Goal: Information Seeking & Learning: Understand process/instructions

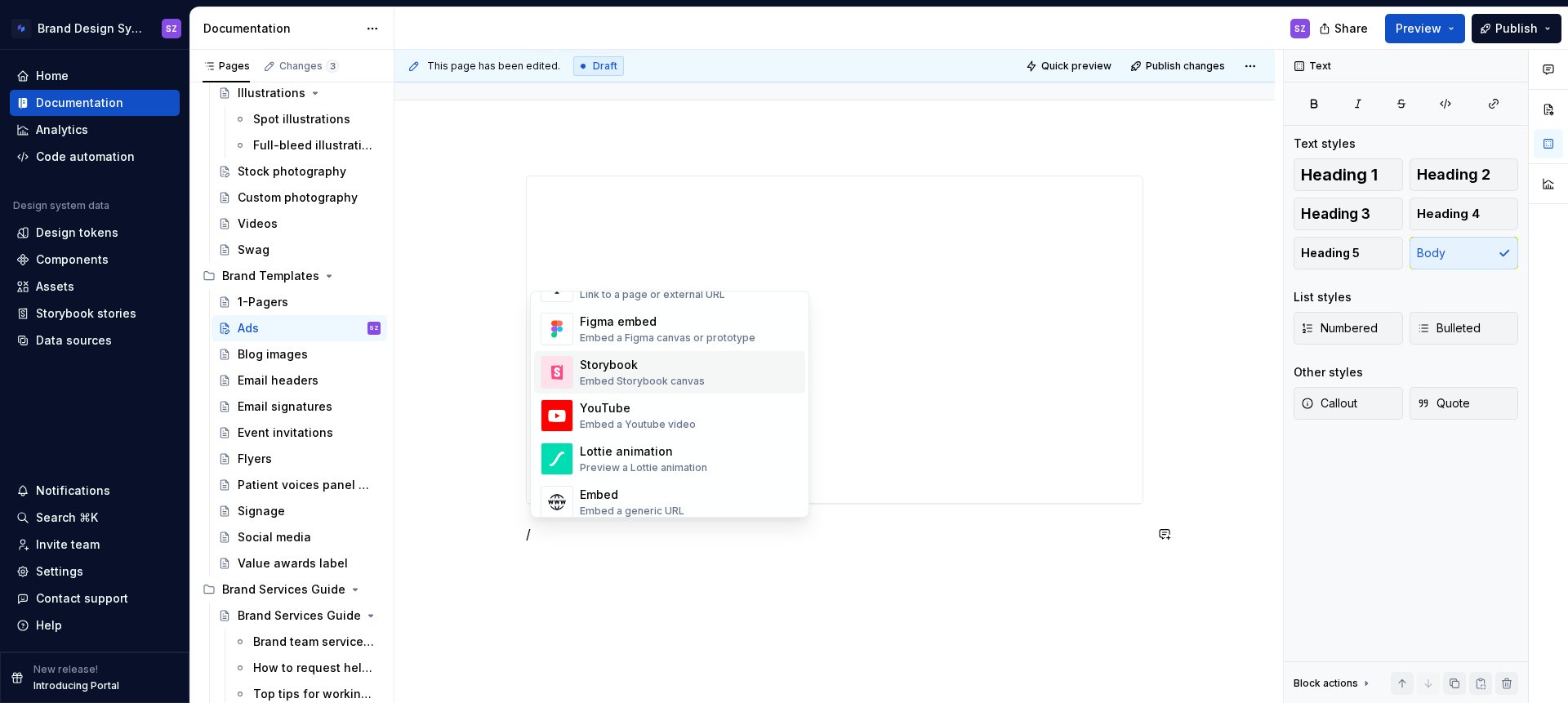
scroll to position [791, 0]
click at [693, 325] on div "Figma embed" at bounding box center [667, 321] width 176 height 16
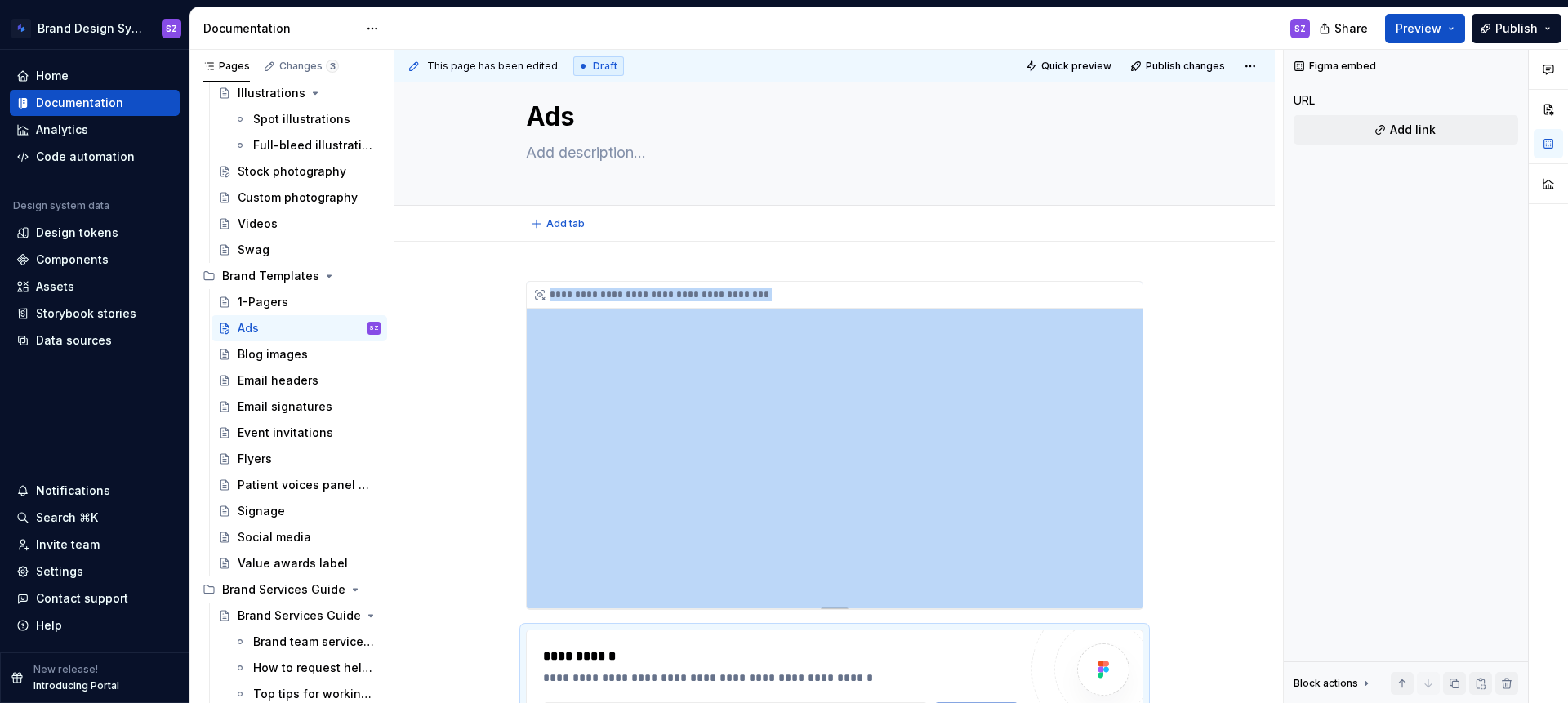
scroll to position [0, 0]
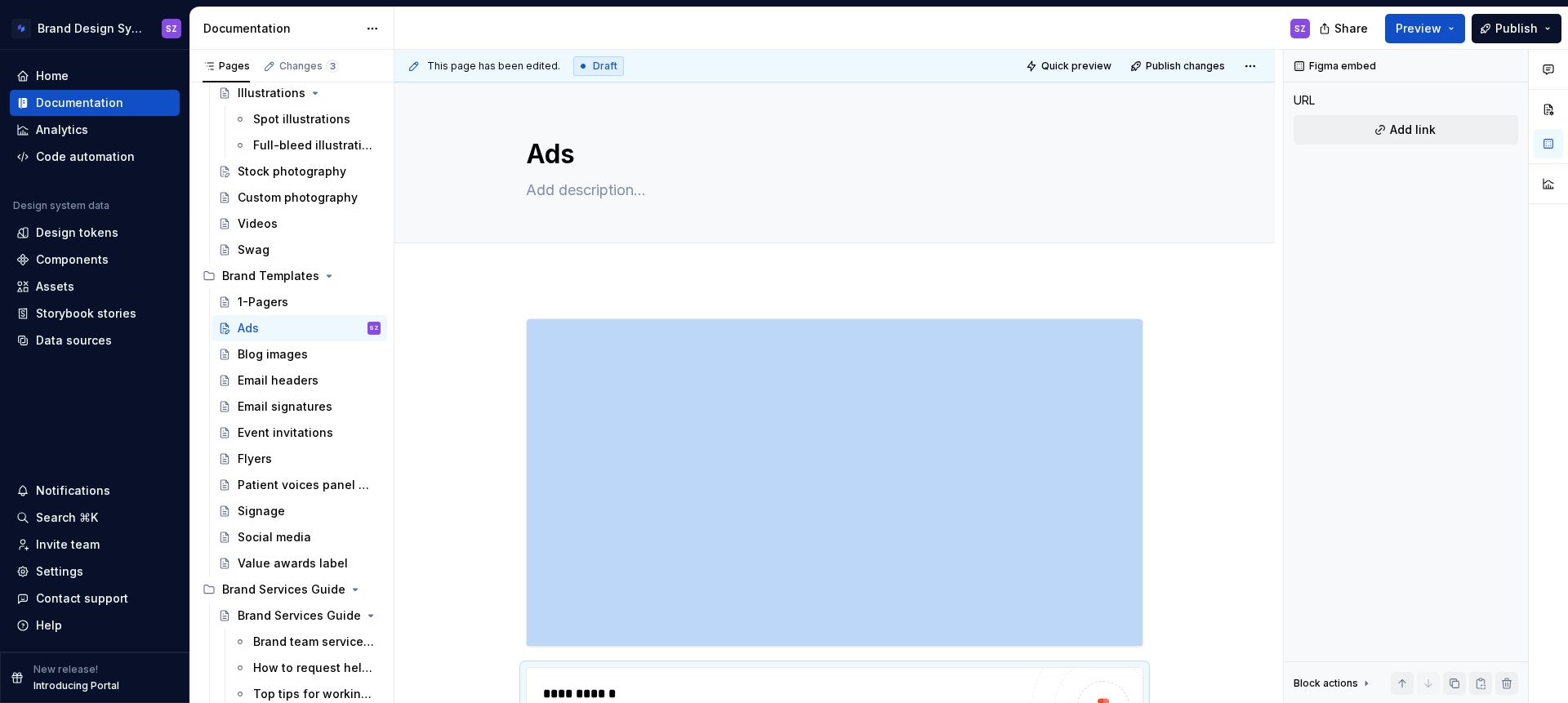
click at [564, 299] on div "**********" at bounding box center [834, 647] width 880 height 737
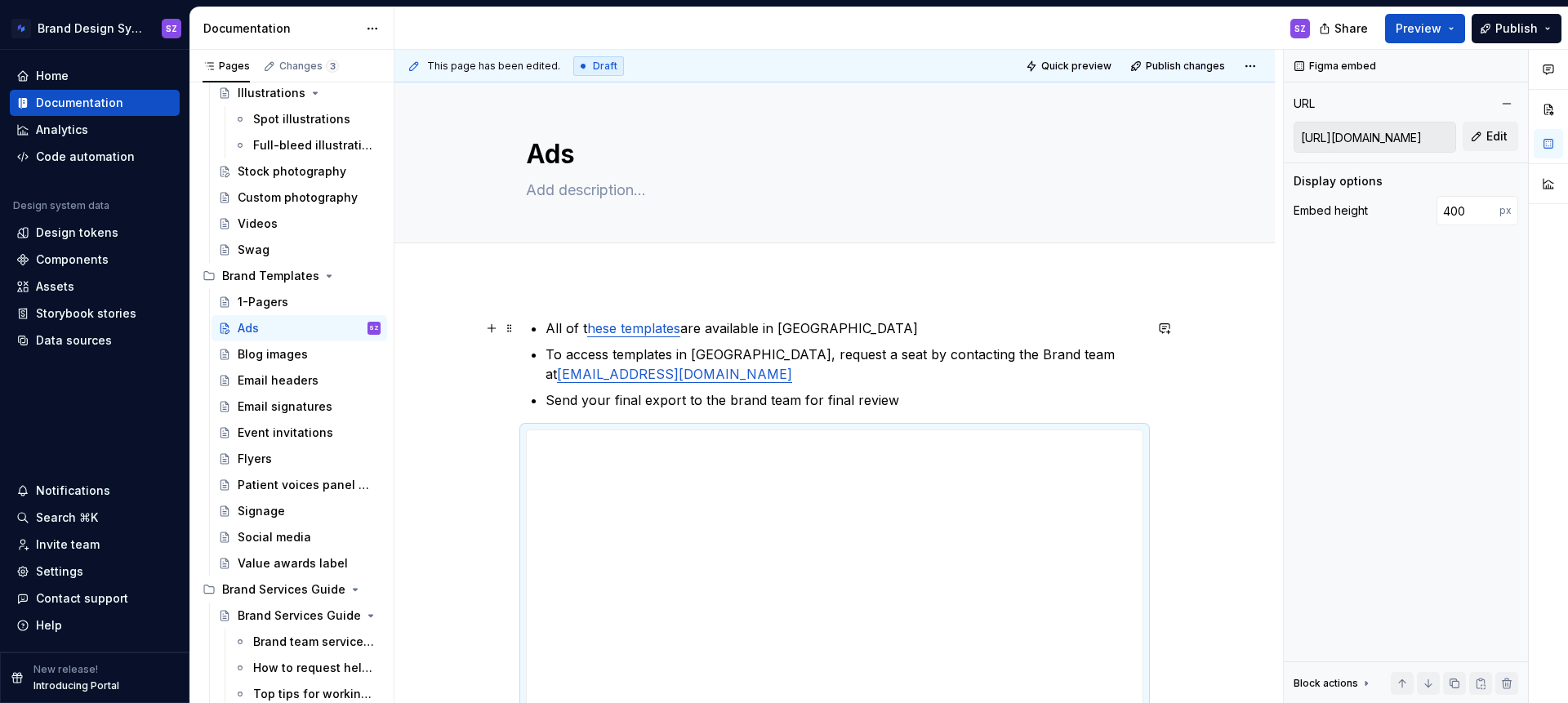
click at [545, 328] on li "All of t hese templates are available in Figma" at bounding box center [844, 328] width 597 height 20
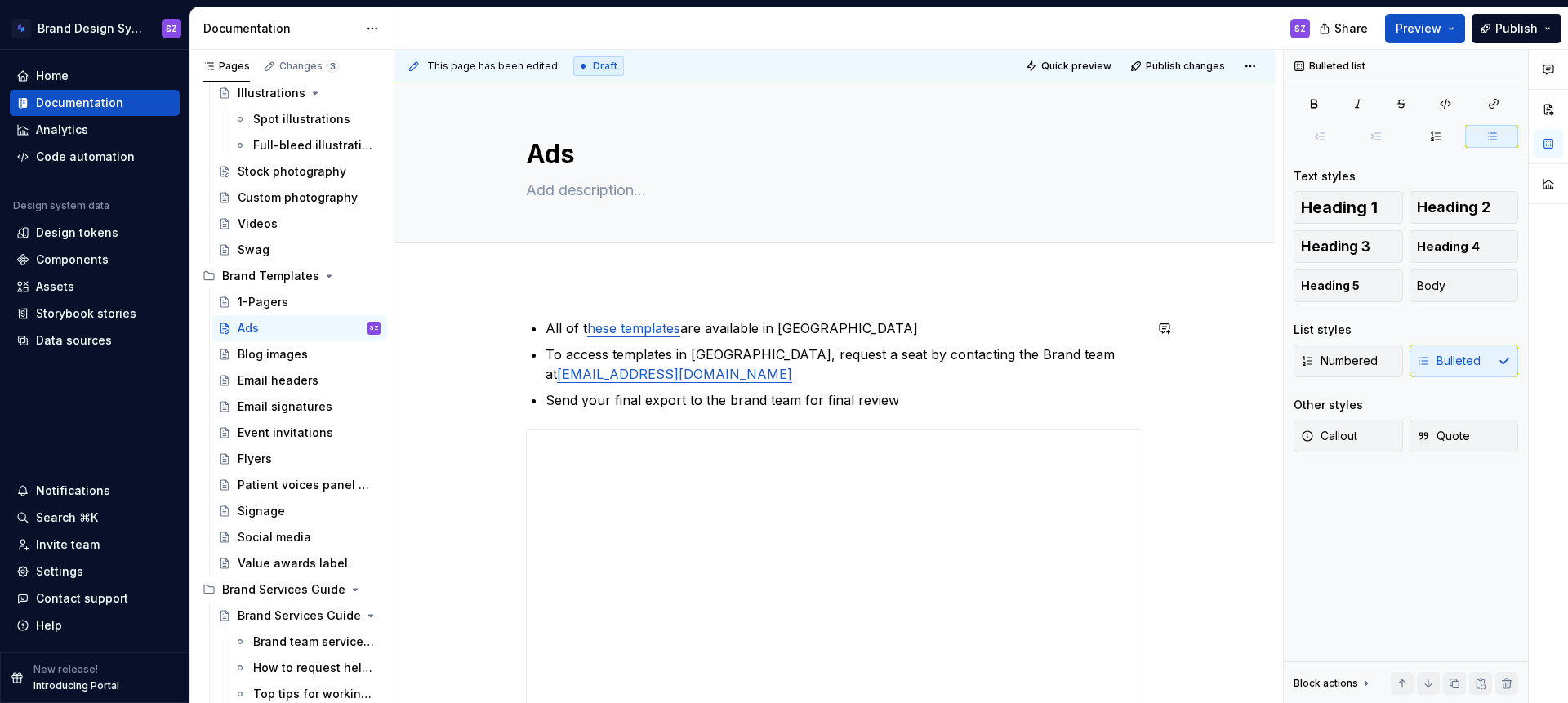
click at [605, 296] on div "**********" at bounding box center [834, 703] width 880 height 848
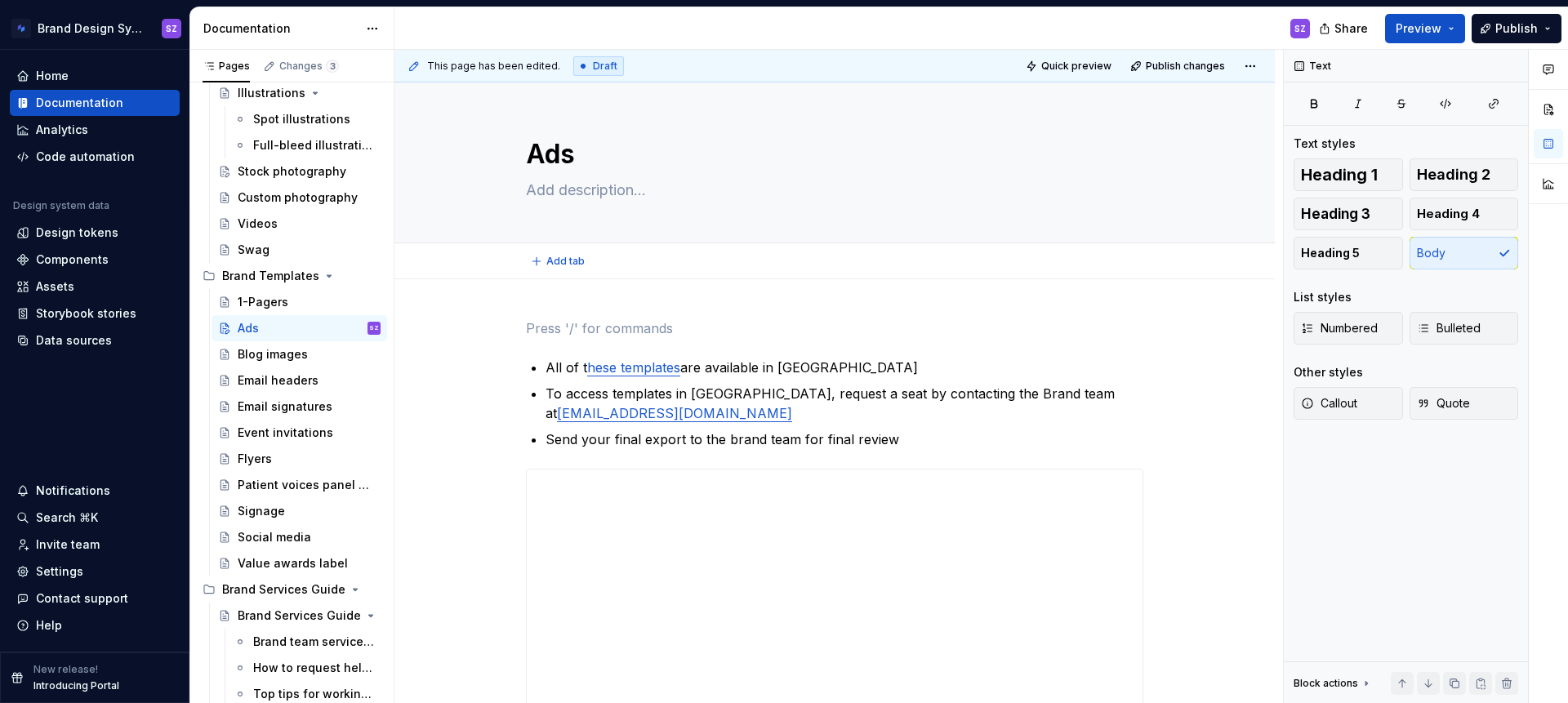
type textarea "*"
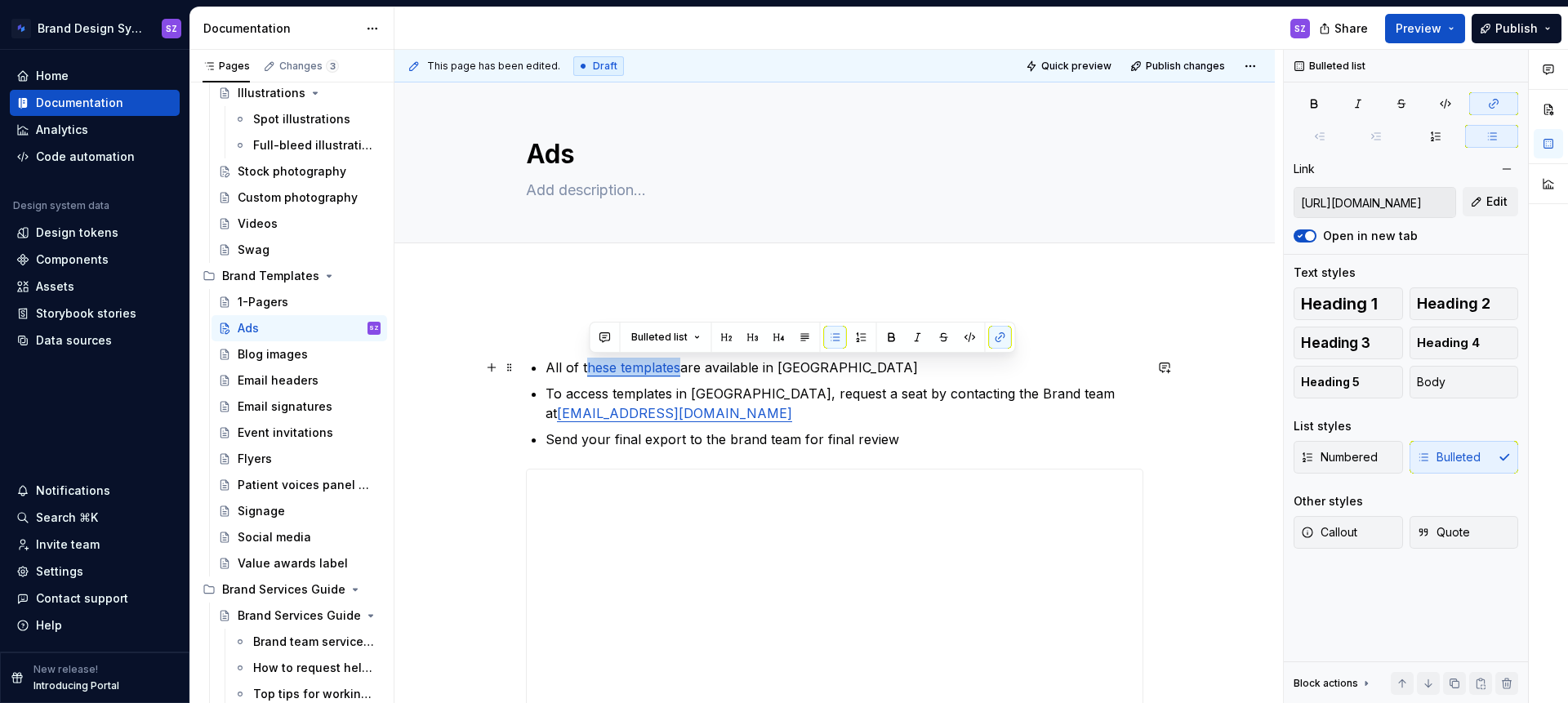
drag, startPoint x: 681, startPoint y: 368, endPoint x: 588, endPoint y: 369, distance: 93.0
click at [588, 369] on link "hese templates" at bounding box center [634, 368] width 93 height 16
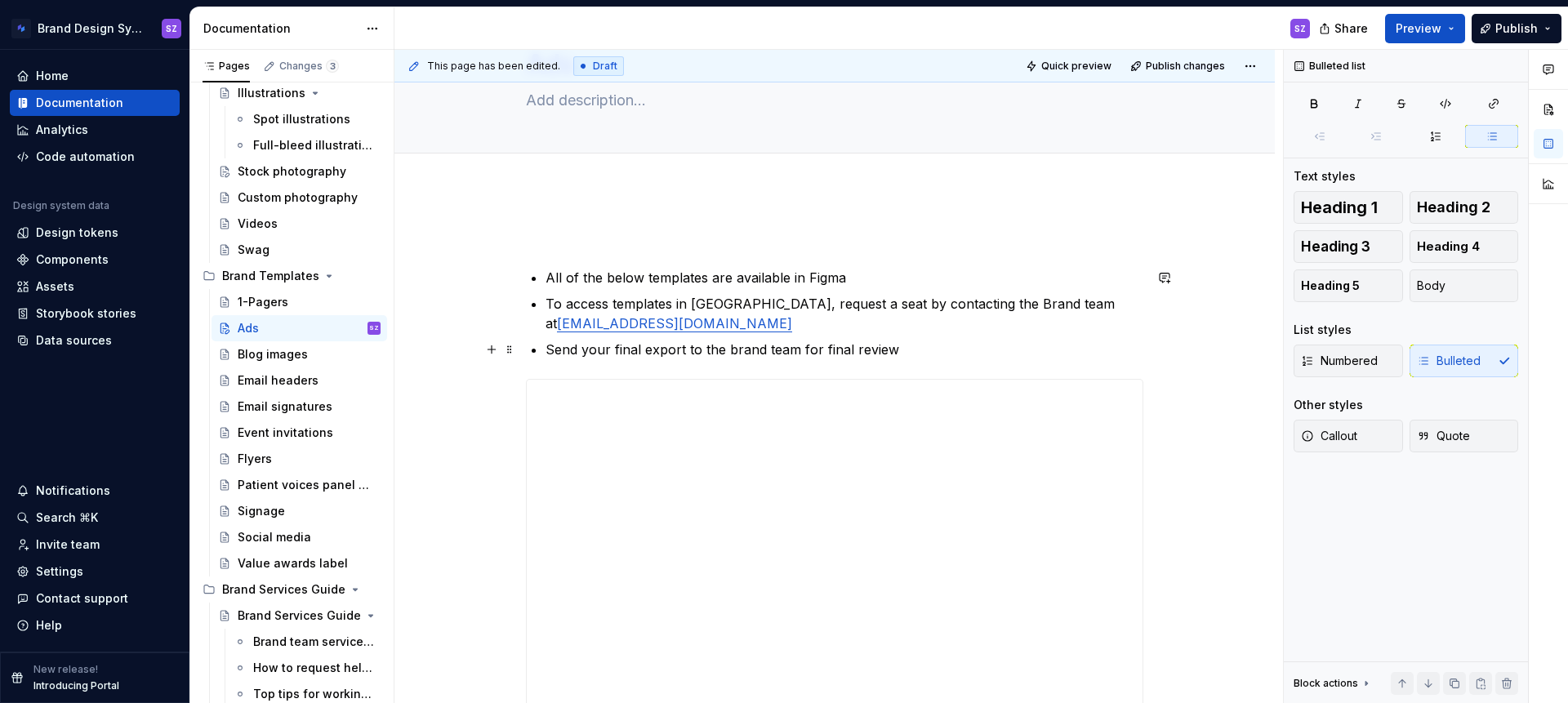
scroll to position [92, 0]
click at [737, 301] on p "To access templates in [GEOGRAPHIC_DATA], request a seat by contacting the Bran…" at bounding box center [844, 311] width 597 height 39
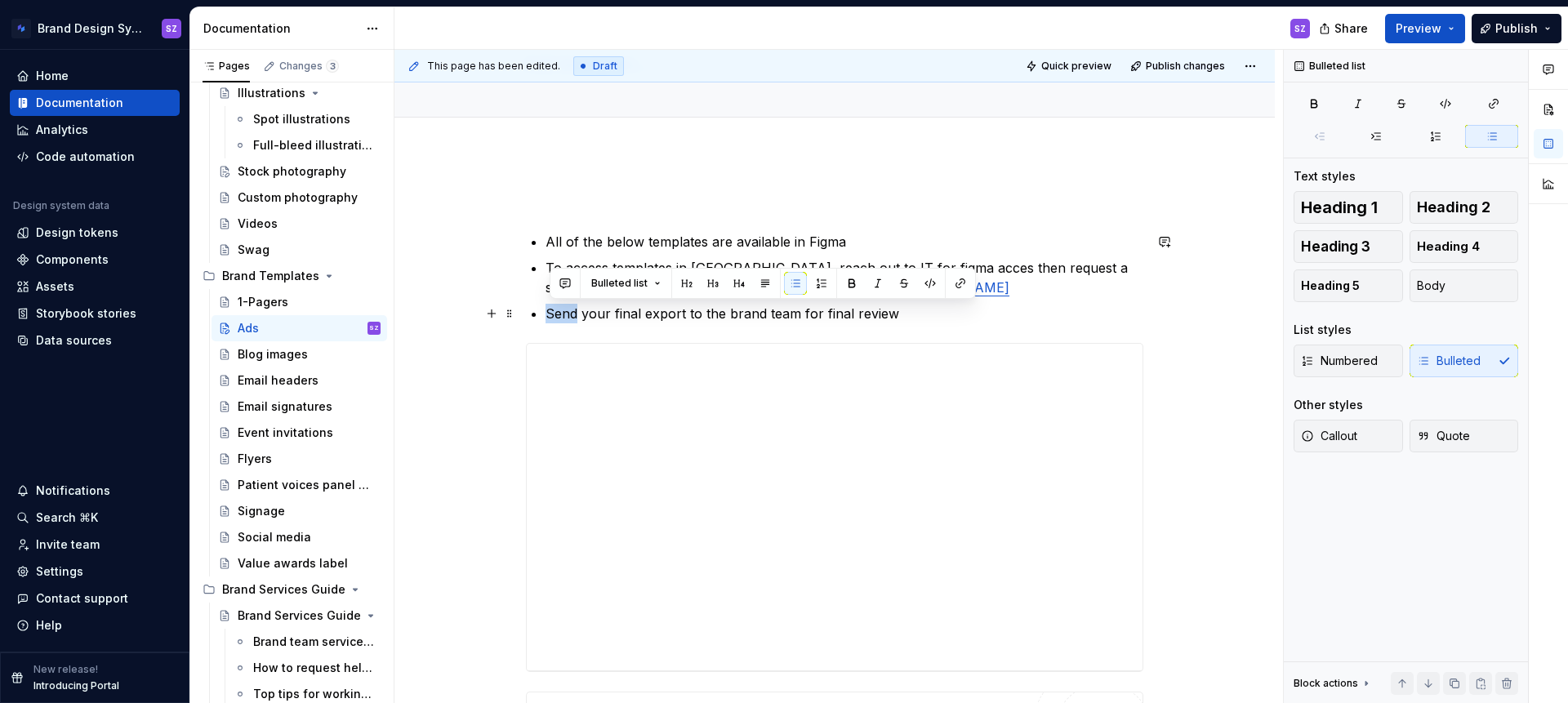
drag, startPoint x: 552, startPoint y: 310, endPoint x: 579, endPoint y: 306, distance: 27.3
click at [579, 306] on p "Send your final export to the brand team for final review" at bounding box center [844, 314] width 597 height 20
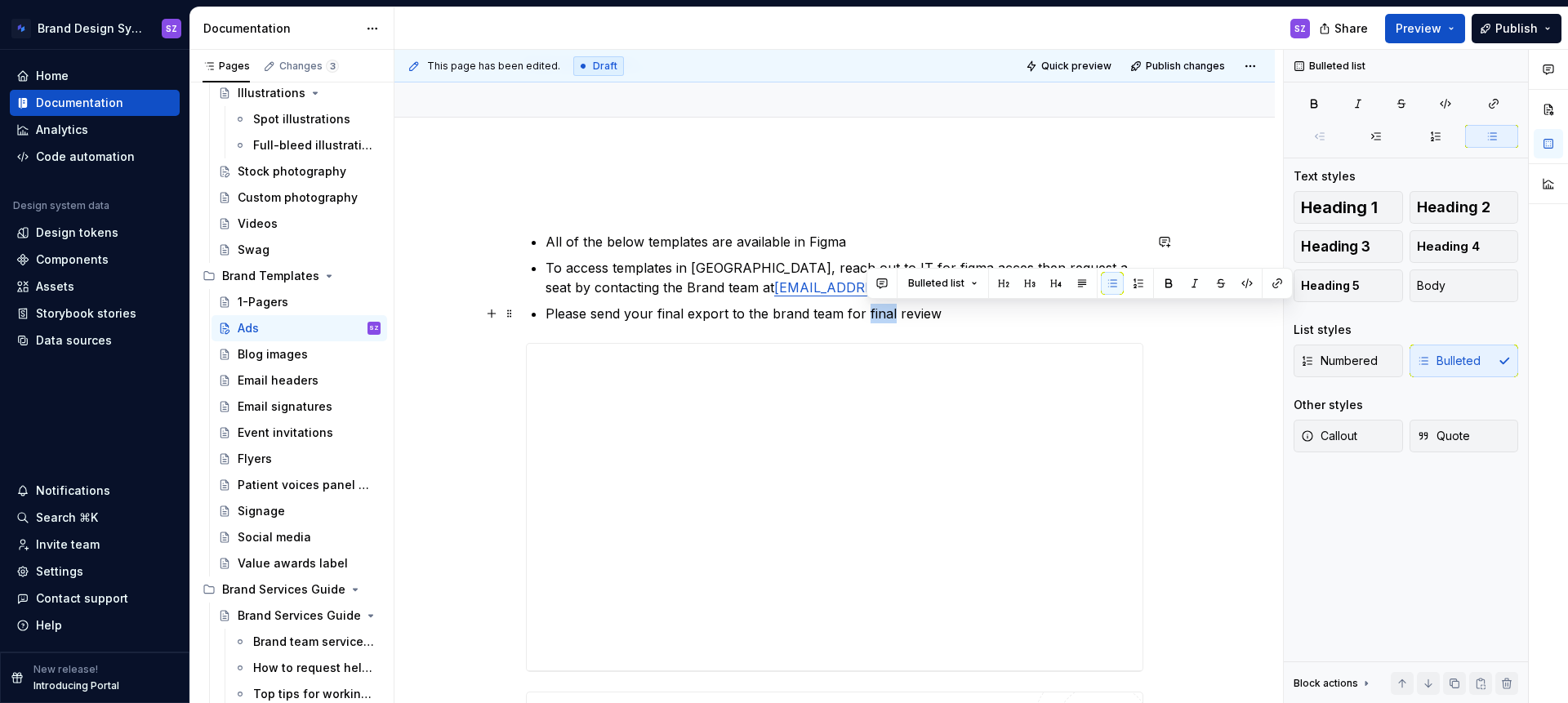
drag, startPoint x: 866, startPoint y: 309, endPoint x: 891, endPoint y: 308, distance: 25.0
click at [891, 308] on p "Please send your final export to the brand team for final review" at bounding box center [844, 314] width 597 height 20
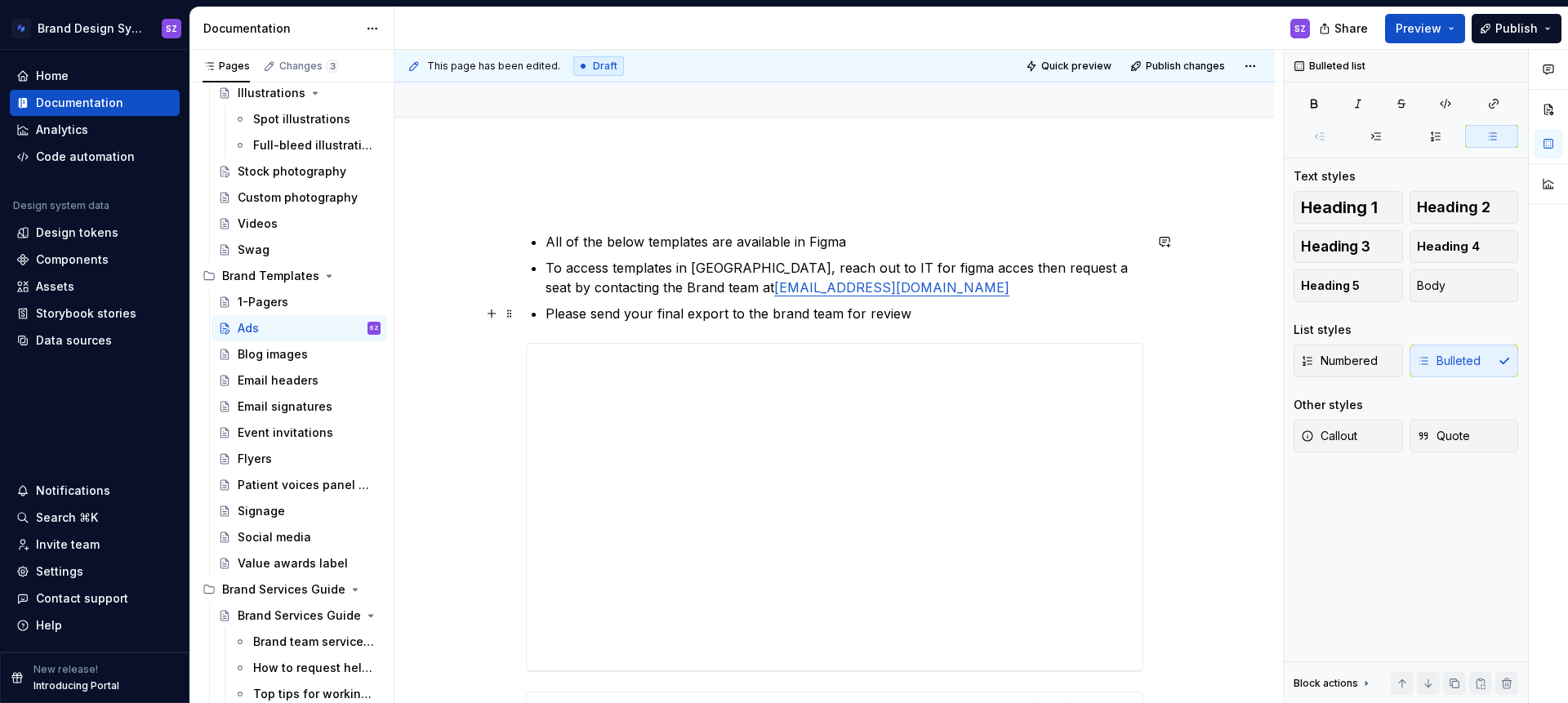
click at [926, 315] on p "Please send your final export to the brand team for review" at bounding box center [844, 314] width 597 height 20
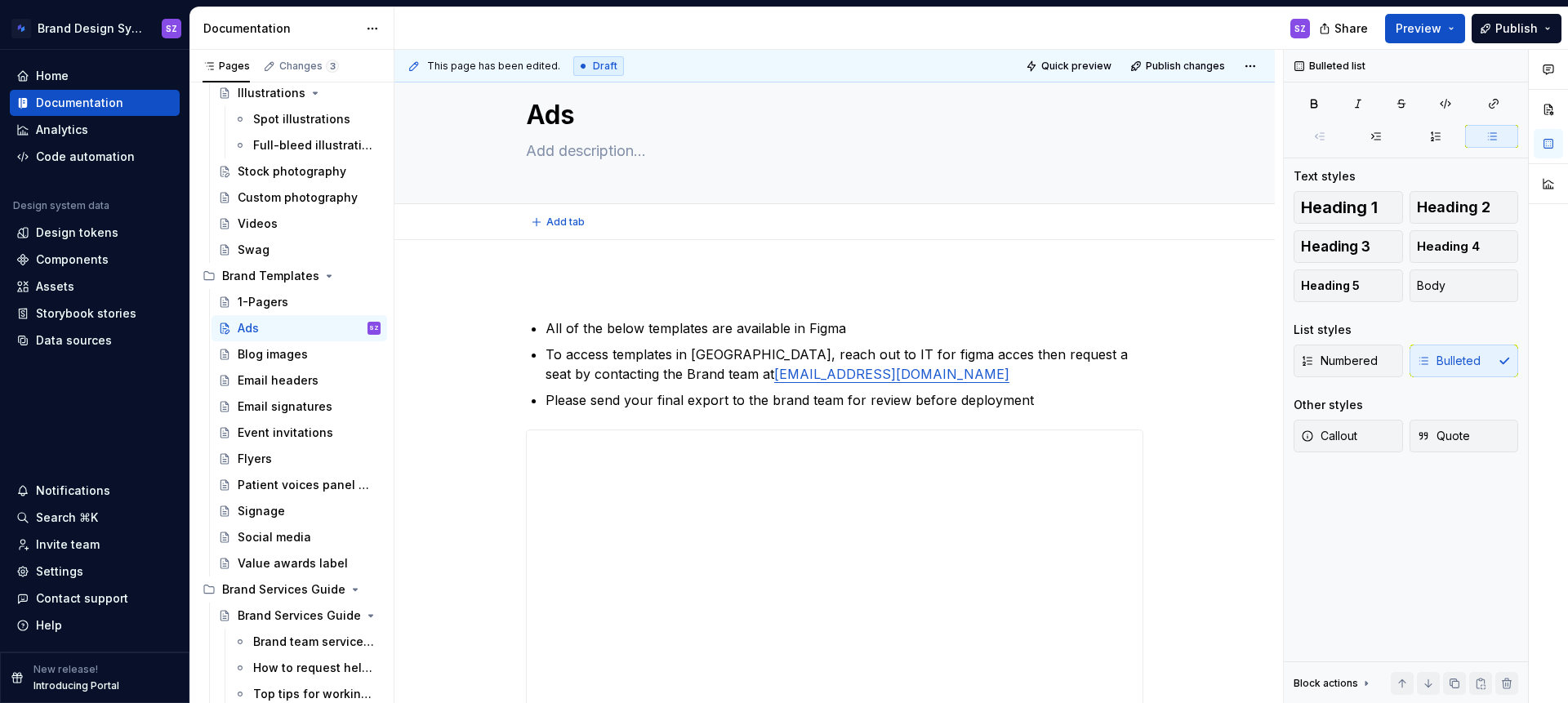
scroll to position [0, 0]
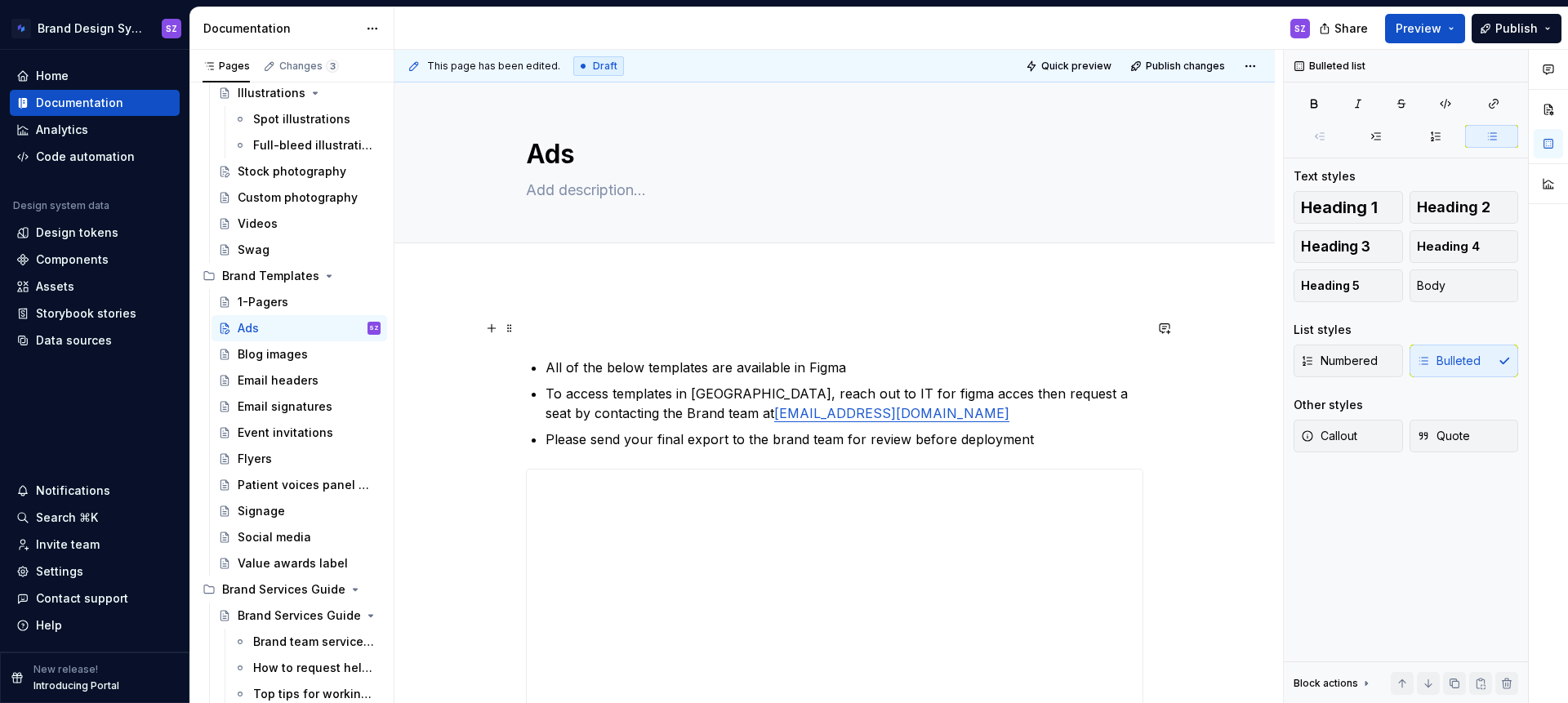
click at [602, 323] on p at bounding box center [834, 328] width 617 height 20
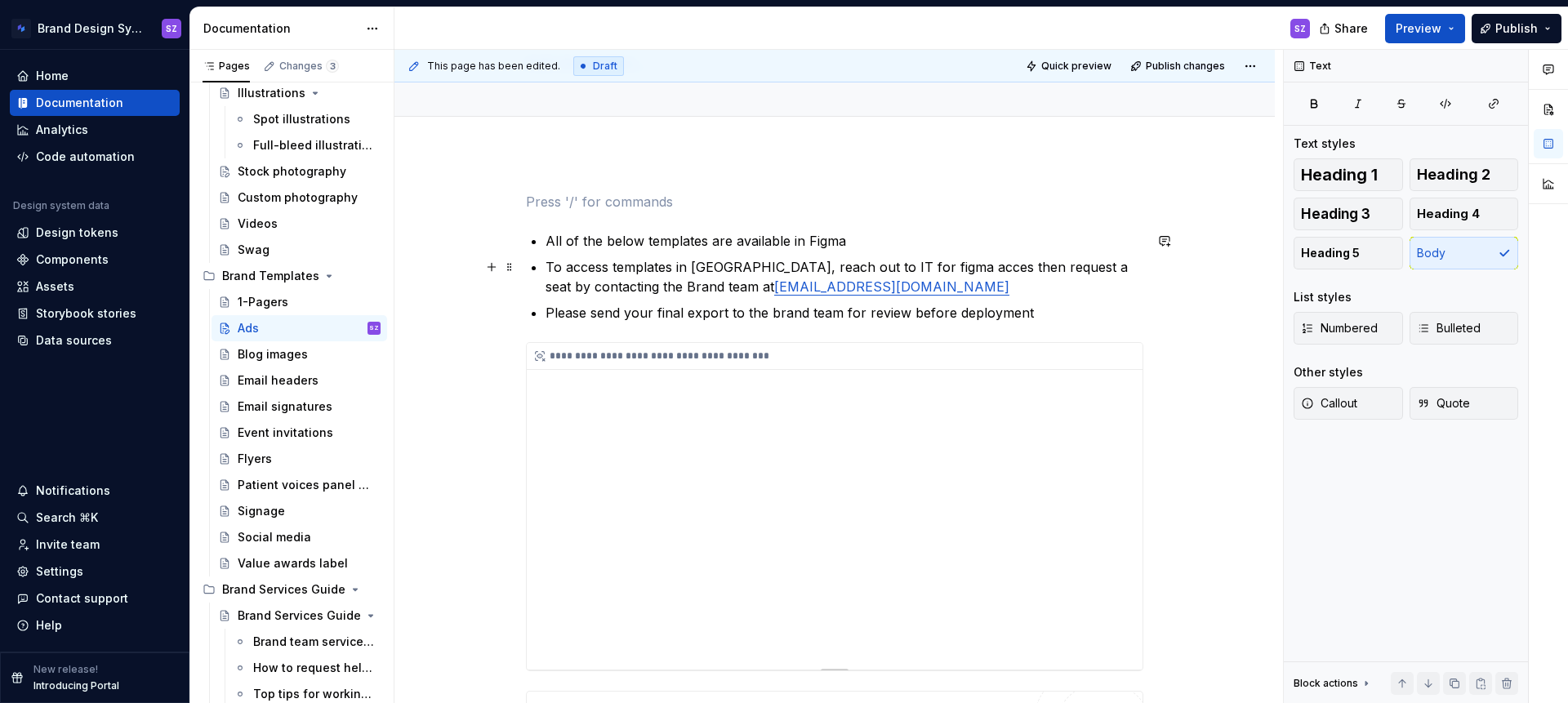
scroll to position [178, 0]
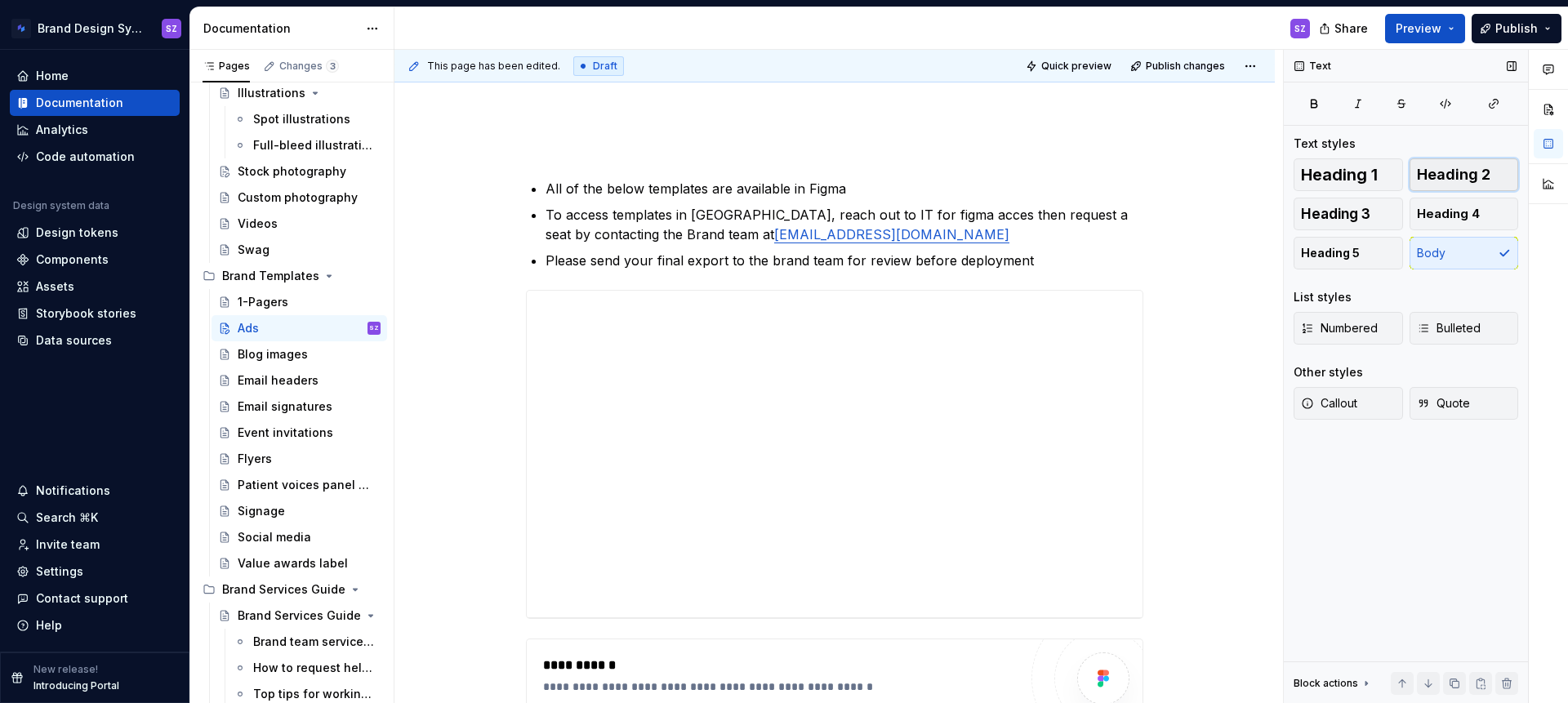
click at [1471, 178] on span "Heading 2" at bounding box center [1454, 175] width 74 height 16
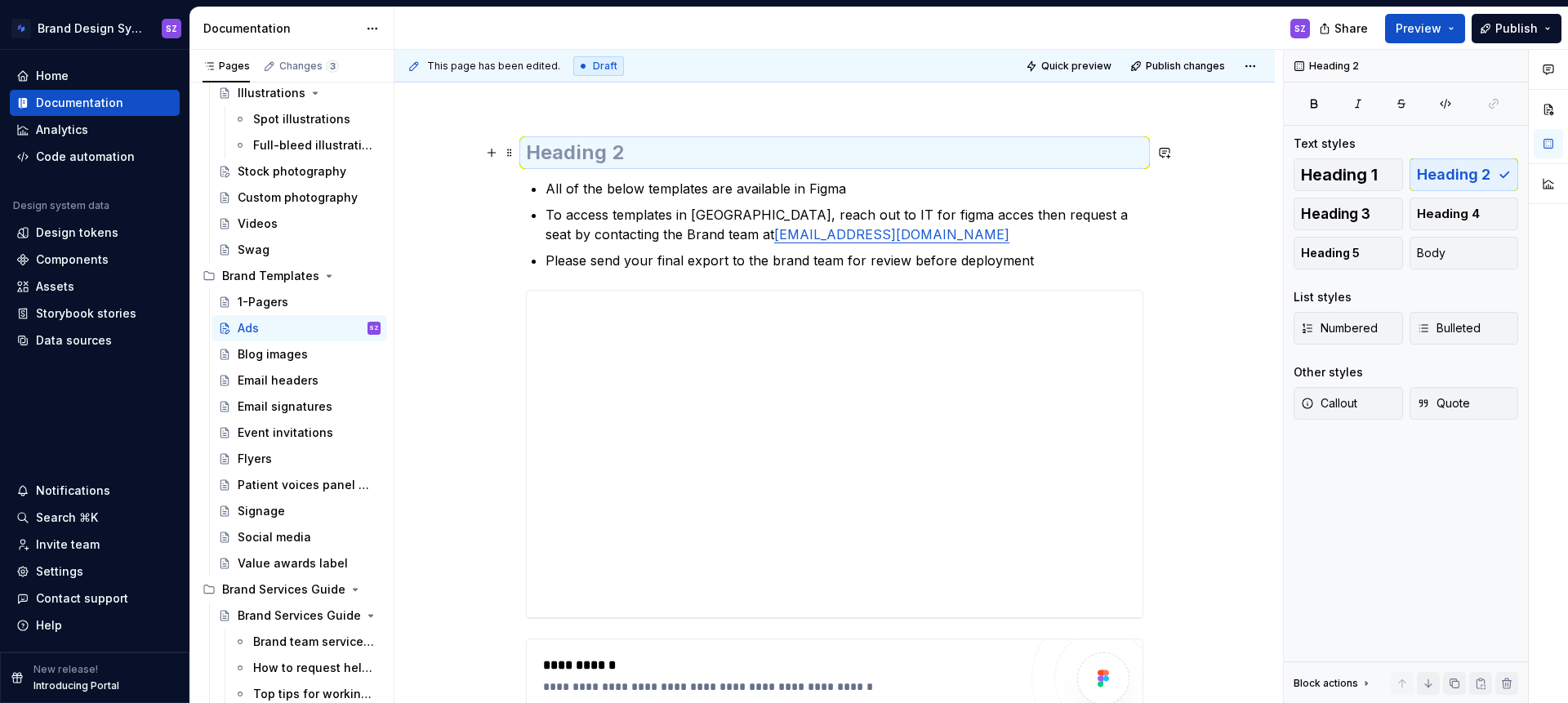
click at [645, 155] on h2 at bounding box center [834, 152] width 617 height 26
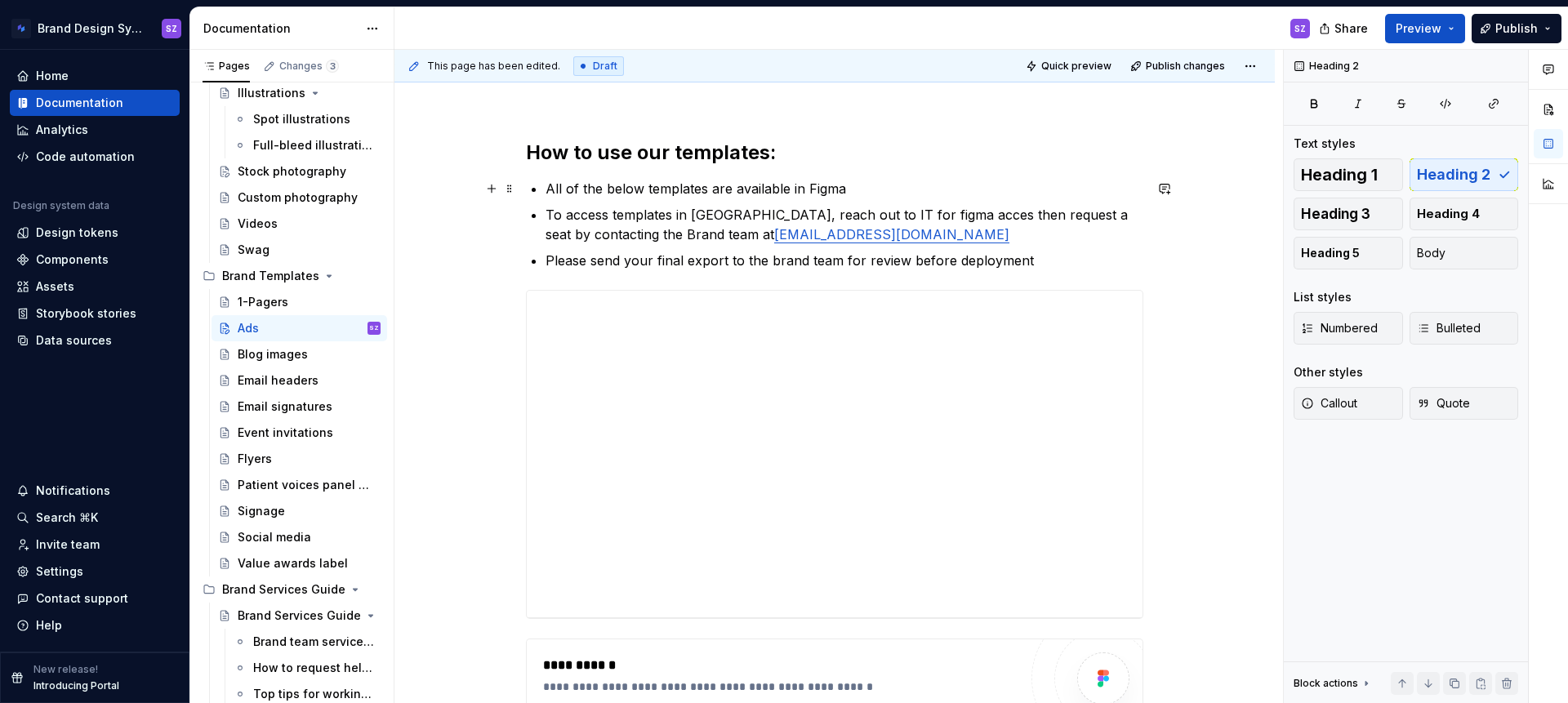
click at [852, 187] on p "All of the below templates are available in Figma" at bounding box center [844, 188] width 597 height 20
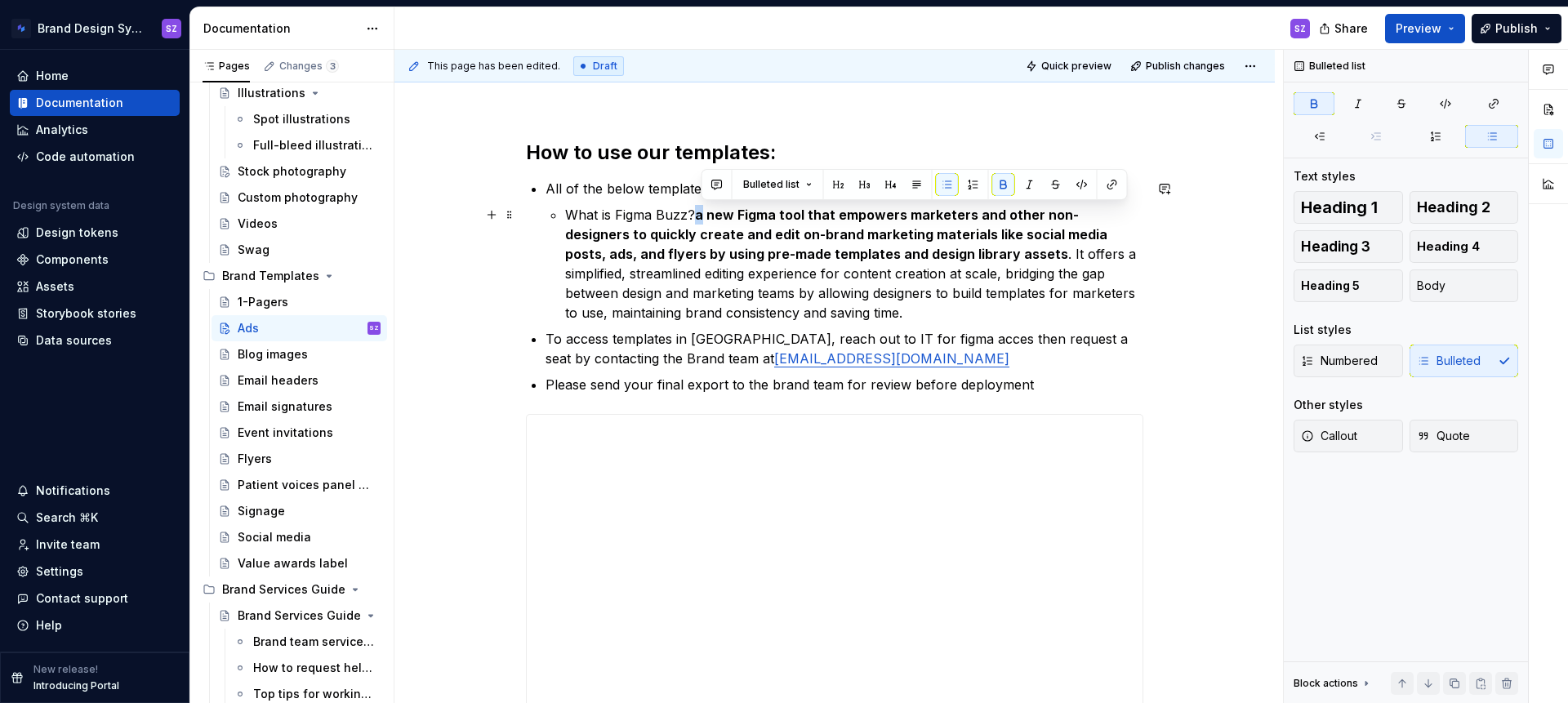
drag, startPoint x: 701, startPoint y: 214, endPoint x: 709, endPoint y: 214, distance: 8.0
click at [709, 214] on strong "a new Figma tool that empowers marketers and other non-designers to quickly cre…" at bounding box center [838, 234] width 545 height 56
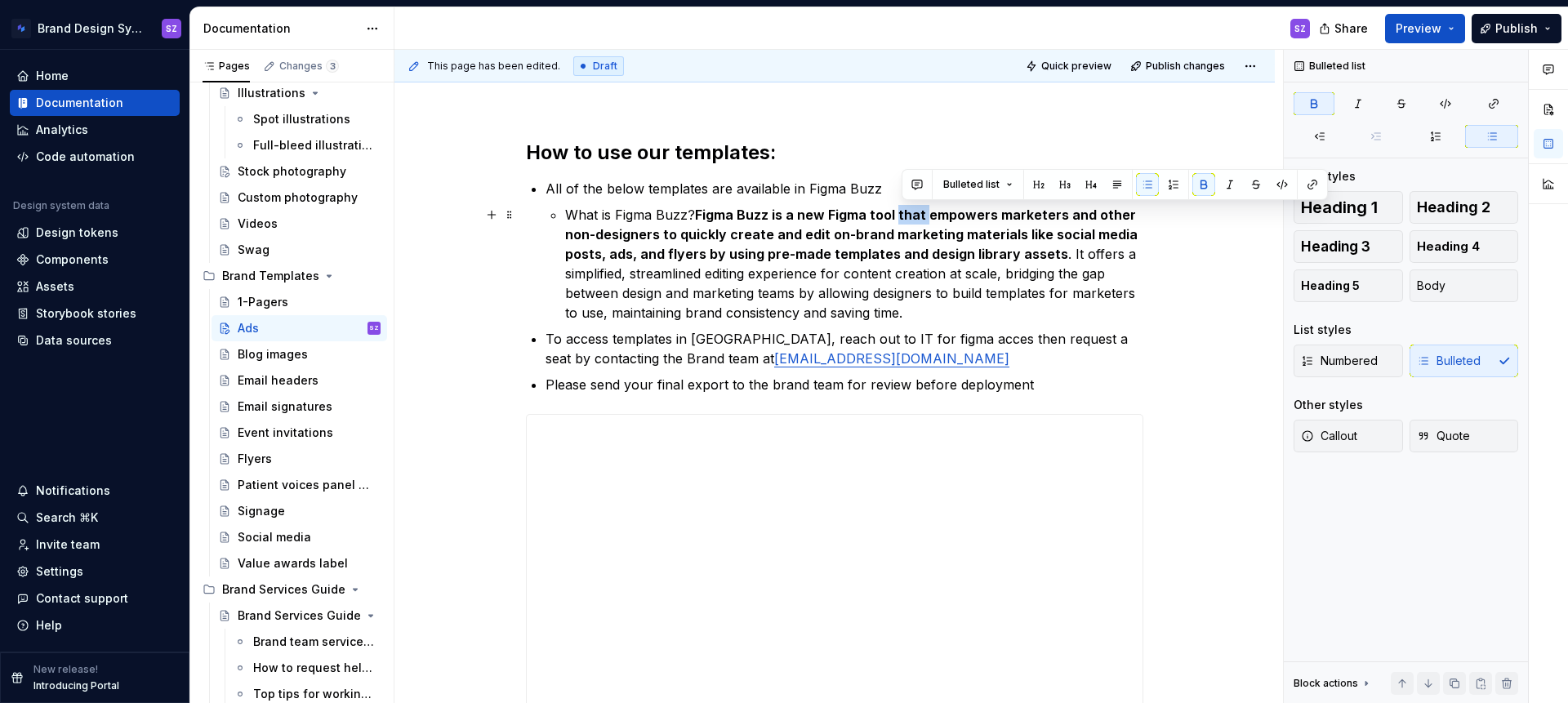
drag, startPoint x: 900, startPoint y: 213, endPoint x: 928, endPoint y: 212, distance: 28.0
click at [928, 212] on strong "Figma Buzz is a new Figma tool that empowers marketers and other non-designers …" at bounding box center [853, 234] width 576 height 56
click at [907, 273] on p "What is Figma Buzz? Figma Buzz is a new Figma tool that empowers marketers and …" at bounding box center [854, 264] width 579 height 117
drag, startPoint x: 936, startPoint y: 311, endPoint x: 699, endPoint y: 218, distance: 254.6
click at [699, 218] on p "What is Figma Buzz? Figma Buzz is a new Figma tool that empowers marketers and …" at bounding box center [854, 264] width 579 height 117
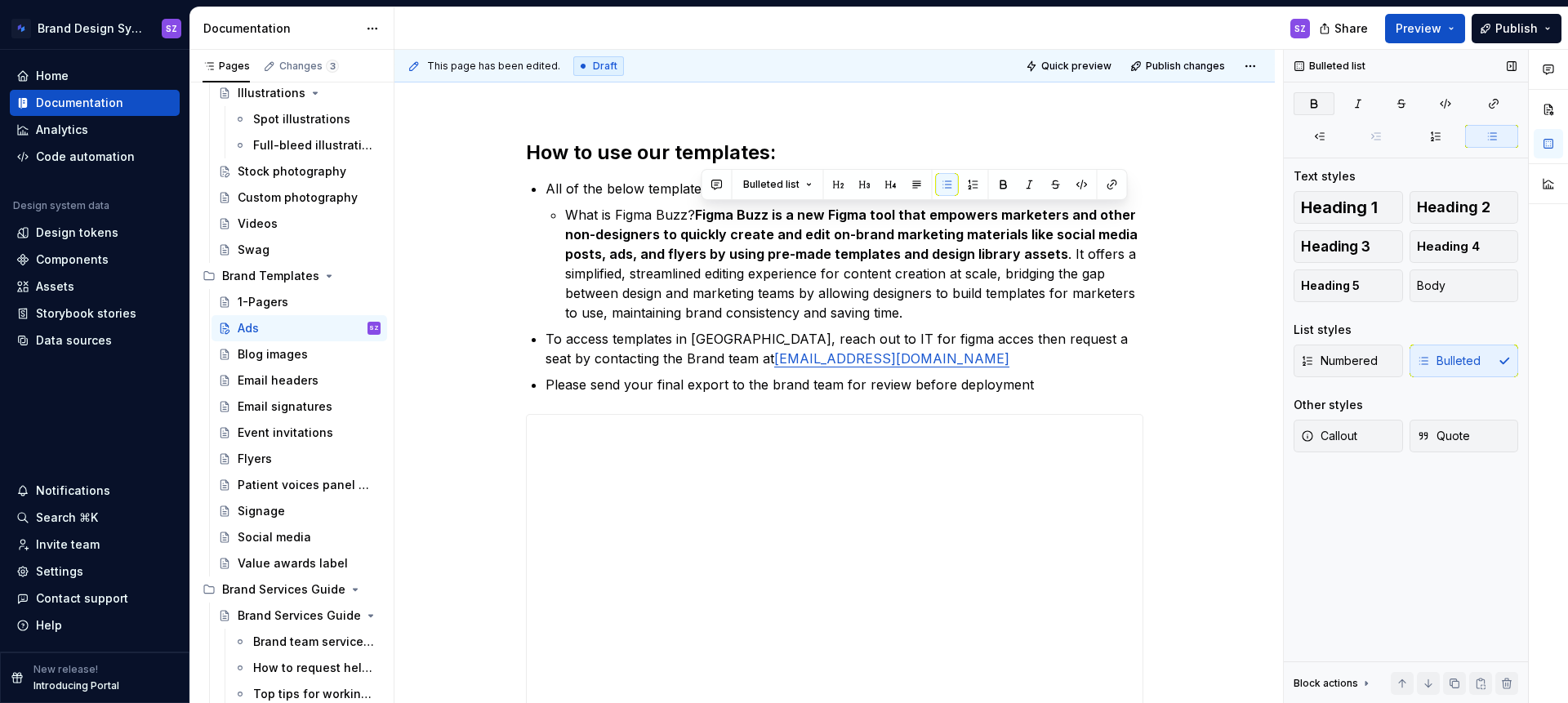
click at [1313, 105] on icon "button" at bounding box center [1314, 103] width 13 height 13
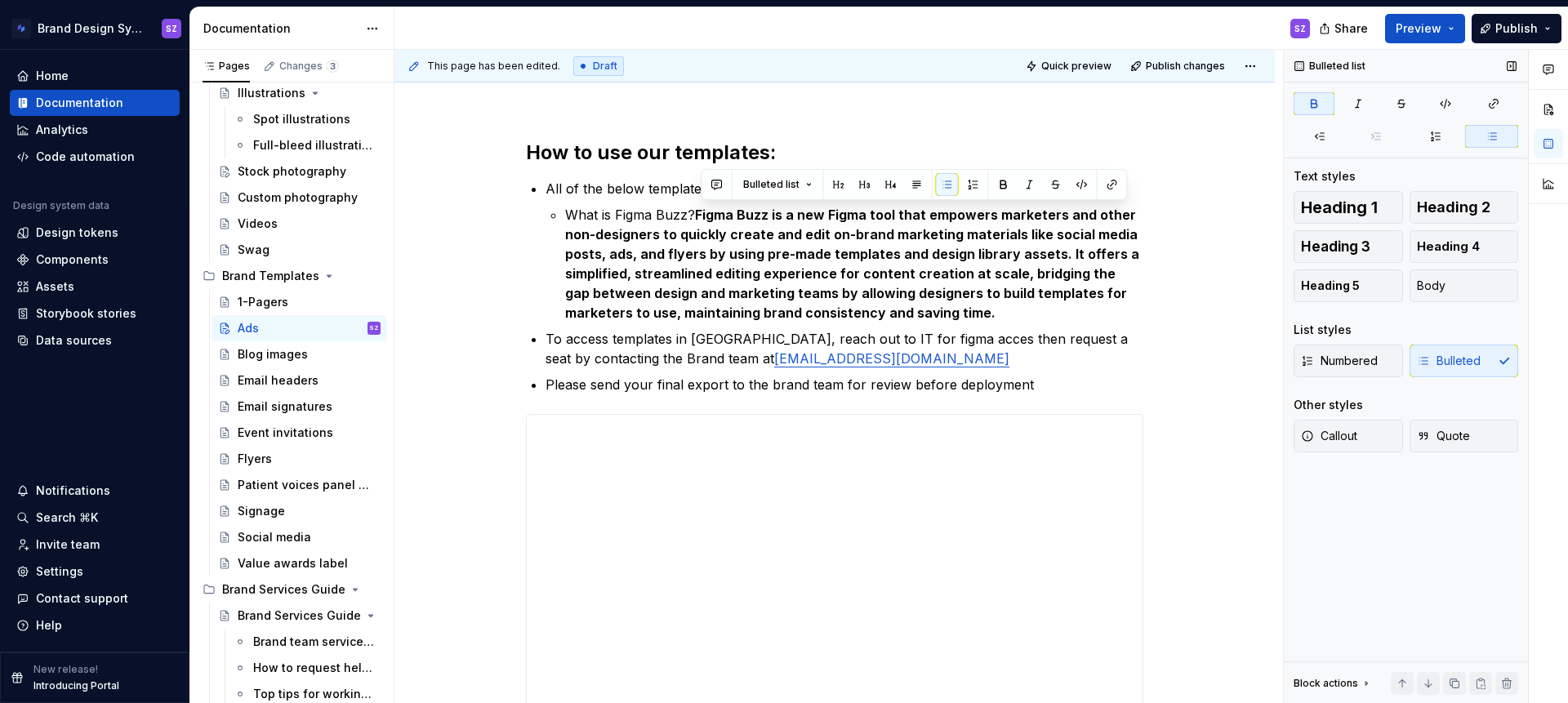
click at [1313, 105] on icon "button" at bounding box center [1314, 103] width 13 height 13
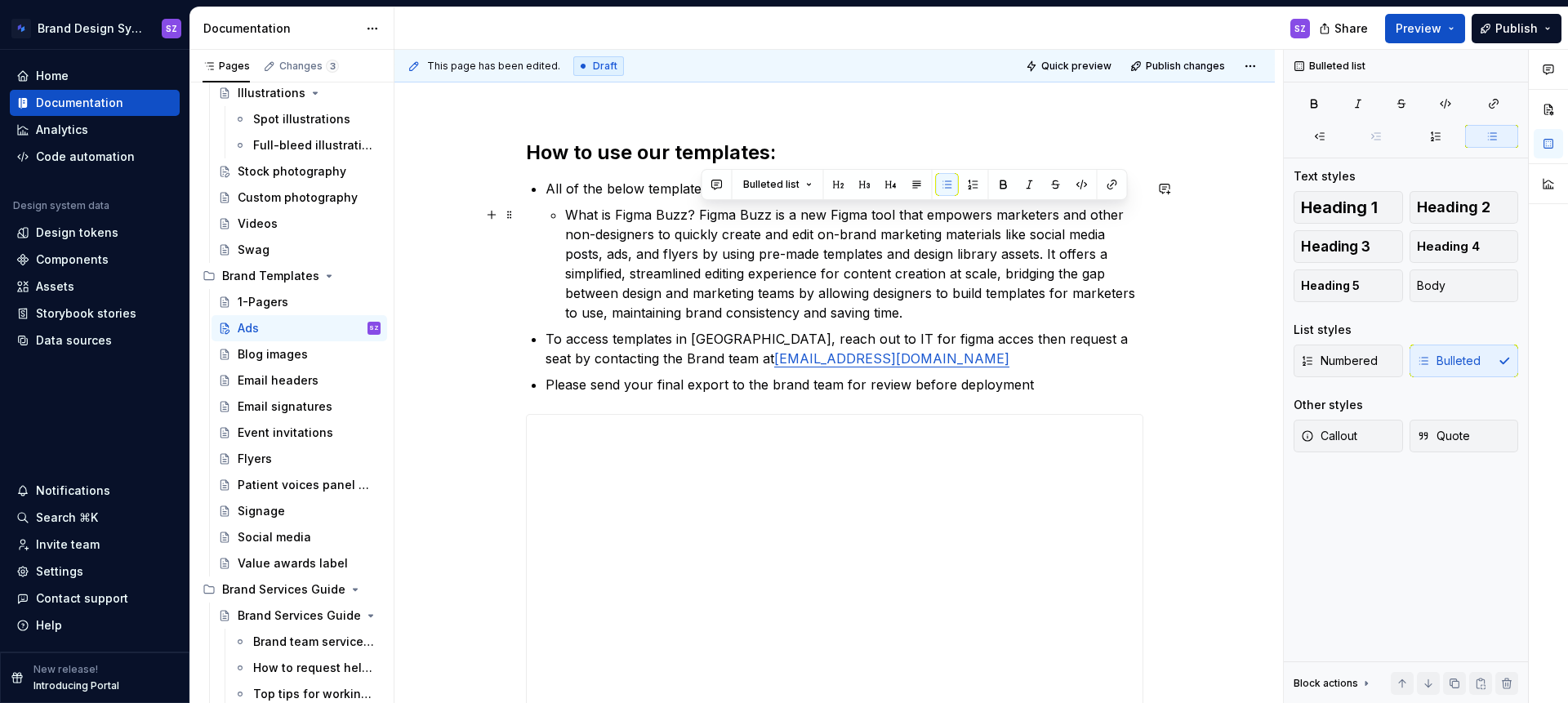
drag, startPoint x: 632, startPoint y: 234, endPoint x: 594, endPoint y: 220, distance: 40.5
click at [632, 234] on p "What is Figma Buzz? Figma Buzz is a new Figma tool that empowers marketers and …" at bounding box center [854, 264] width 579 height 117
drag, startPoint x: 569, startPoint y: 212, endPoint x: 698, endPoint y: 206, distance: 129.1
click at [698, 206] on p "What is Figma Buzz? Figma Buzz is a new Figma tool that empowers marketers and …" at bounding box center [854, 264] width 579 height 117
click at [1358, 105] on icon "button" at bounding box center [1358, 103] width 13 height 13
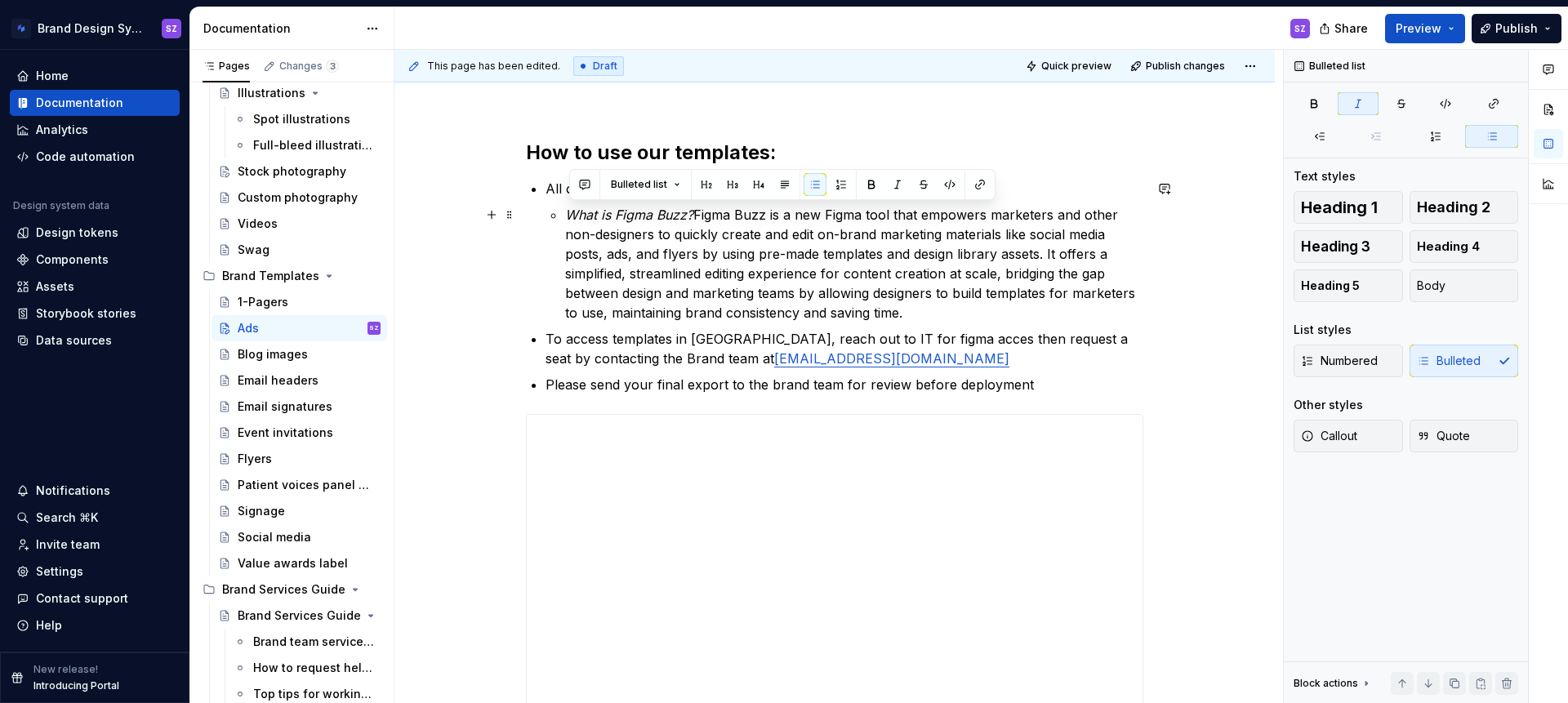
click at [1076, 316] on p "What is Figma Buzz? Figma Buzz is a new Figma tool that empowers marketers and …" at bounding box center [854, 264] width 579 height 117
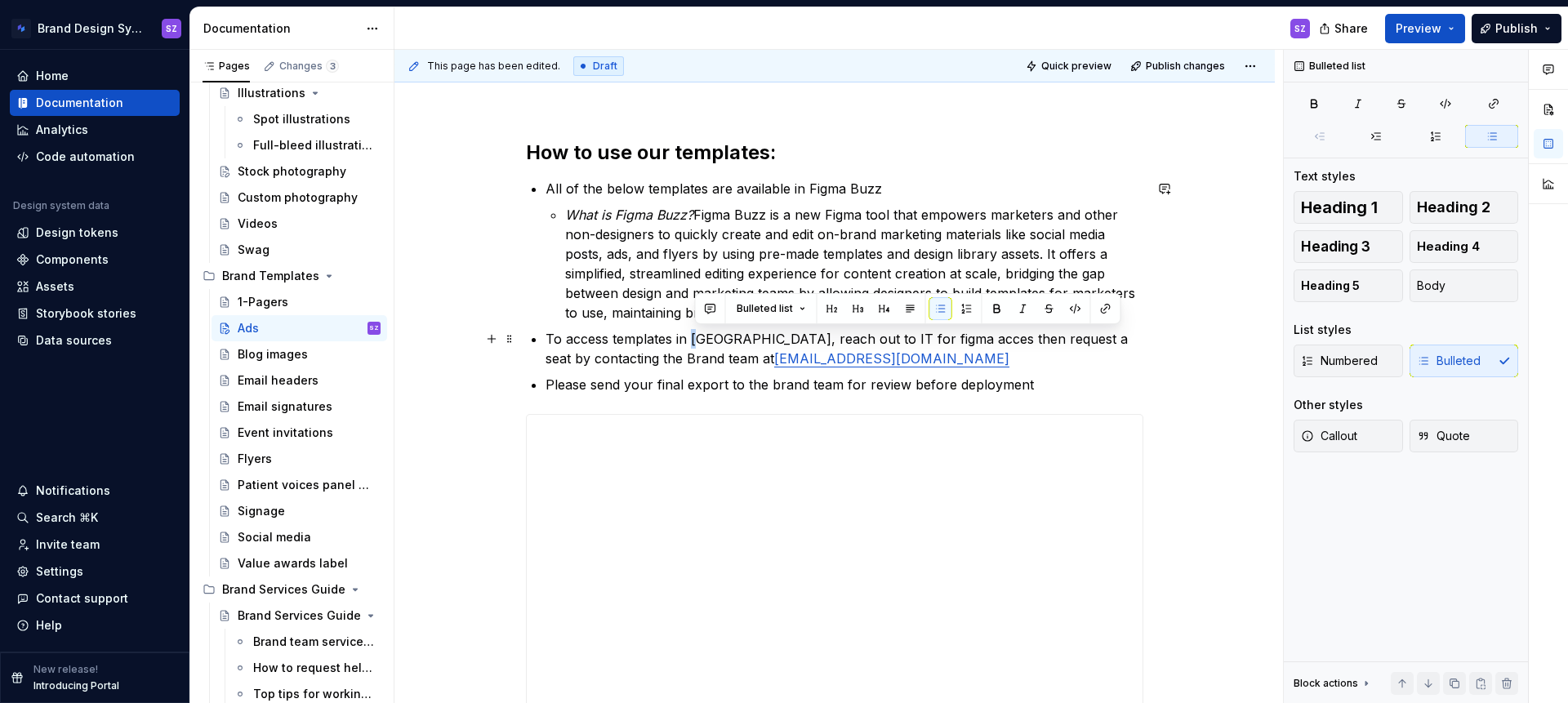
click at [695, 337] on p "To access templates in [GEOGRAPHIC_DATA], reach out to IT for figma acces then …" at bounding box center [844, 349] width 597 height 39
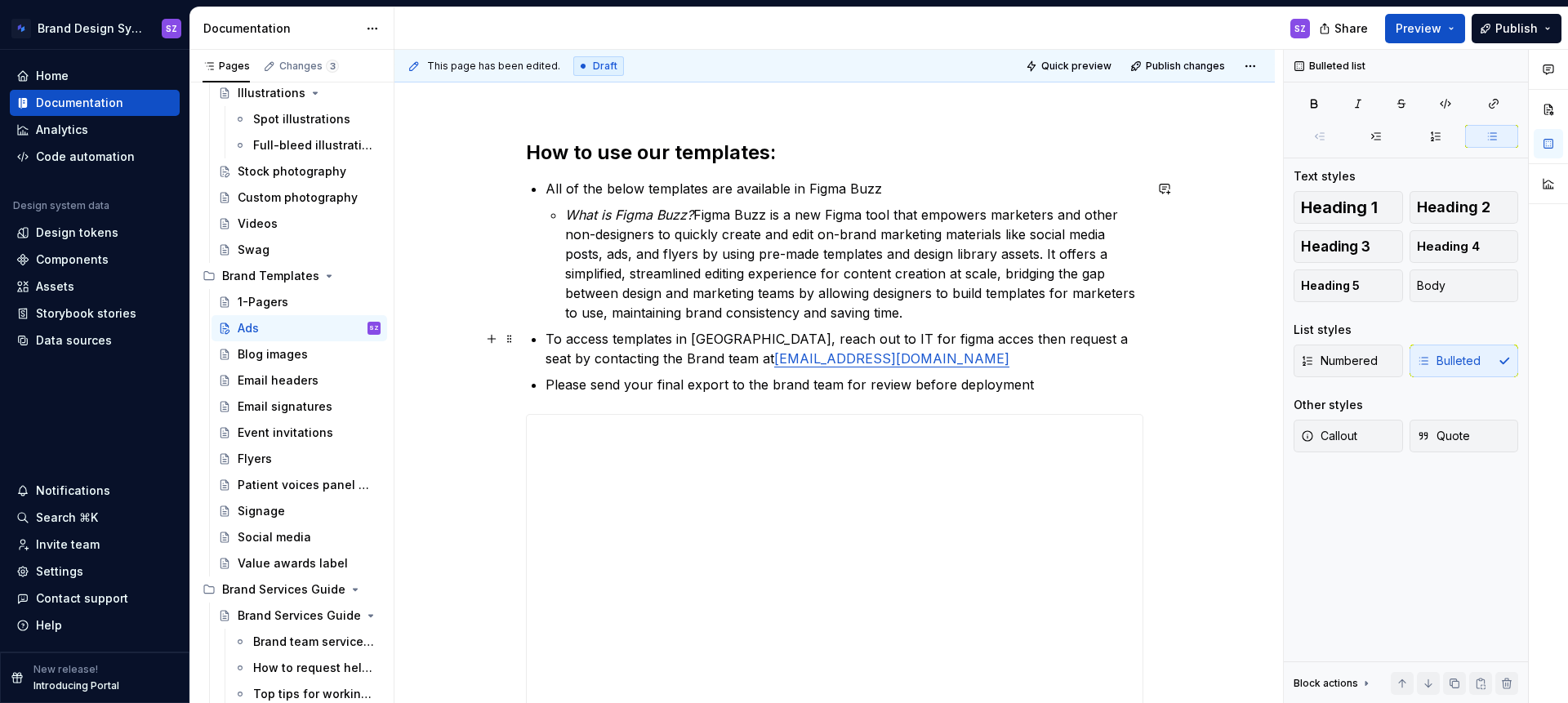
click at [616, 338] on p "To access templates in [GEOGRAPHIC_DATA], reach out to IT for figma acces then …" at bounding box center [844, 349] width 597 height 39
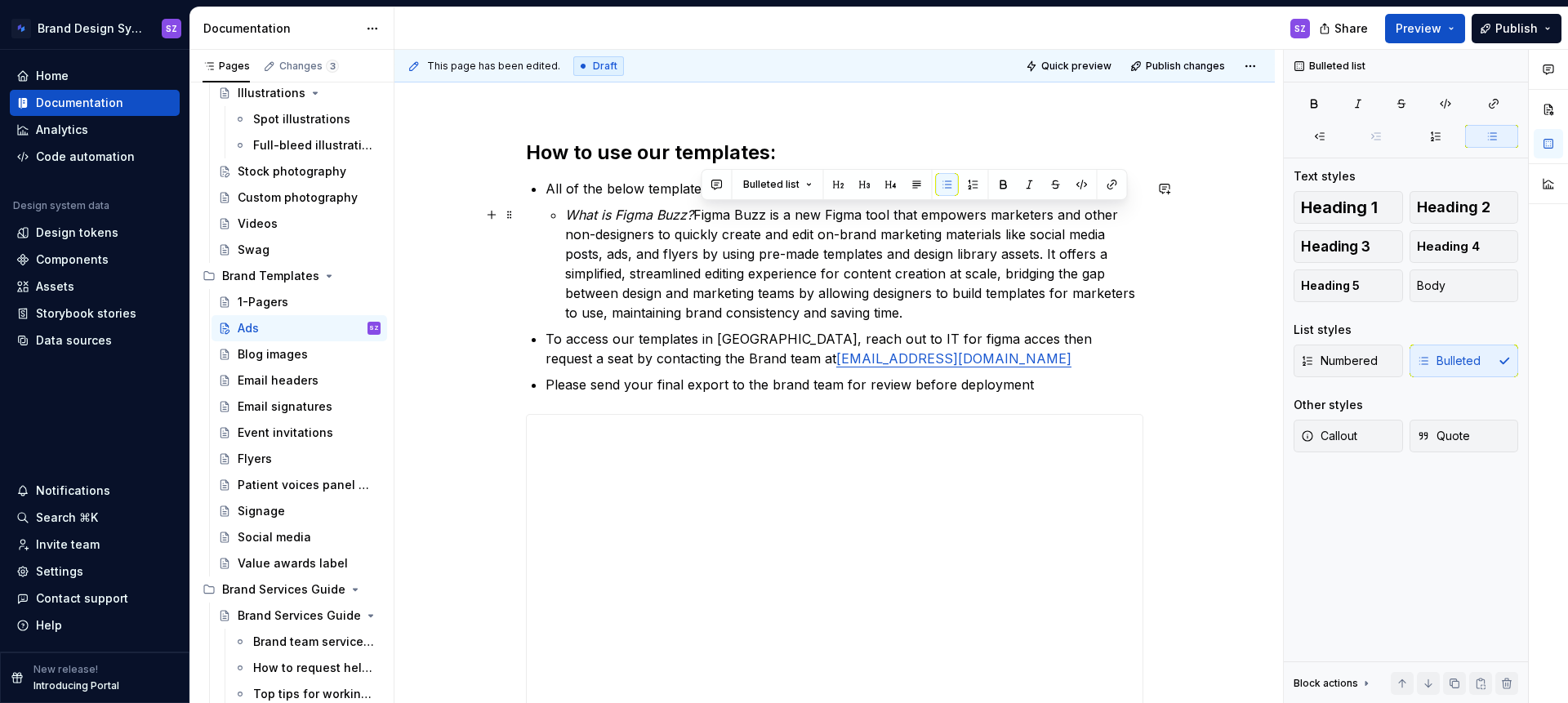
drag, startPoint x: 754, startPoint y: 219, endPoint x: 917, endPoint y: 315, distance: 189.2
click at [917, 316] on p "What is Figma Buzz? Figma Buzz is a new Figma tool that empowers marketers and …" at bounding box center [854, 264] width 579 height 117
click at [523, 260] on div "**********" at bounding box center [834, 606] width 880 height 1011
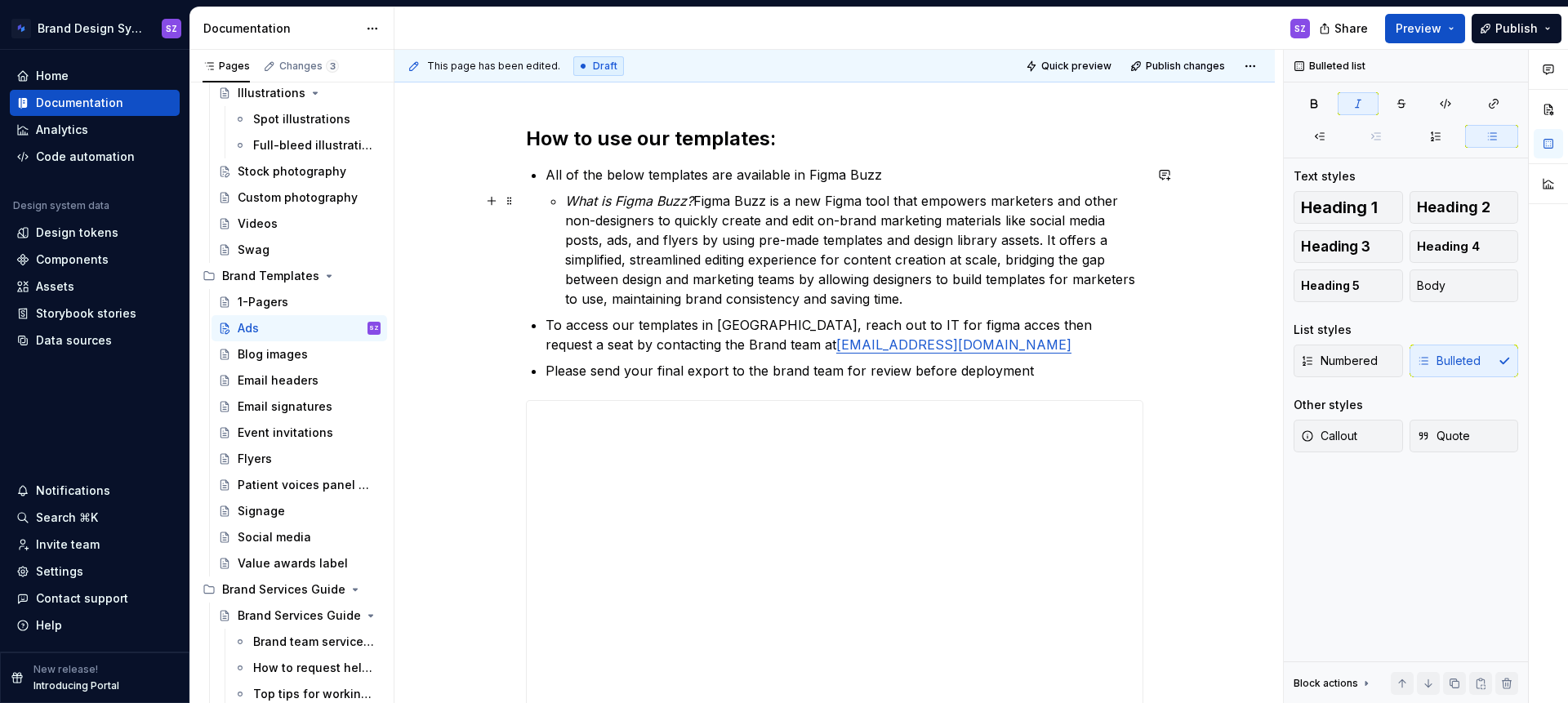
scroll to position [205, 0]
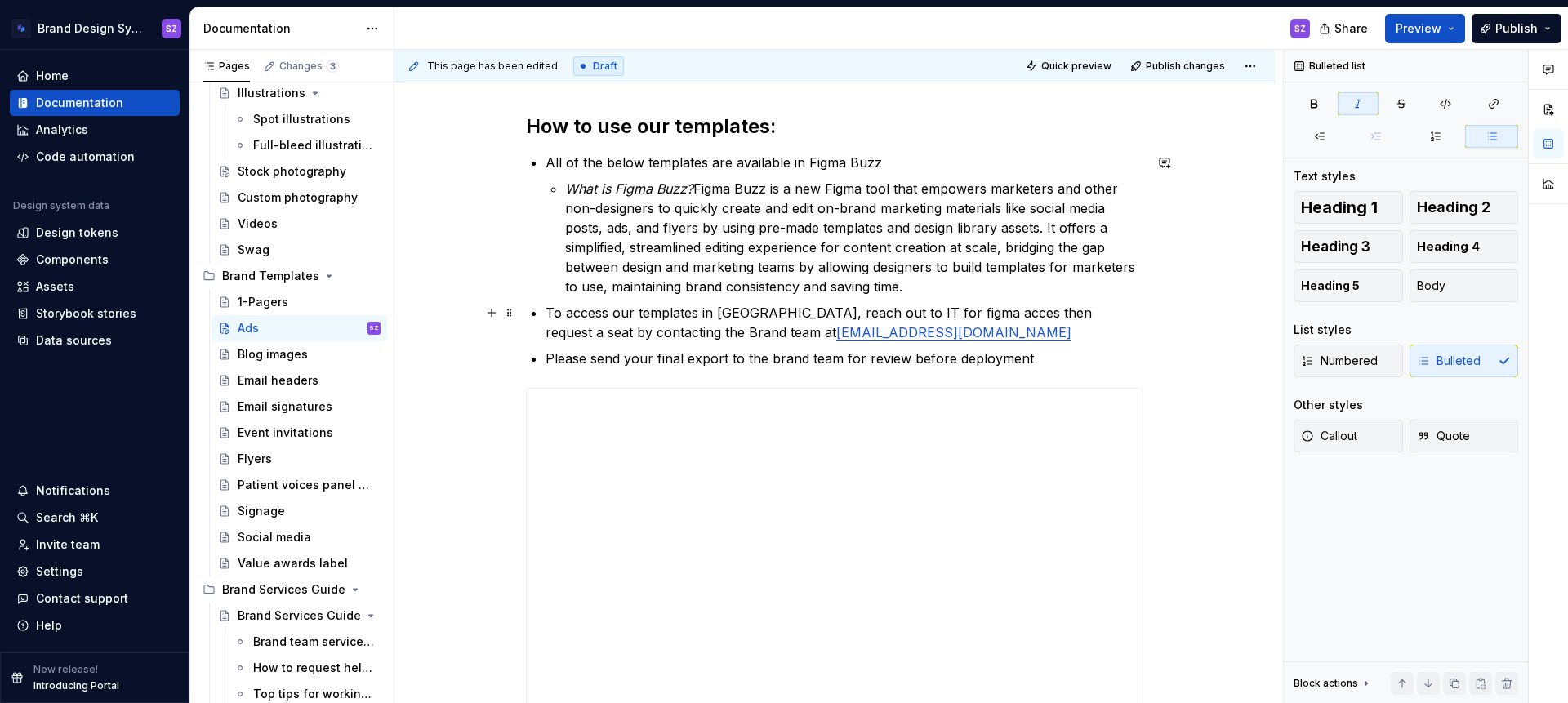
click at [881, 311] on p "To access our templates in [GEOGRAPHIC_DATA], reach out to IT for figma acces t…" at bounding box center [844, 323] width 597 height 39
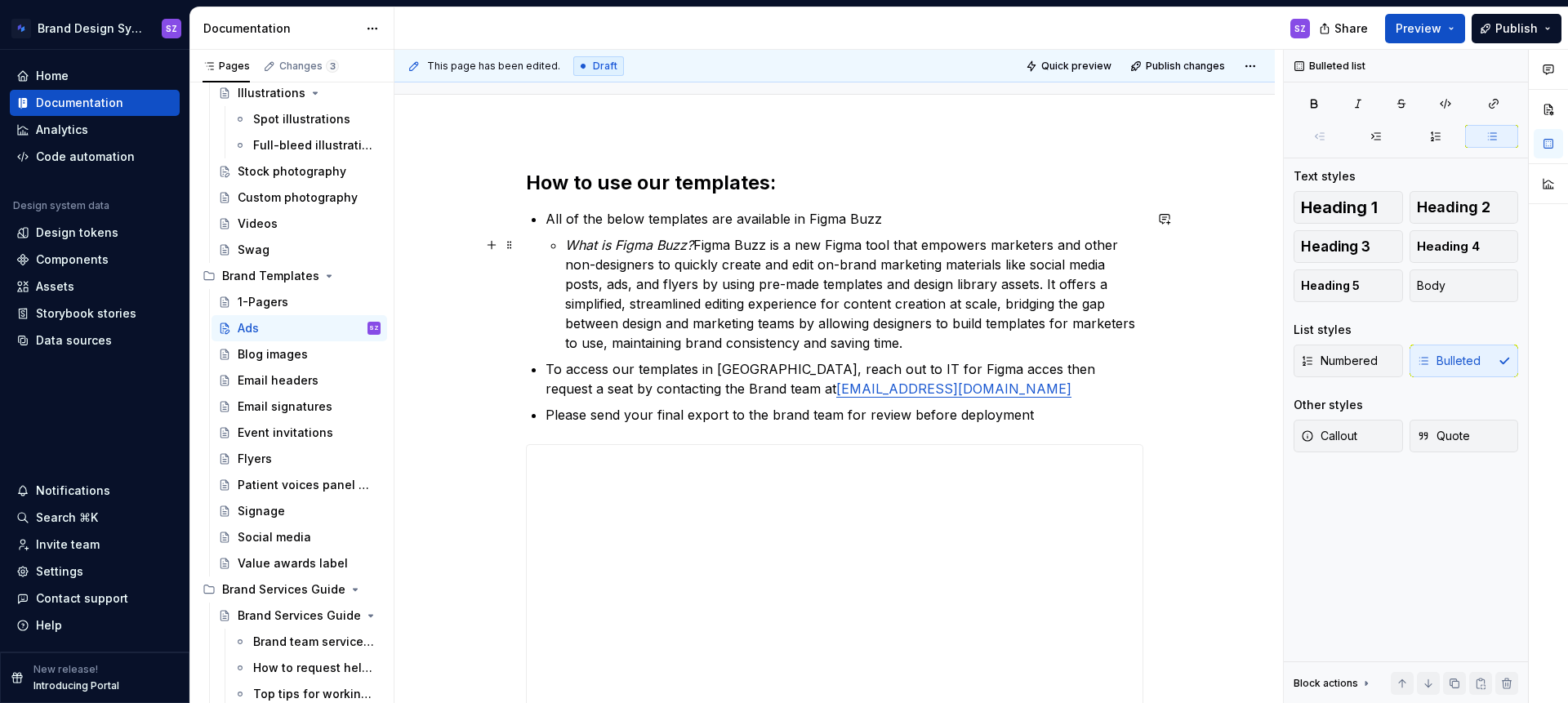
scroll to position [151, 0]
click at [951, 367] on p "To access our templates in [GEOGRAPHIC_DATA], reach out to IT for Figma acces t…" at bounding box center [844, 377] width 597 height 39
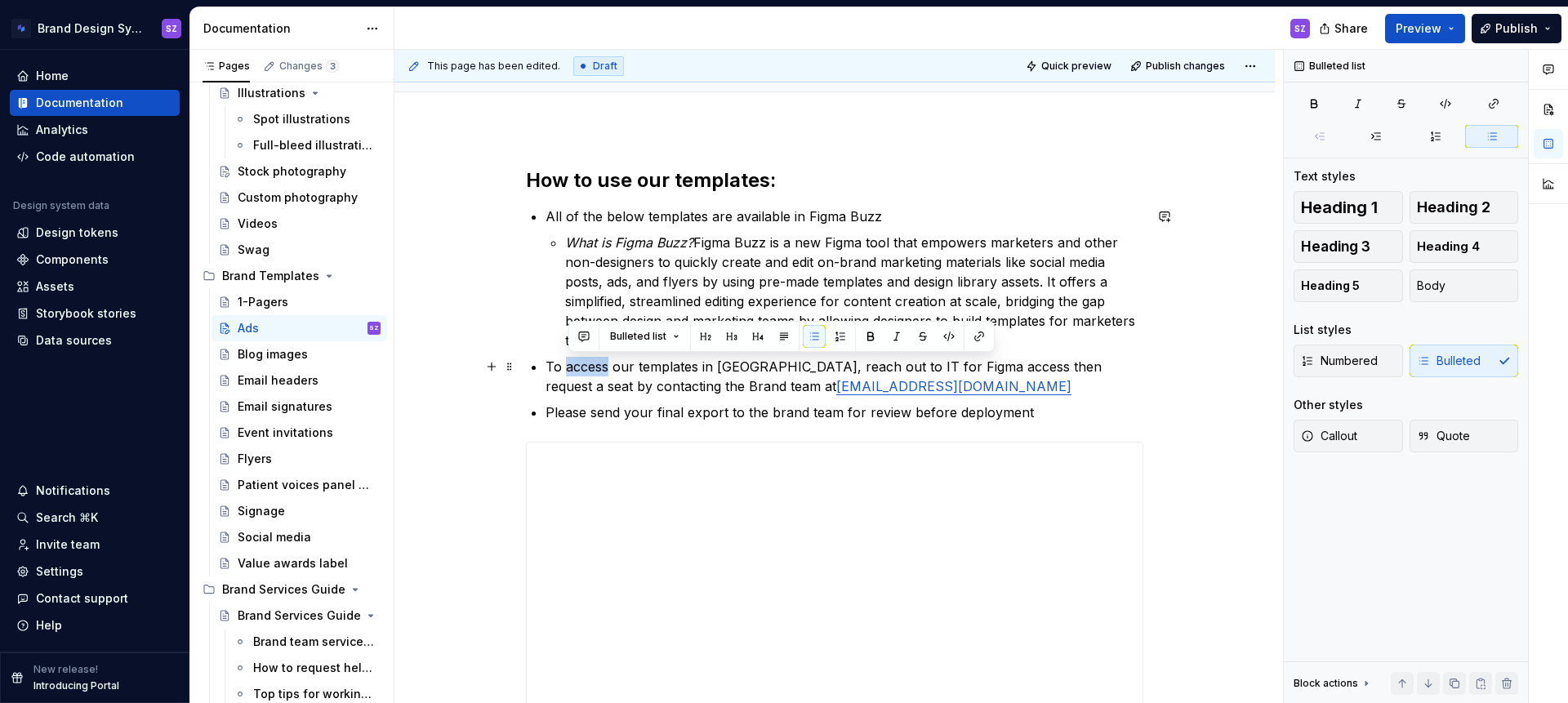
click at [611, 364] on p "To access our templates in [GEOGRAPHIC_DATA], reach out to IT for Figma access …" at bounding box center [844, 377] width 597 height 39
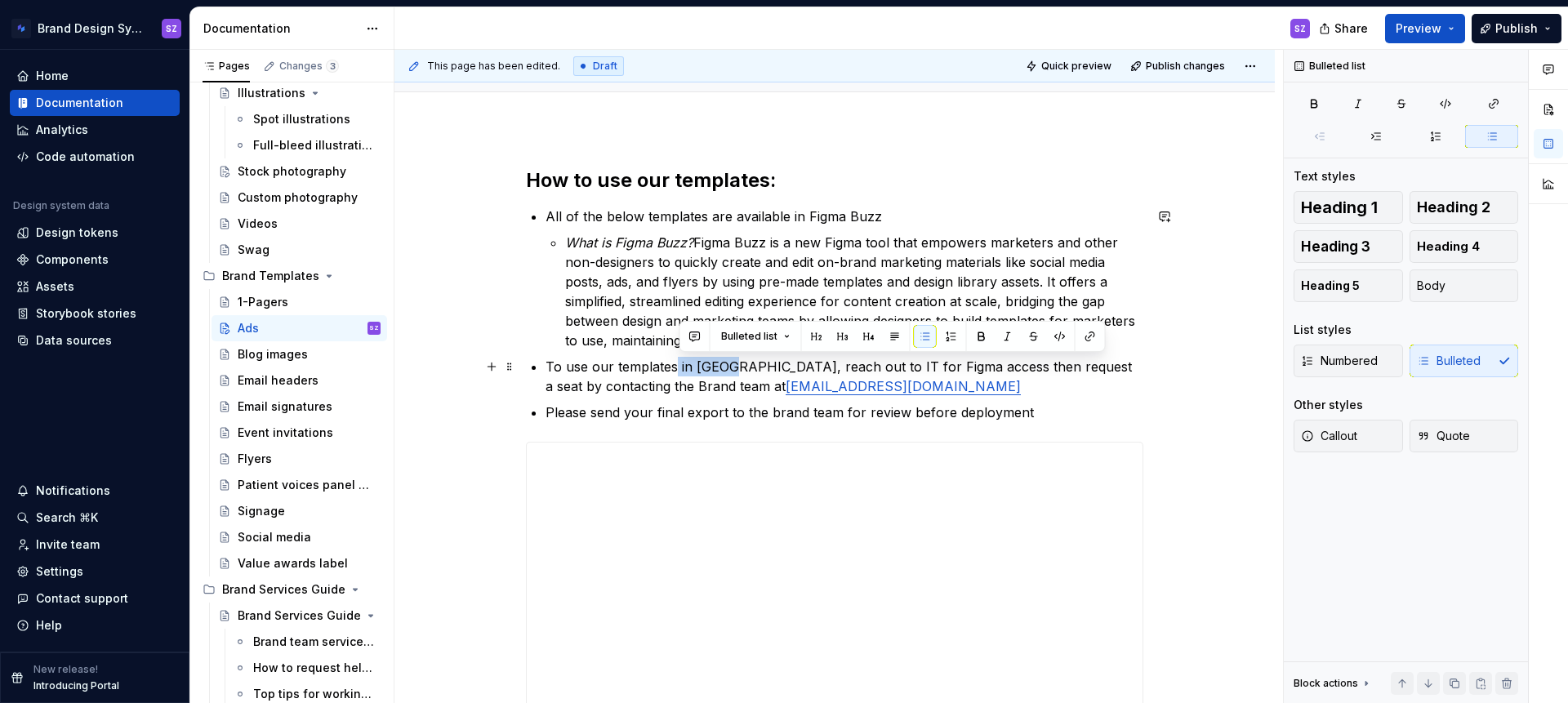
drag, startPoint x: 685, startPoint y: 366, endPoint x: 733, endPoint y: 364, distance: 48.0
click at [732, 364] on p "To use our templates in [GEOGRAPHIC_DATA], reach out to IT for Figma access the…" at bounding box center [844, 377] width 597 height 39
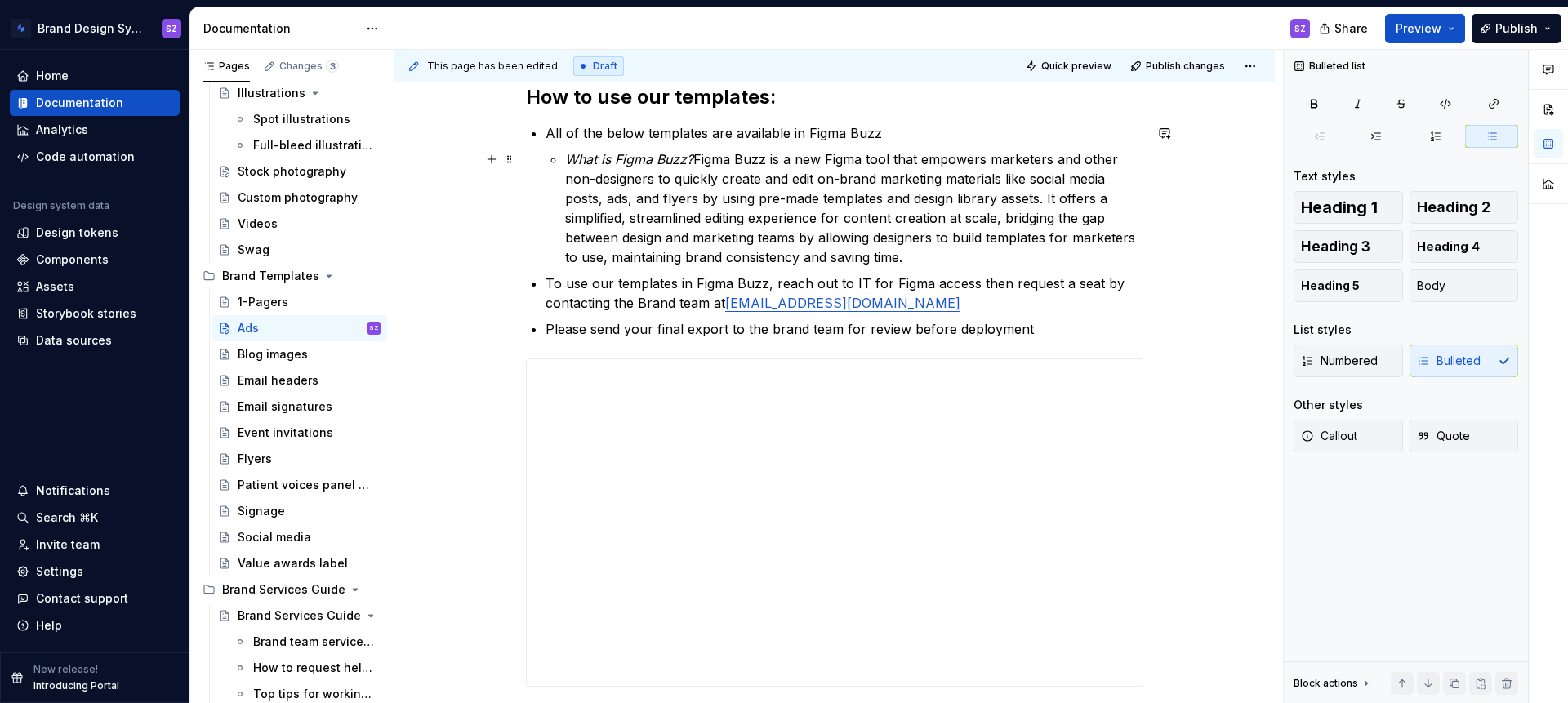
scroll to position [219, 0]
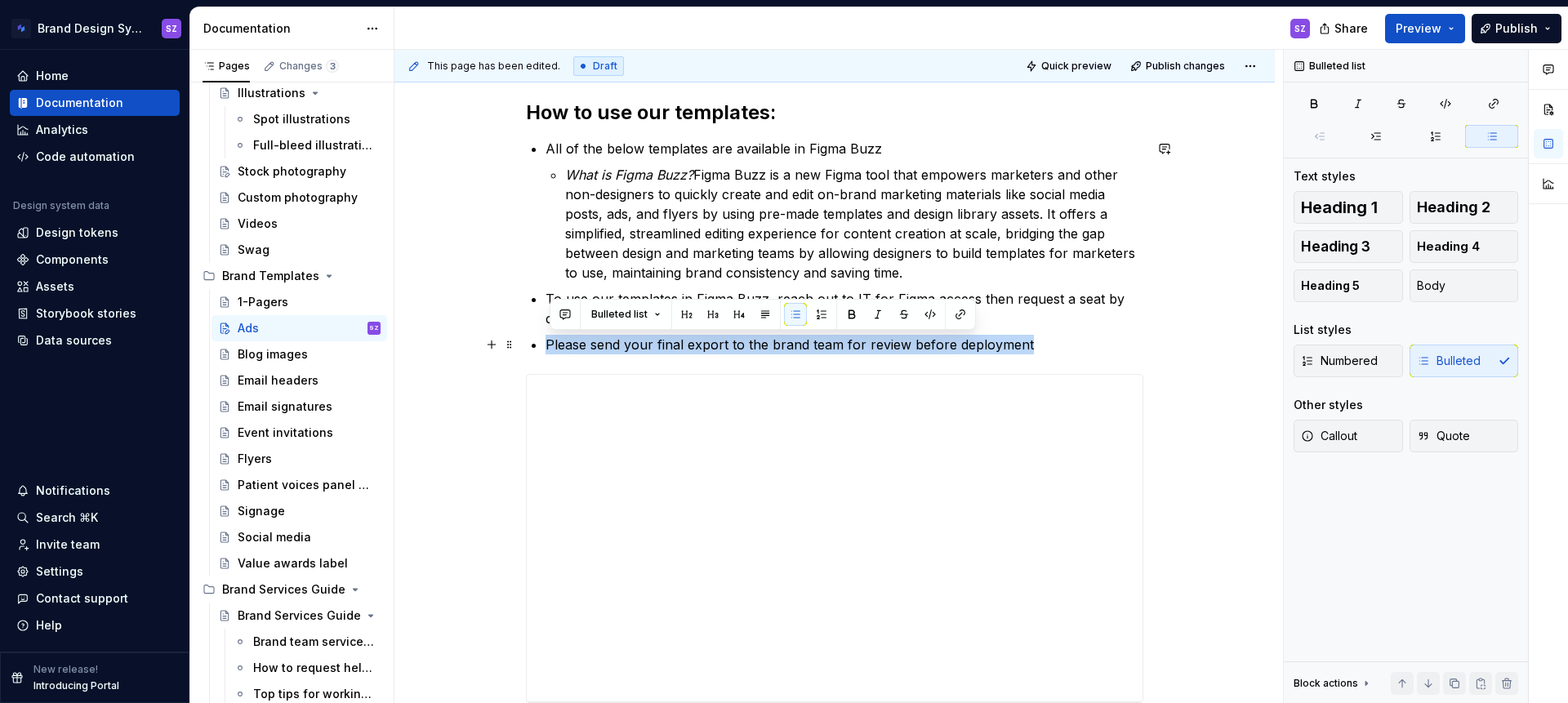
drag, startPoint x: 552, startPoint y: 343, endPoint x: 1046, endPoint y: 338, distance: 494.0
click at [1046, 338] on p "Please send your final export to the brand team for review before deployment" at bounding box center [844, 344] width 597 height 20
click at [1309, 103] on icon "button" at bounding box center [1314, 103] width 13 height 13
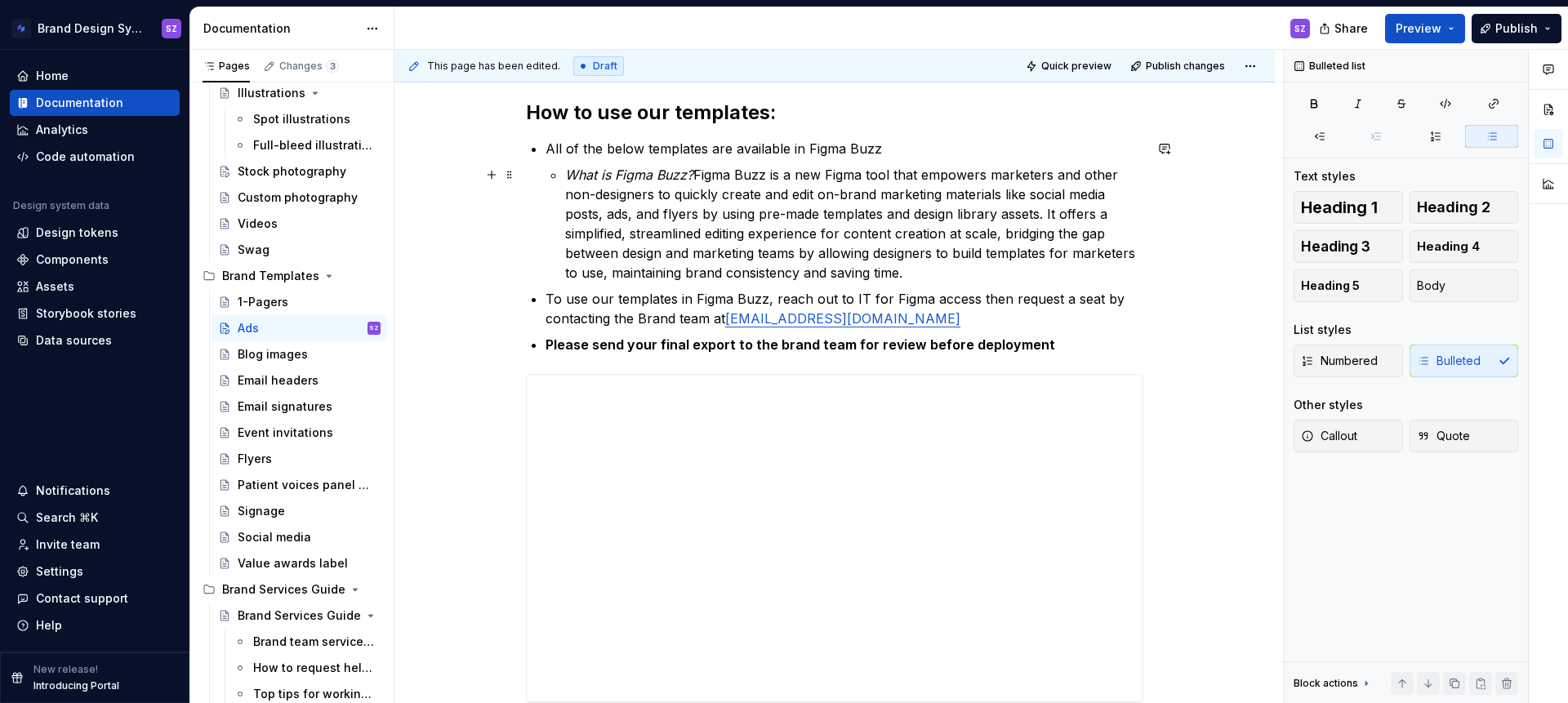
click at [809, 240] on p "What is Figma Buzz? Figma Buzz is a new Figma tool that empowers marketers and …" at bounding box center [854, 223] width 579 height 117
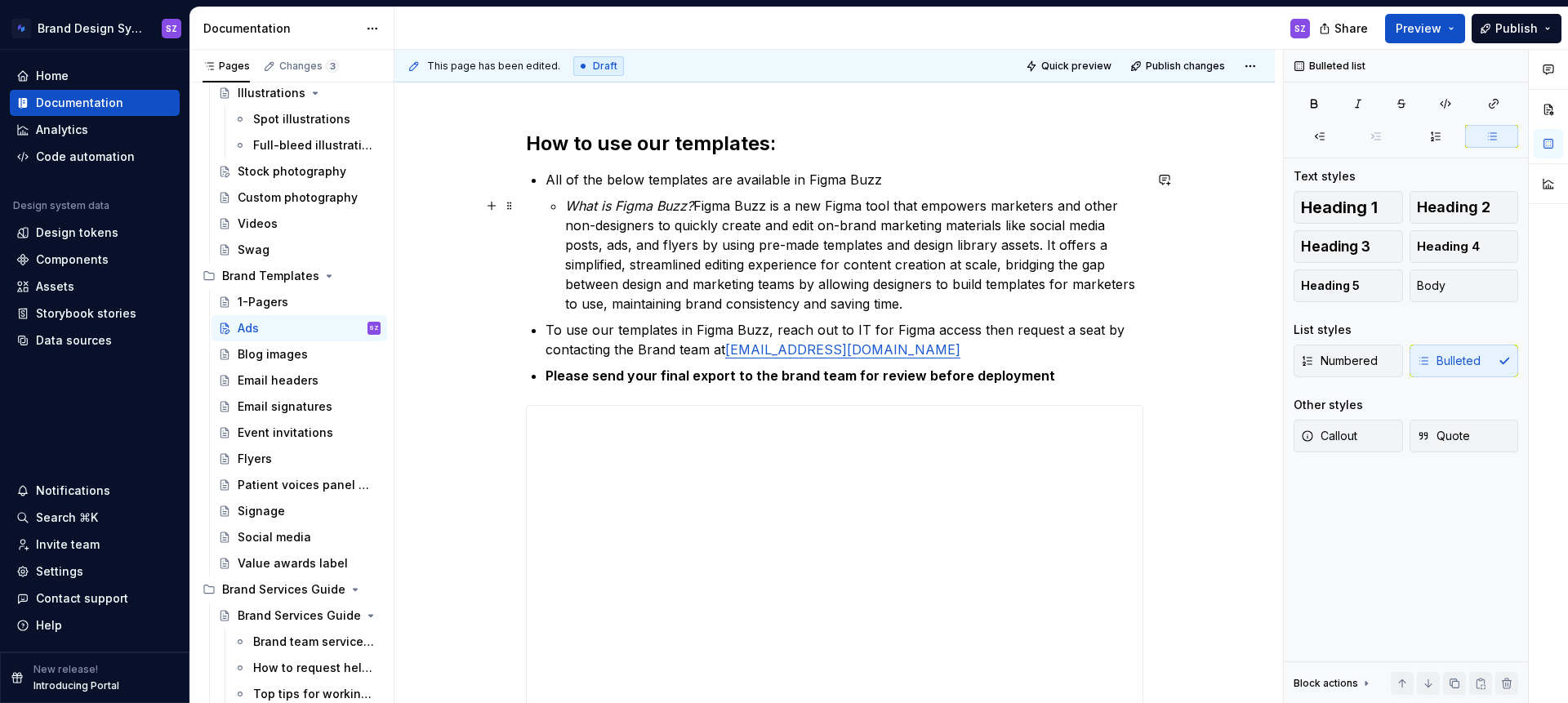
scroll to position [187, 0]
drag, startPoint x: 918, startPoint y: 308, endPoint x: 703, endPoint y: 210, distance: 236.3
click at [703, 210] on p "What is Figma Buzz? Figma Buzz is a new Figma tool that empowers marketers and …" at bounding box center [854, 255] width 579 height 117
copy p "Figma Buzz is a new Figma tool that empowers marketers and other non-designers …"
click at [1058, 378] on p "Please send your final export to the brand team for review before deployment" at bounding box center [844, 377] width 597 height 20
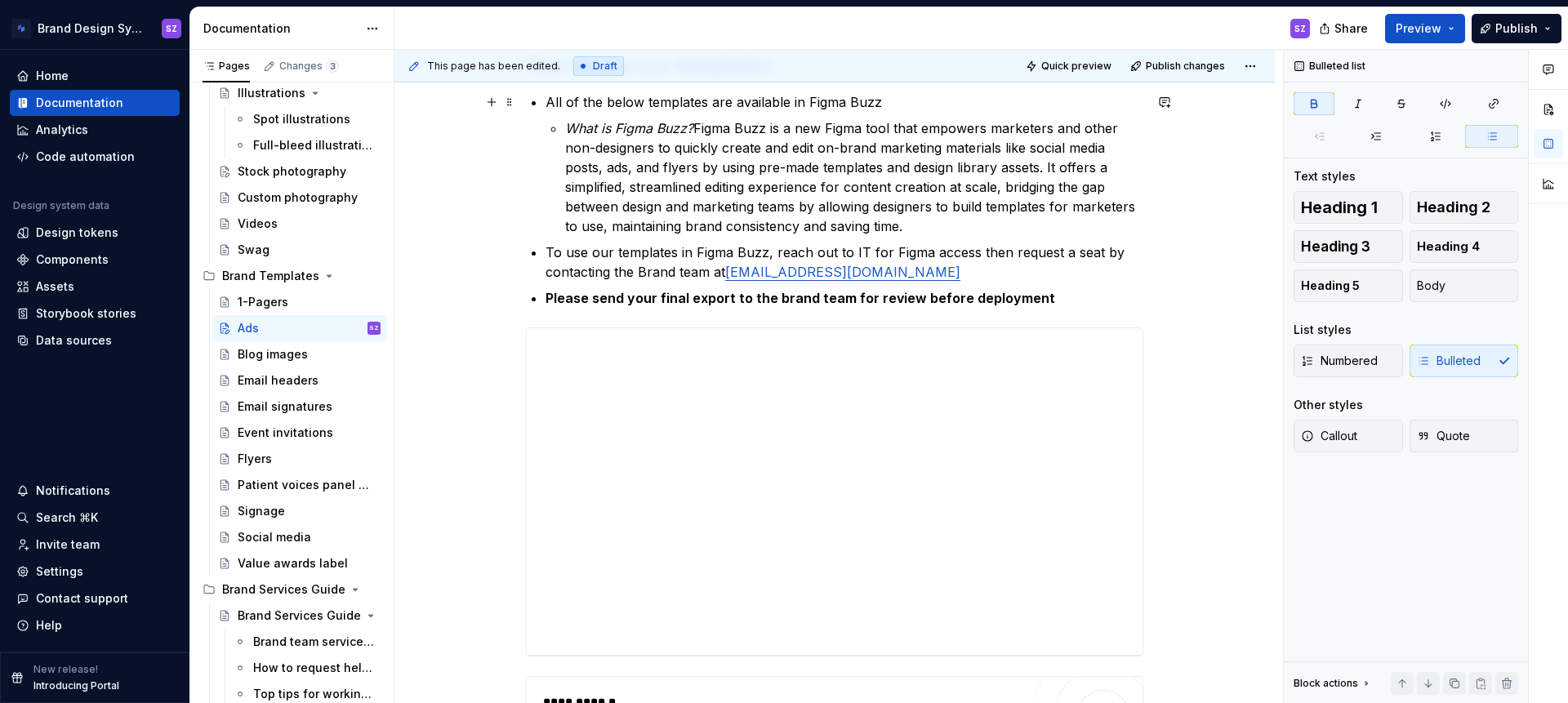
scroll to position [228, 0]
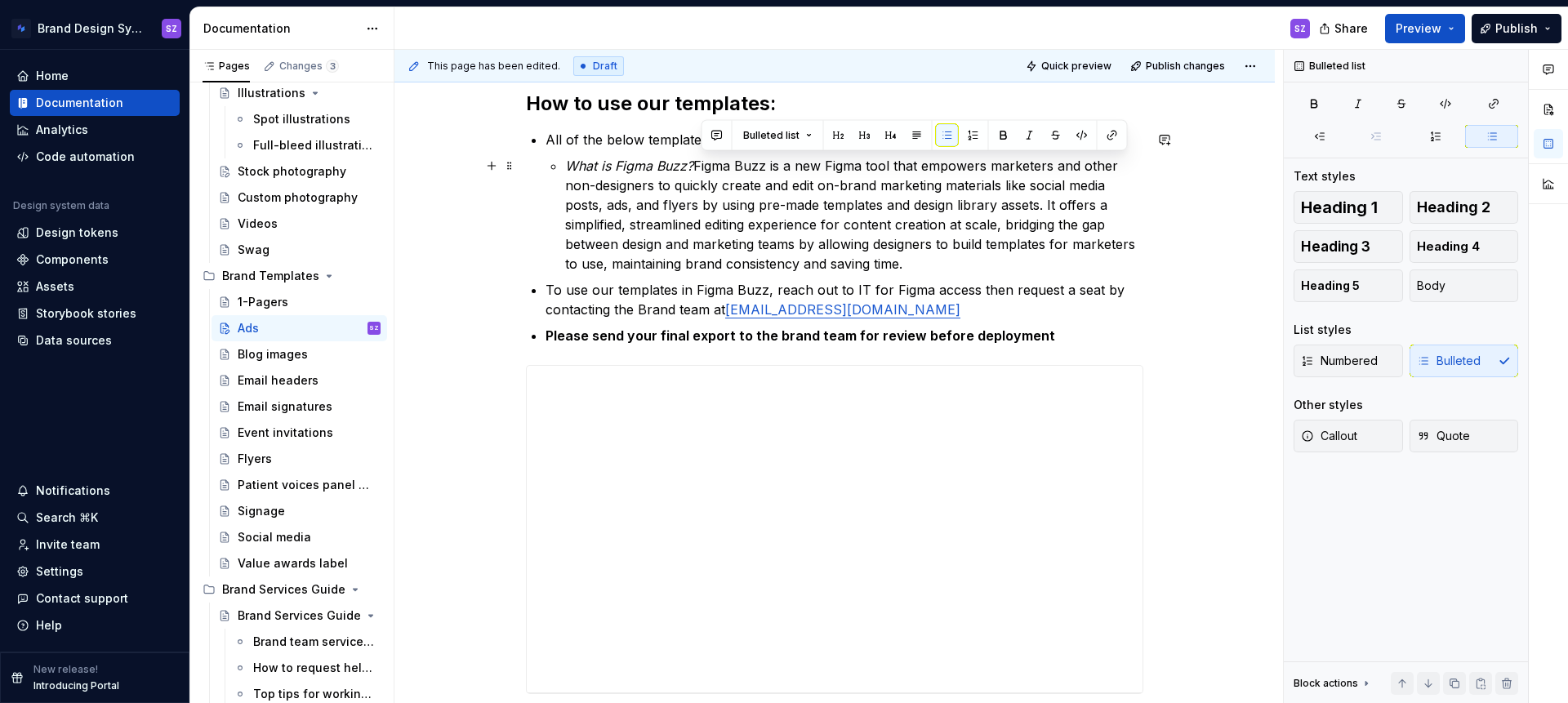
drag, startPoint x: 760, startPoint y: 177, endPoint x: 907, endPoint y: 256, distance: 166.9
click at [907, 256] on p "What is Figma Buzz? Figma Buzz is a new Figma tool that empowers marketers and …" at bounding box center [854, 214] width 579 height 117
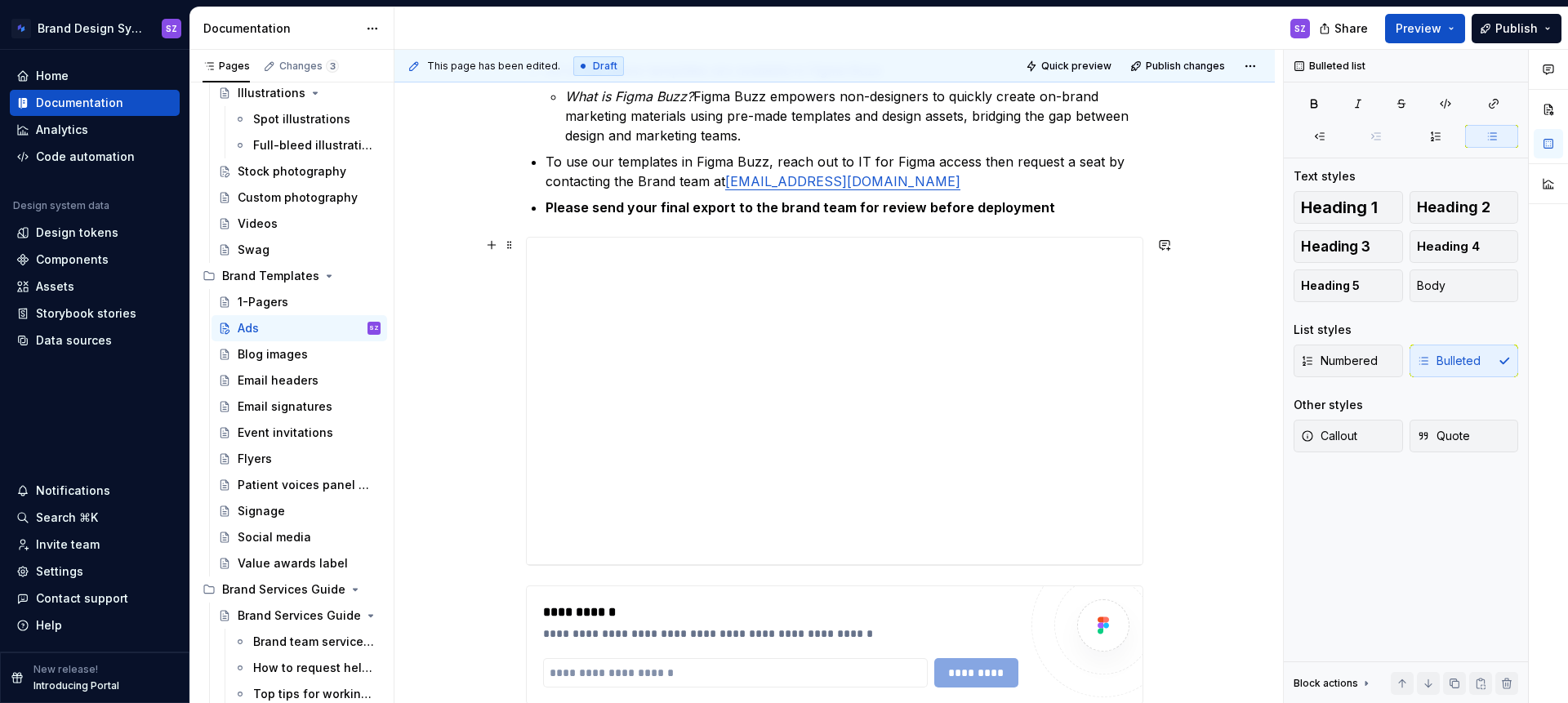
scroll to position [305, 0]
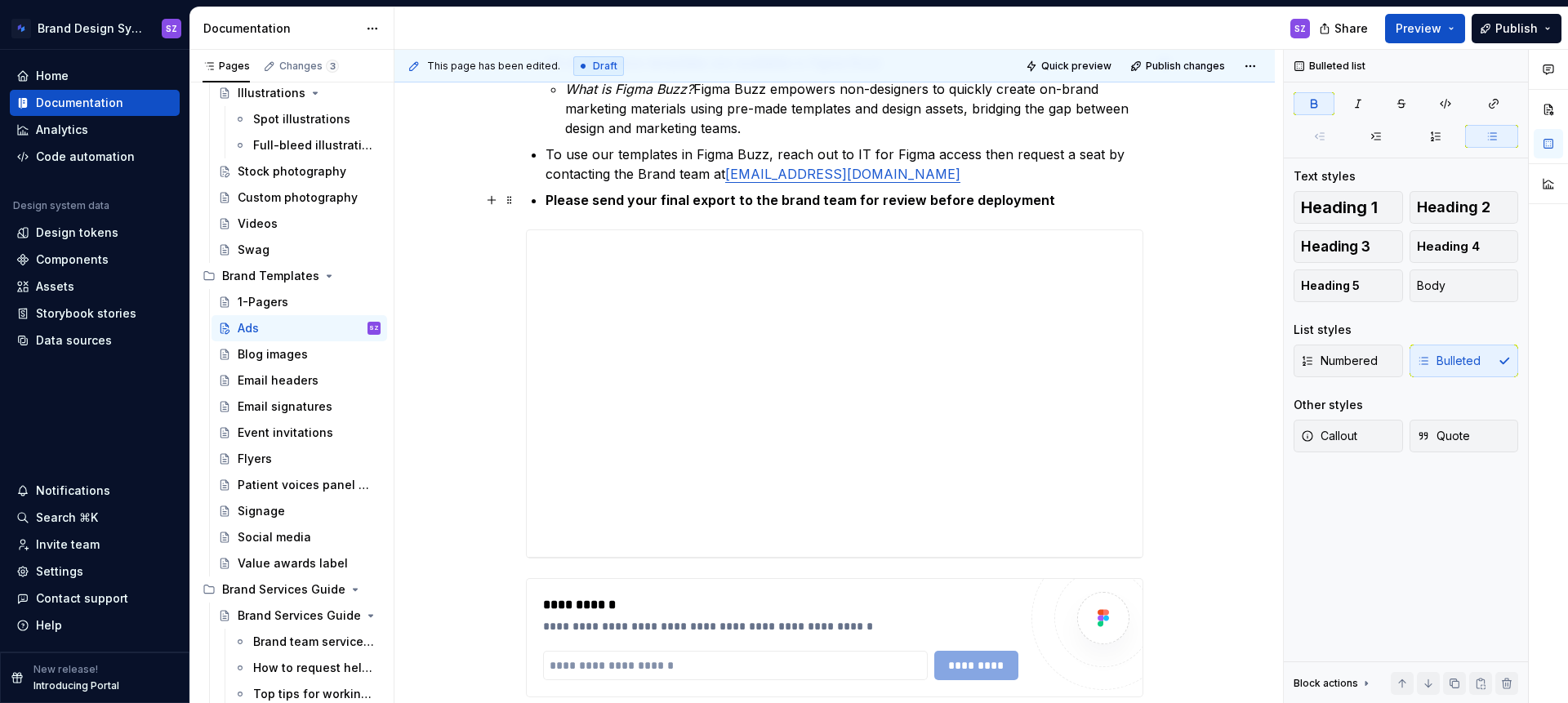
click at [1099, 200] on p "Please send your final export to the brand team for review before deployment" at bounding box center [844, 200] width 597 height 20
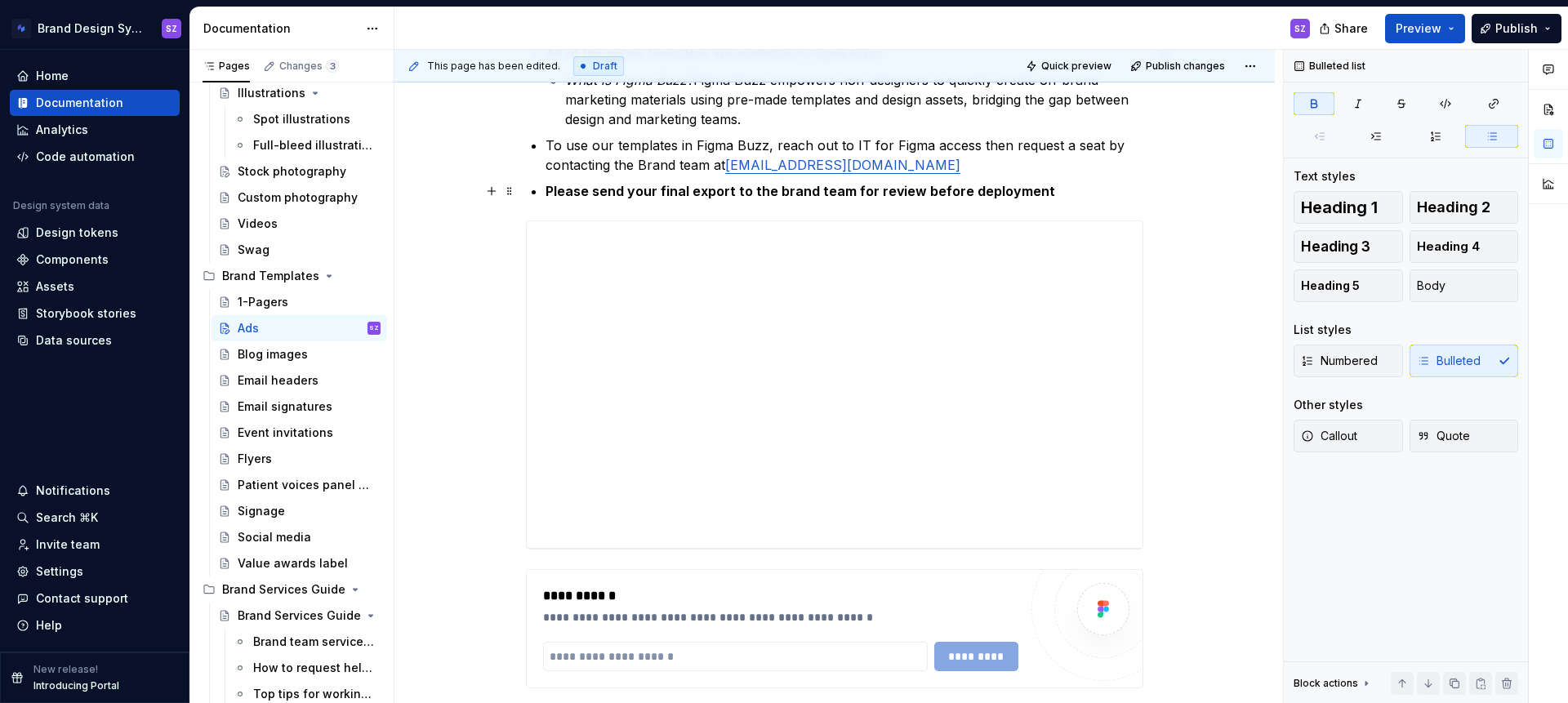
scroll to position [315, 0]
type textarea "*"
click at [578, 656] on input "text" at bounding box center [735, 655] width 385 height 30
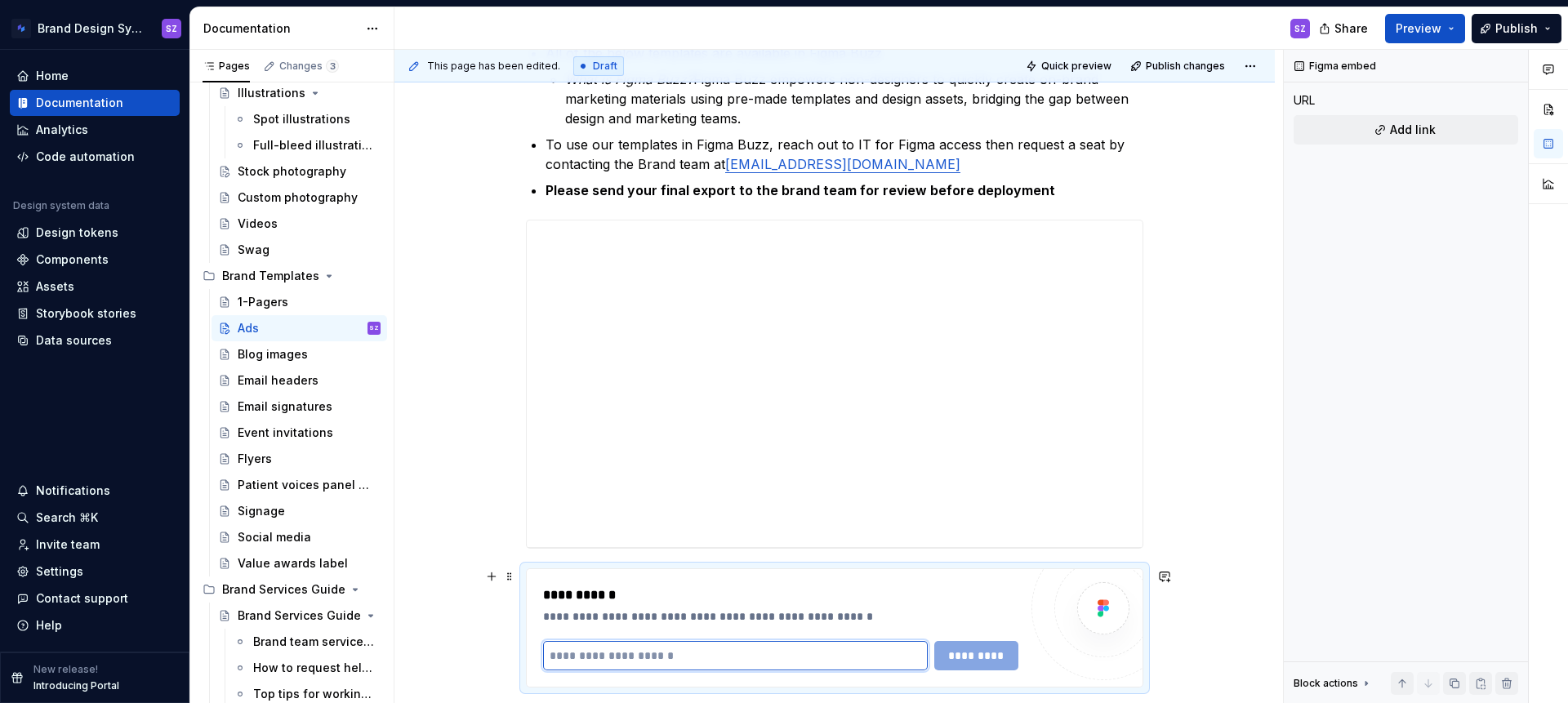
paste input "**********"
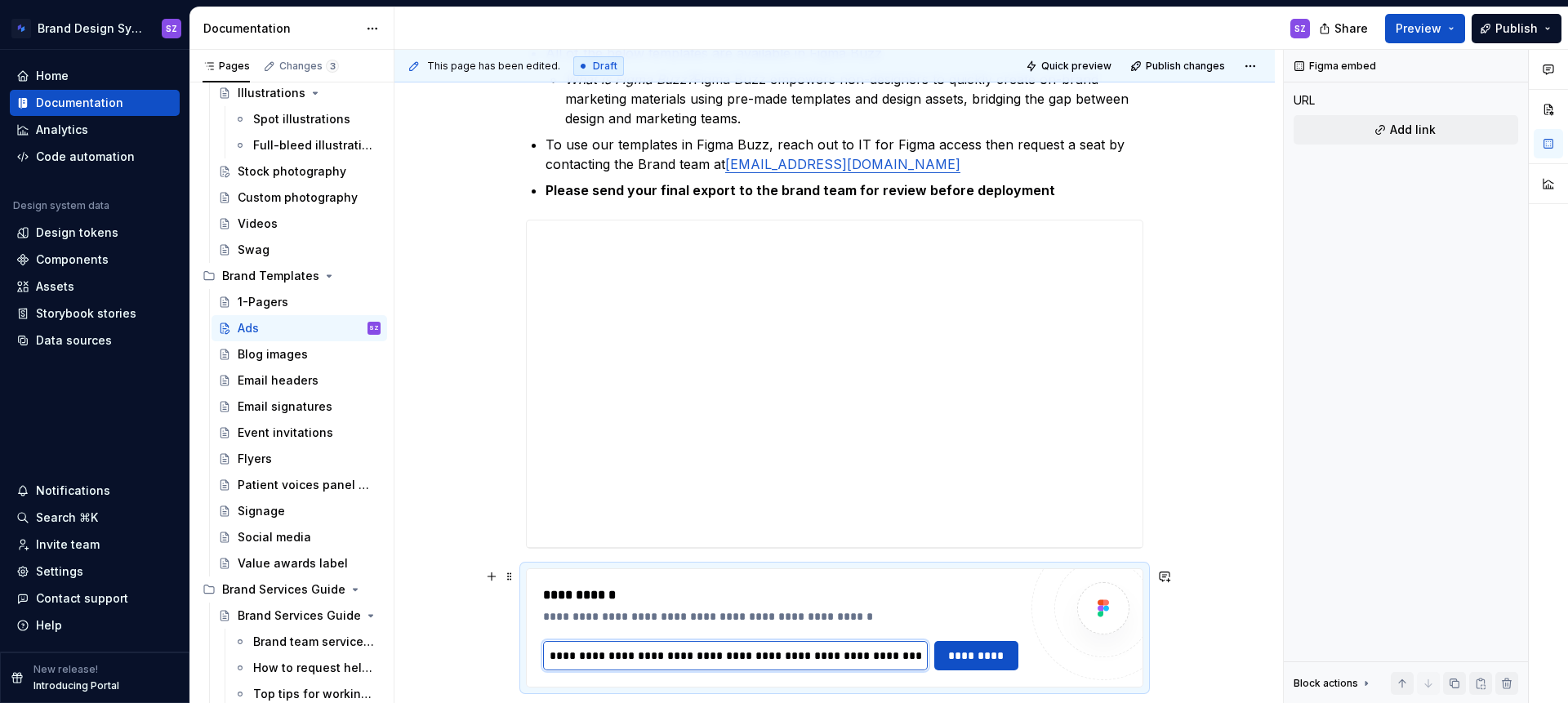
scroll to position [354, 0]
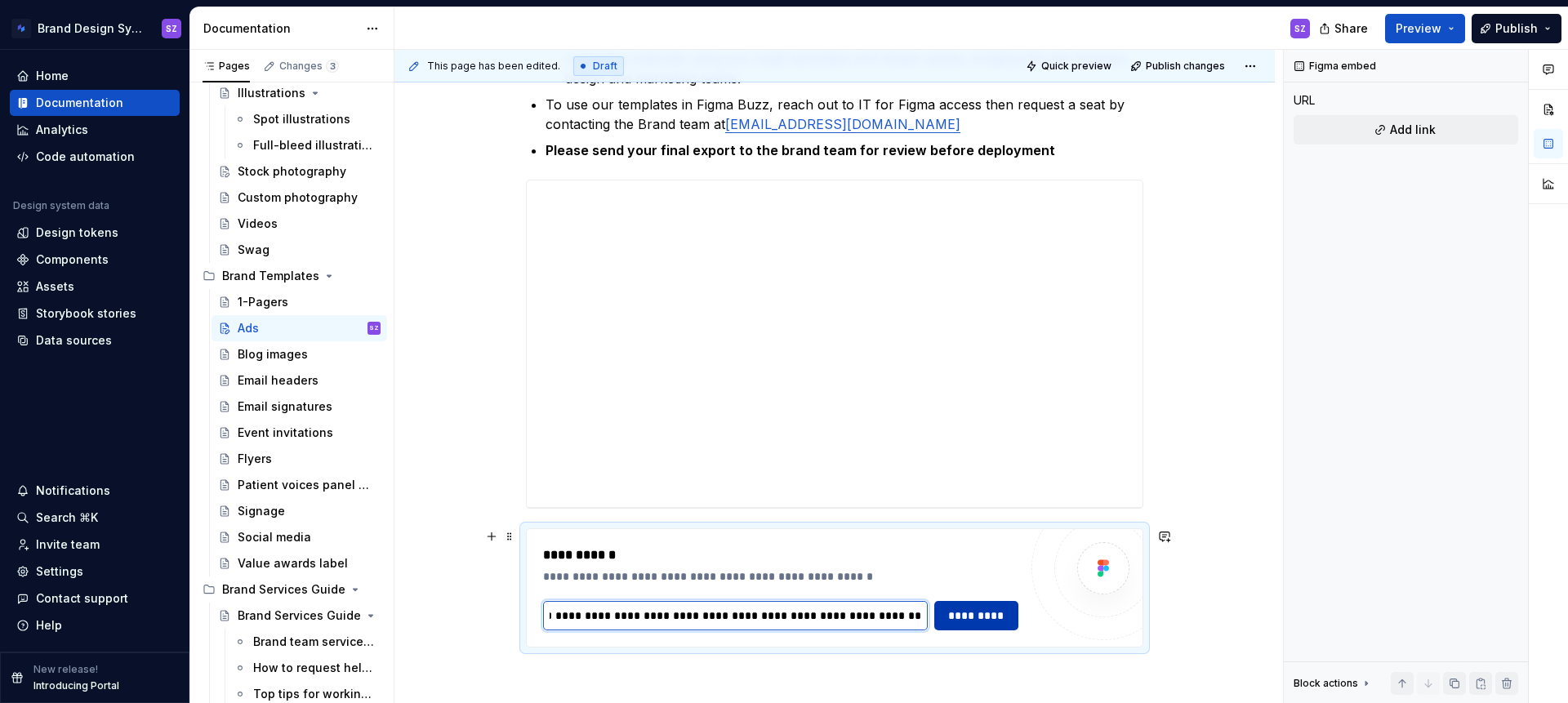
type input "**********"
click at [986, 613] on span "*********" at bounding box center [976, 615] width 63 height 16
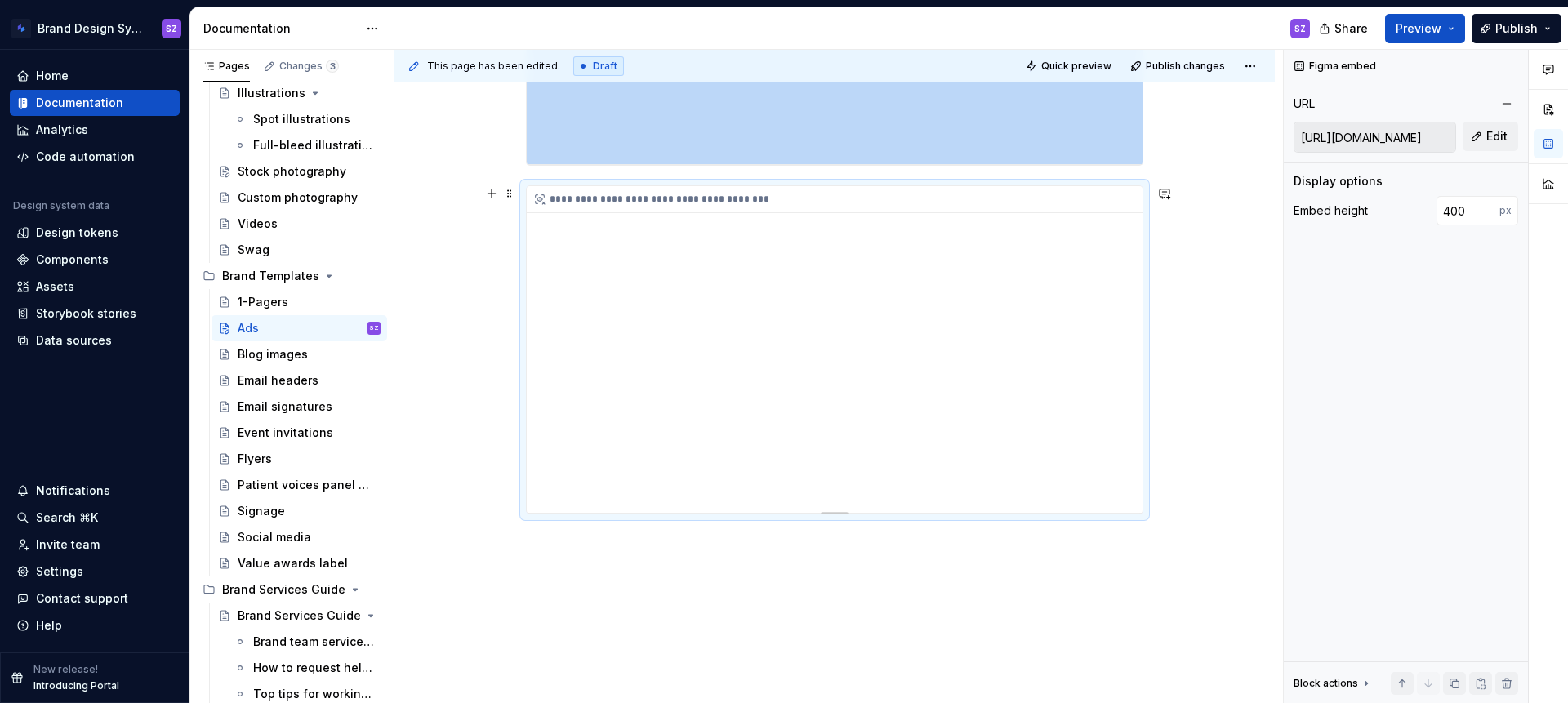
scroll to position [738, 0]
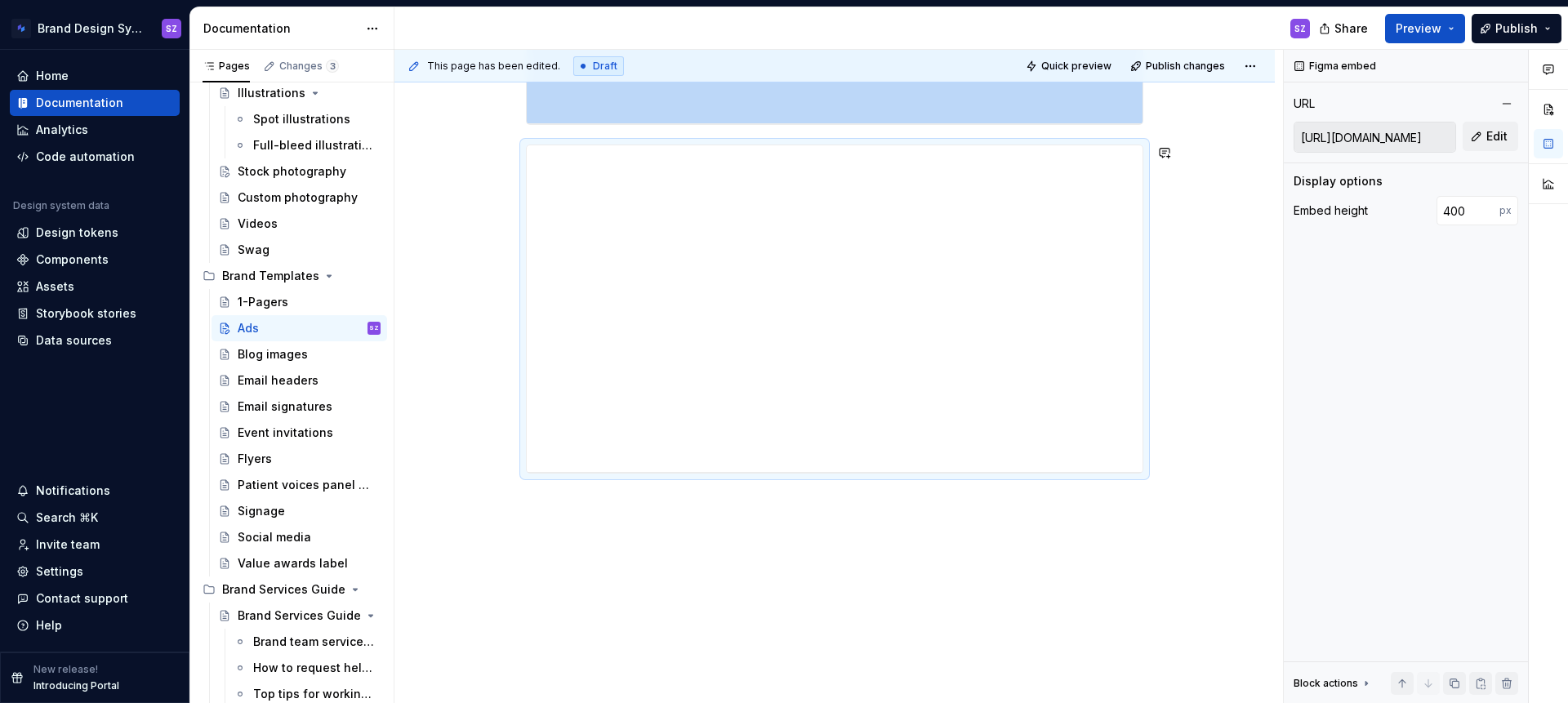
click at [707, 542] on div "**********" at bounding box center [834, 122] width 880 height 1163
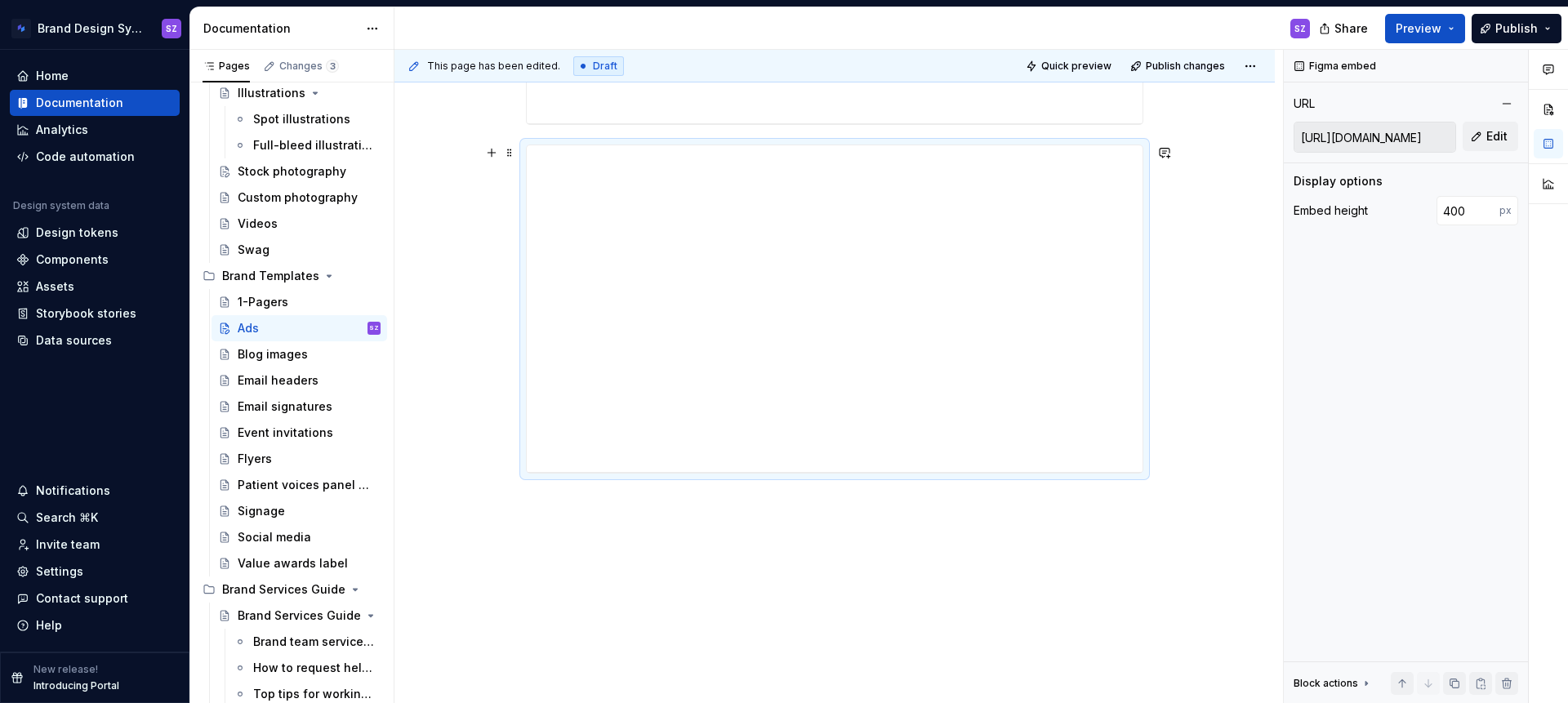
click at [1170, 468] on div "**********" at bounding box center [834, 122] width 880 height 1163
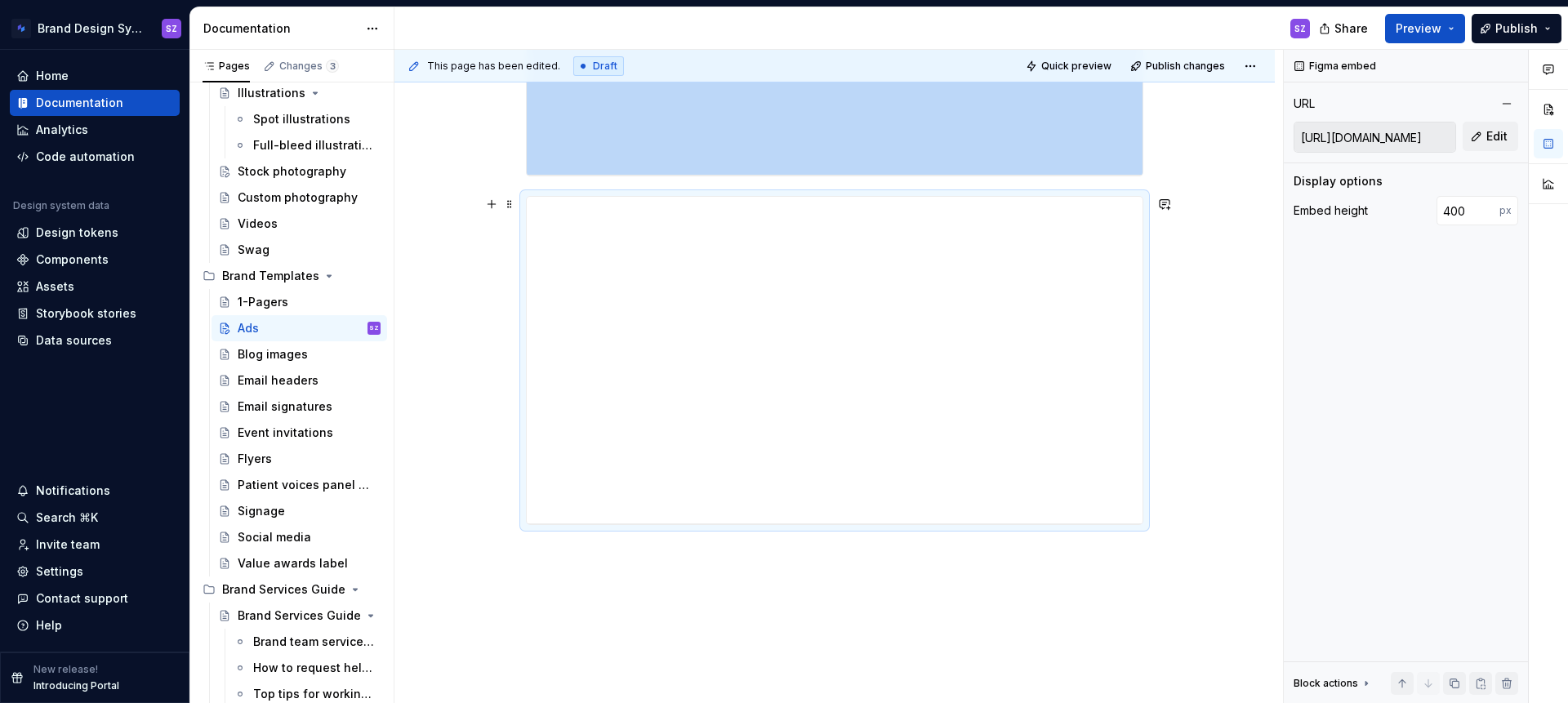
scroll to position [656, 0]
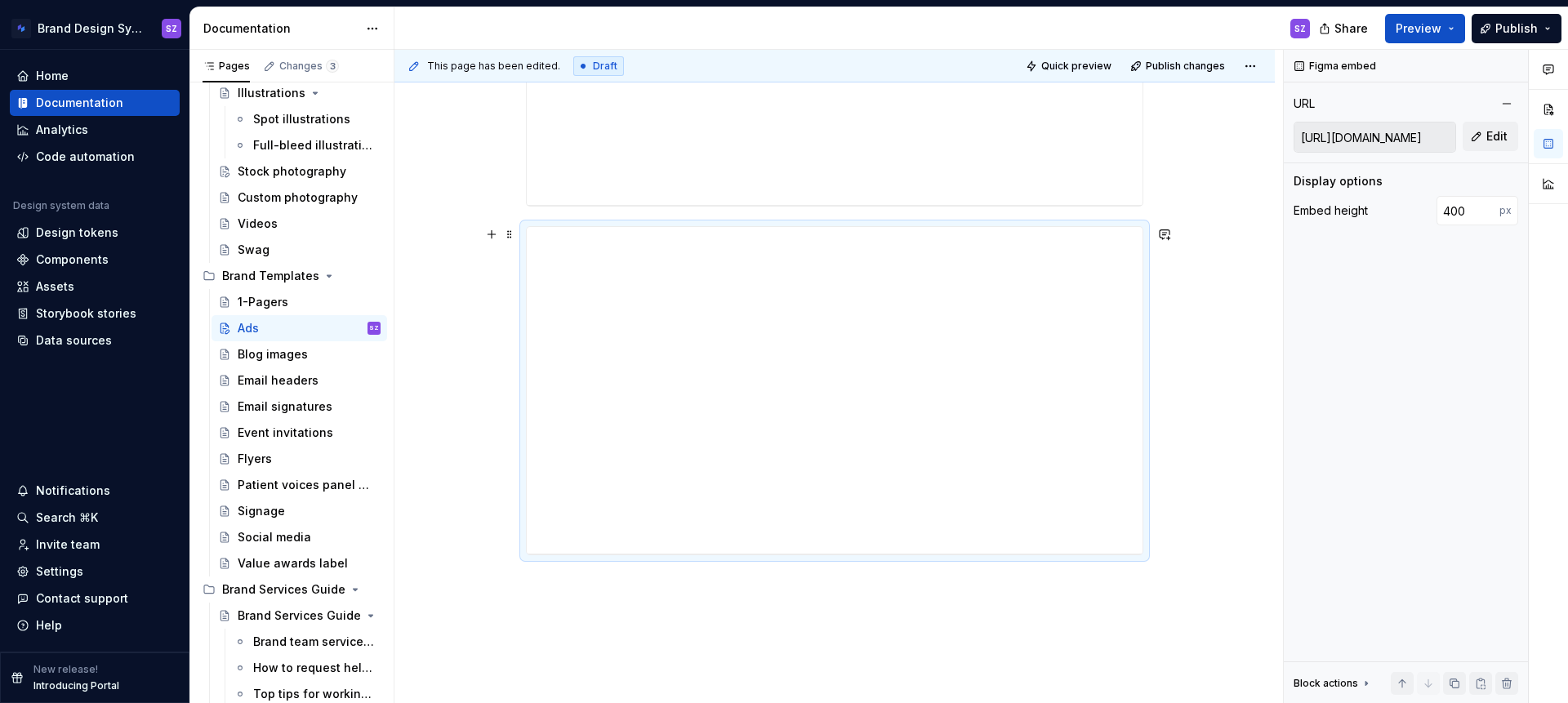
click at [1189, 545] on div "**********" at bounding box center [834, 204] width 880 height 1163
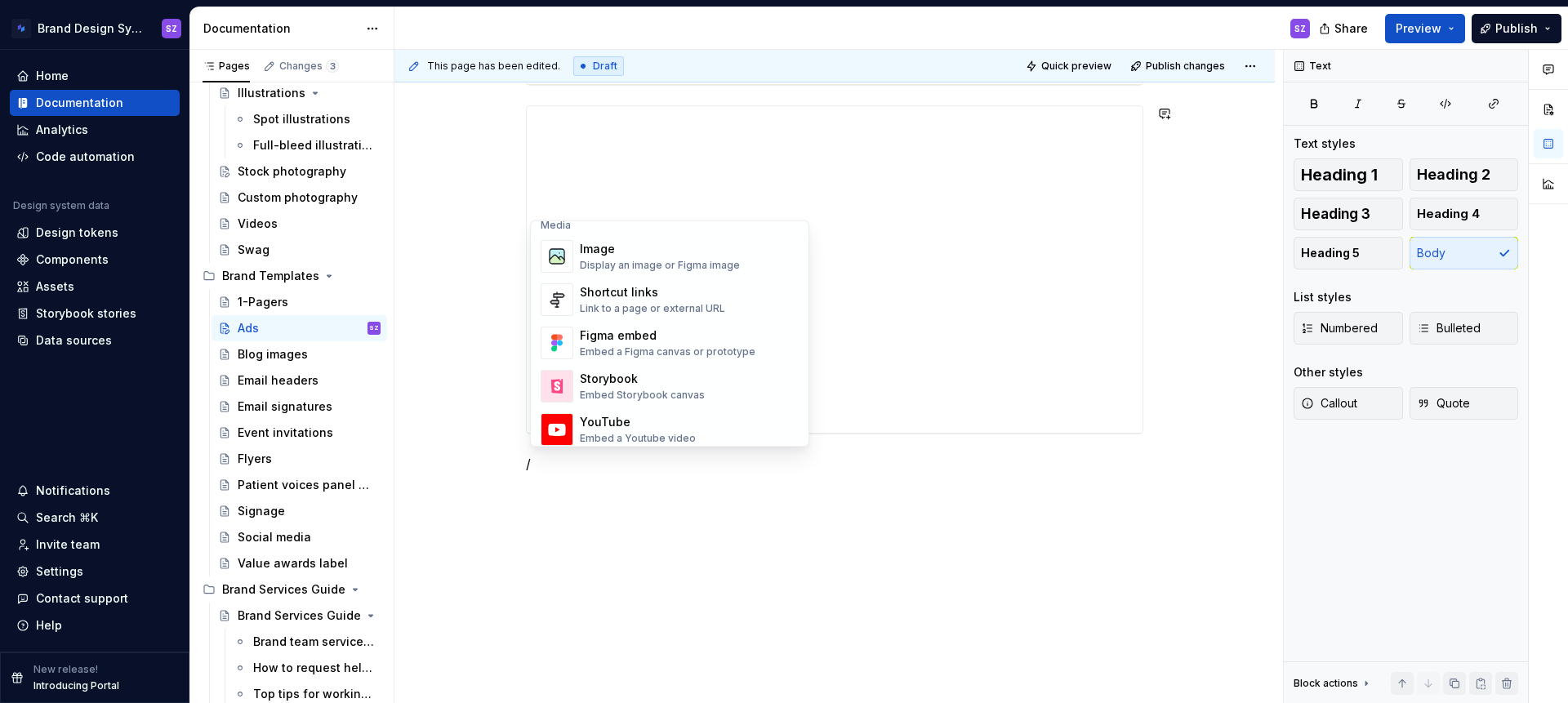
scroll to position [700, 0]
click at [659, 352] on div "Embed a Figma canvas or prototype" at bounding box center [667, 358] width 176 height 13
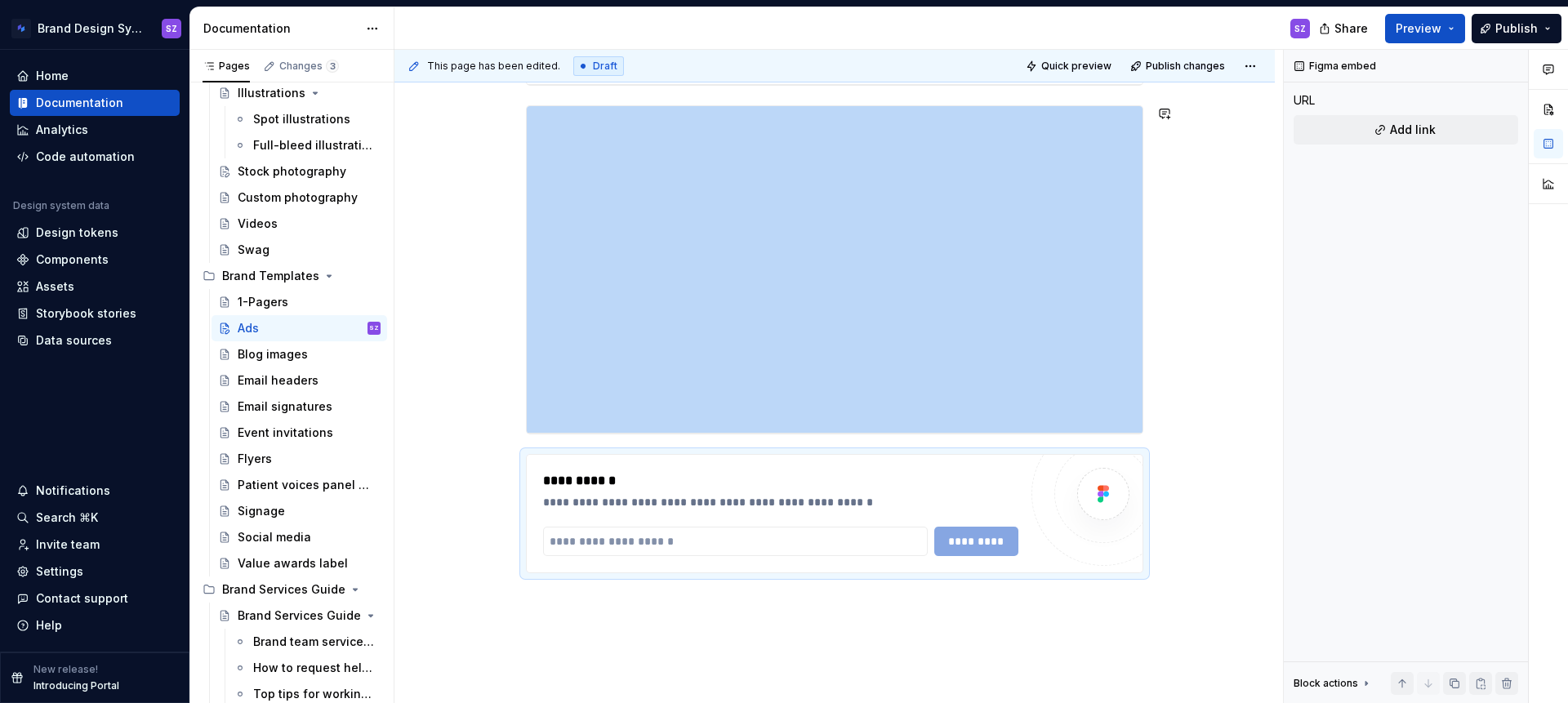
type textarea "*"
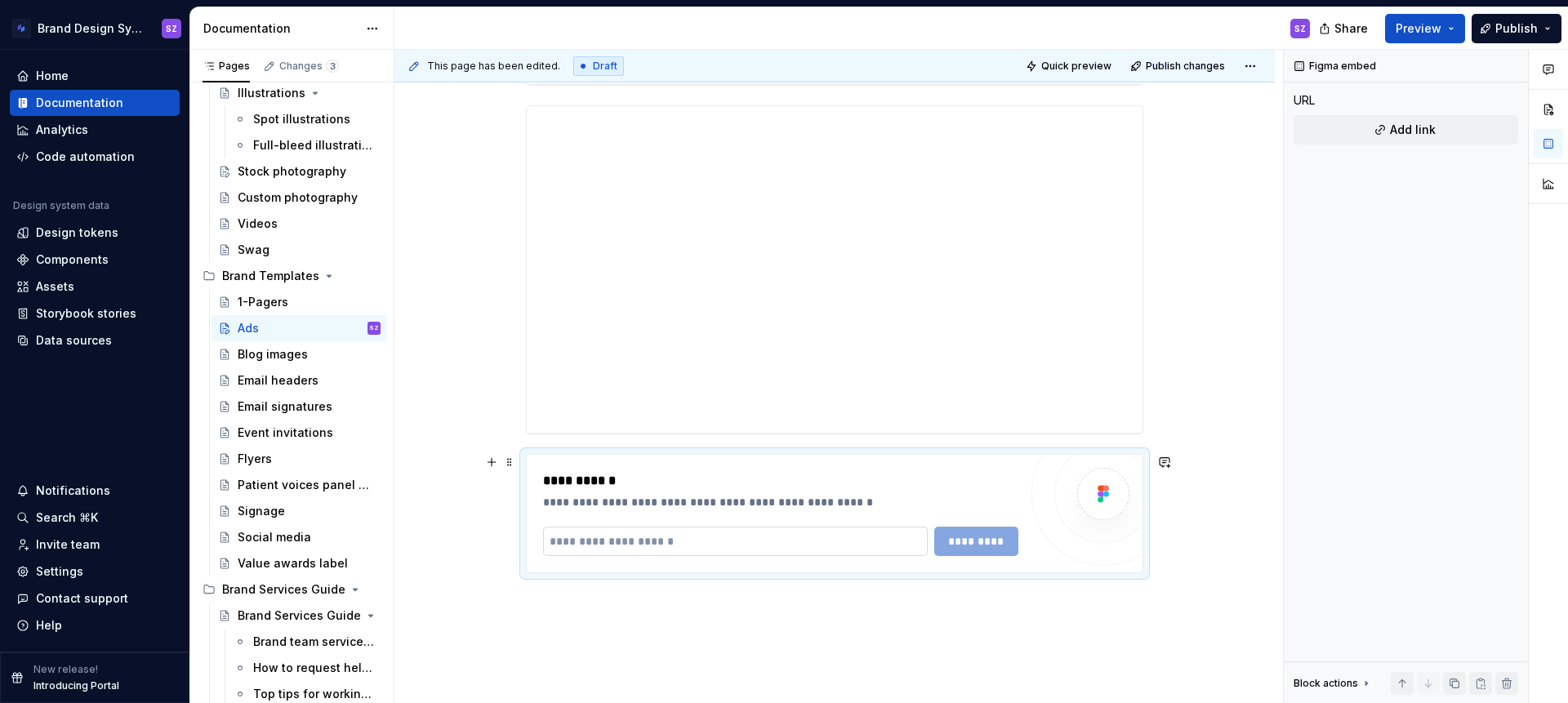
click at [661, 540] on input "text" at bounding box center [735, 541] width 385 height 30
paste input "**********"
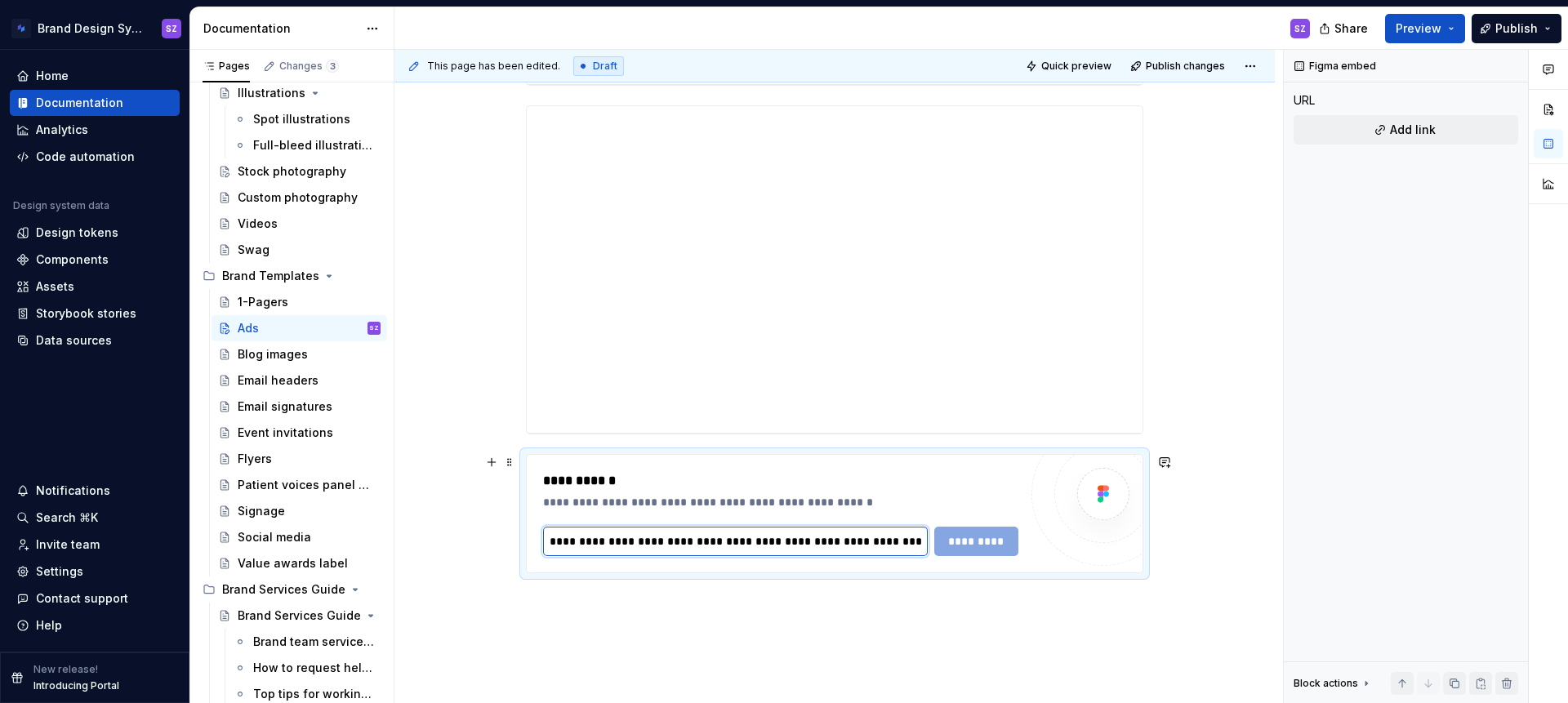
scroll to position [0, 427]
type input "**********"
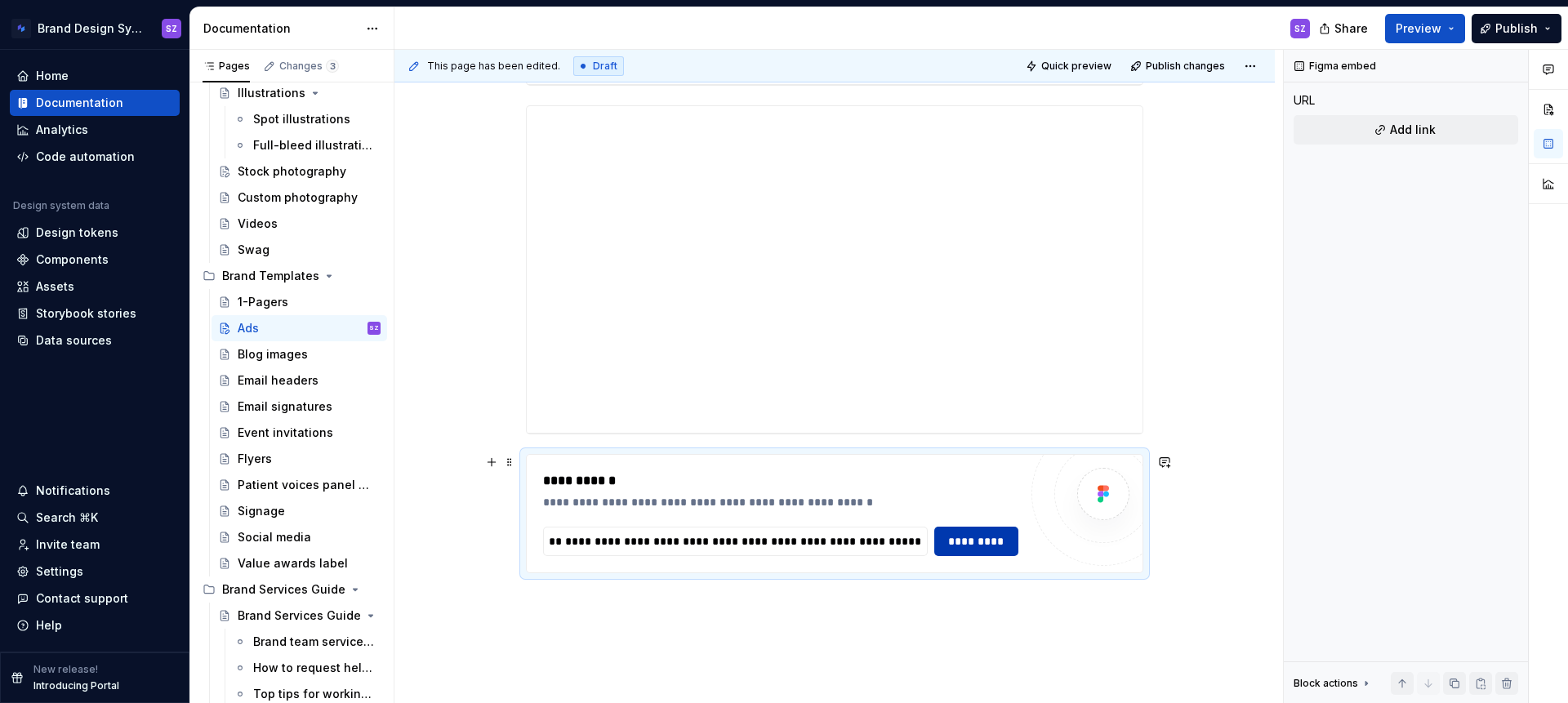
click at [986, 546] on span "*********" at bounding box center [976, 542] width 63 height 16
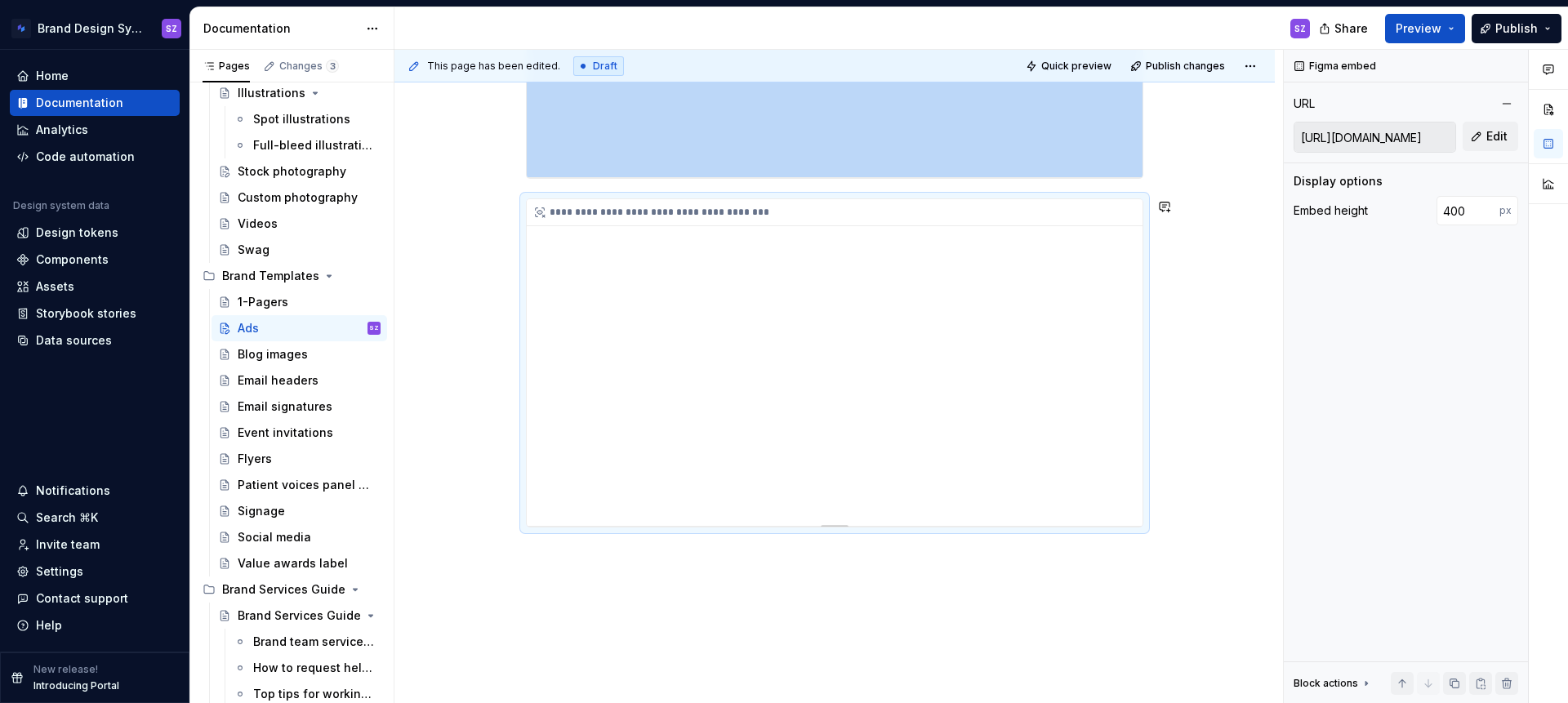
scroll to position [1087, 0]
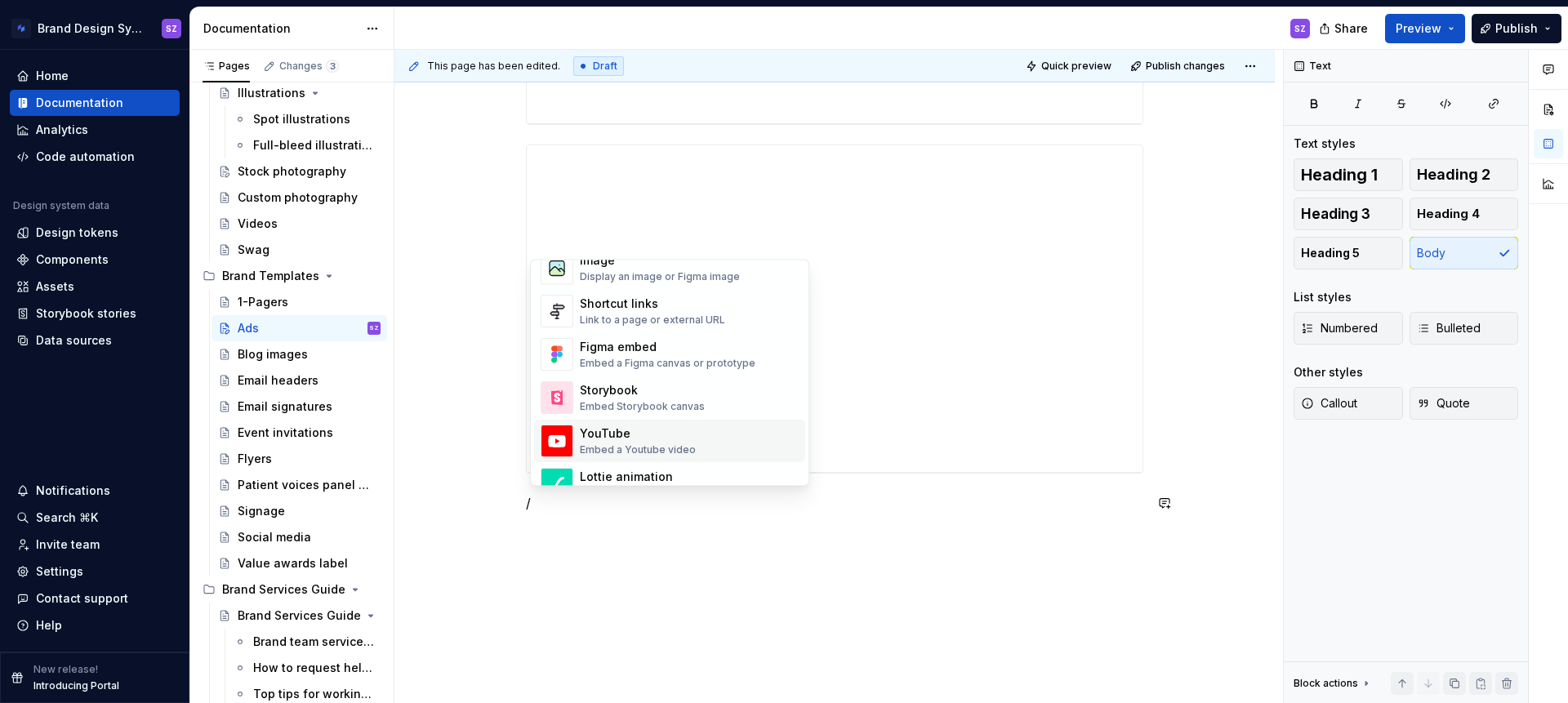
scroll to position [727, 0]
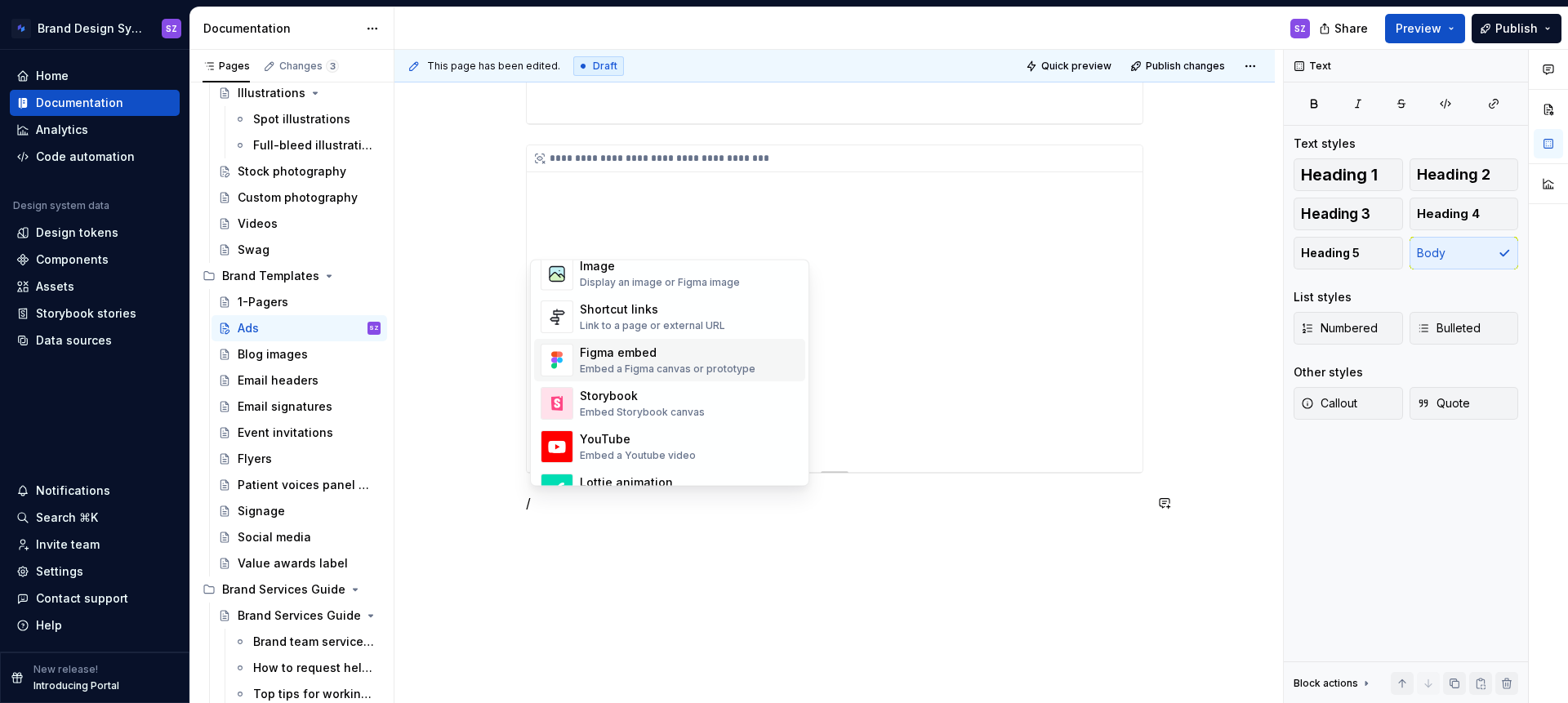
click at [690, 352] on div "Figma embed" at bounding box center [667, 353] width 176 height 16
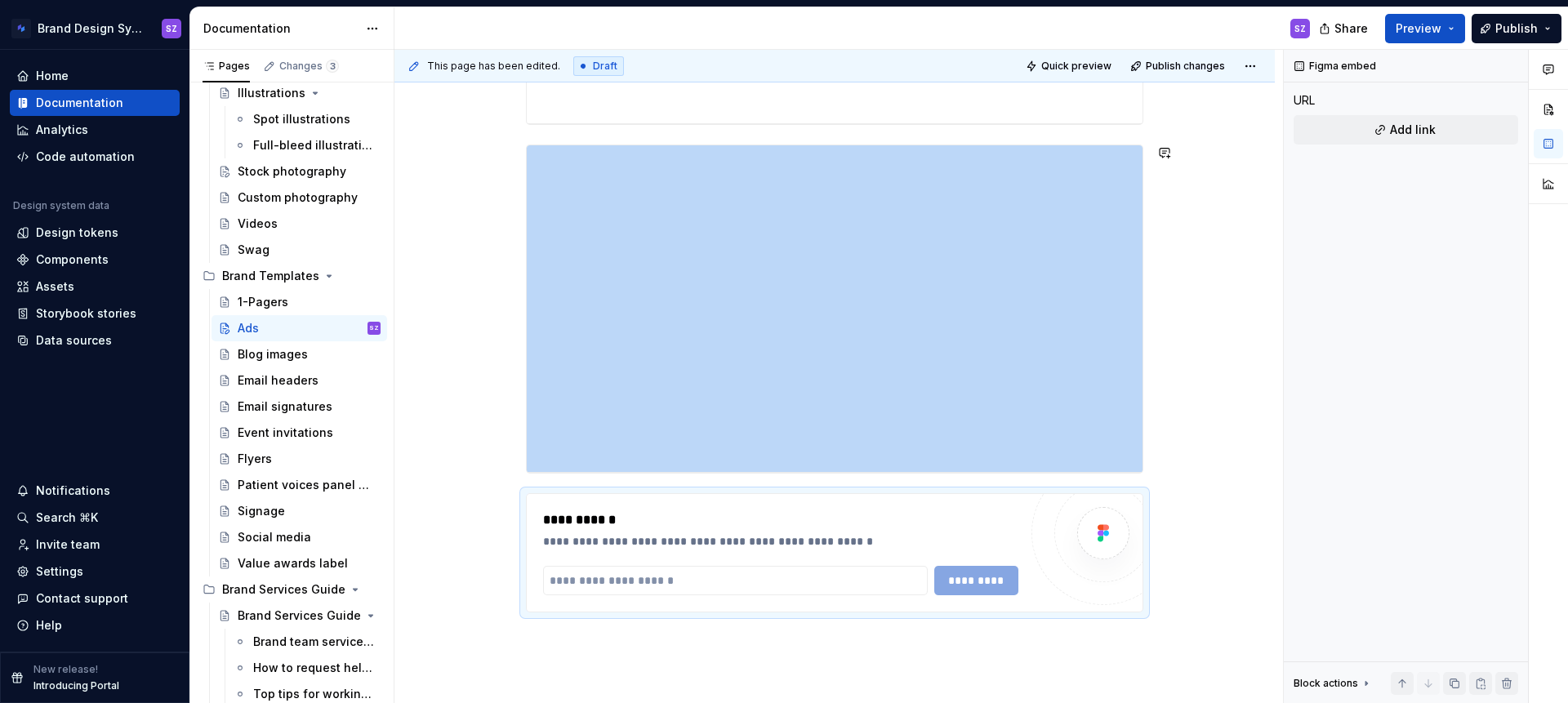
type textarea "*"
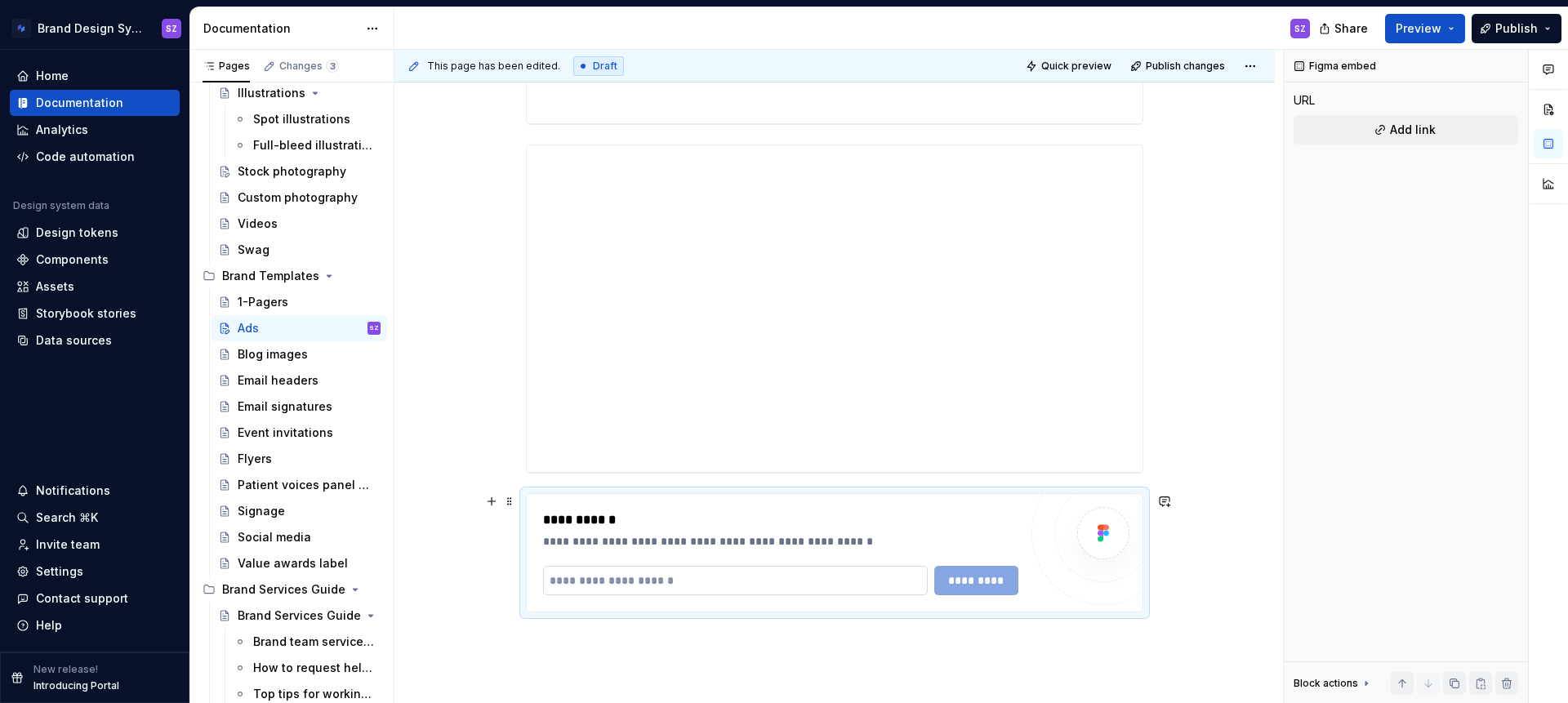
click at [567, 585] on input "text" at bounding box center [735, 580] width 385 height 30
paste input "**********"
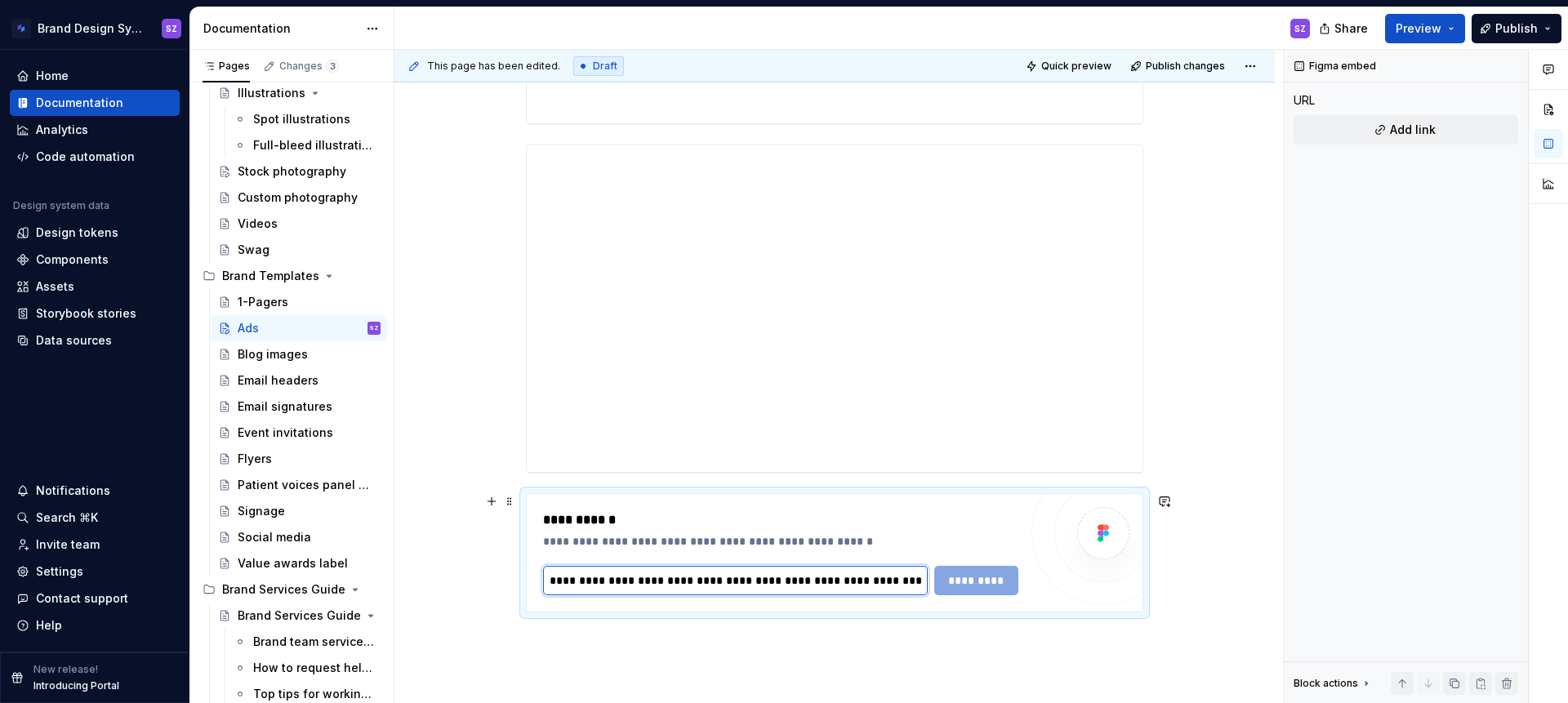
scroll to position [0, 385]
type input "**********"
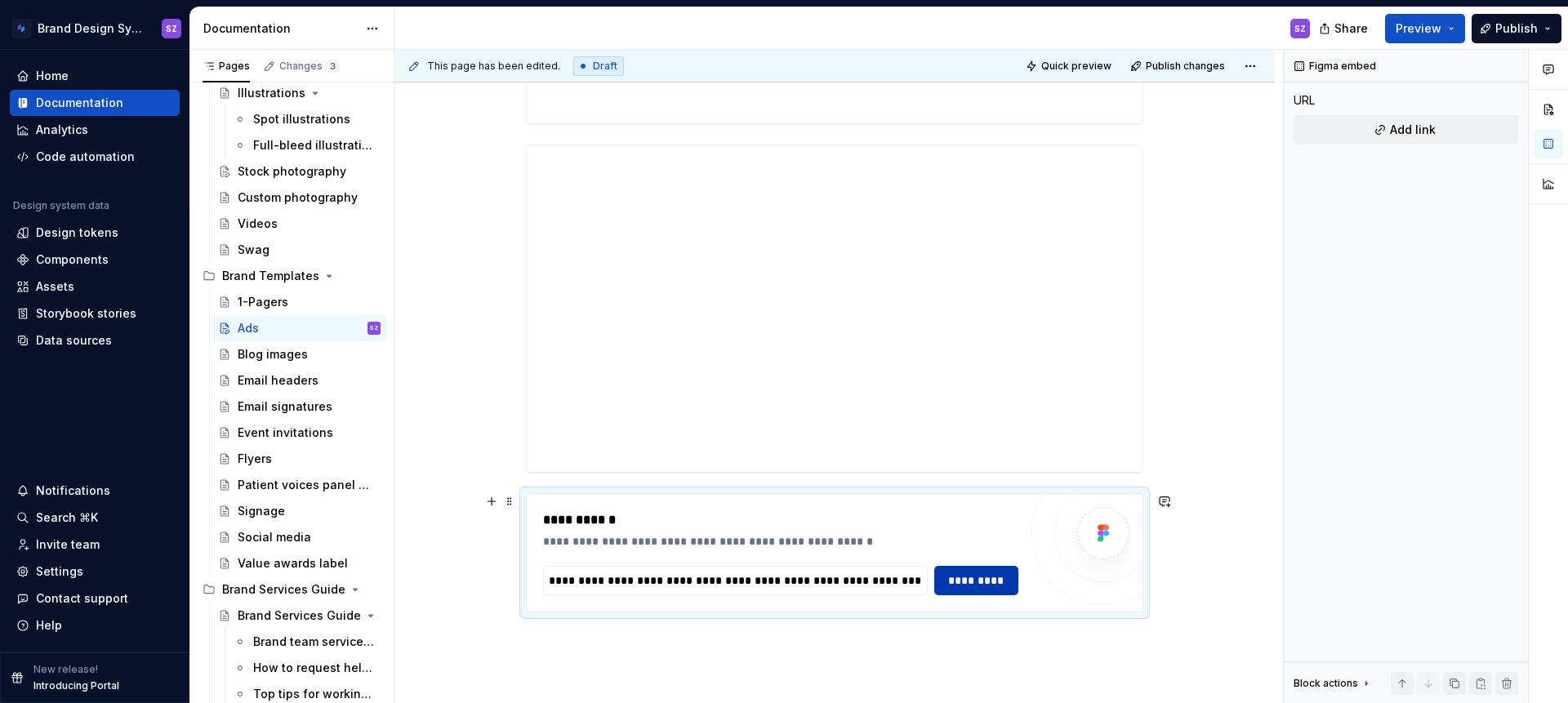
scroll to position [0, 0]
click at [966, 588] on button "*********" at bounding box center [977, 580] width 84 height 30
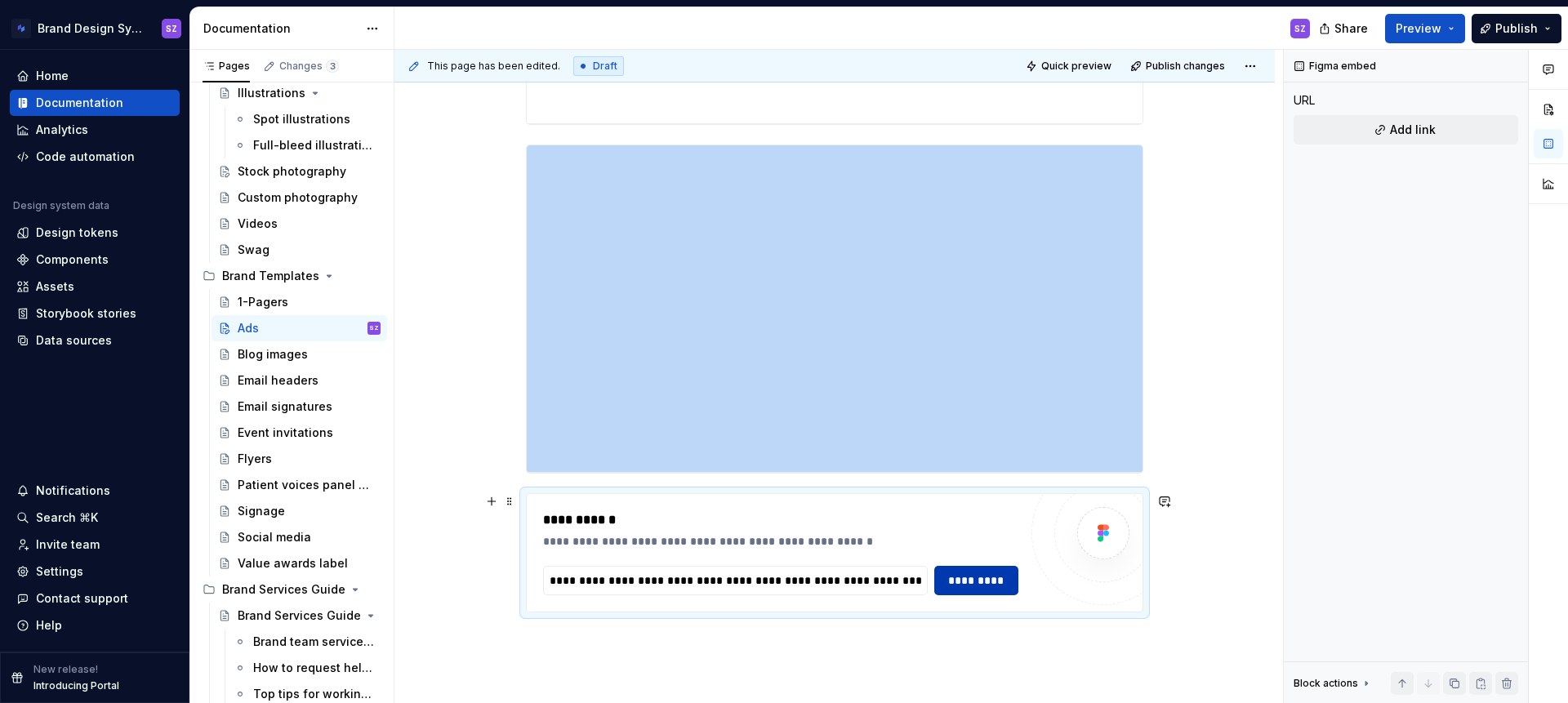
scroll to position [1205, 0]
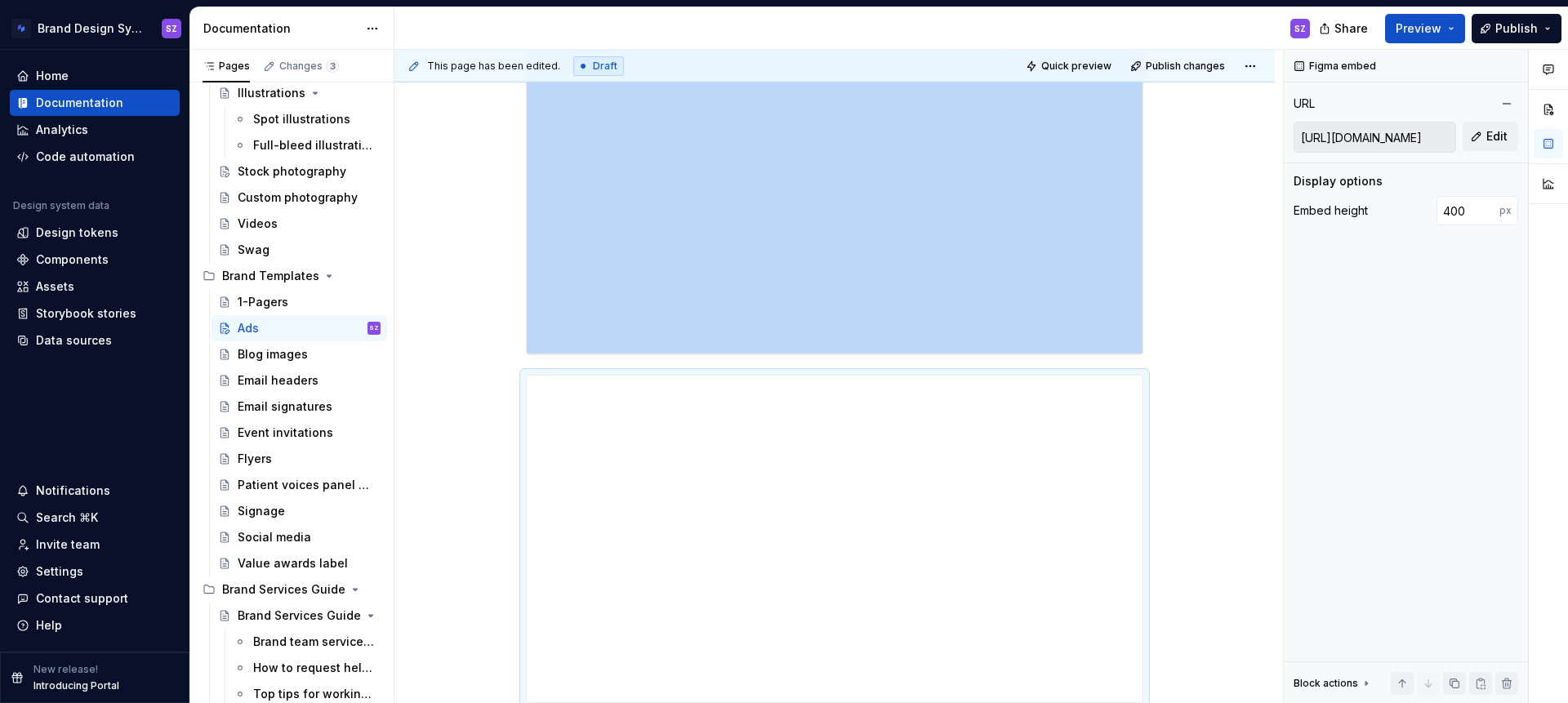
type textarea "*"
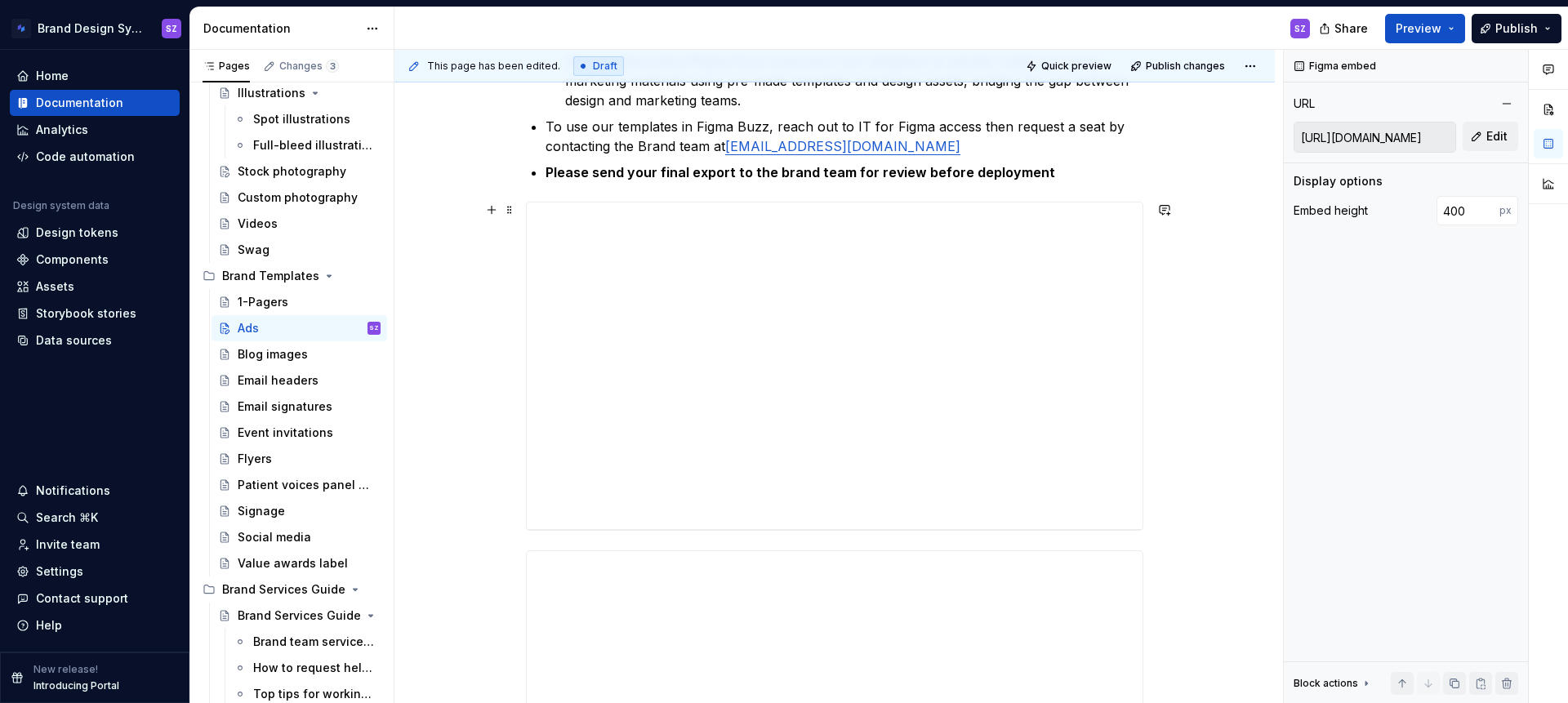
scroll to position [328, 0]
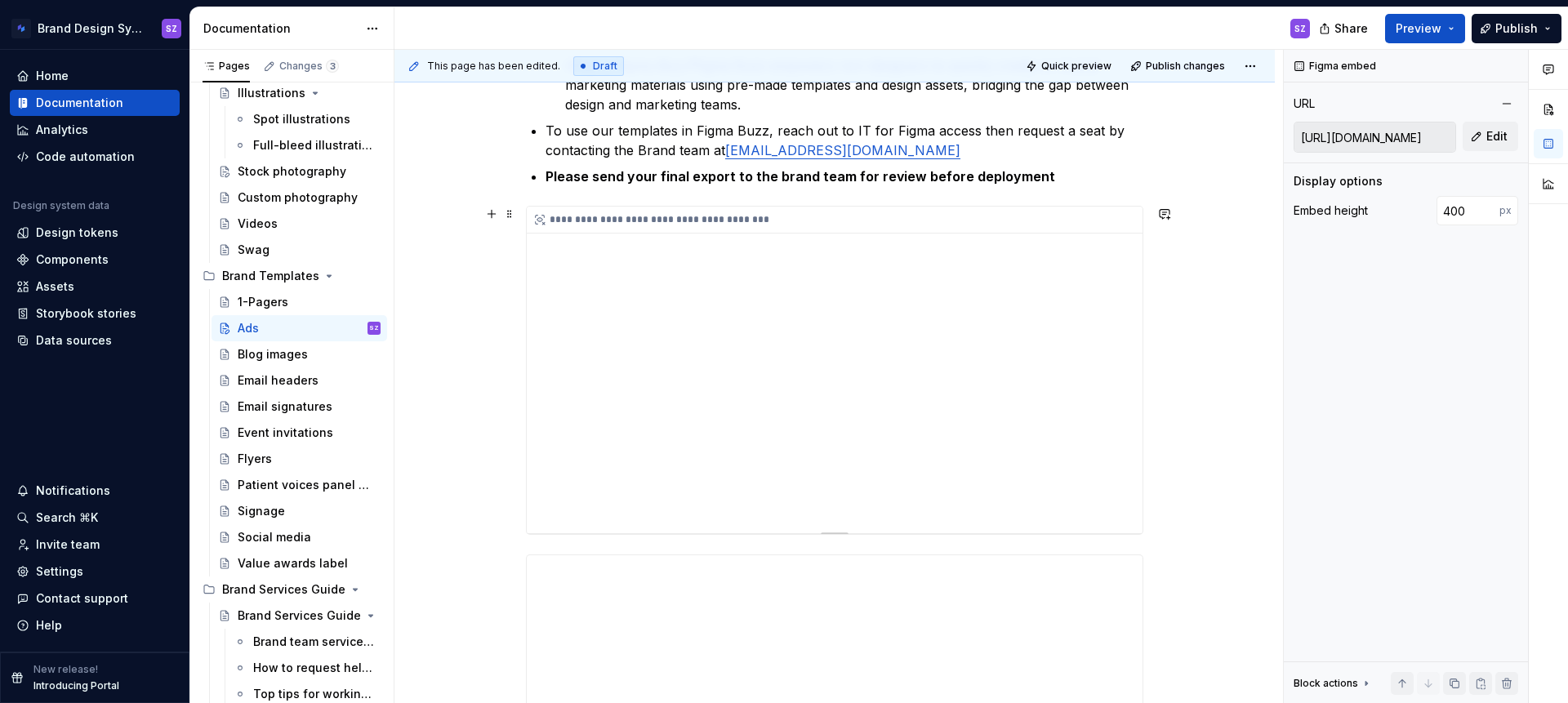
type input "[URL][DOMAIN_NAME]"
click at [694, 329] on div "**********" at bounding box center [834, 369] width 616 height 326
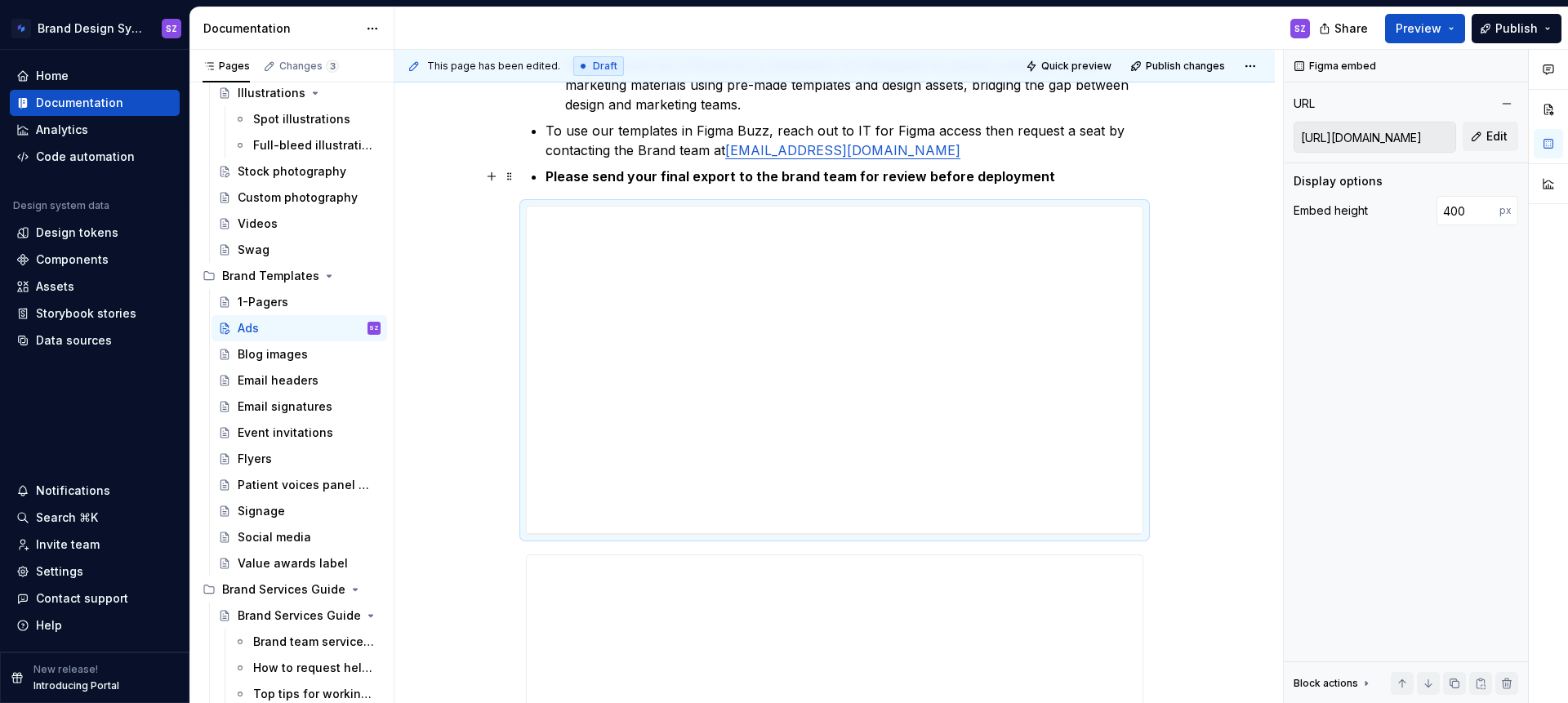
click at [1085, 182] on p "Please send your final export to the brand team for review before deployment" at bounding box center [844, 177] width 597 height 20
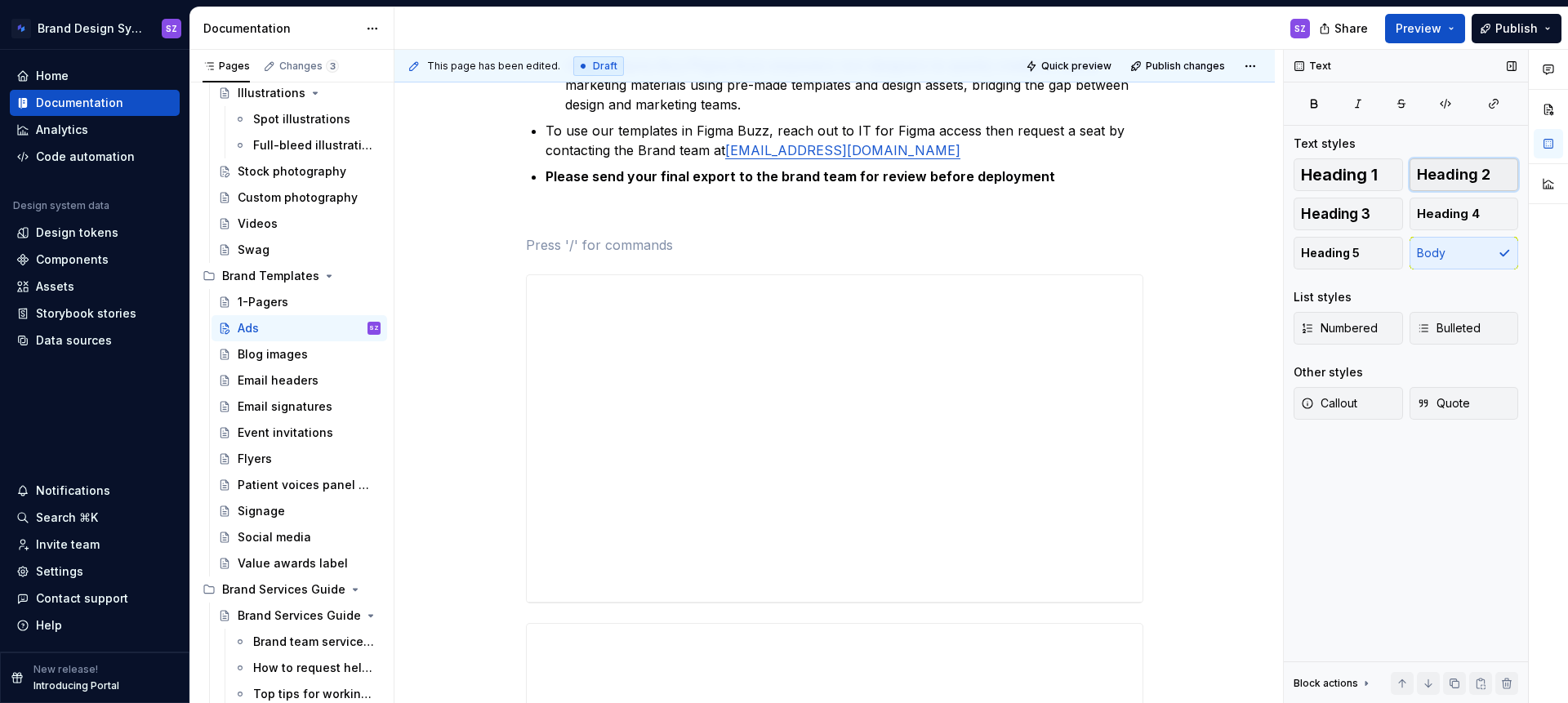
click at [1460, 180] on span "Heading 2" at bounding box center [1454, 175] width 74 height 16
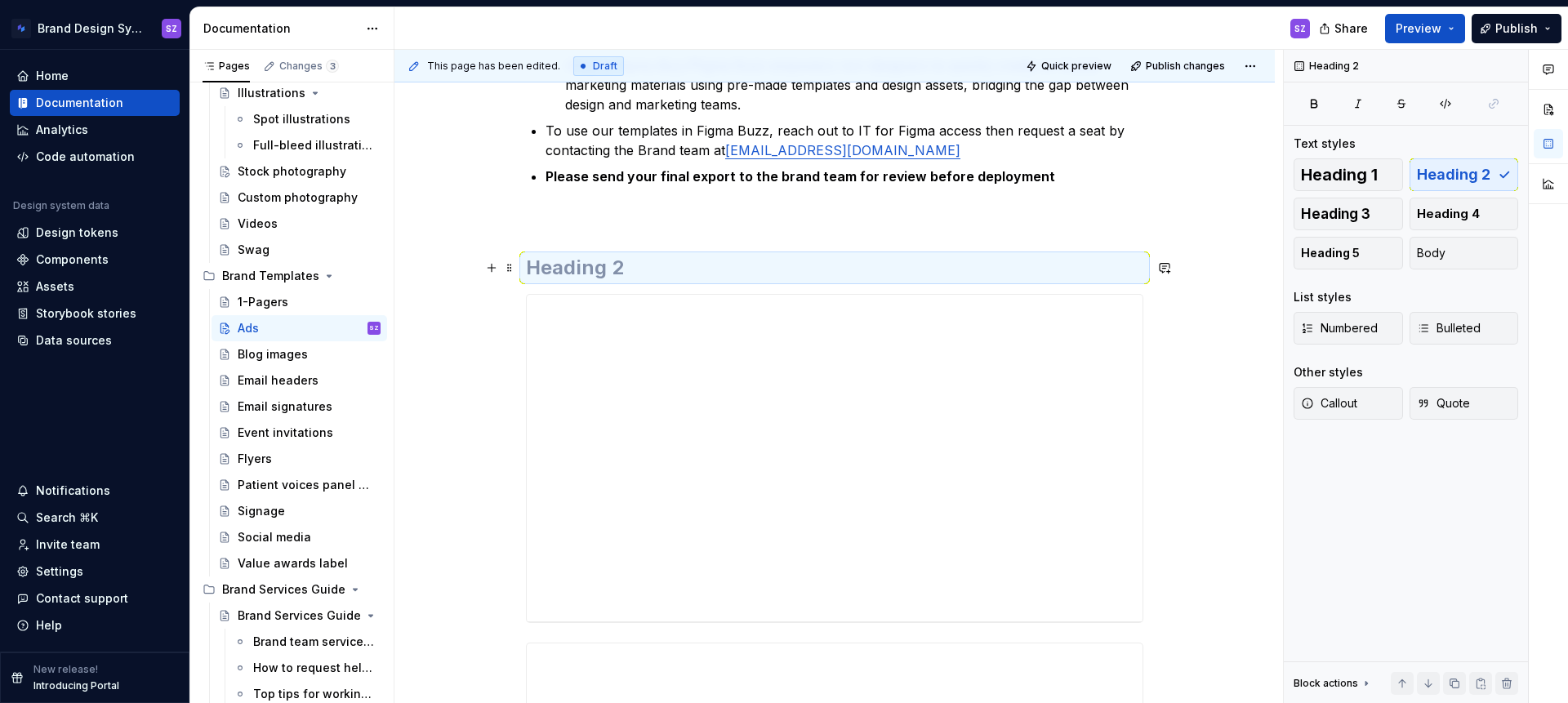
click at [908, 273] on h2 at bounding box center [834, 267] width 617 height 26
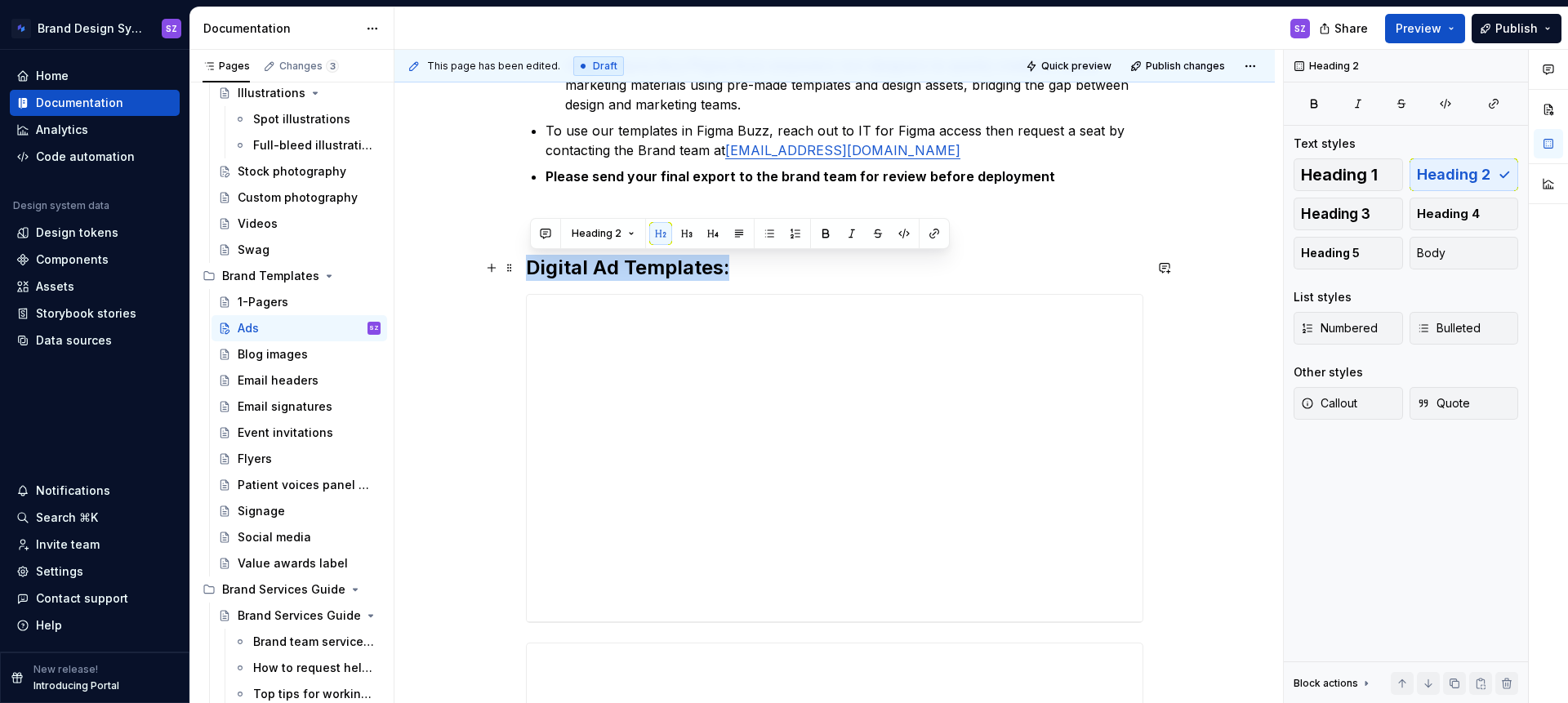
drag, startPoint x: 534, startPoint y: 266, endPoint x: 750, endPoint y: 269, distance: 216.0
click at [750, 269] on h2 "Digital Ad Templates:" at bounding box center [834, 267] width 617 height 26
copy h2 "Digital Ad Templates:"
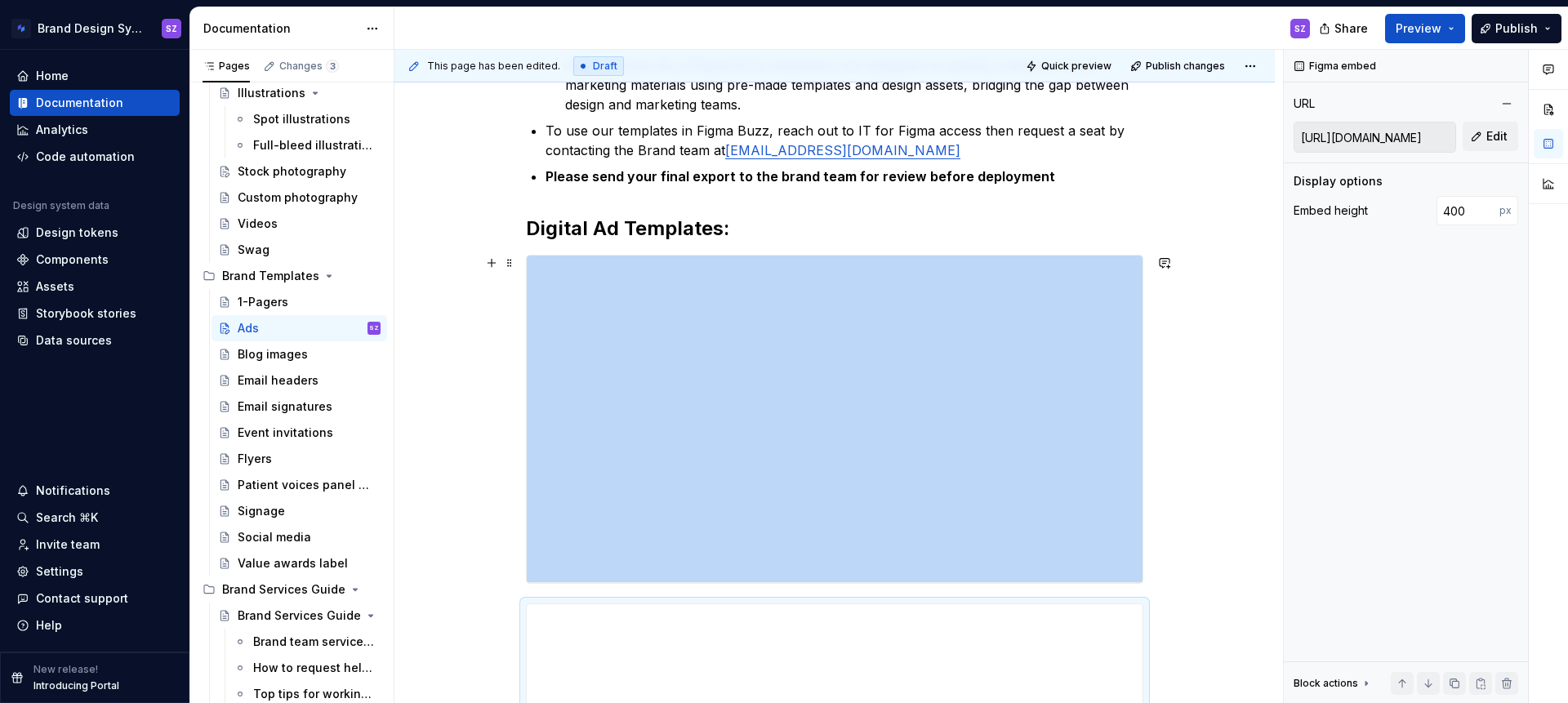
scroll to position [557, 0]
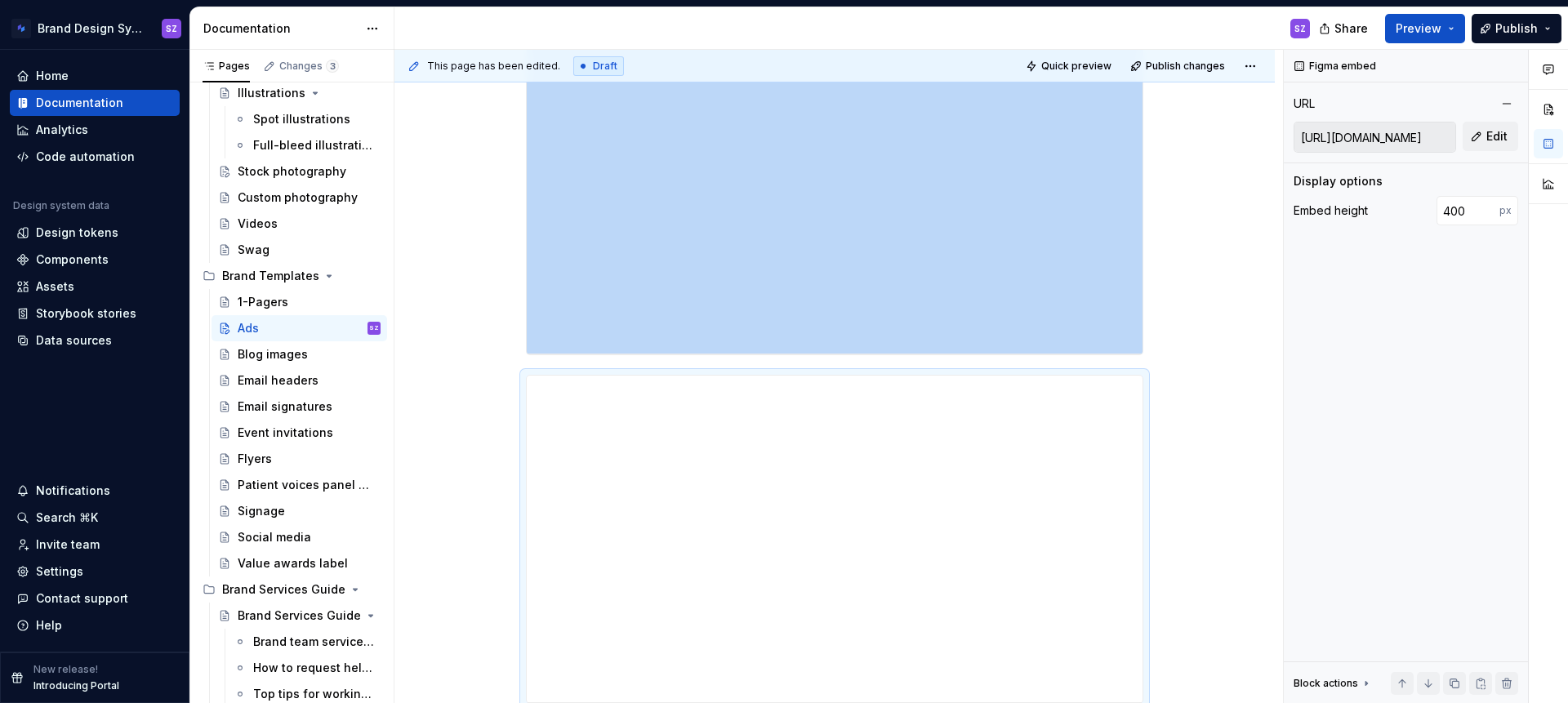
click at [1163, 348] on div "**********" at bounding box center [834, 676] width 880 height 1909
click at [491, 386] on button "button" at bounding box center [491, 382] width 22 height 22
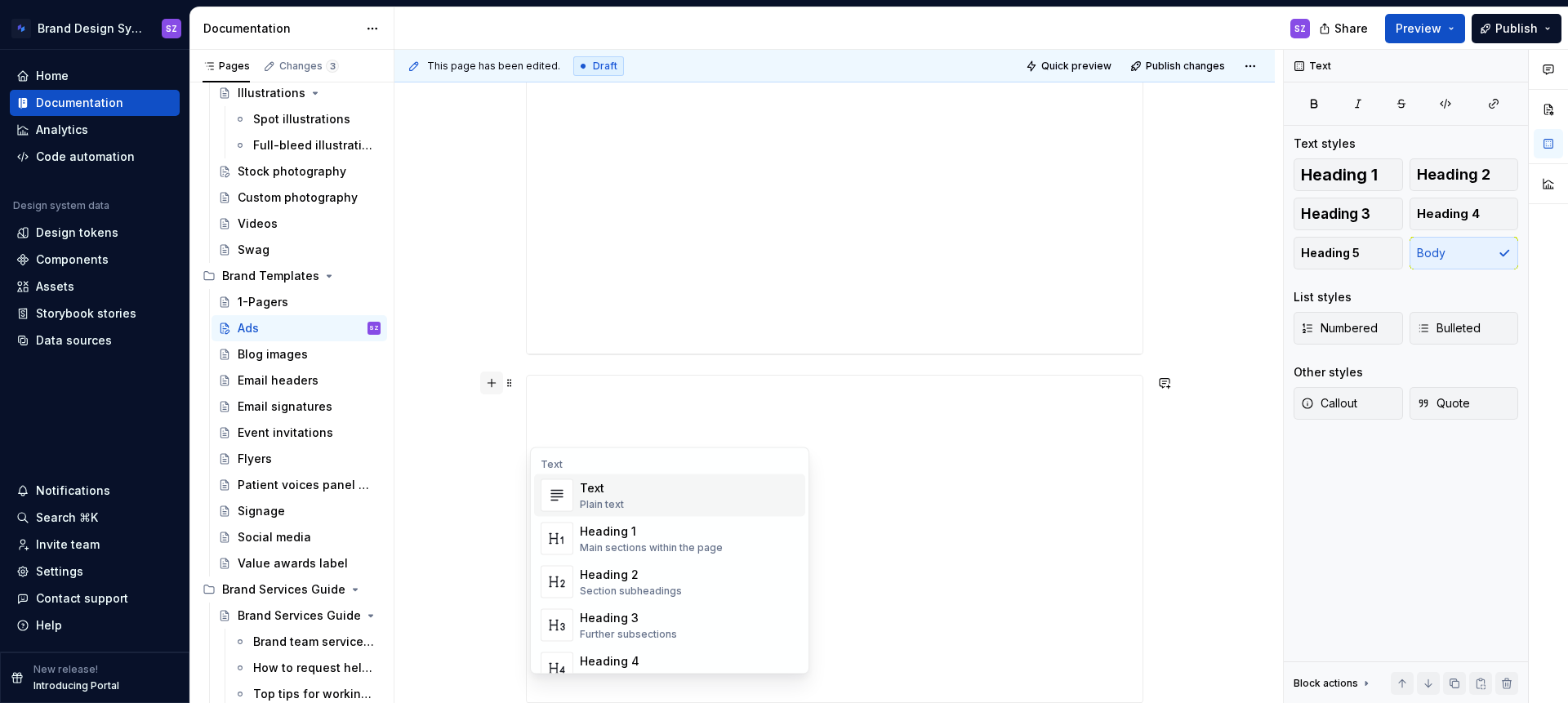
scroll to position [597, 0]
click at [609, 486] on div "Text" at bounding box center [601, 488] width 44 height 16
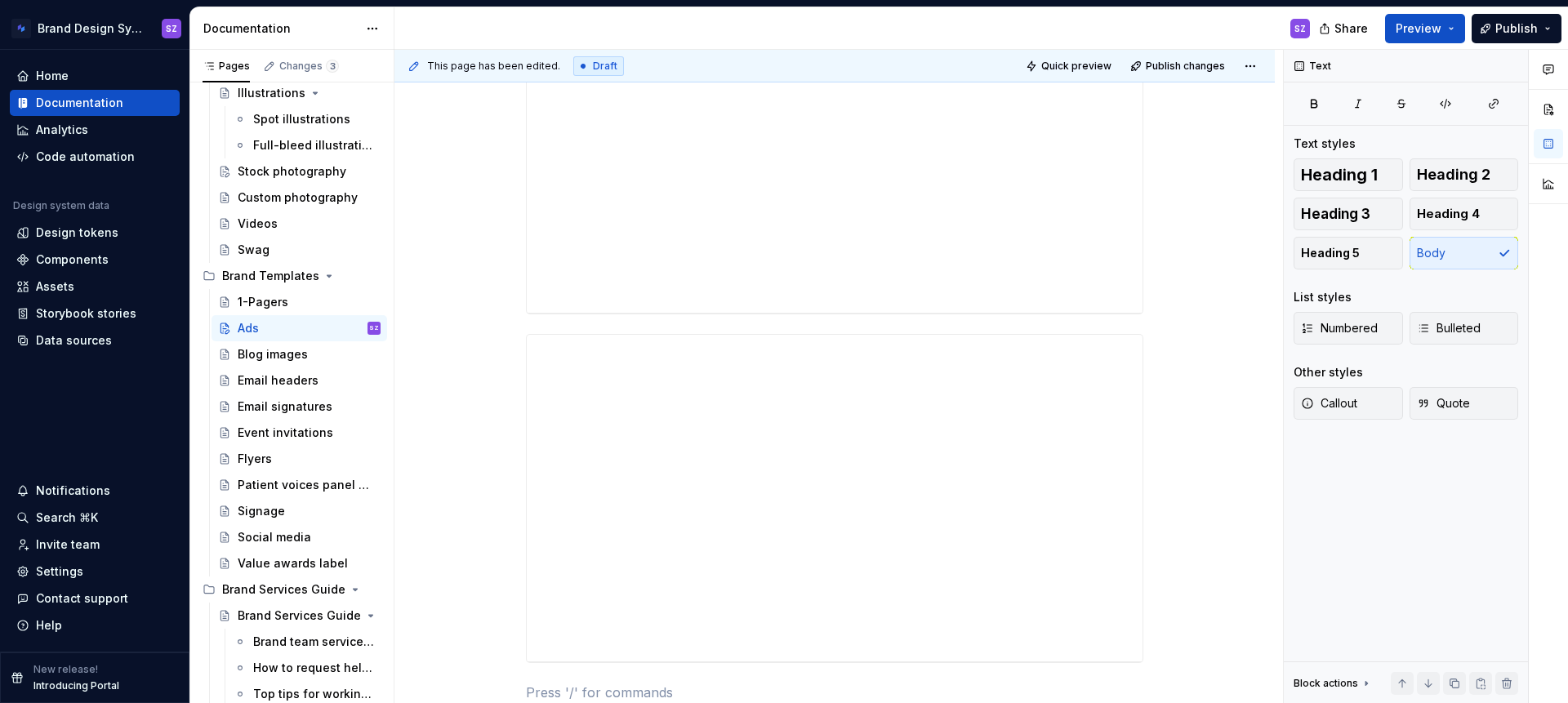
click at [518, 324] on div "**********" at bounding box center [834, 655] width 880 height 1948
drag, startPoint x: 1154, startPoint y: 306, endPoint x: 1154, endPoint y: 297, distance: 9.0
click at [1144, 306] on div "**********" at bounding box center [834, 150] width 617 height 329
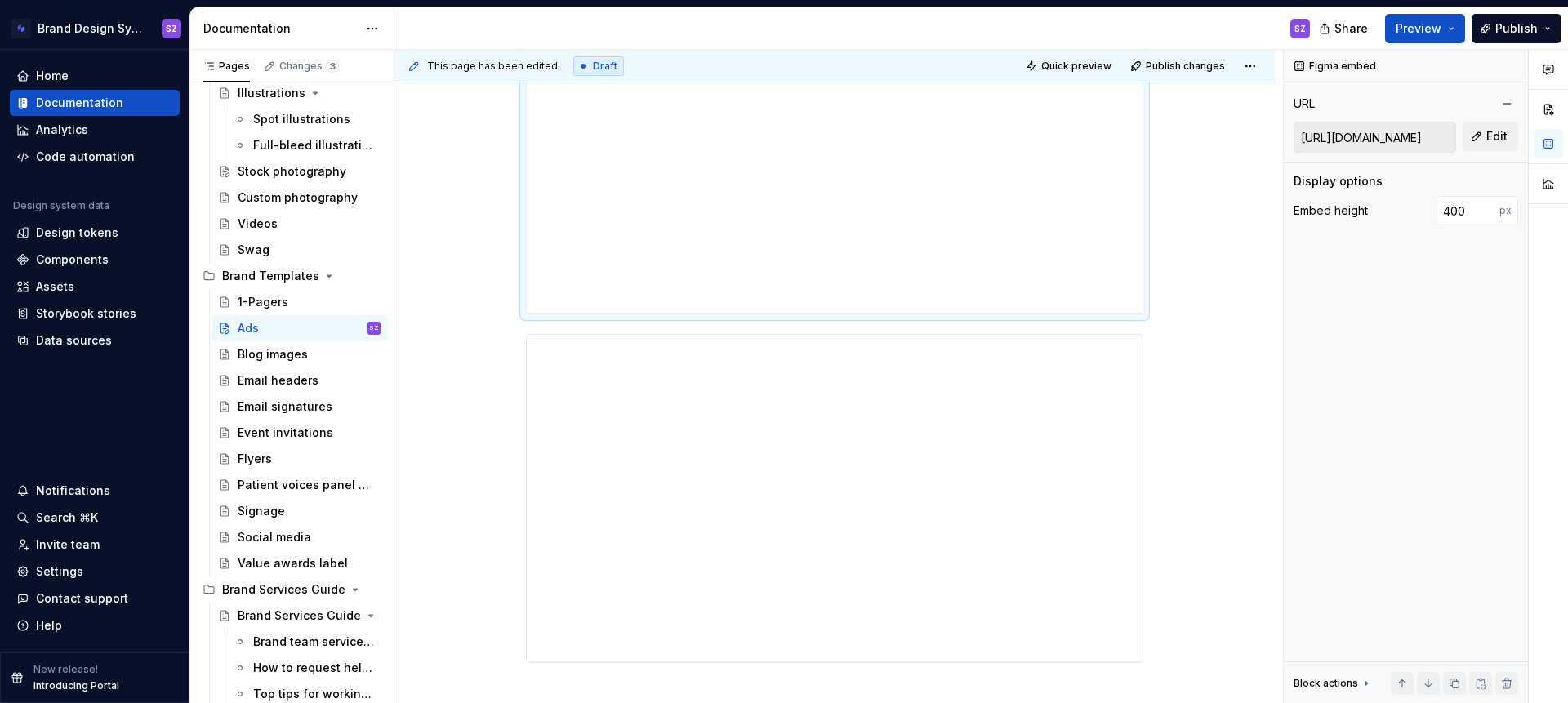
click at [1155, 291] on div "**********" at bounding box center [834, 655] width 880 height 1948
type input "[URL][DOMAIN_NAME]"
click at [1161, 291] on div "**********" at bounding box center [834, 655] width 880 height 1948
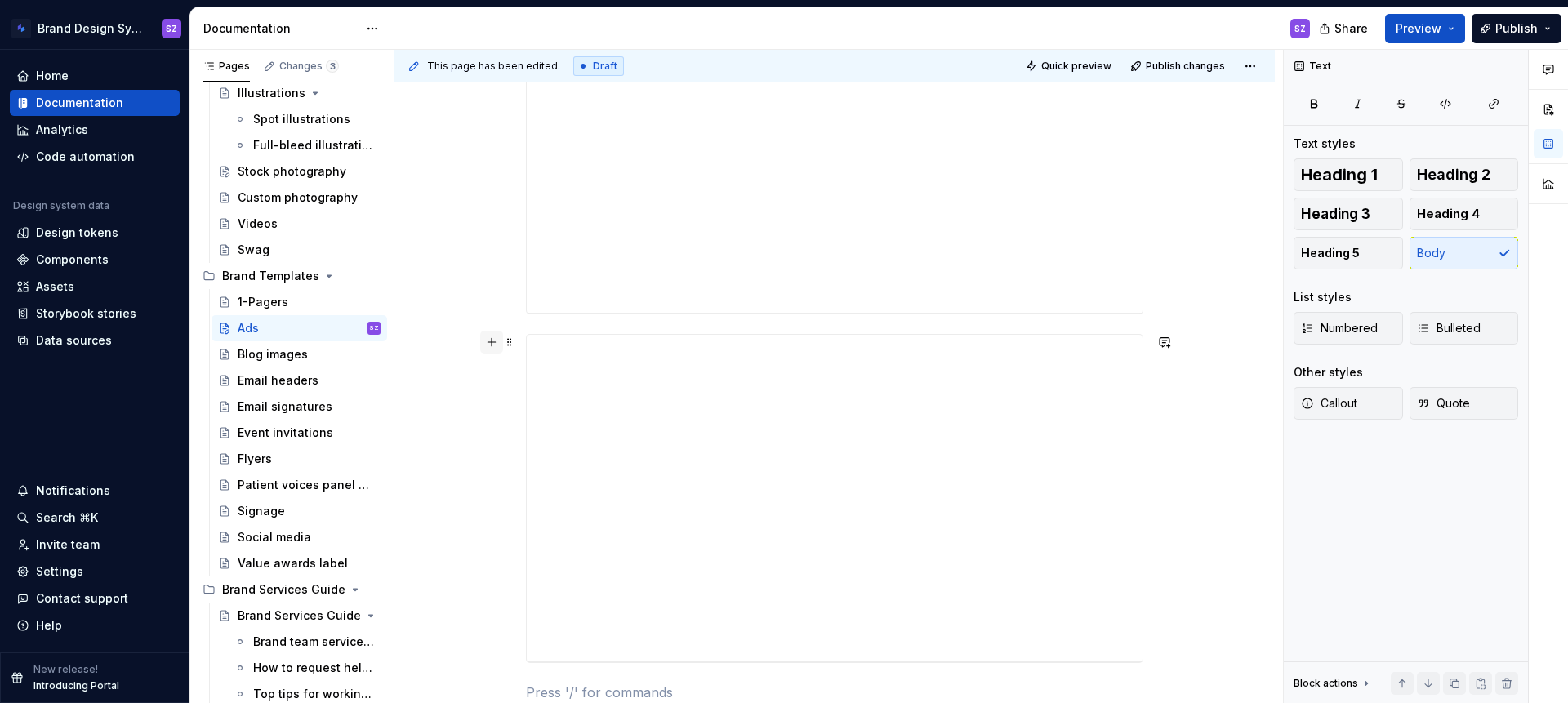
click at [495, 342] on button "button" at bounding box center [491, 342] width 22 height 22
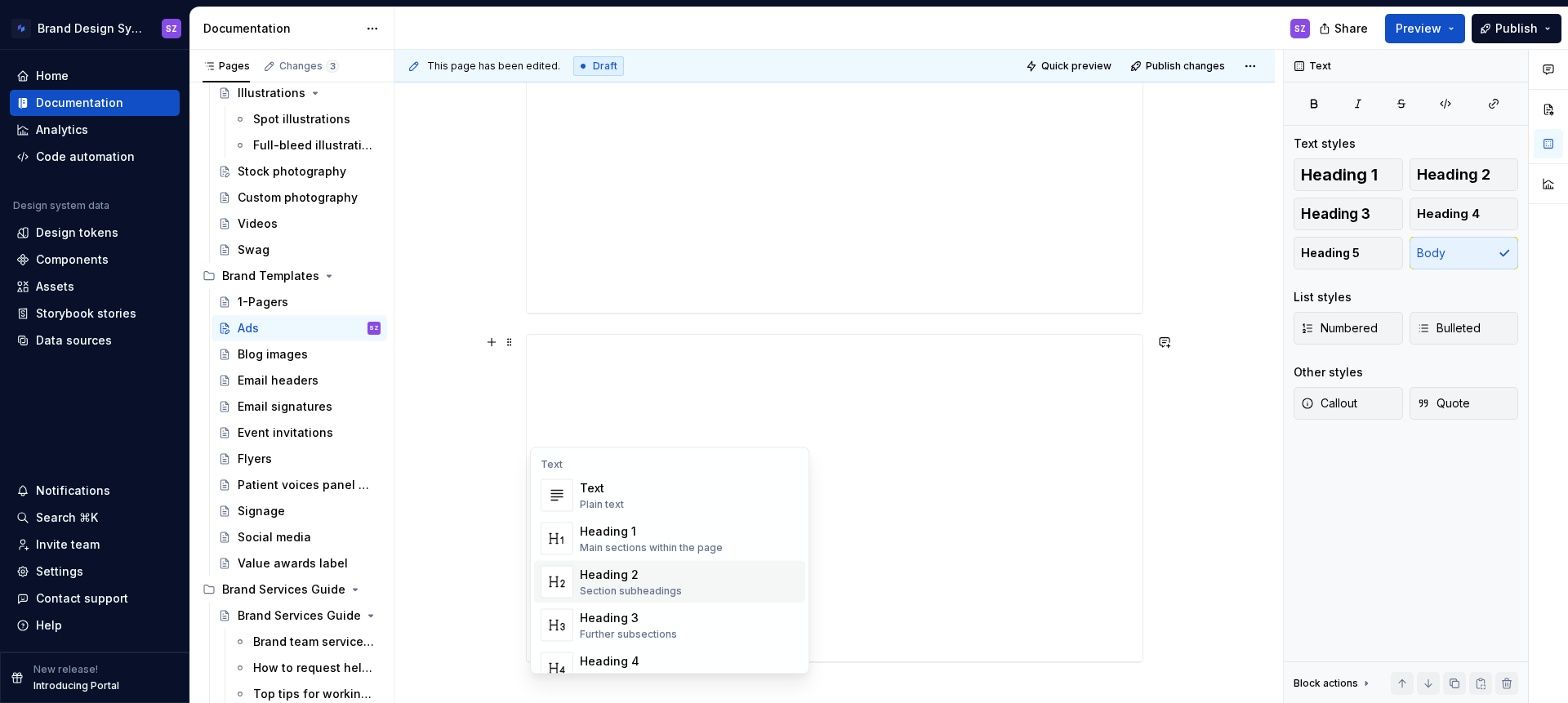
click at [595, 573] on div "Heading 2" at bounding box center [631, 575] width 102 height 16
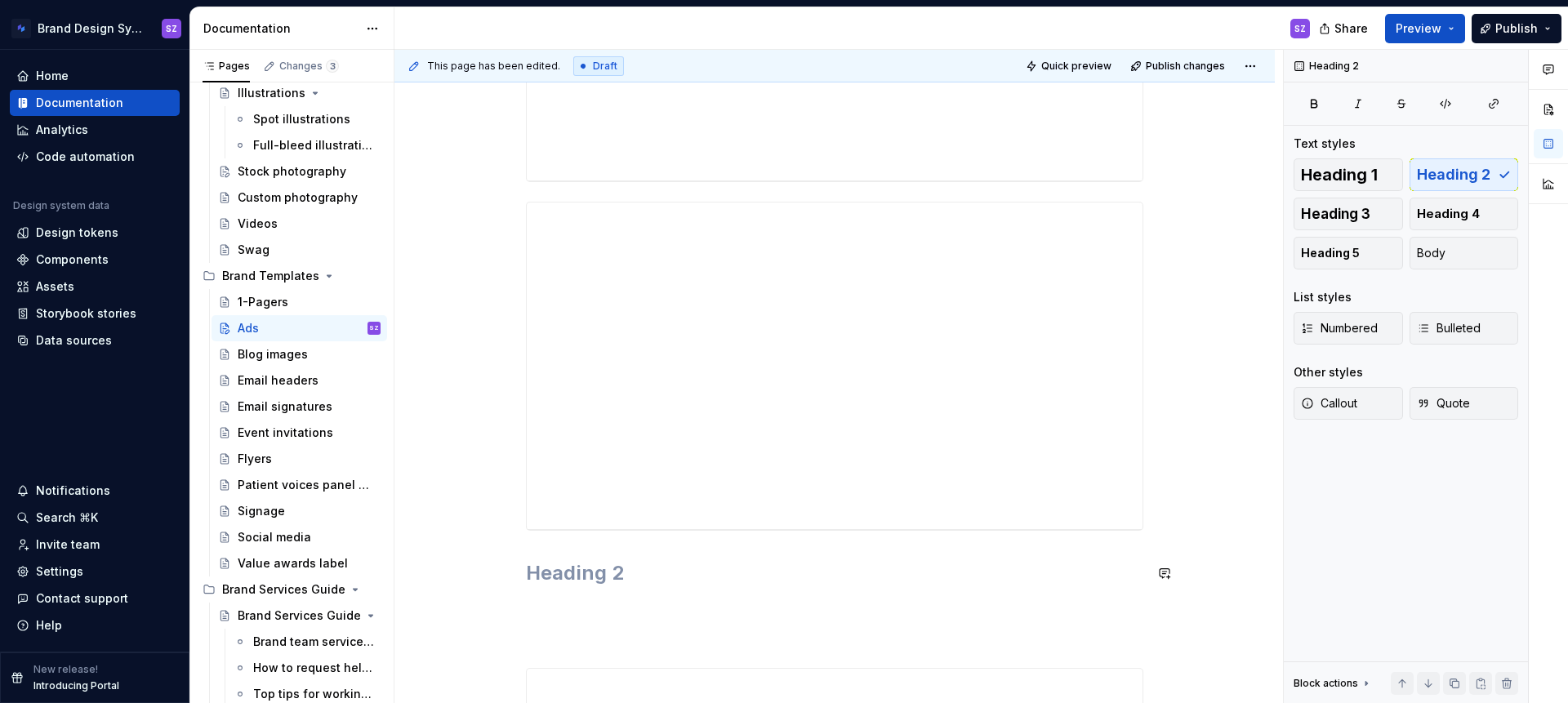
scroll to position [812, 0]
drag, startPoint x: 583, startPoint y: 490, endPoint x: 585, endPoint y: 465, distance: 25.1
click at [585, 465] on div "**********" at bounding box center [834, 384] width 617 height 1757
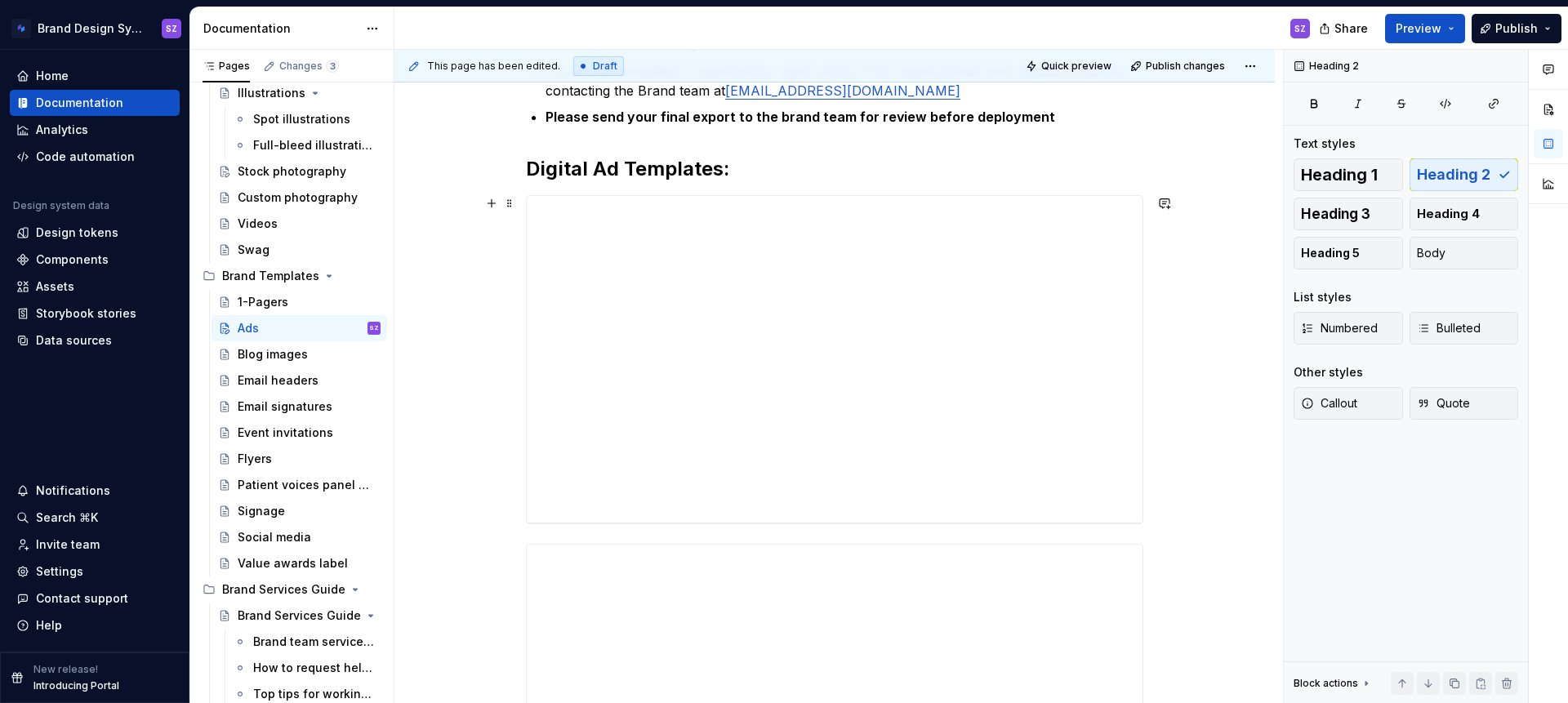
scroll to position [385, 0]
click at [496, 211] on button "button" at bounding box center [491, 206] width 22 height 22
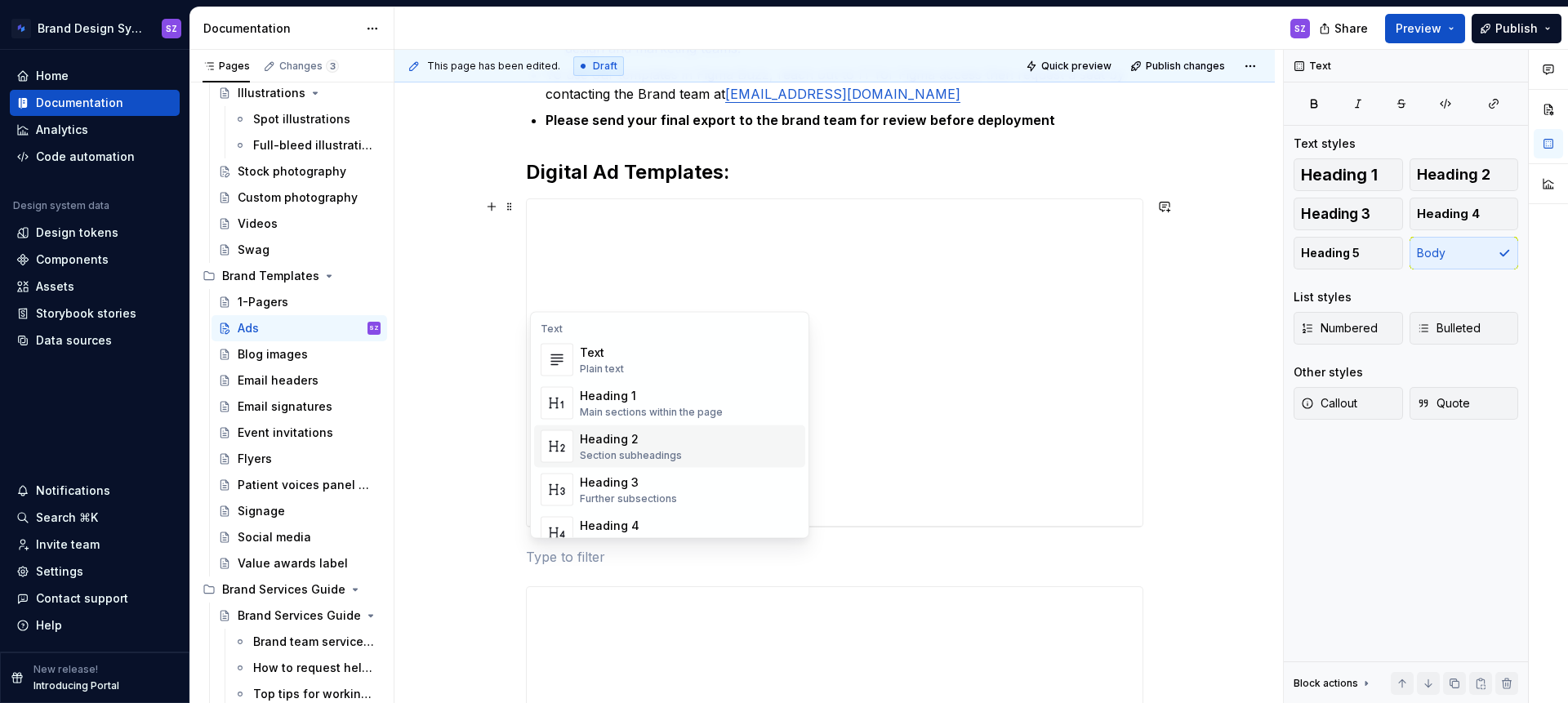
click at [634, 438] on div "Heading 2" at bounding box center [631, 439] width 102 height 16
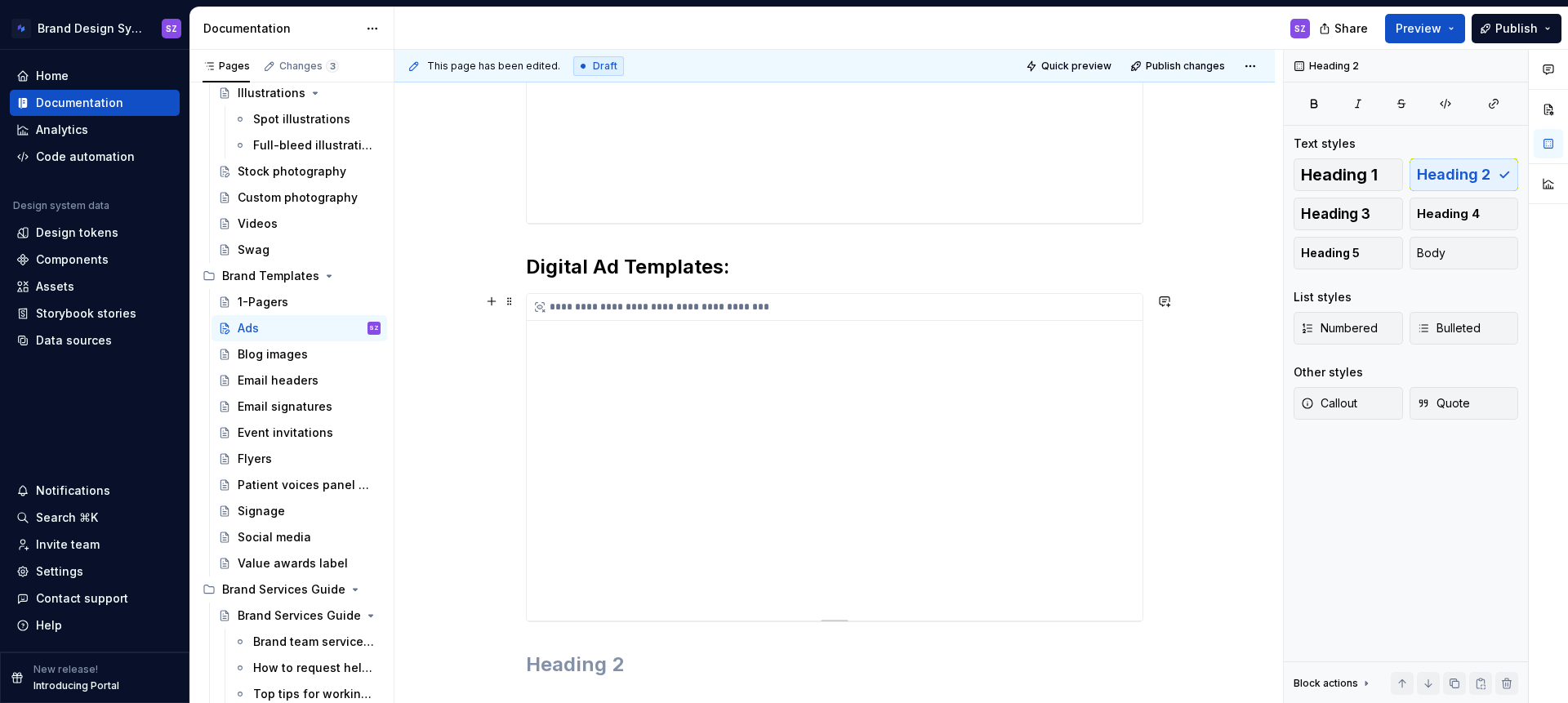
scroll to position [745, 0]
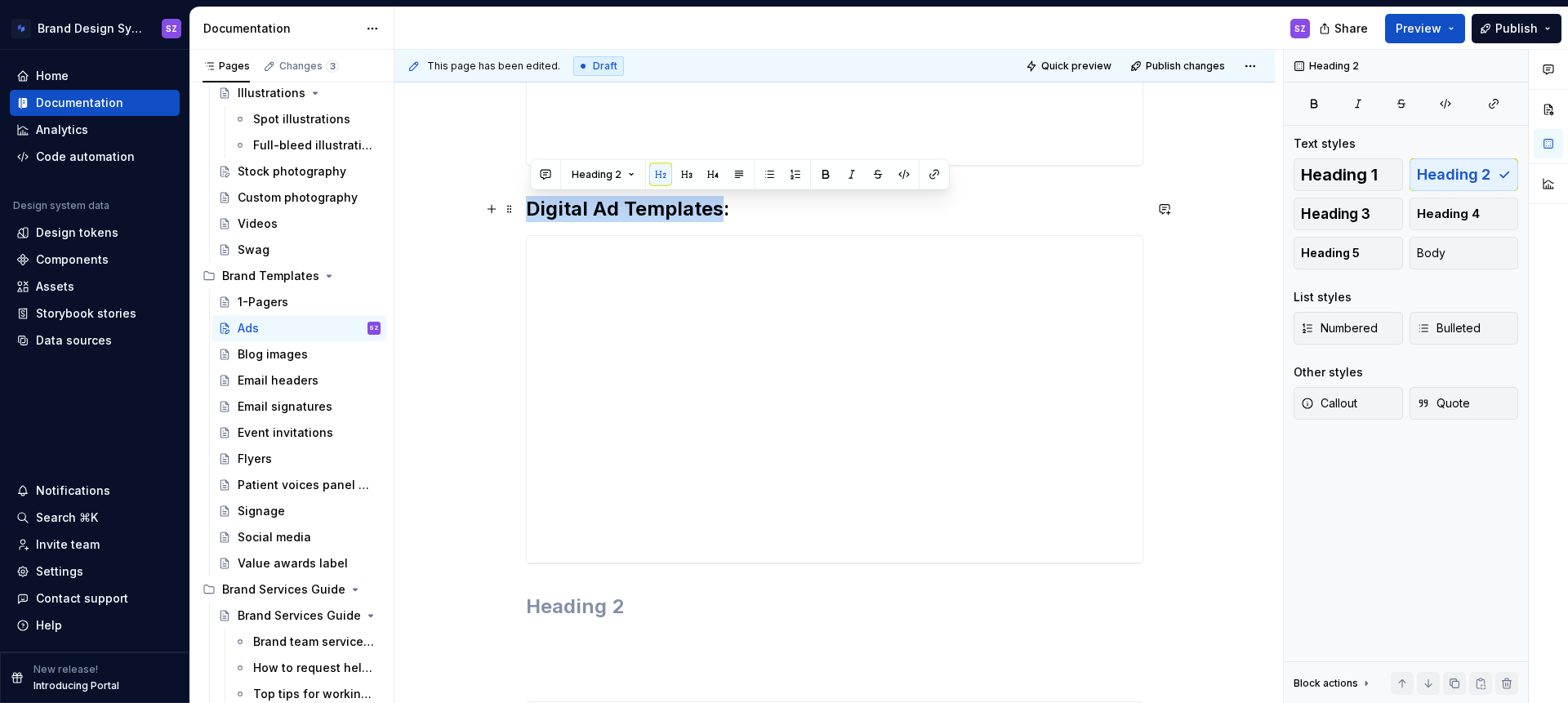
drag, startPoint x: 723, startPoint y: 208, endPoint x: 534, endPoint y: 208, distance: 189.0
click at [534, 208] on h2 "Digital Ad Templates:" at bounding box center [834, 209] width 617 height 26
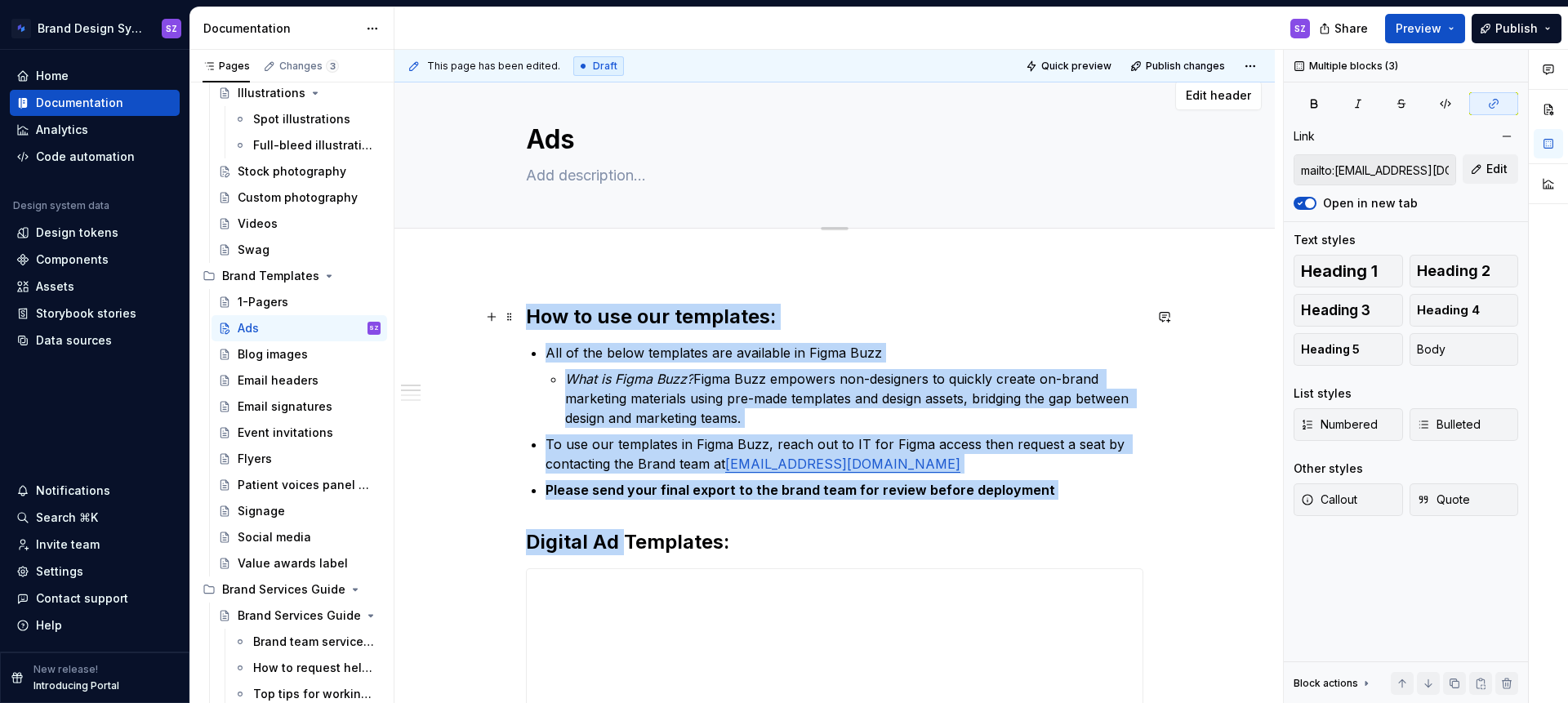
scroll to position [0, 0]
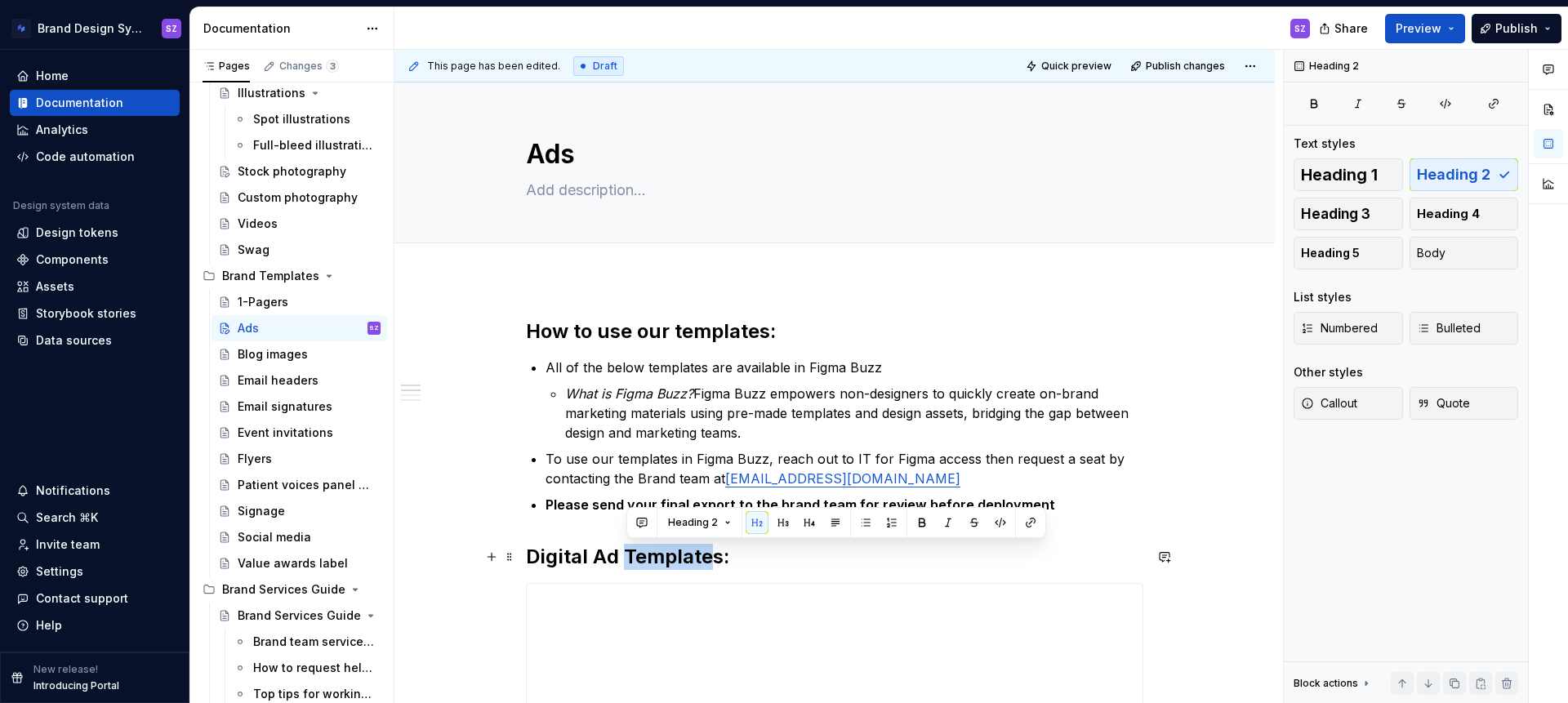
drag, startPoint x: 628, startPoint y: 95, endPoint x: 716, endPoint y: 564, distance: 477.2
click at [716, 564] on h2 "Digital Ad Templates:" at bounding box center [834, 556] width 617 height 26
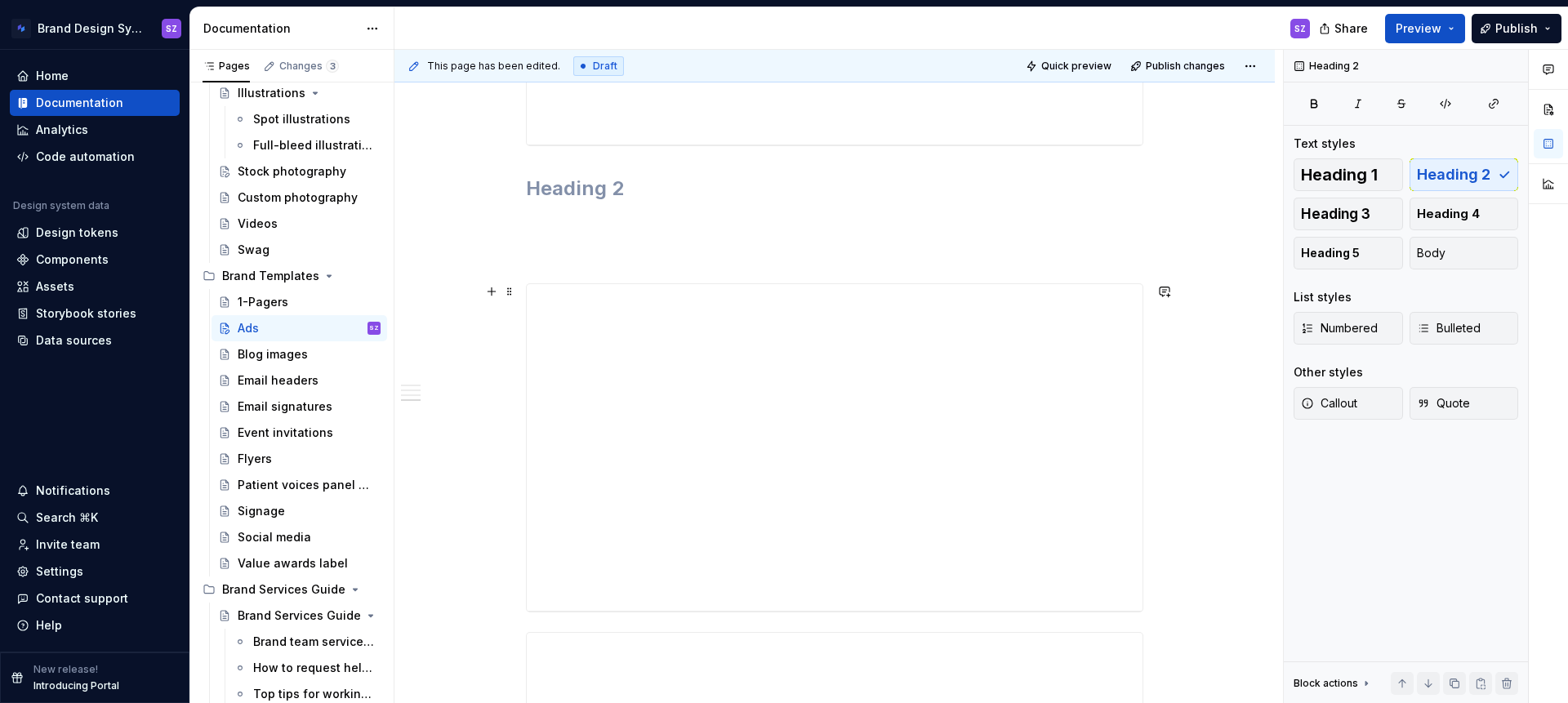
scroll to position [1165, 0]
click at [583, 190] on h2 at bounding box center [834, 187] width 617 height 26
click at [529, 257] on div "**********" at bounding box center [834, 152] width 880 height 2075
click at [562, 175] on p at bounding box center [834, 174] width 617 height 20
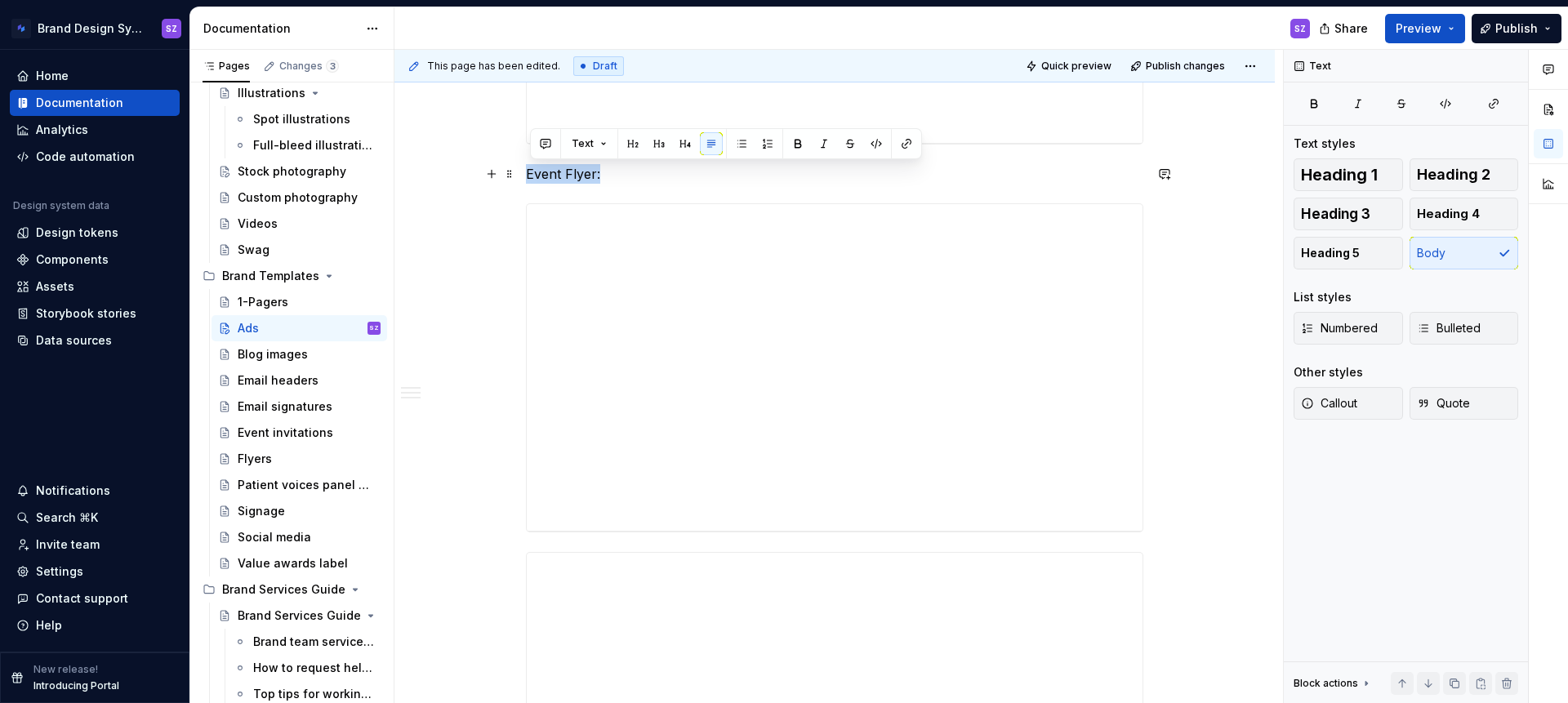
drag, startPoint x: 541, startPoint y: 175, endPoint x: 765, endPoint y: 178, distance: 224.0
click at [610, 175] on p "Event Flyer:" at bounding box center [834, 174] width 617 height 20
click at [1483, 178] on span "Heading 2" at bounding box center [1454, 175] width 74 height 16
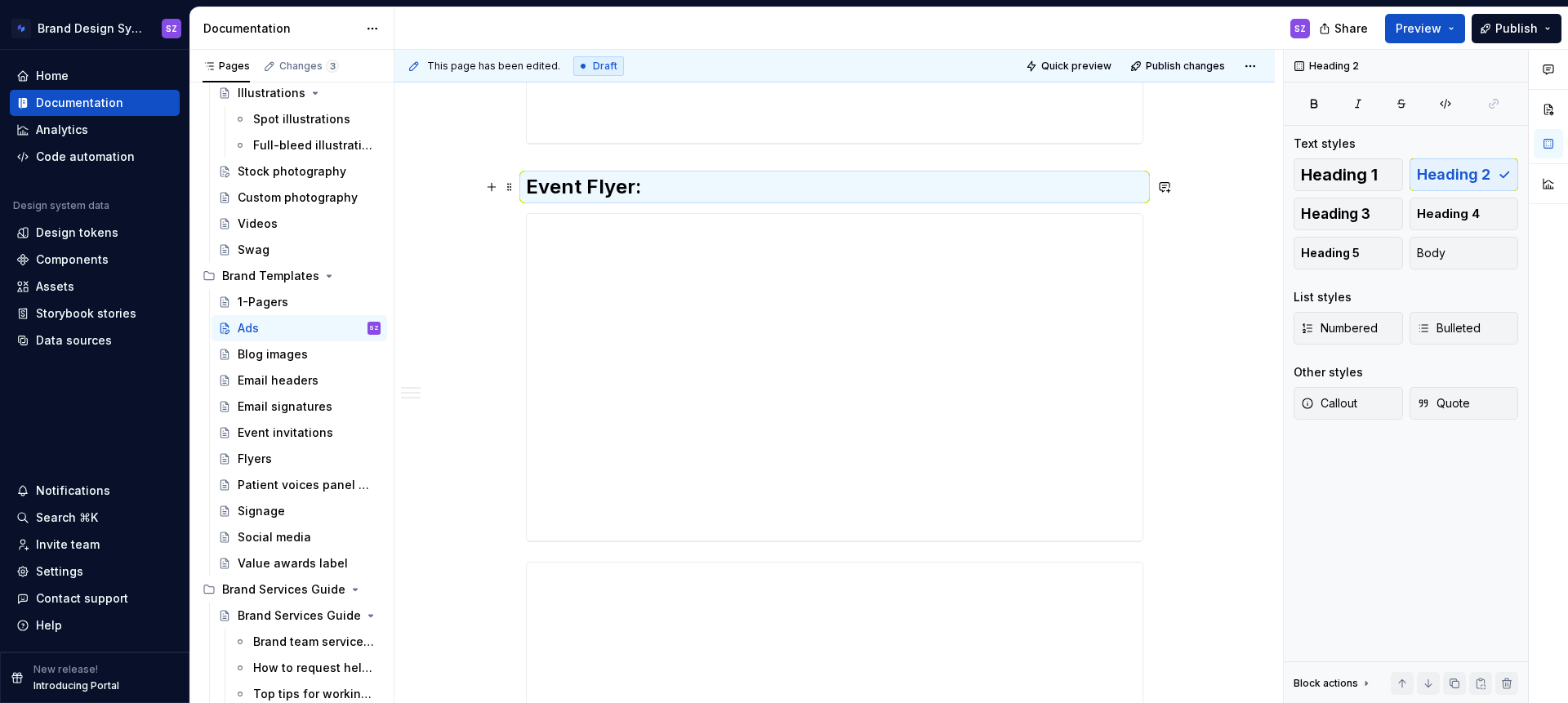
click at [531, 191] on h2 "Event Flyer:" at bounding box center [834, 187] width 617 height 26
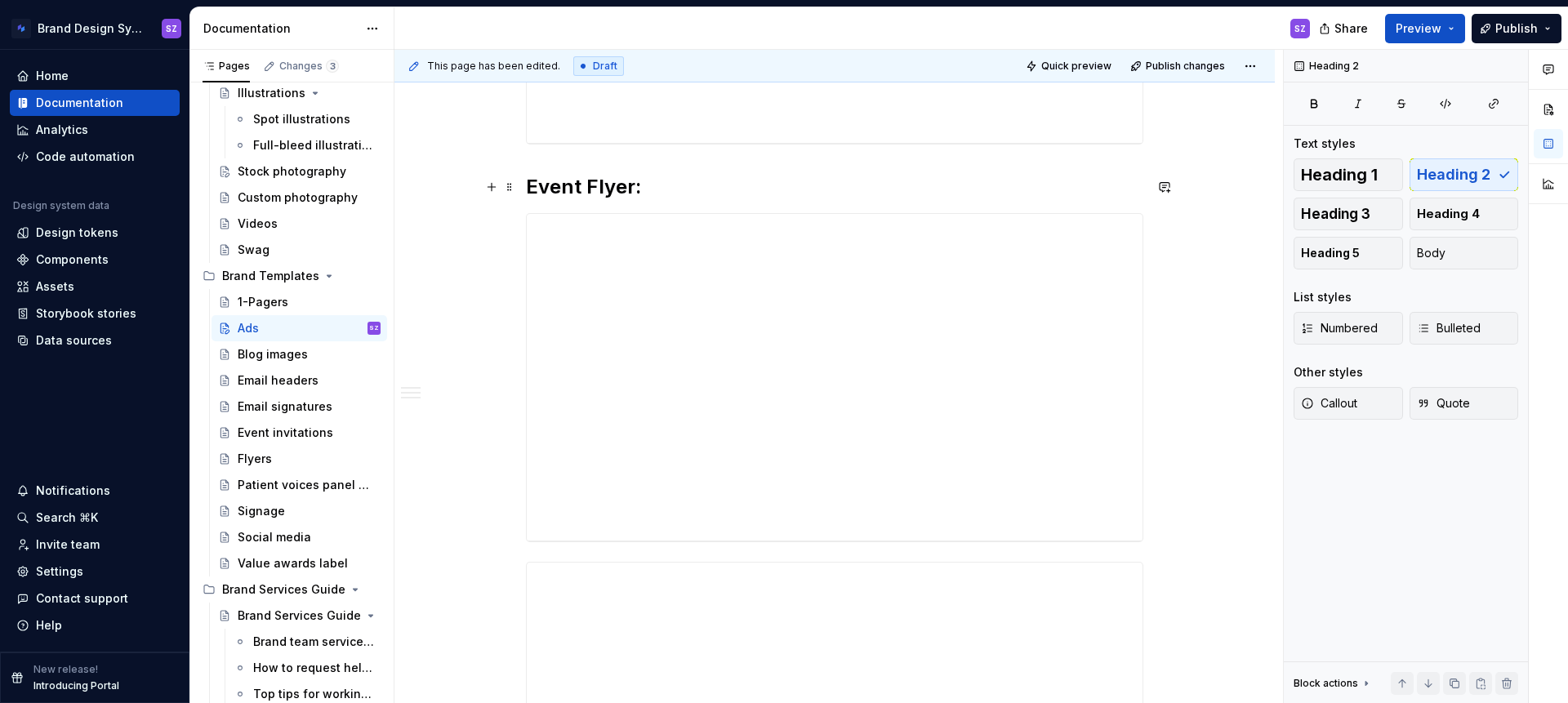
click at [587, 186] on h2 "Event Flyer:" at bounding box center [834, 187] width 617 height 26
click at [584, 188] on h2 "Event Flyer:" at bounding box center [834, 187] width 617 height 26
click at [589, 152] on h2 "Events–Digital Flyer:" at bounding box center [834, 150] width 617 height 26
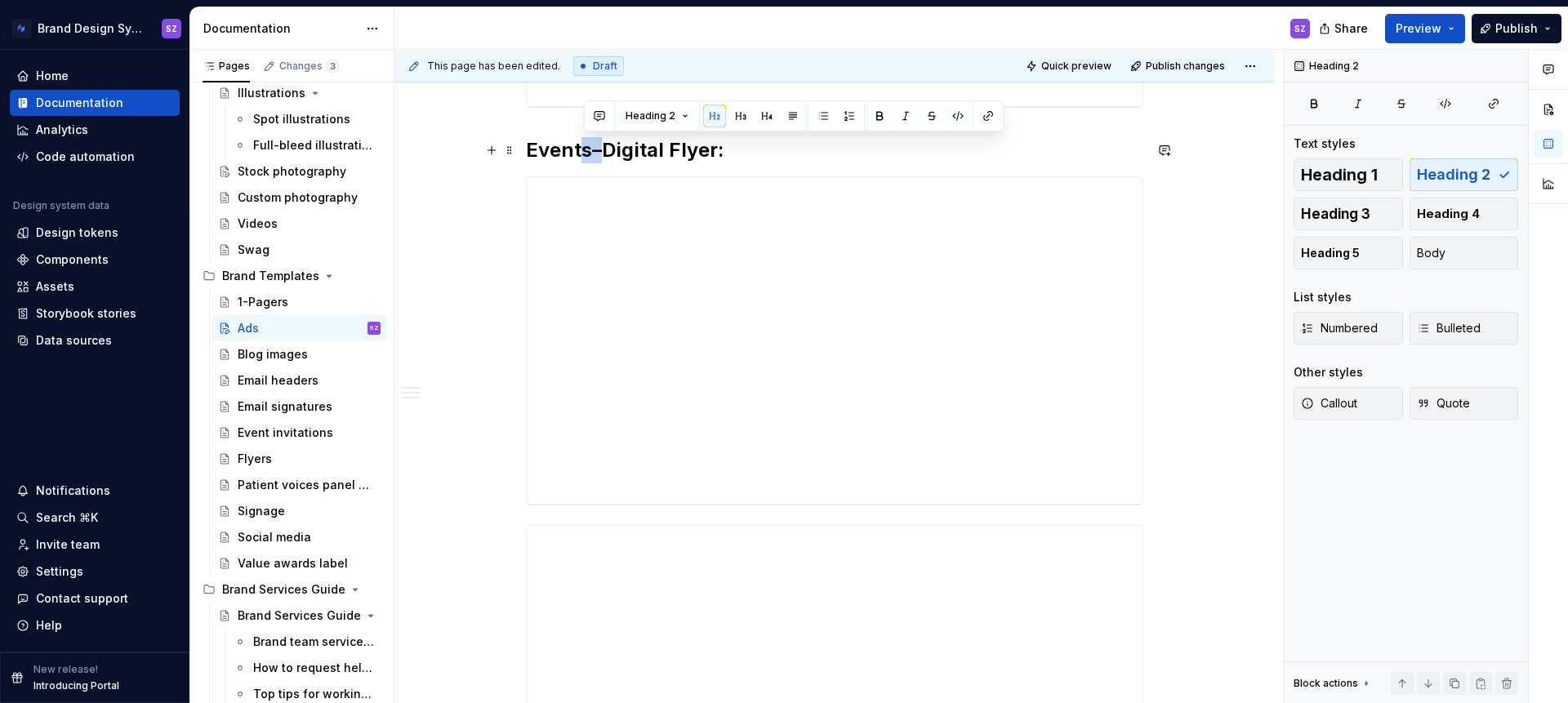
drag, startPoint x: 588, startPoint y: 152, endPoint x: 604, endPoint y: 150, distance: 16.1
click at [605, 150] on h2 "Events–Digital Flyer:" at bounding box center [834, 150] width 617 height 26
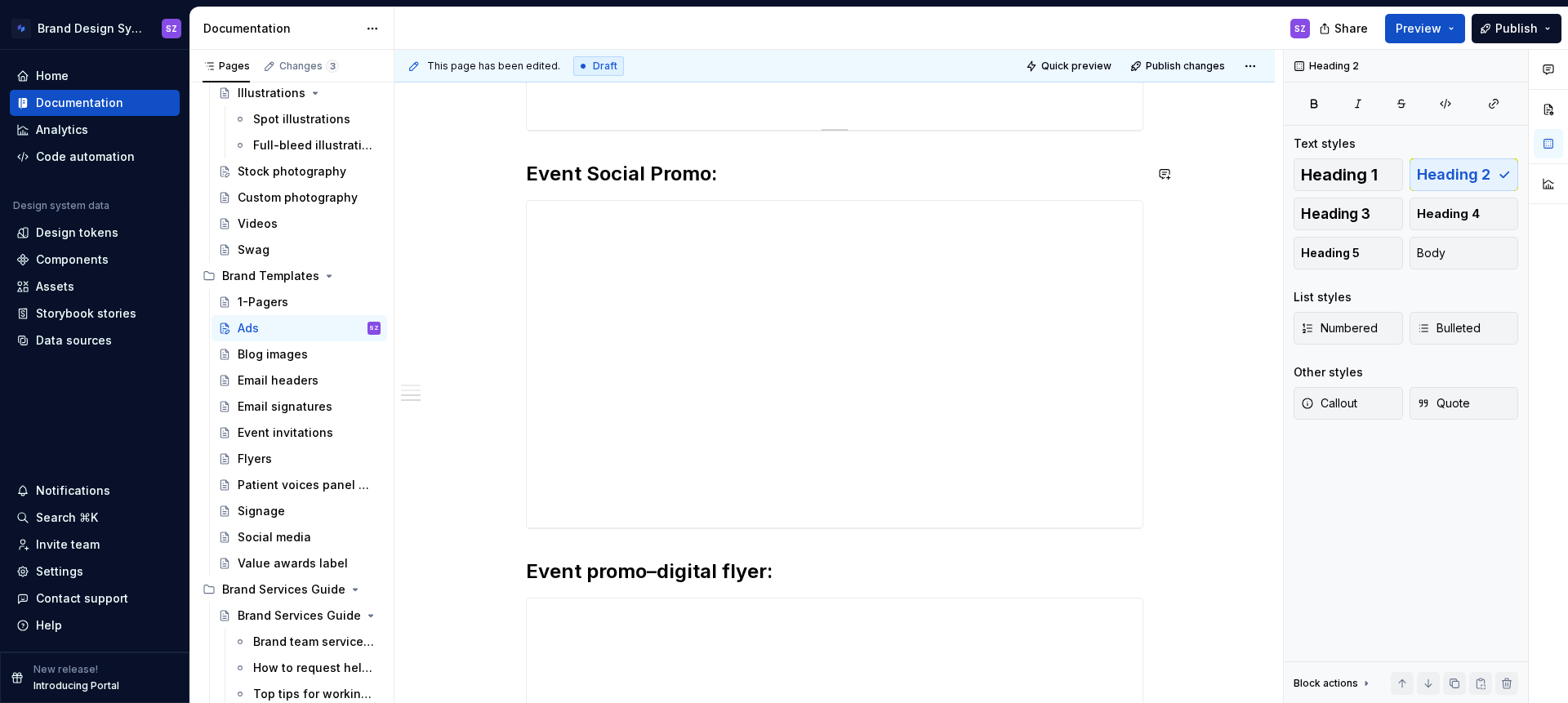
scroll to position [777, 0]
click at [604, 178] on h2 "Event Social Promo:" at bounding box center [834, 177] width 617 height 26
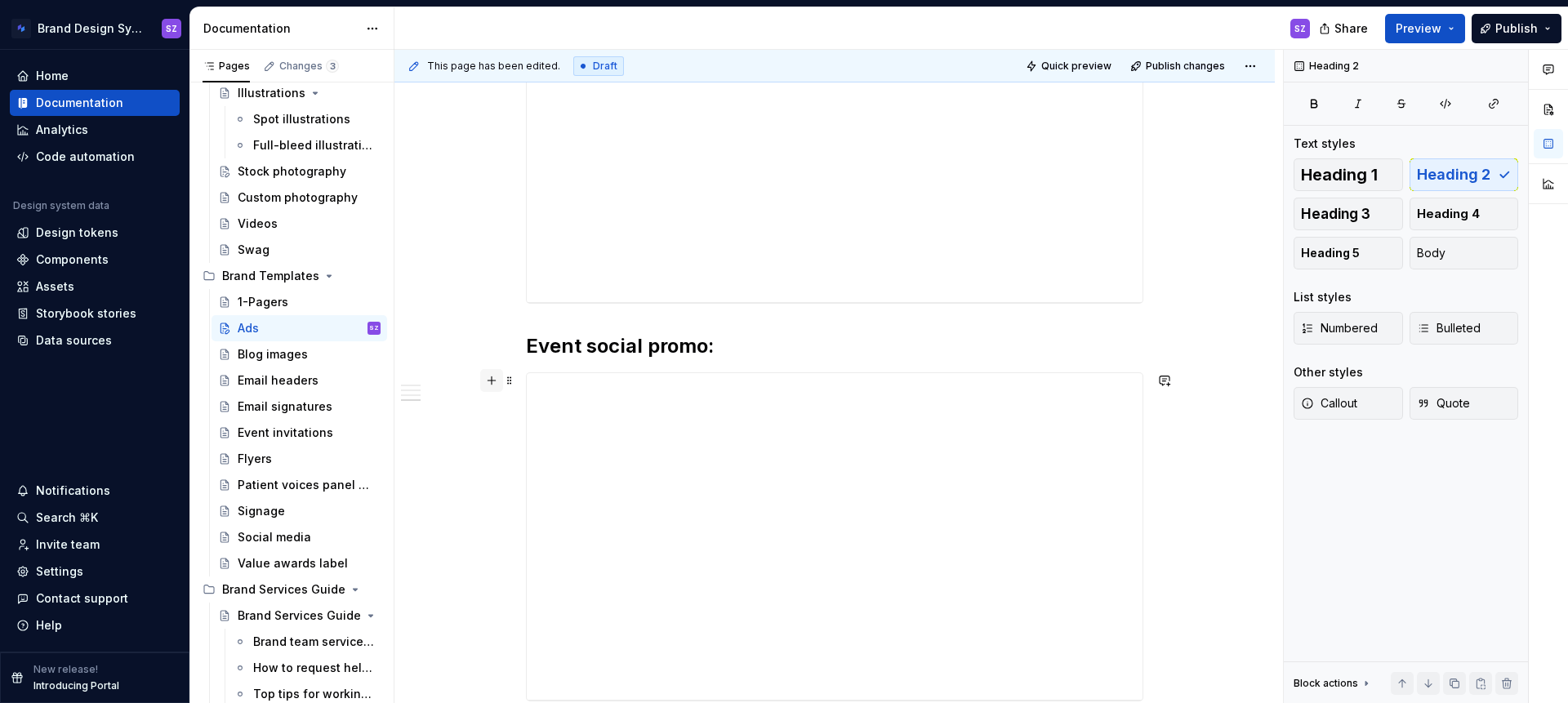
scroll to position [394, 0]
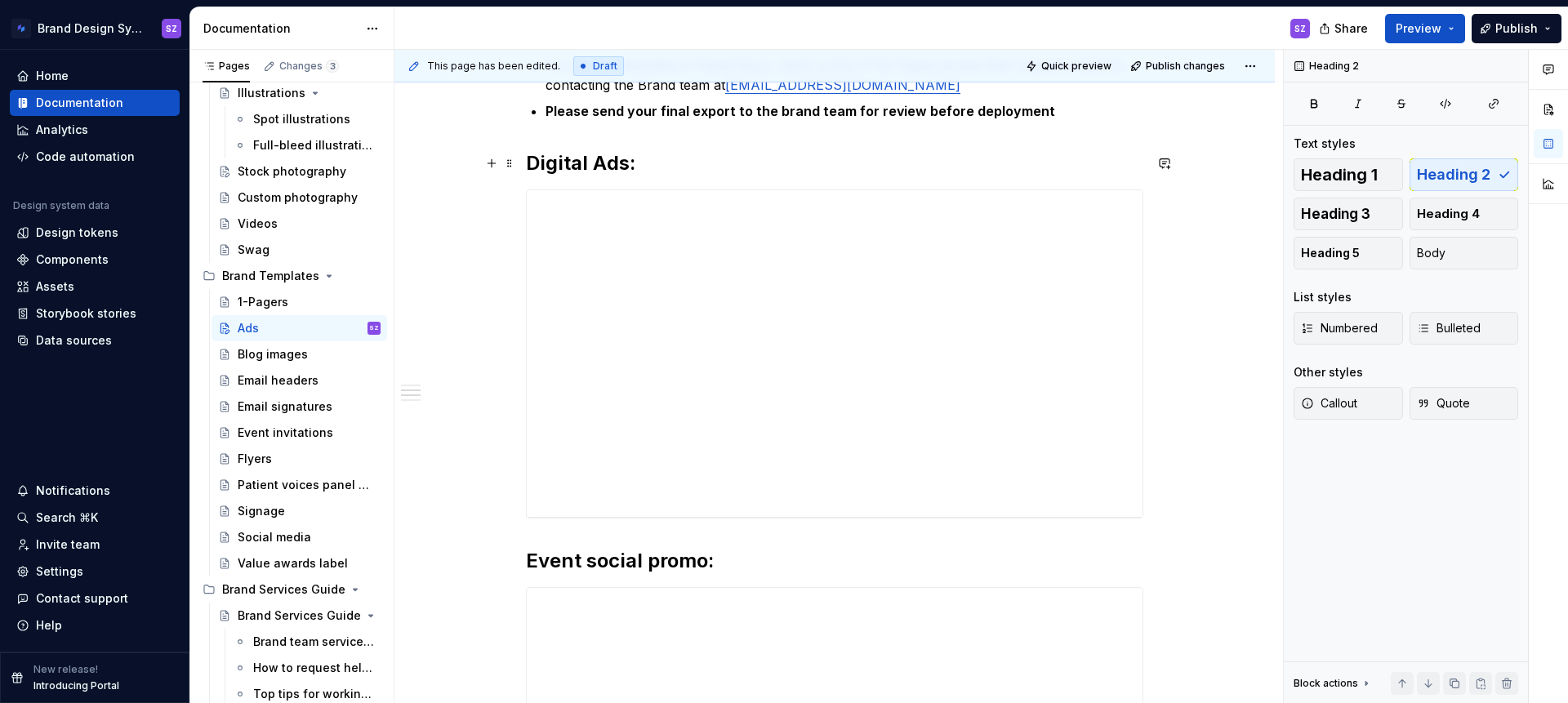
click at [606, 167] on h2 "Digital Ads:" at bounding box center [834, 163] width 617 height 26
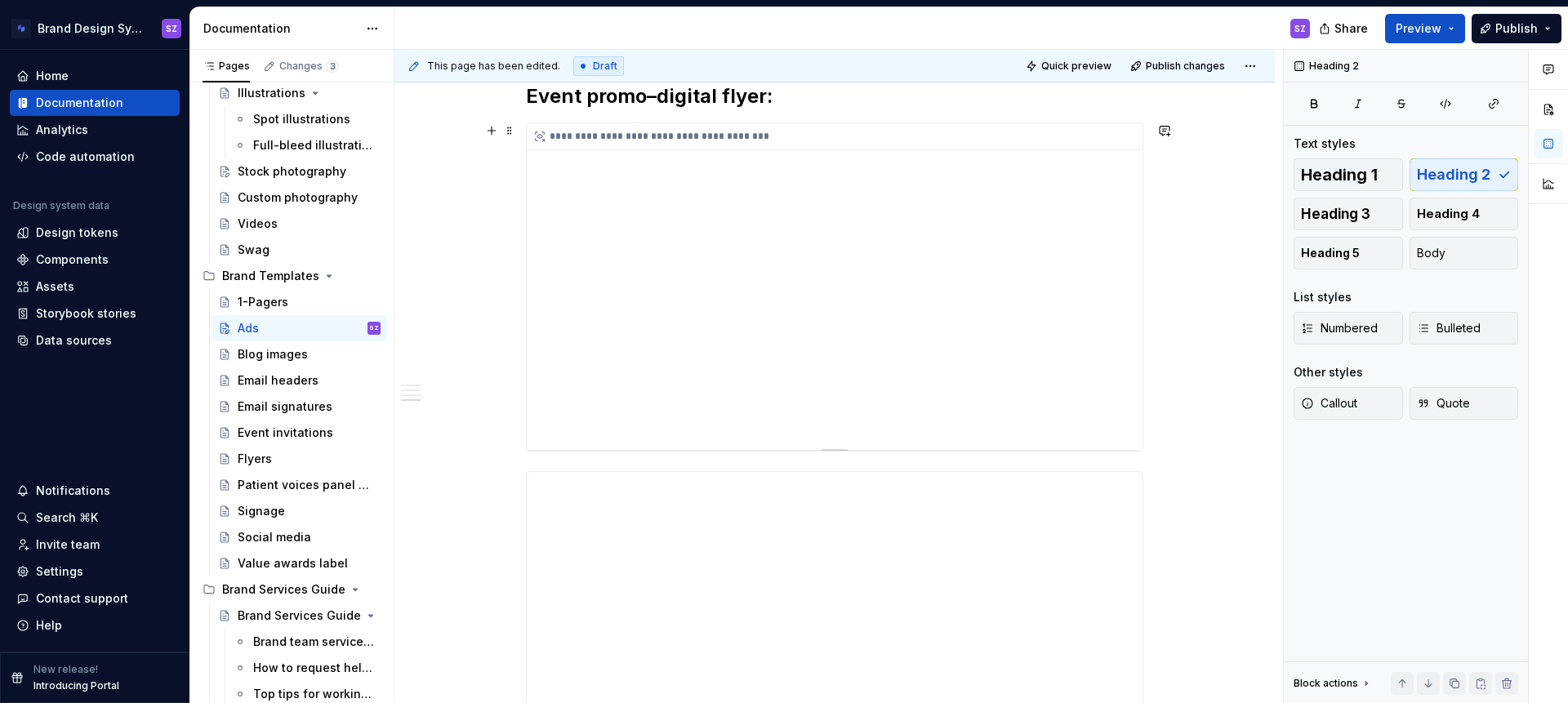
scroll to position [1236, 0]
click at [493, 154] on button "button" at bounding box center [491, 150] width 22 height 22
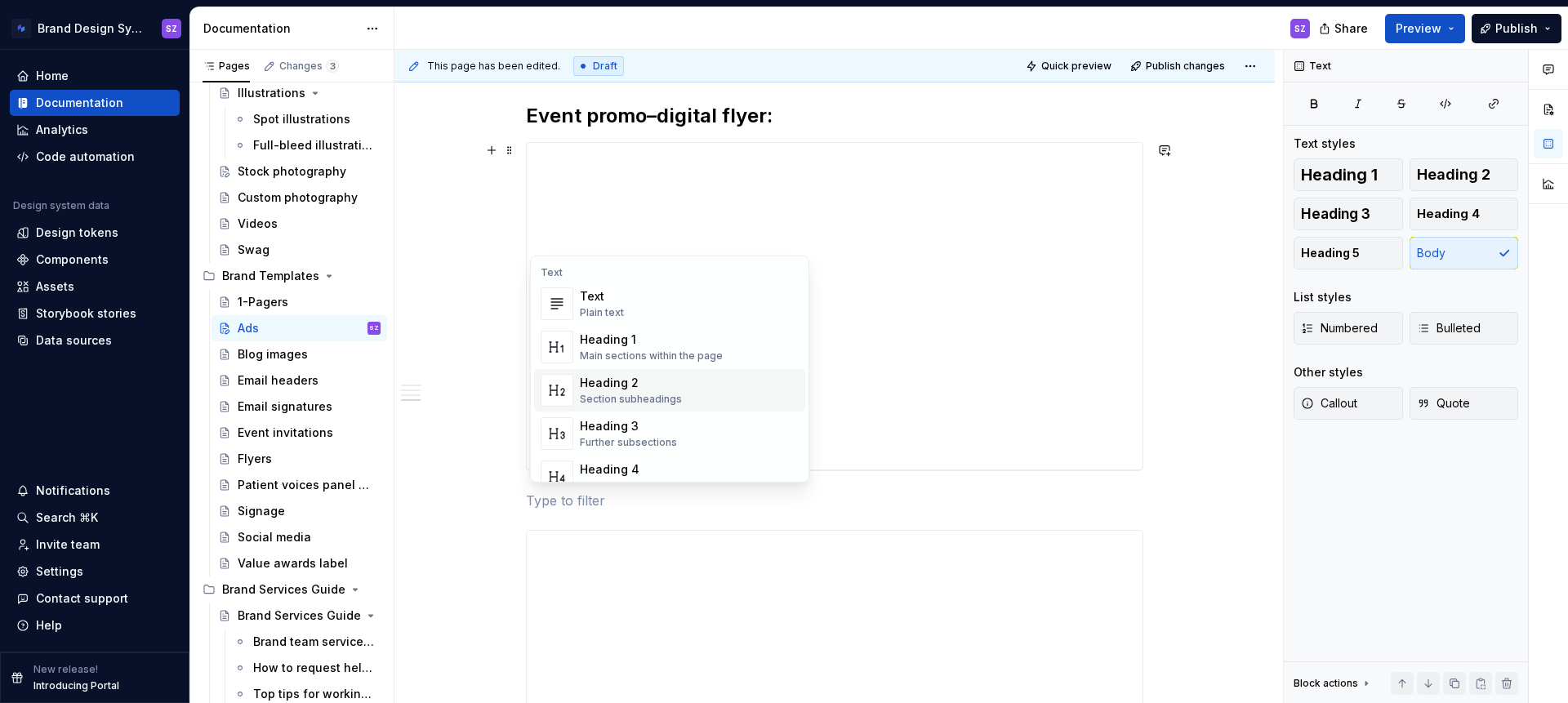
click at [629, 382] on div "Heading 2" at bounding box center [631, 383] width 102 height 16
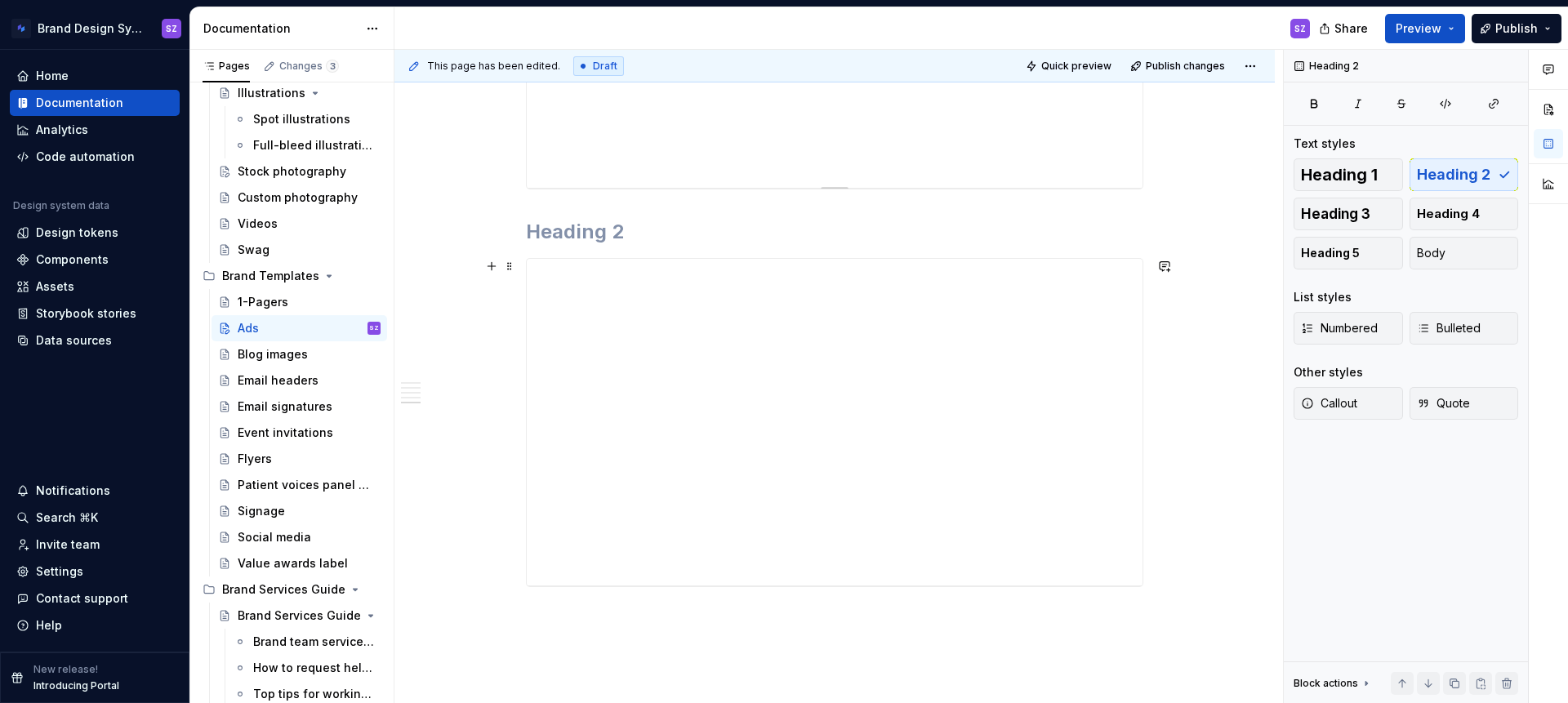
scroll to position [1518, 0]
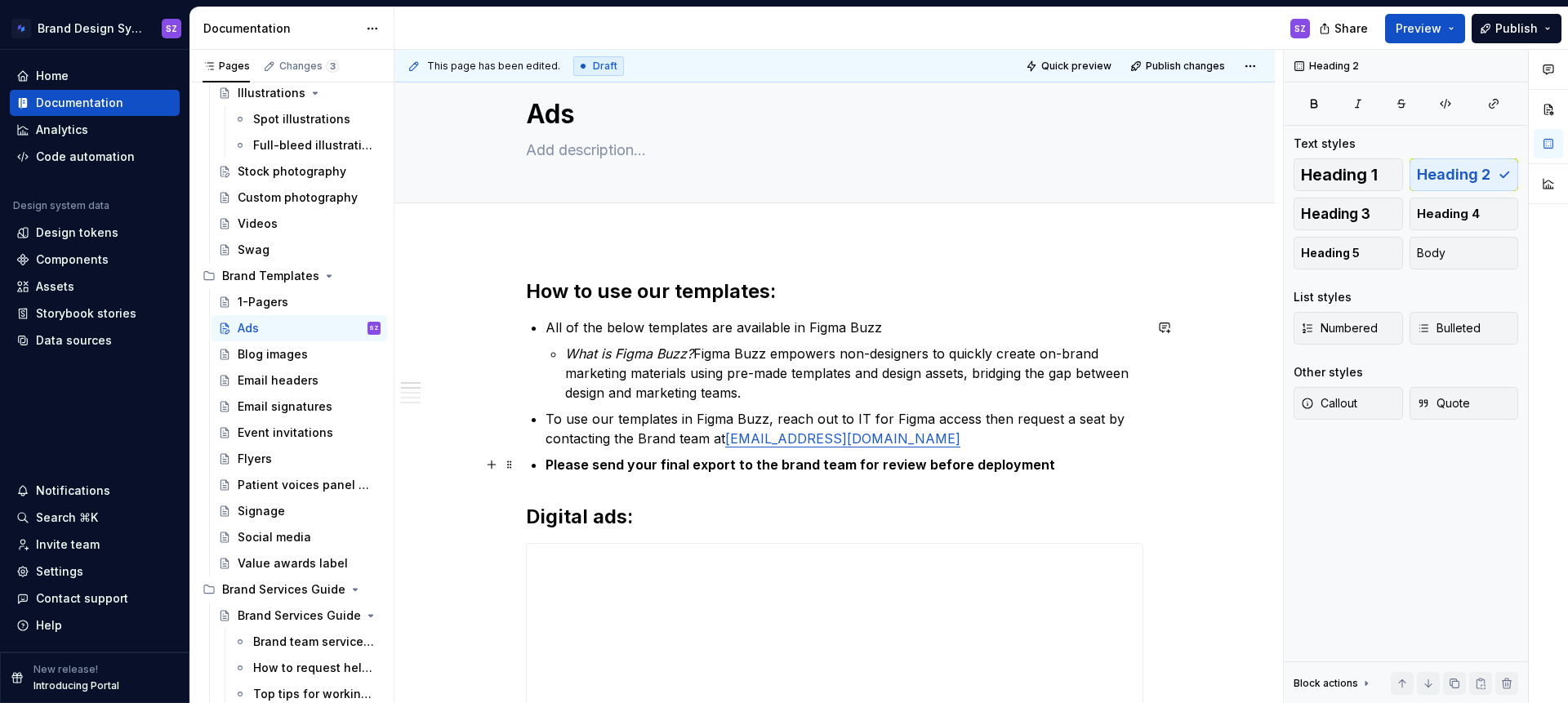
scroll to position [44, 0]
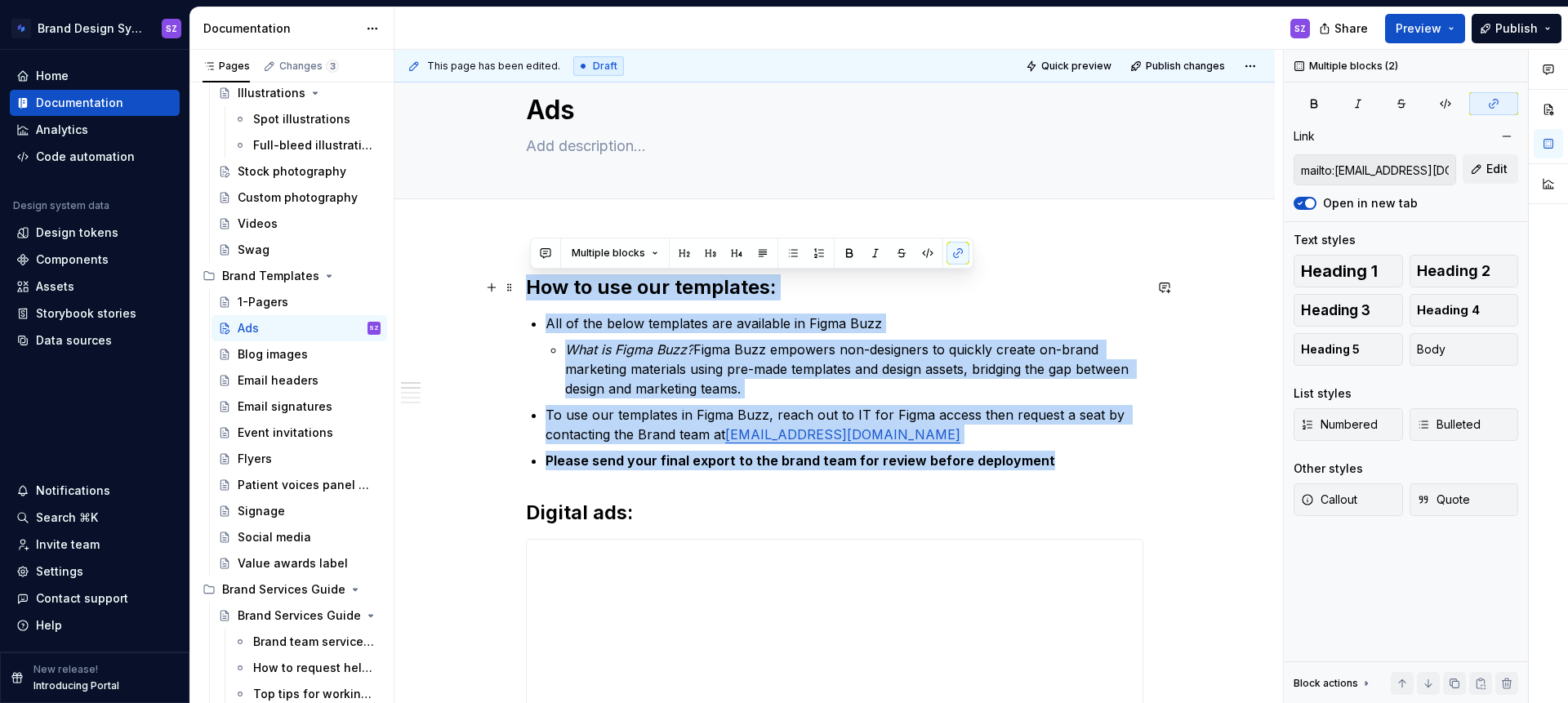
drag, startPoint x: 1070, startPoint y: 458, endPoint x: 531, endPoint y: 281, distance: 567.3
copy div "How to use our templates: All of the below templates are available in Figma Buz…"
click at [286, 351] on div "Blog images" at bounding box center [273, 354] width 70 height 16
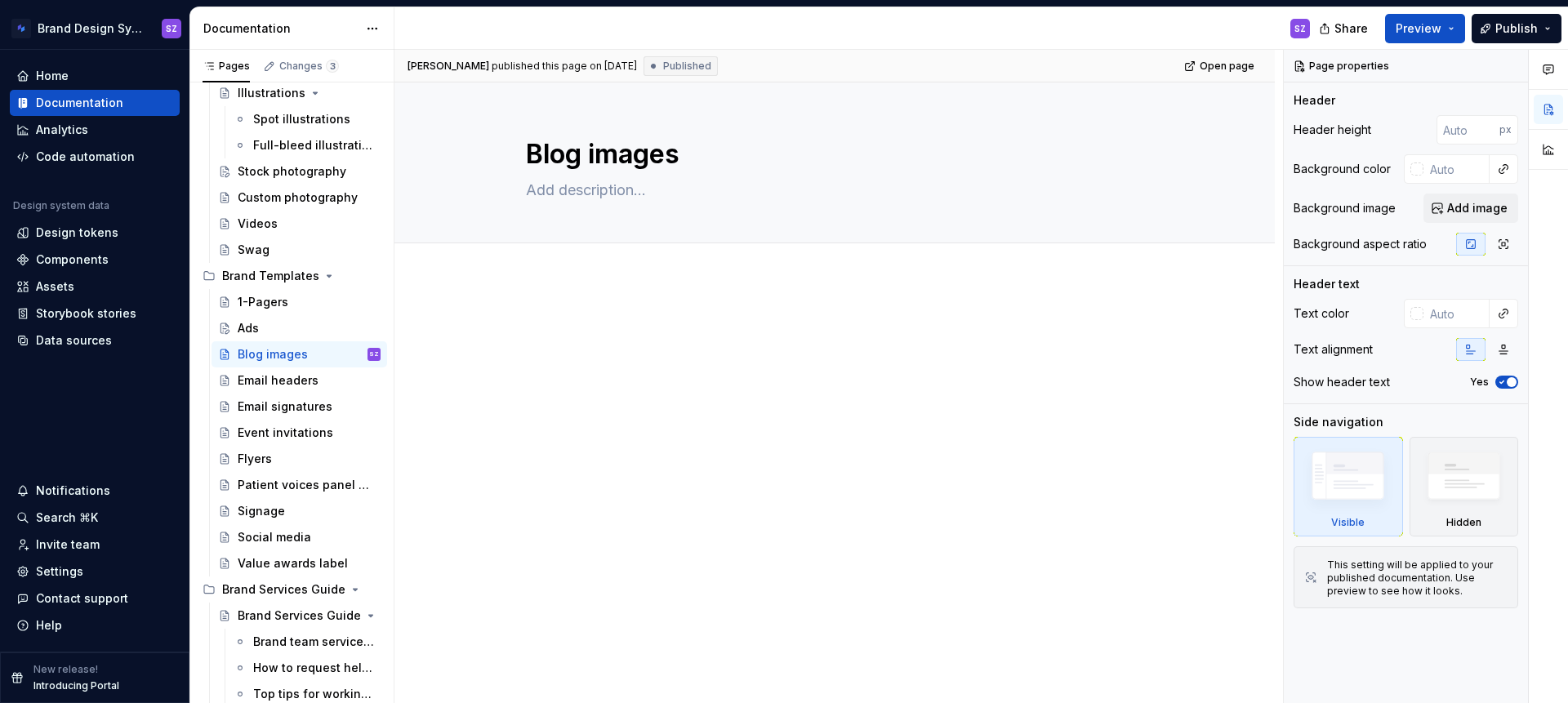
click at [543, 308] on div at bounding box center [834, 445] width 880 height 332
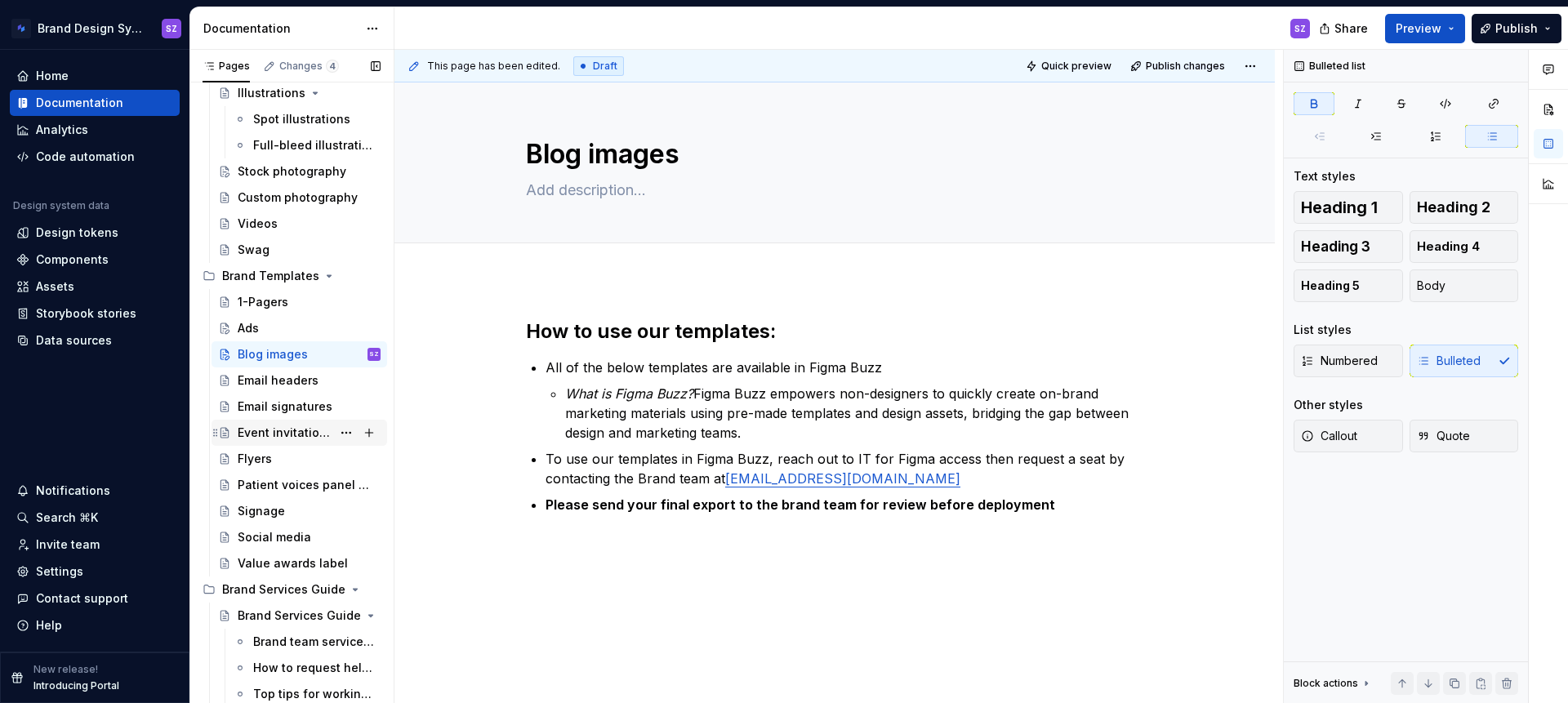
click at [306, 433] on div "Event invitations" at bounding box center [284, 432] width 94 height 16
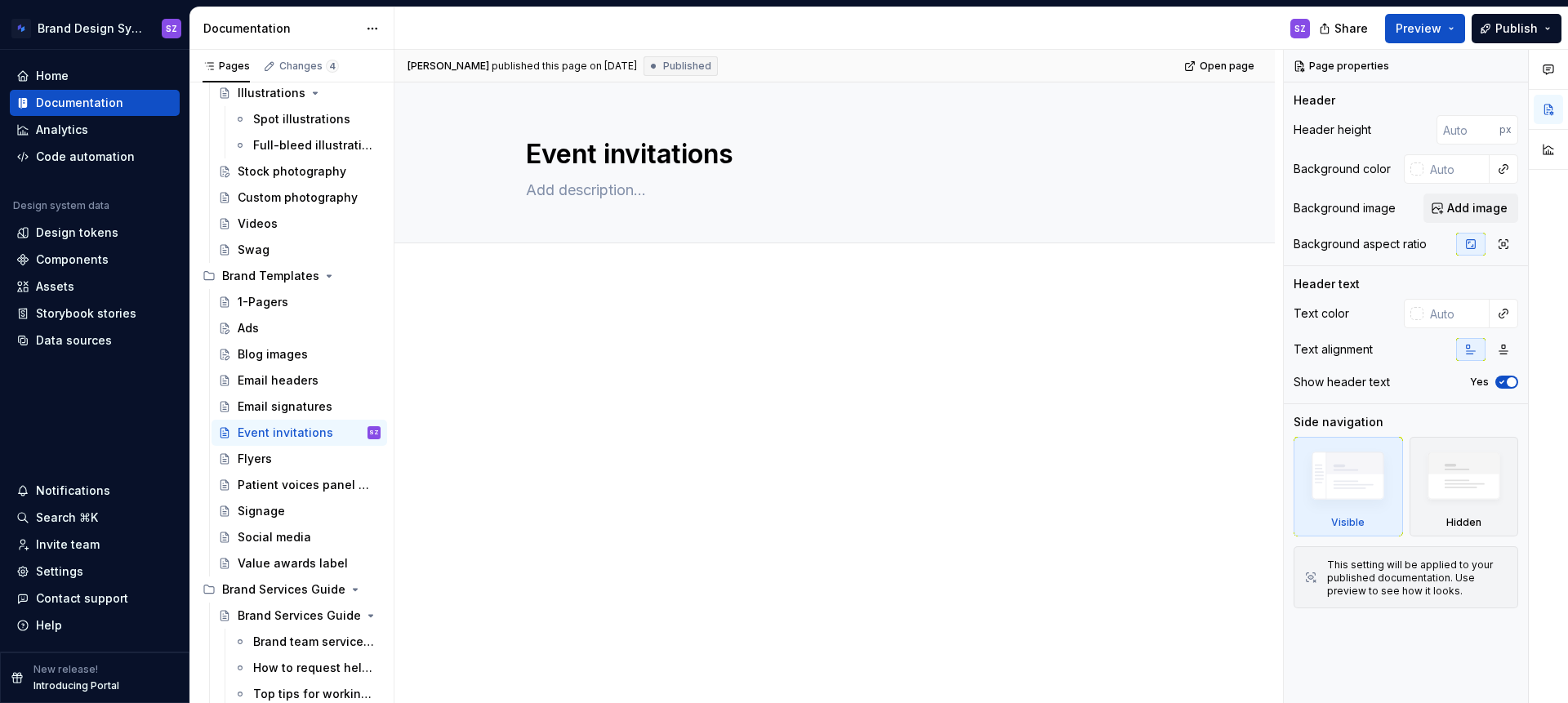
click at [521, 323] on div at bounding box center [834, 445] width 880 height 332
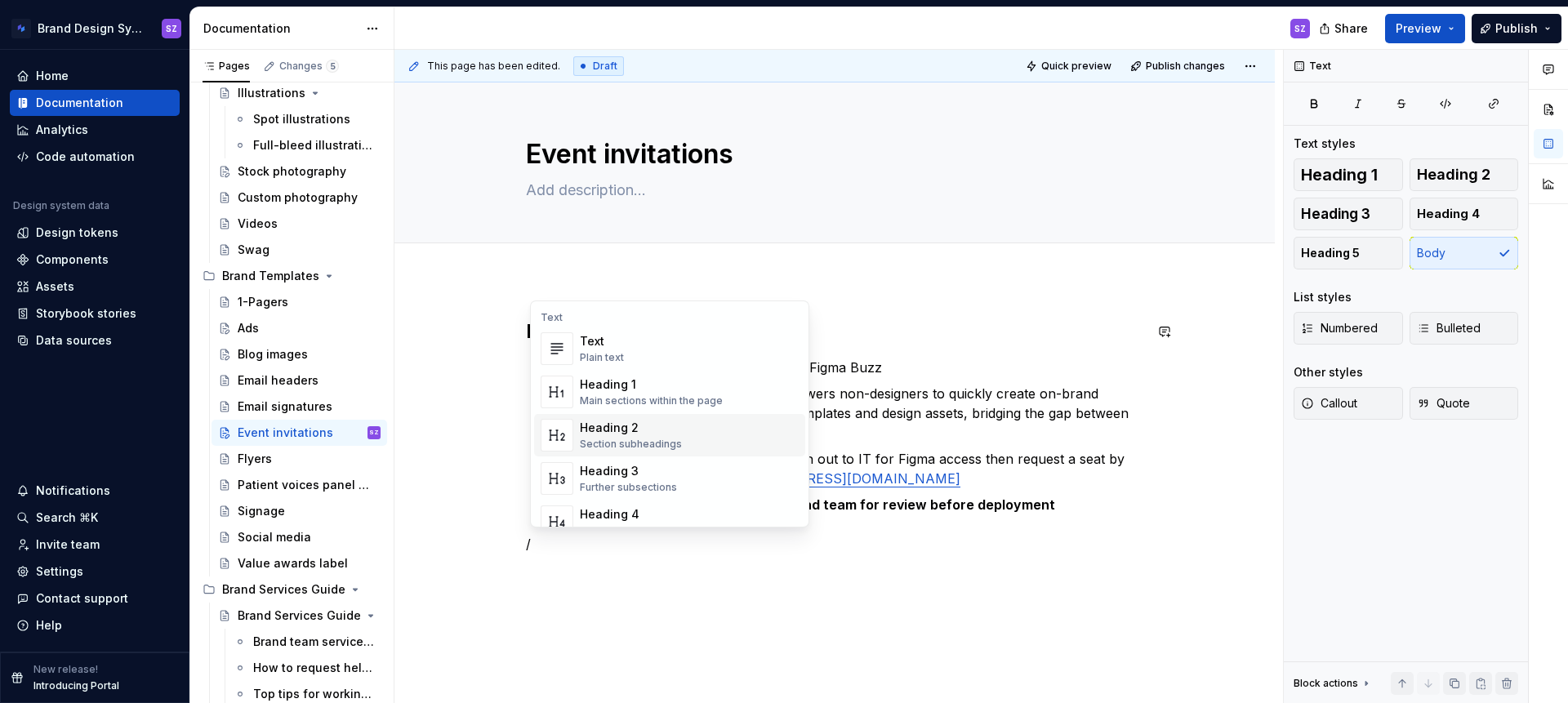
click at [658, 430] on div "Heading 2" at bounding box center [631, 428] width 102 height 16
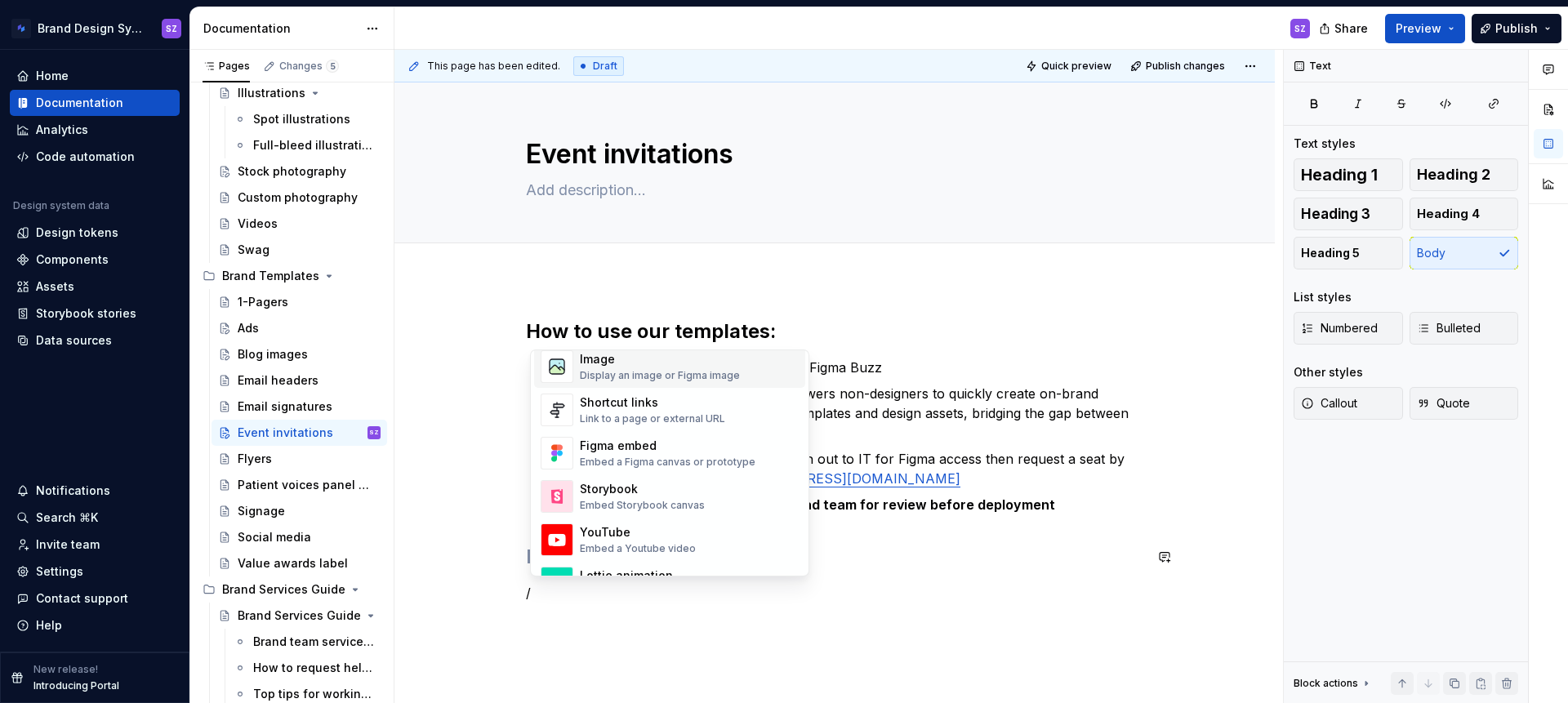
scroll to position [727, 0]
click at [675, 456] on div "Embed a Figma canvas or prototype" at bounding box center [667, 459] width 176 height 13
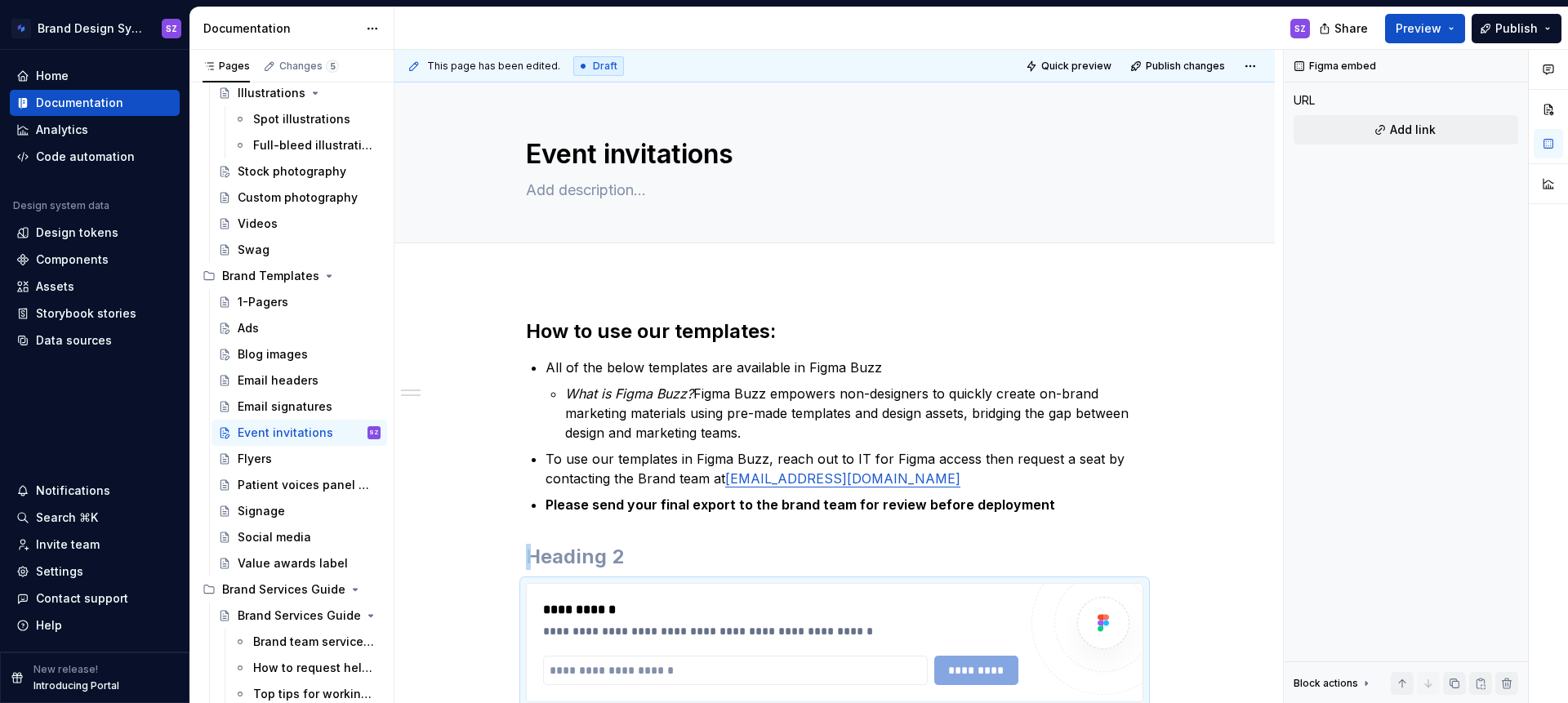
type textarea "*"
click at [597, 665] on input "text" at bounding box center [735, 670] width 385 height 30
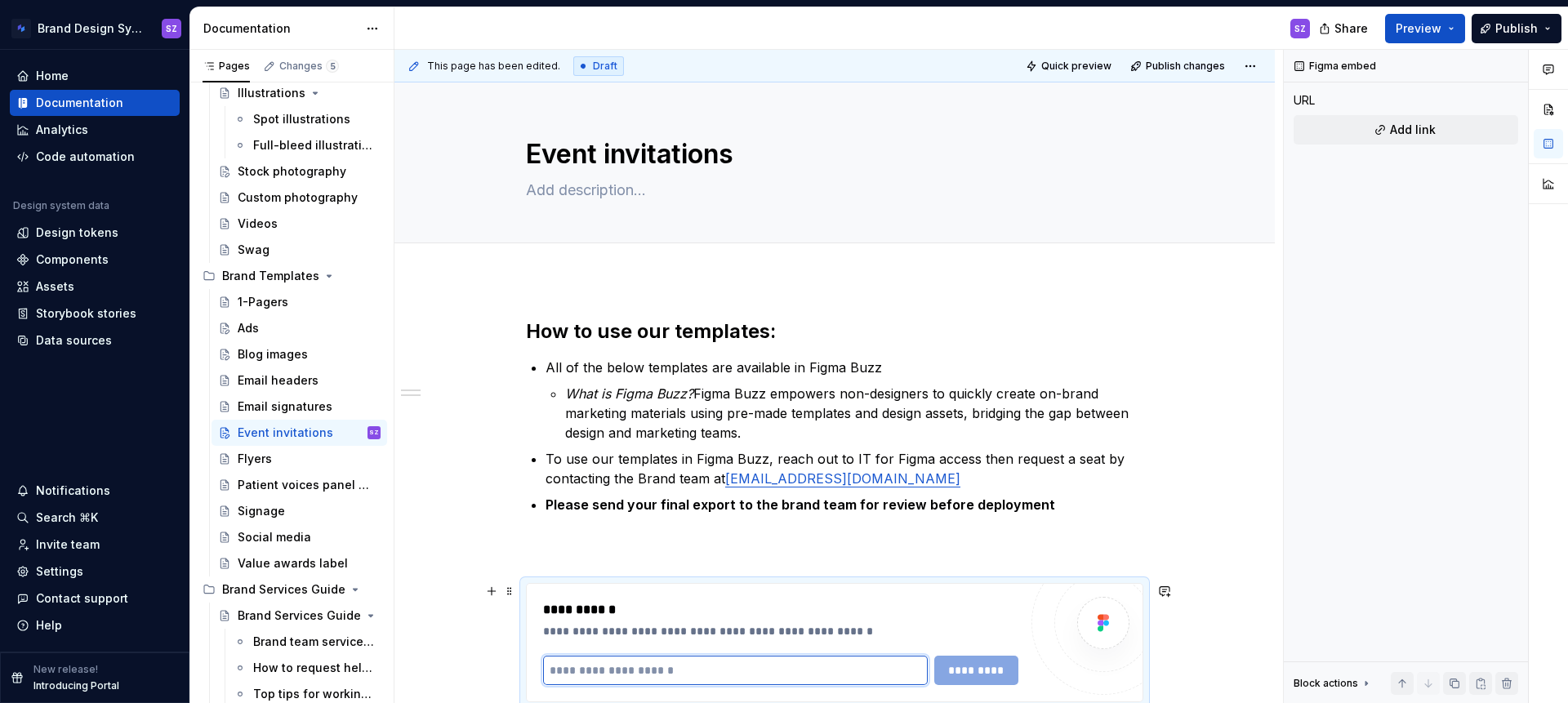
click at [597, 665] on input "text" at bounding box center [735, 670] width 385 height 30
paste input "**********"
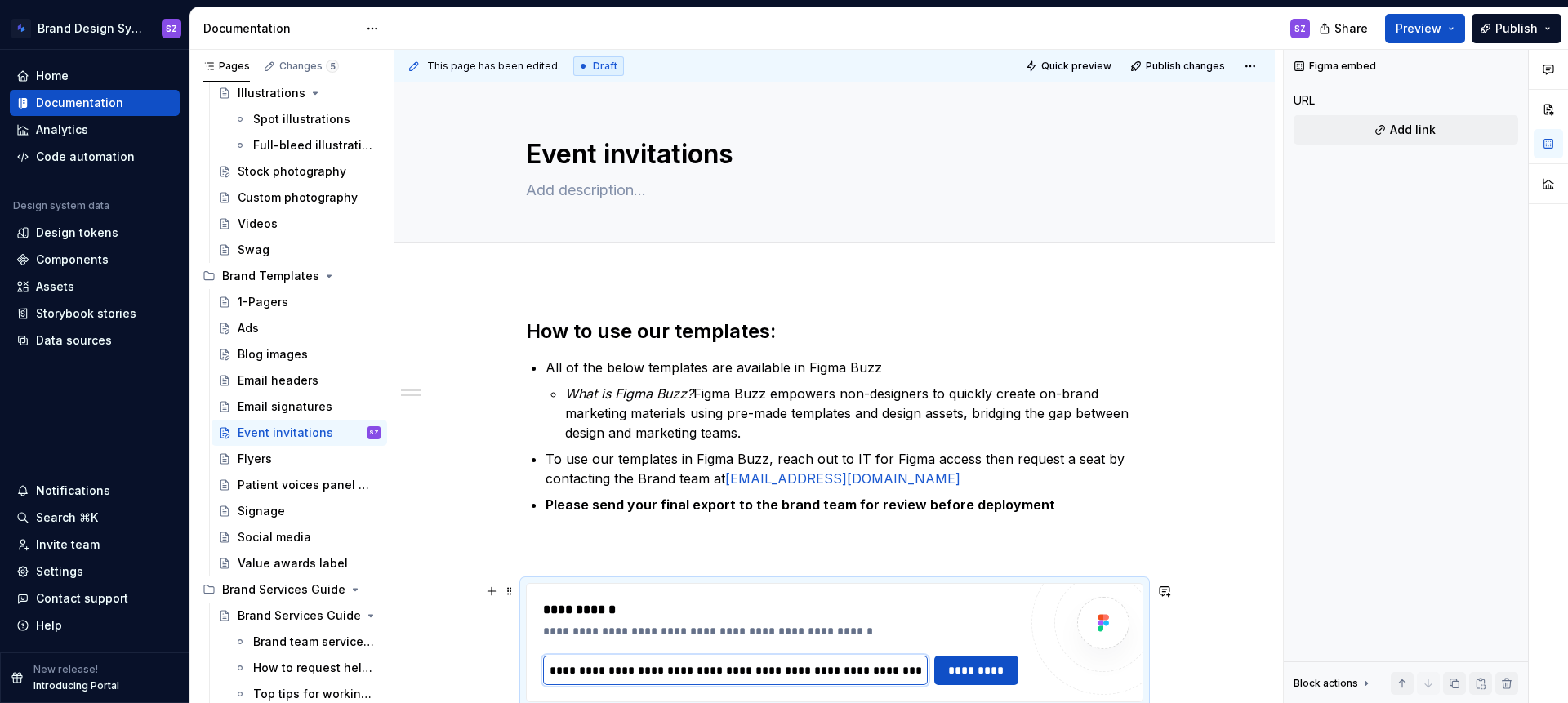
scroll to position [55, 0]
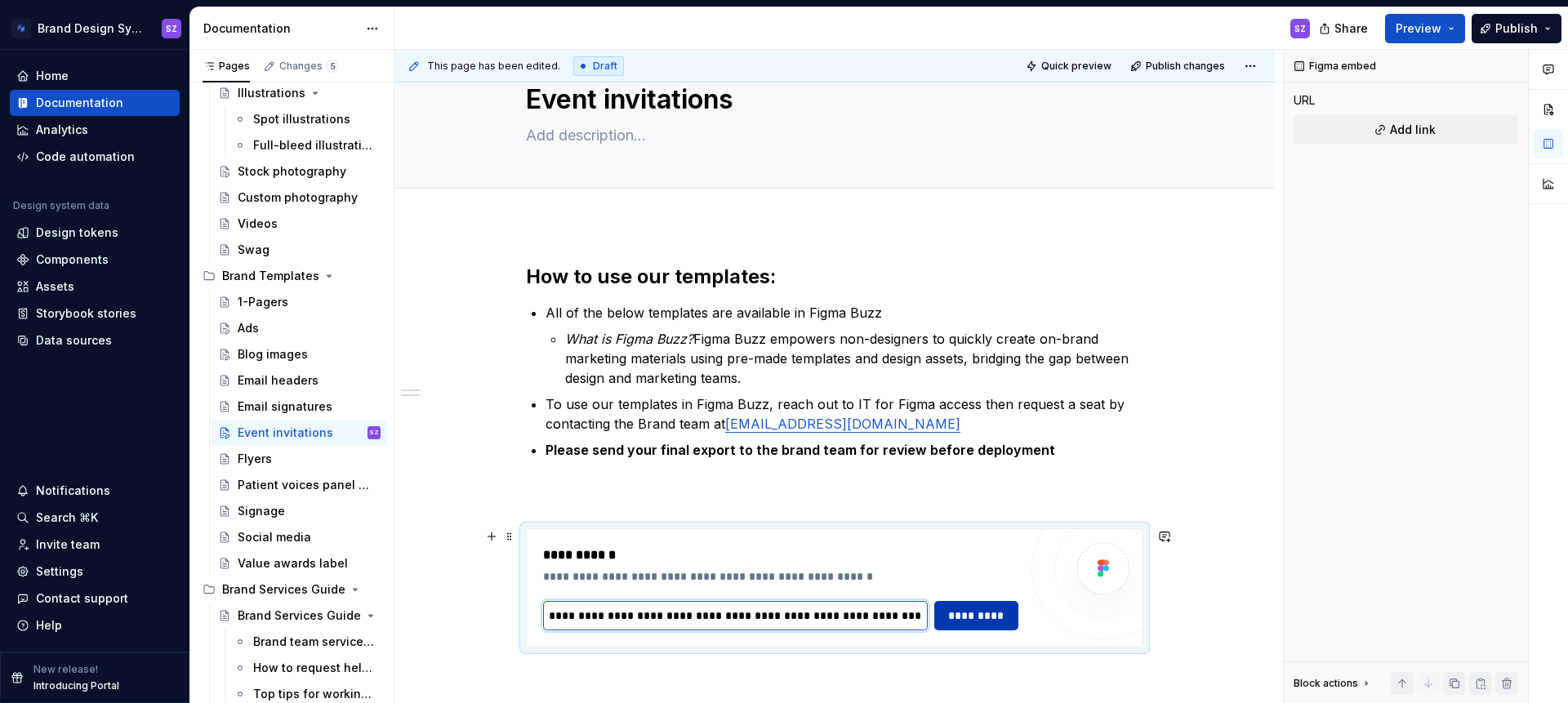
type input "**********"
click at [997, 618] on span "*********" at bounding box center [976, 615] width 63 height 16
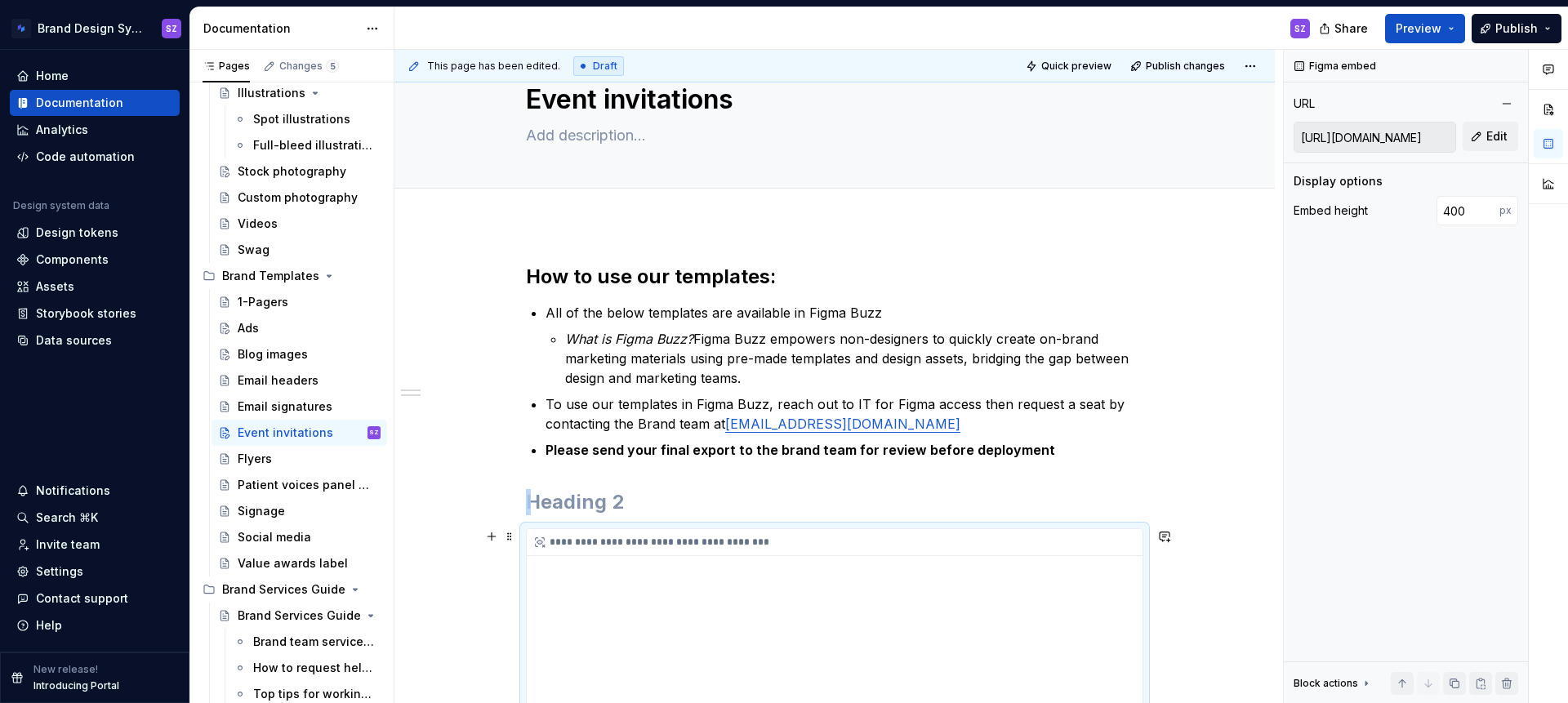
scroll to position [208, 0]
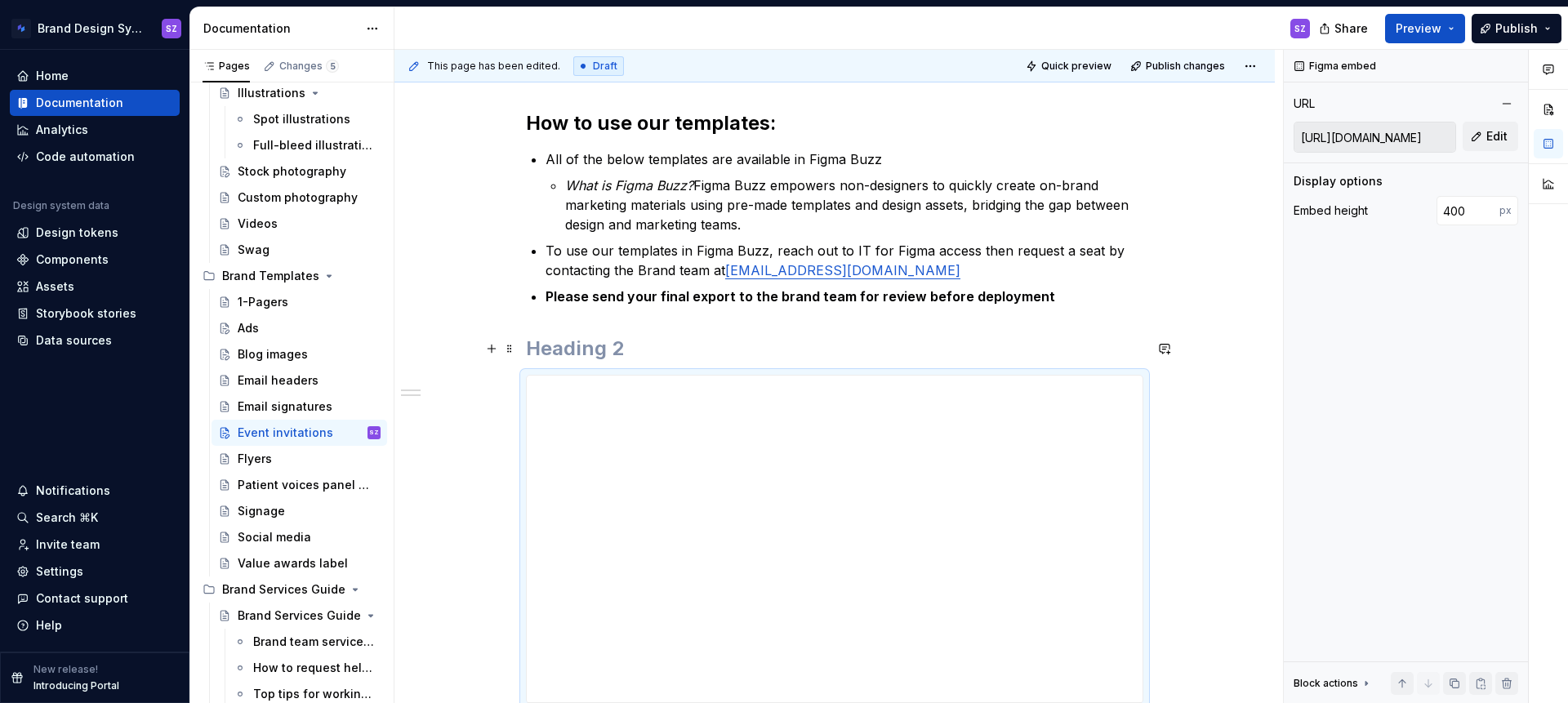
click at [552, 346] on h2 at bounding box center [834, 348] width 617 height 26
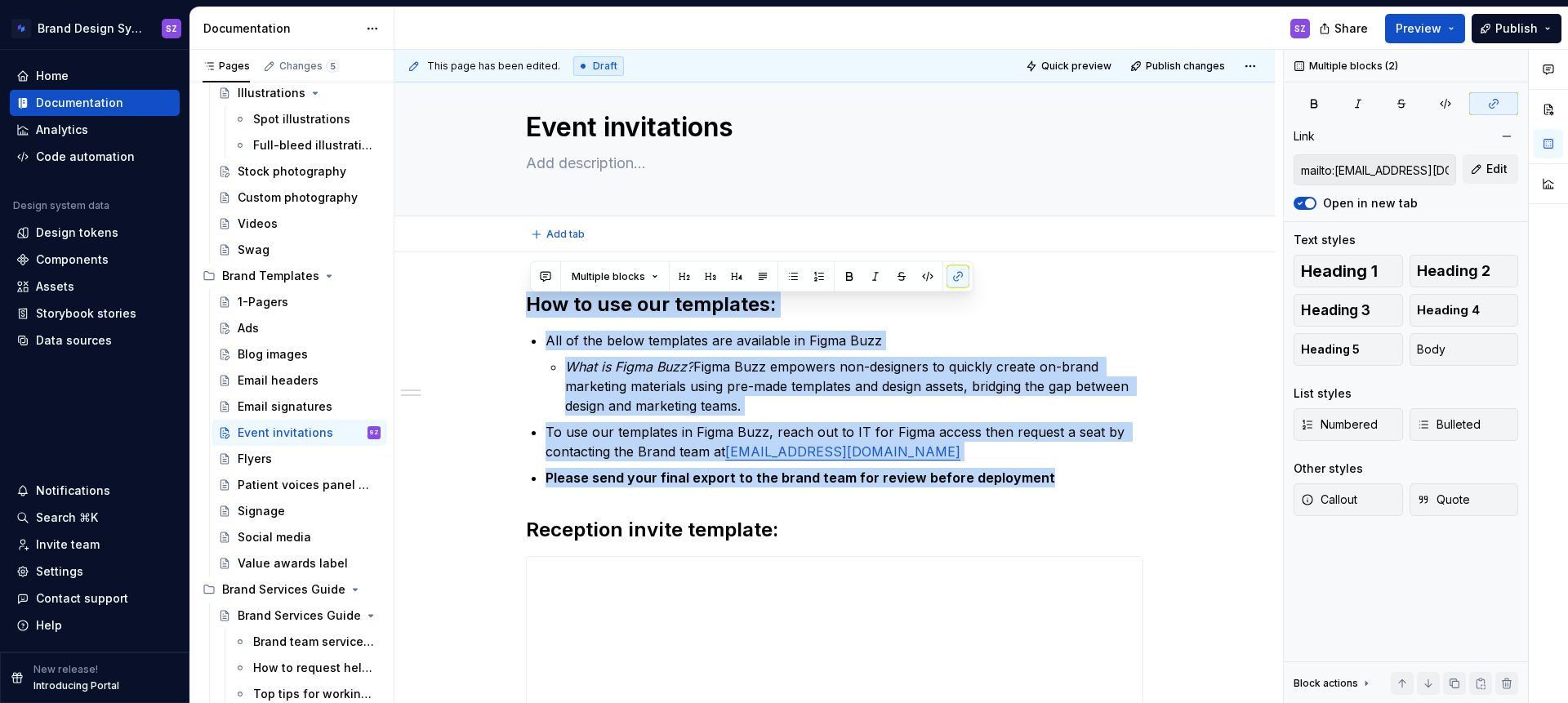
scroll to position [18, 0]
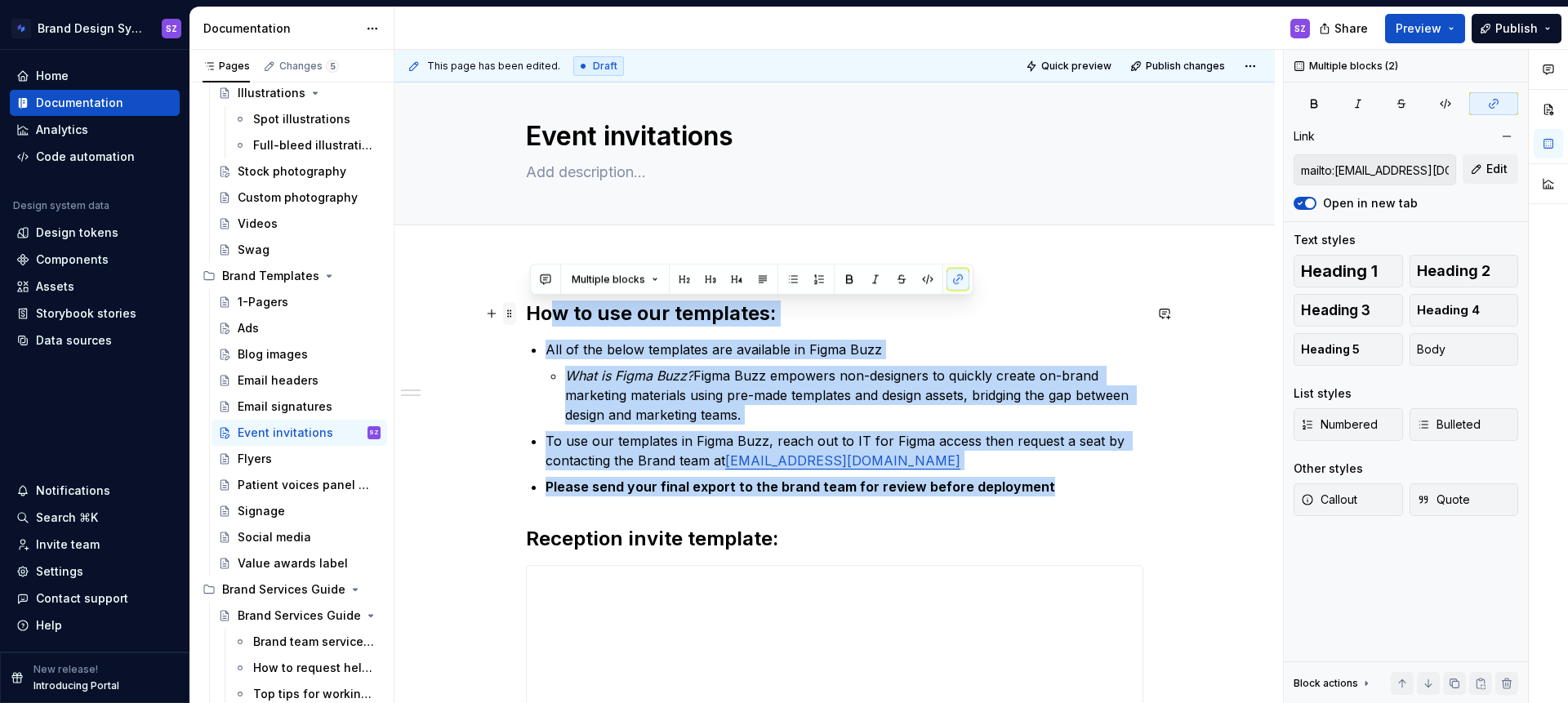
drag, startPoint x: 1045, startPoint y: 298, endPoint x: 515, endPoint y: 322, distance: 530.5
click at [526, 322] on div "**********" at bounding box center [834, 607] width 617 height 613
drag, startPoint x: 530, startPoint y: 319, endPoint x: 1047, endPoint y: 497, distance: 546.8
click at [1047, 497] on div "**********" at bounding box center [834, 597] width 617 height 594
copy div "How to use our templates: All of the below templates are available in Figma Buz…"
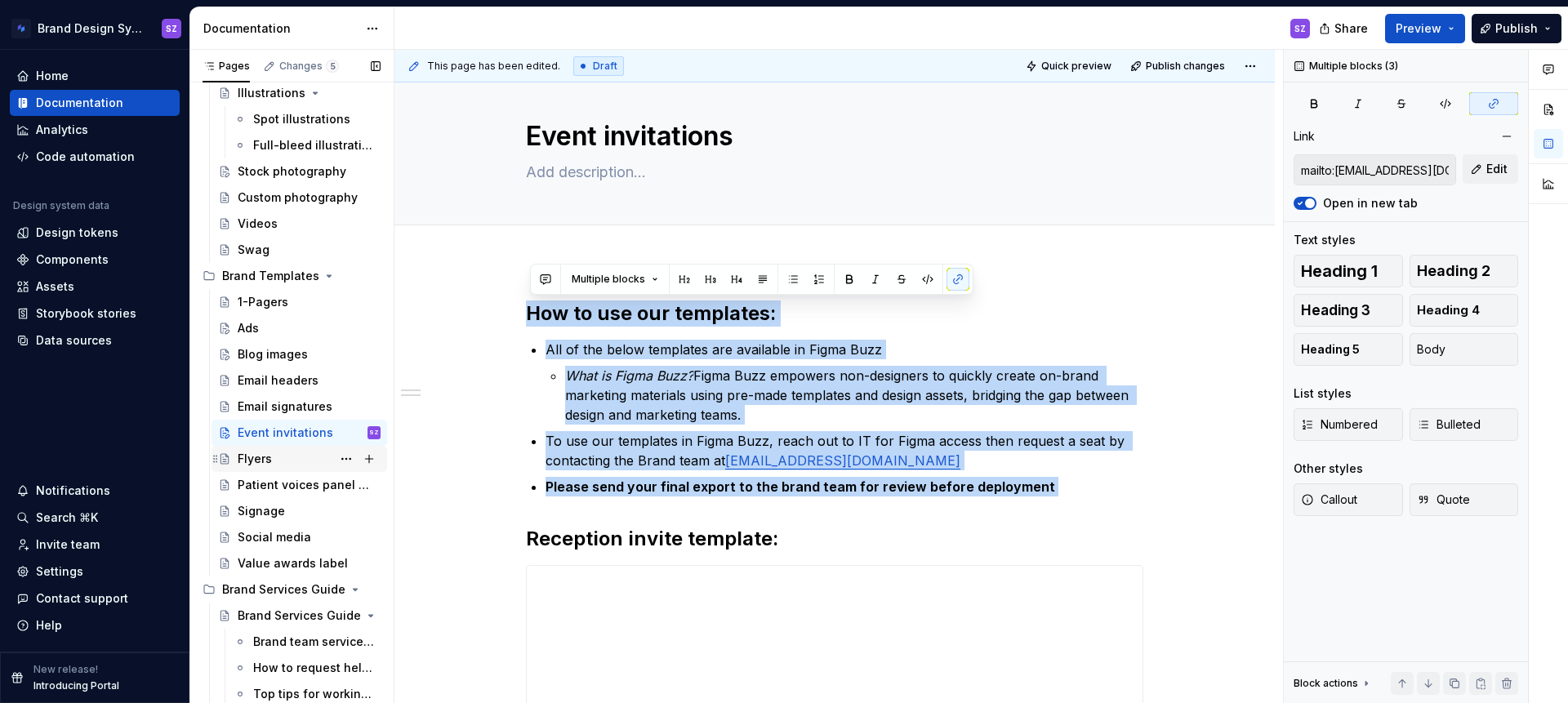
click at [279, 455] on div "Flyers" at bounding box center [309, 458] width 143 height 22
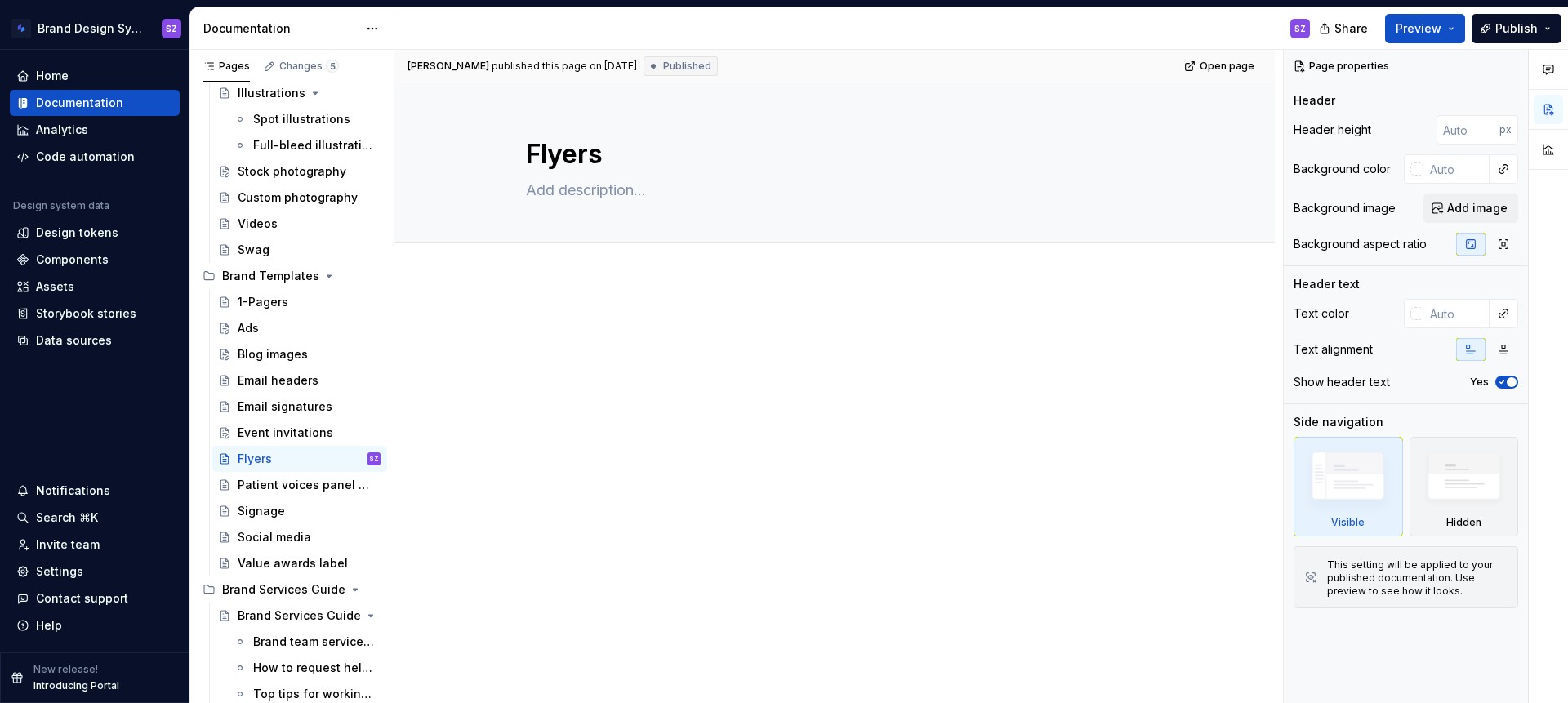
type textarea "*"
click at [531, 320] on p at bounding box center [834, 328] width 617 height 20
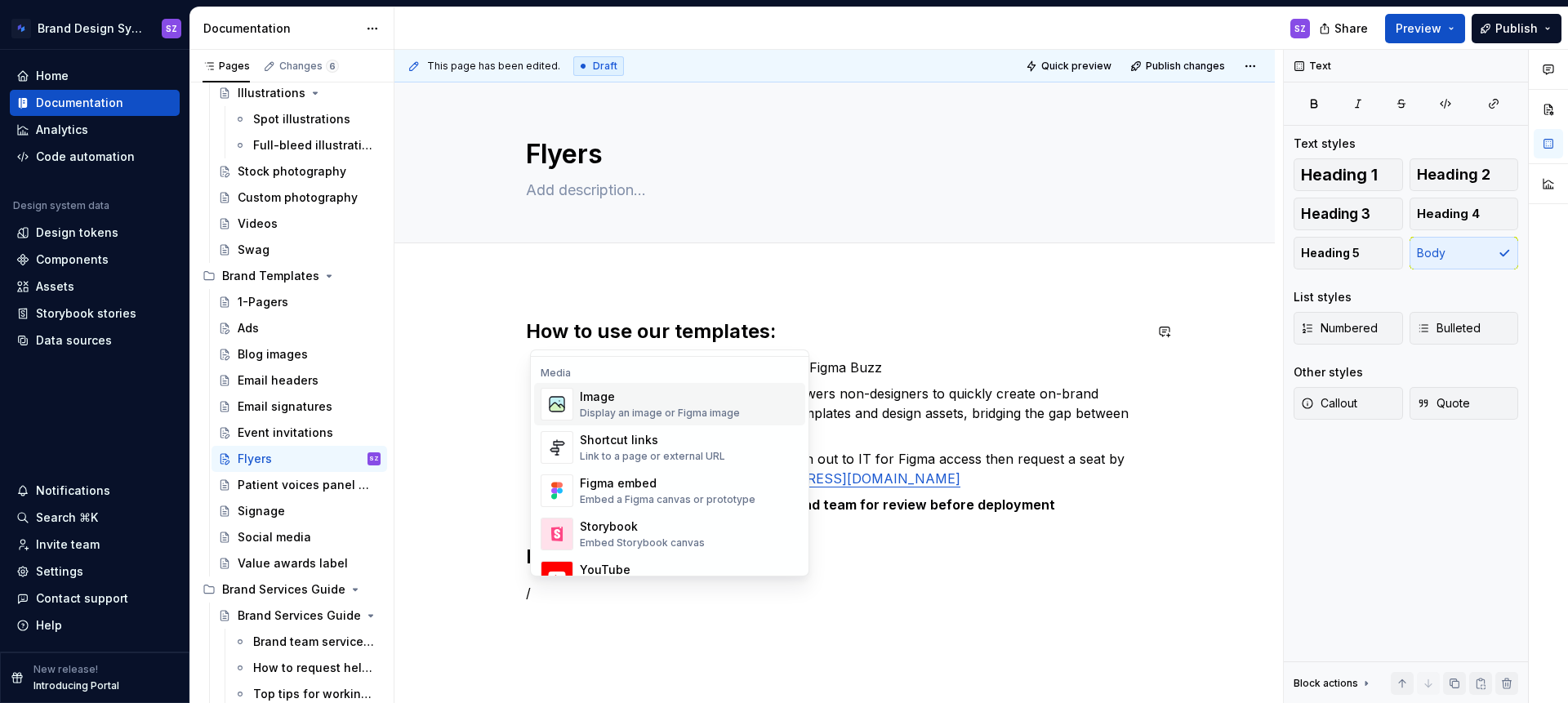
scroll to position [770, 0]
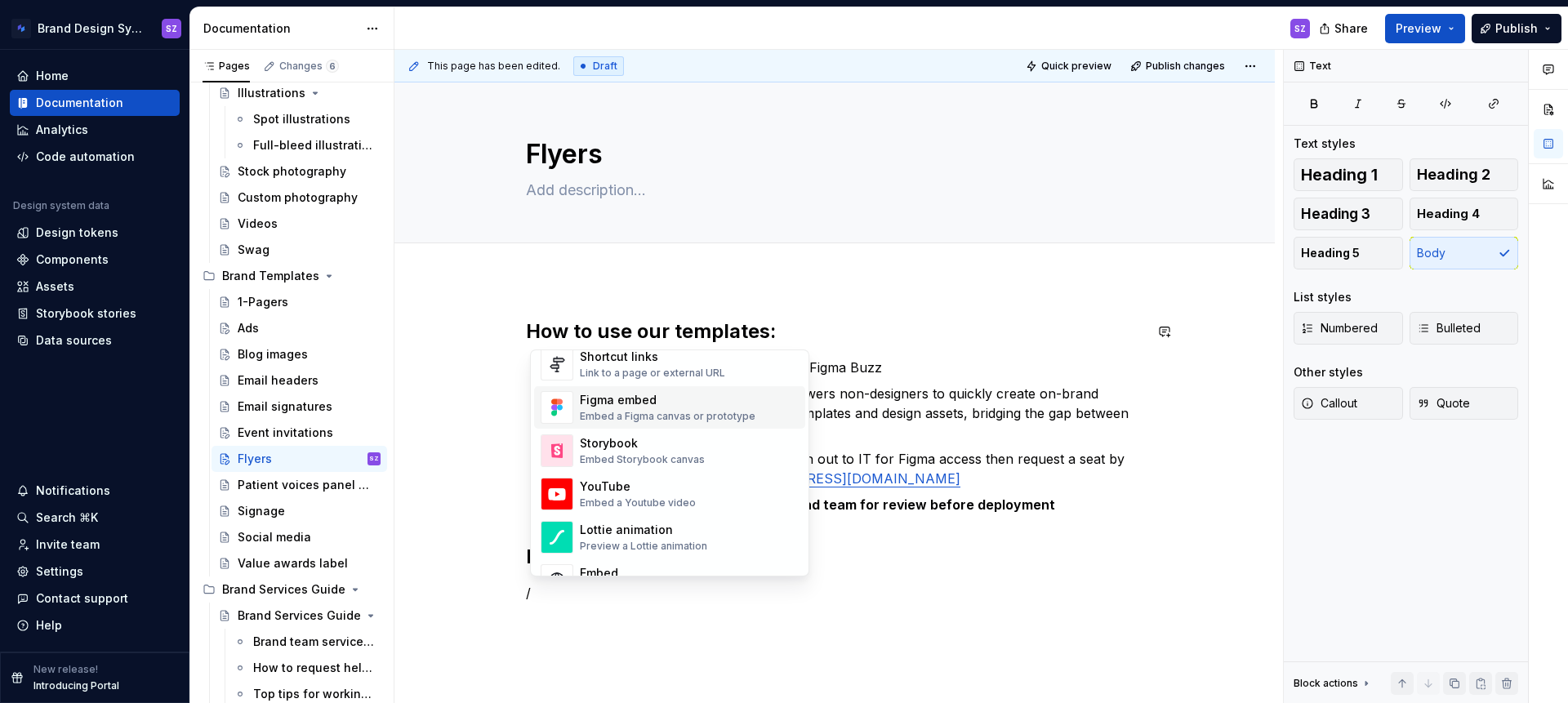
click at [677, 396] on div "Figma embed" at bounding box center [667, 400] width 176 height 16
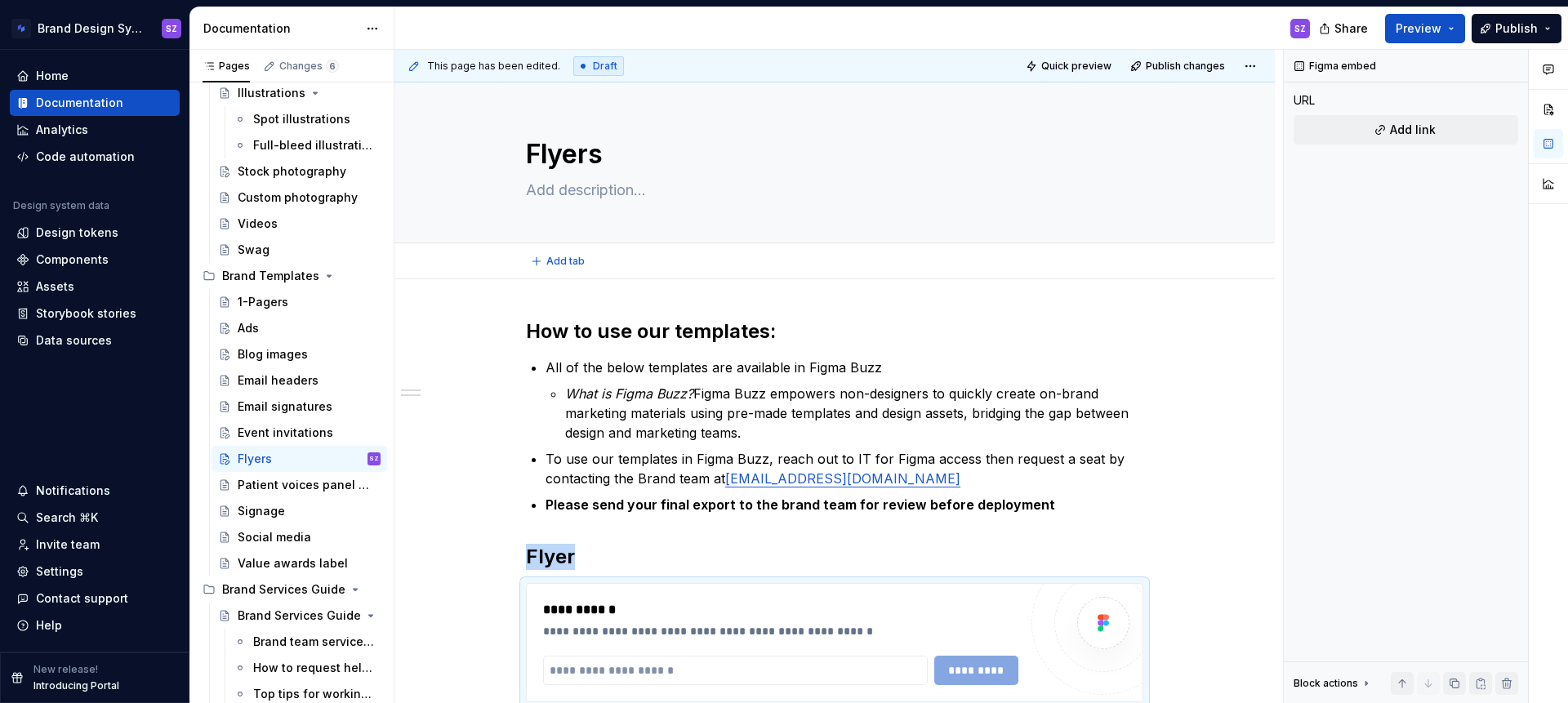
type textarea "*"
click at [593, 672] on input "text" at bounding box center [735, 670] width 385 height 30
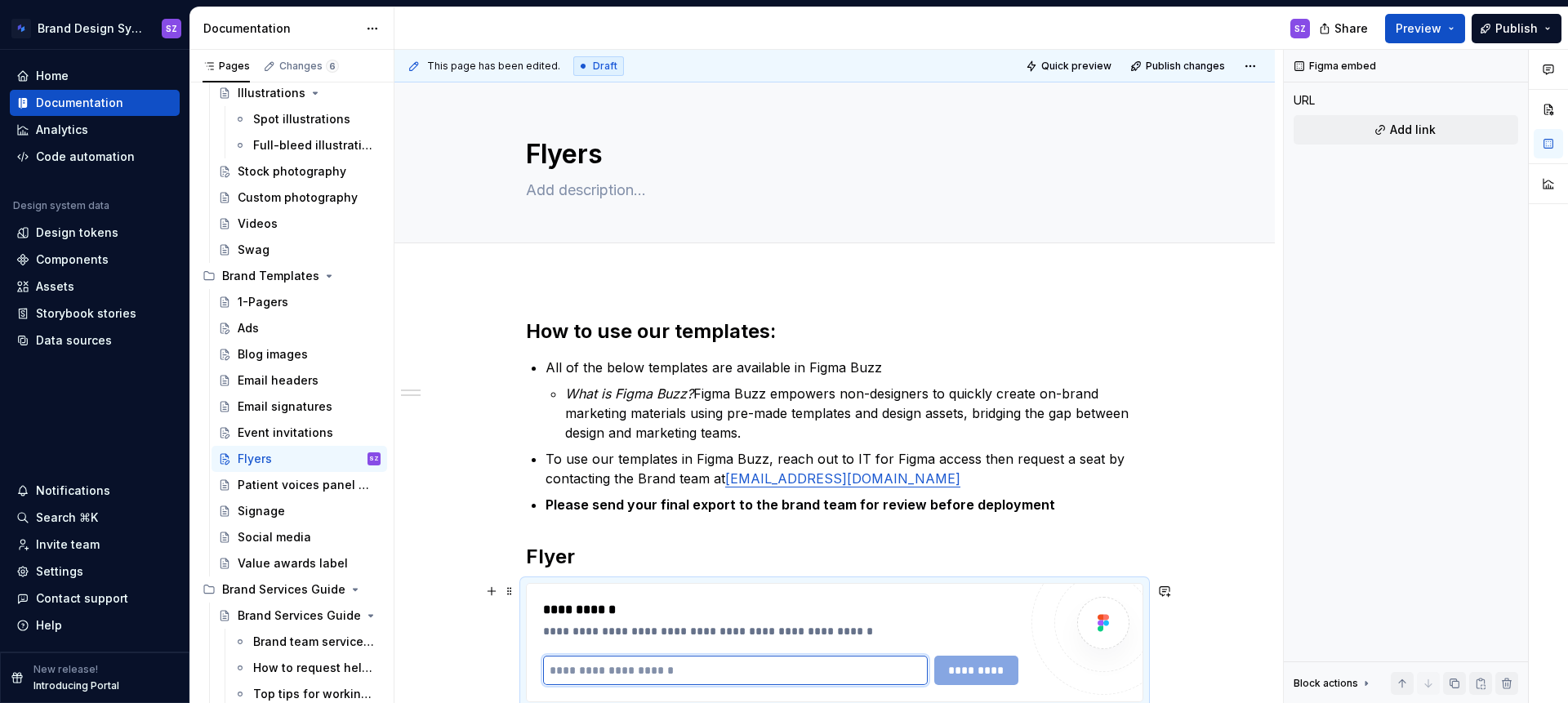
paste input "**********"
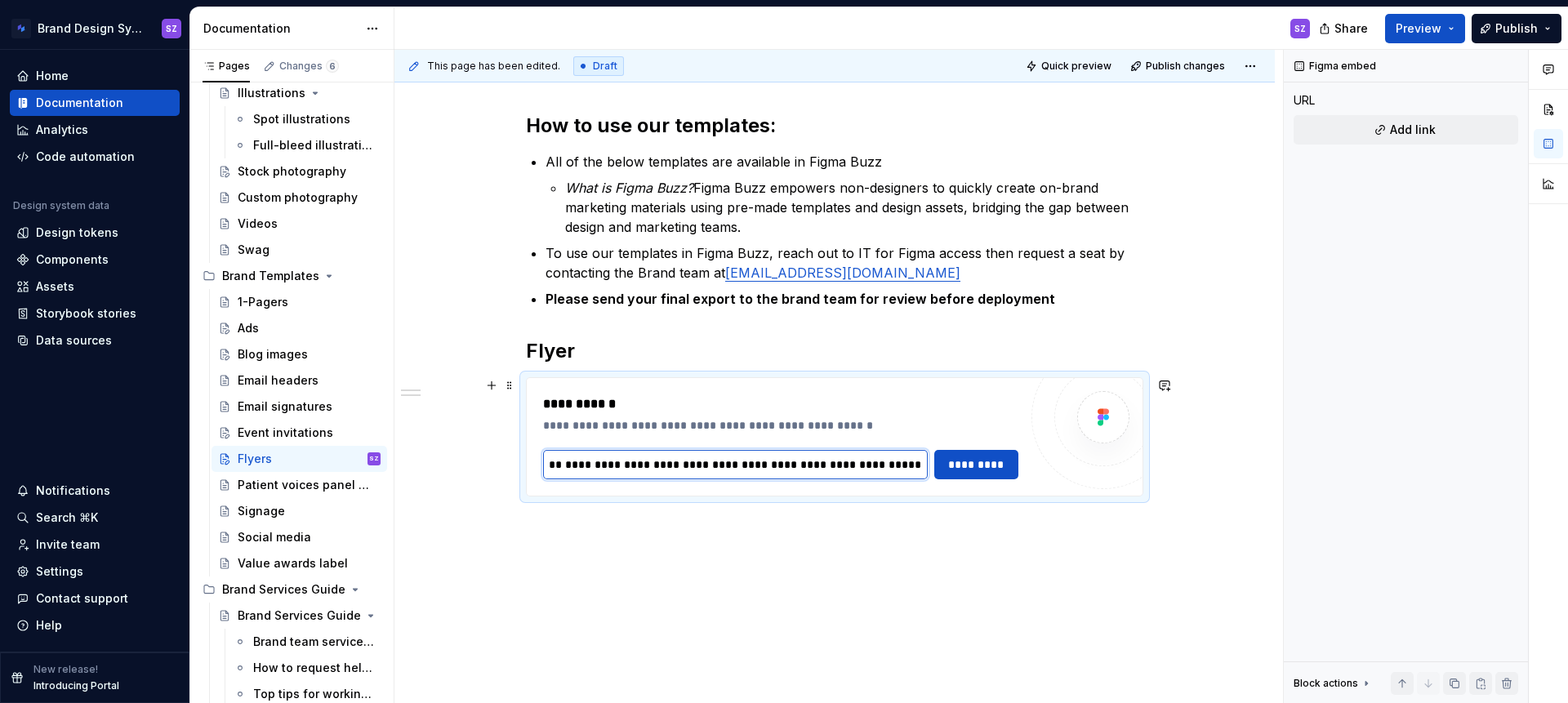
scroll to position [216, 0]
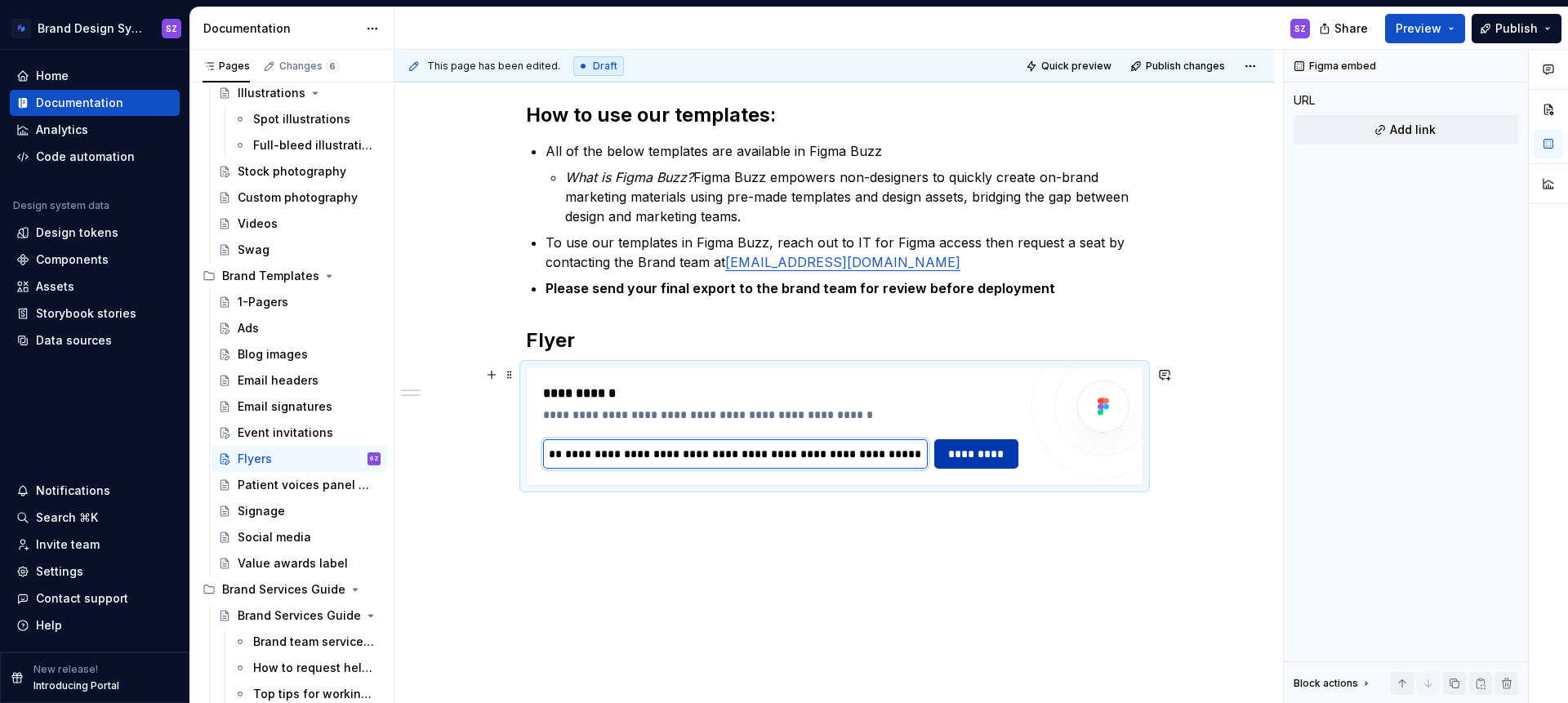
type input "**********"
click at [993, 463] on button "*********" at bounding box center [977, 454] width 84 height 30
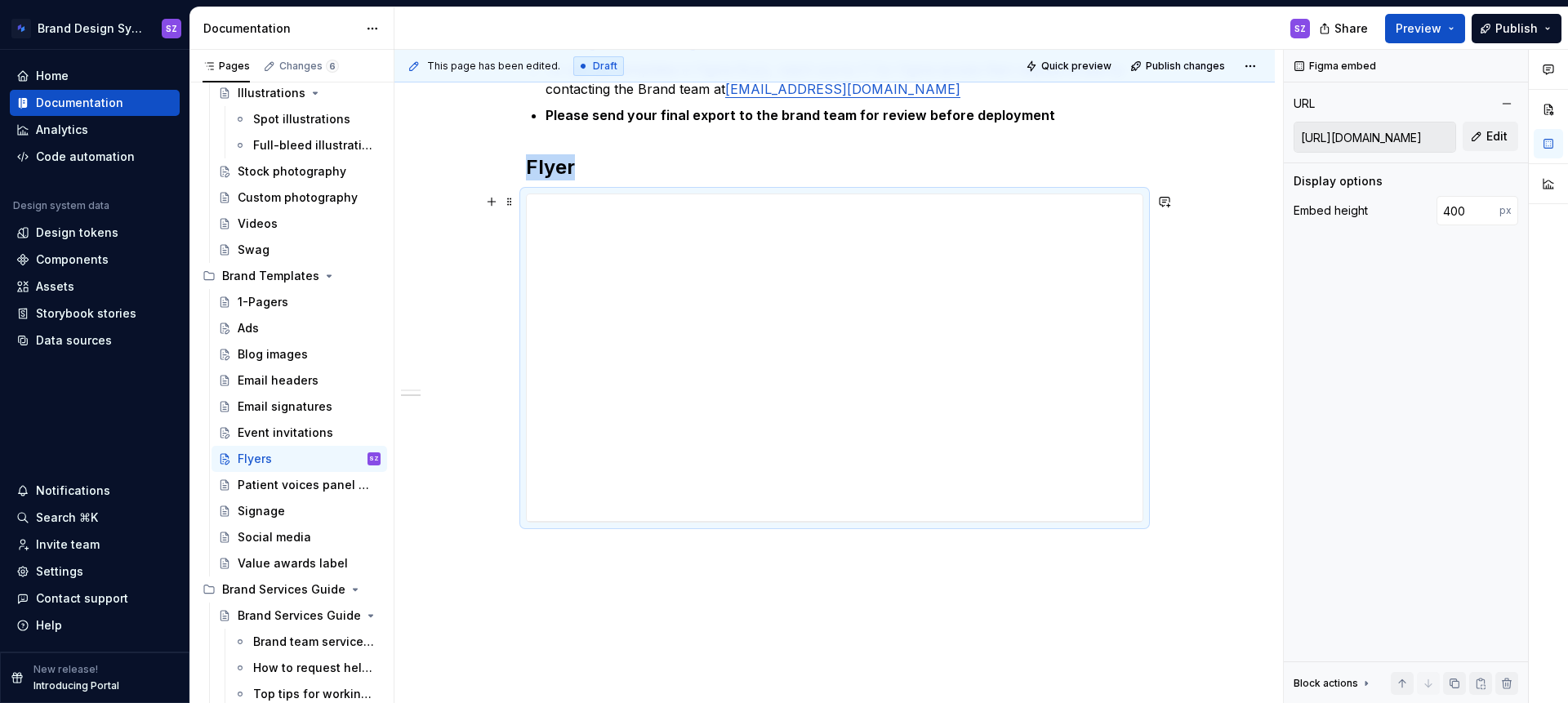
scroll to position [438, 0]
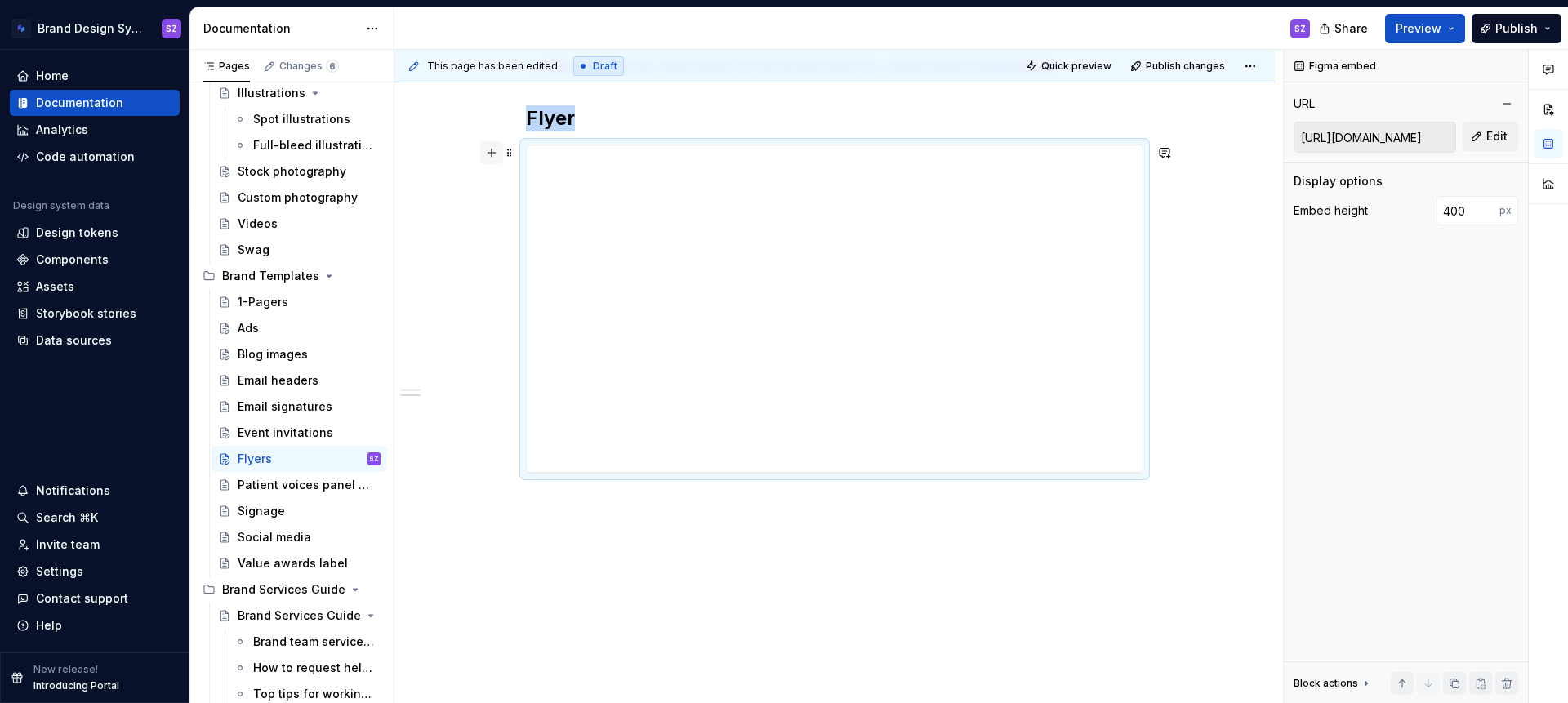
click at [497, 160] on button "button" at bounding box center [491, 152] width 22 height 22
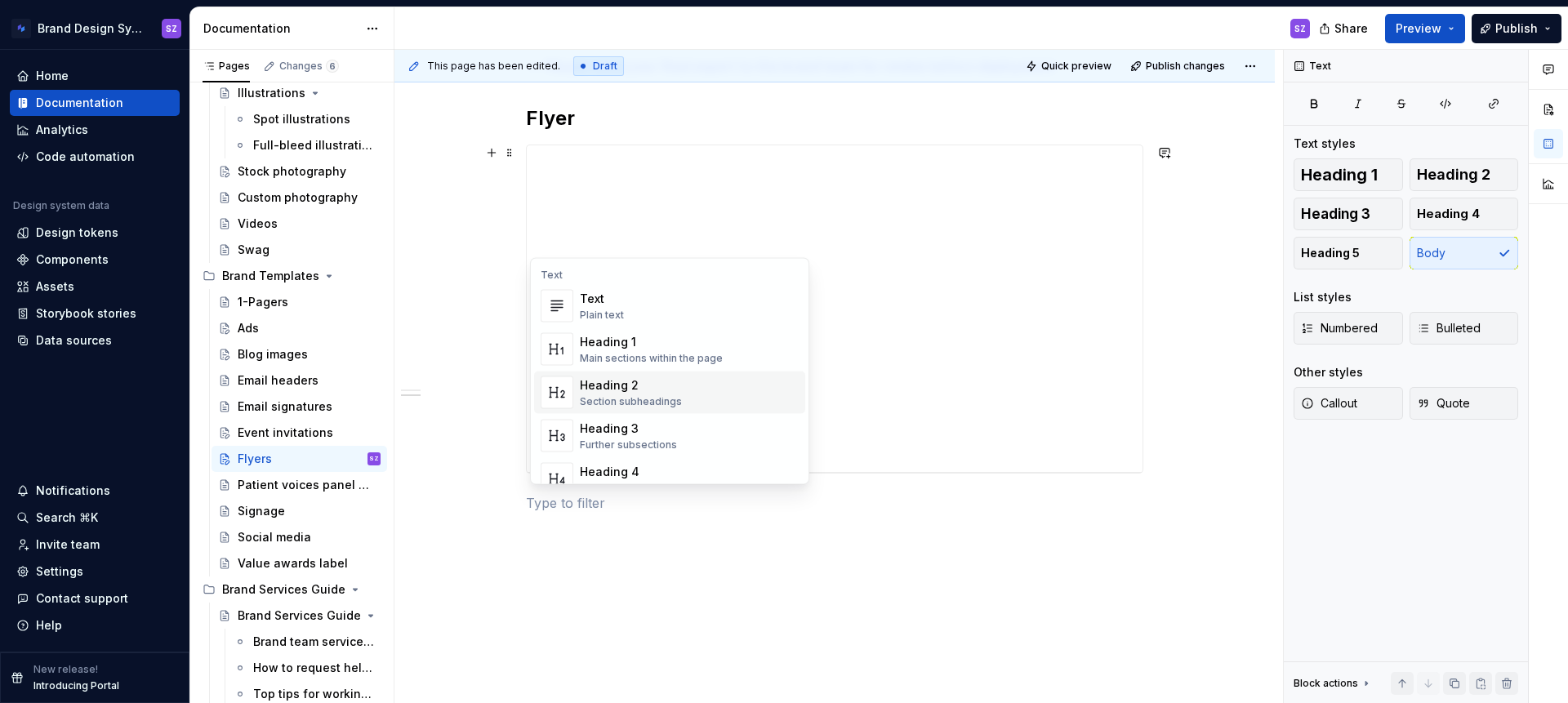
click at [611, 379] on div "Heading 2" at bounding box center [631, 386] width 102 height 16
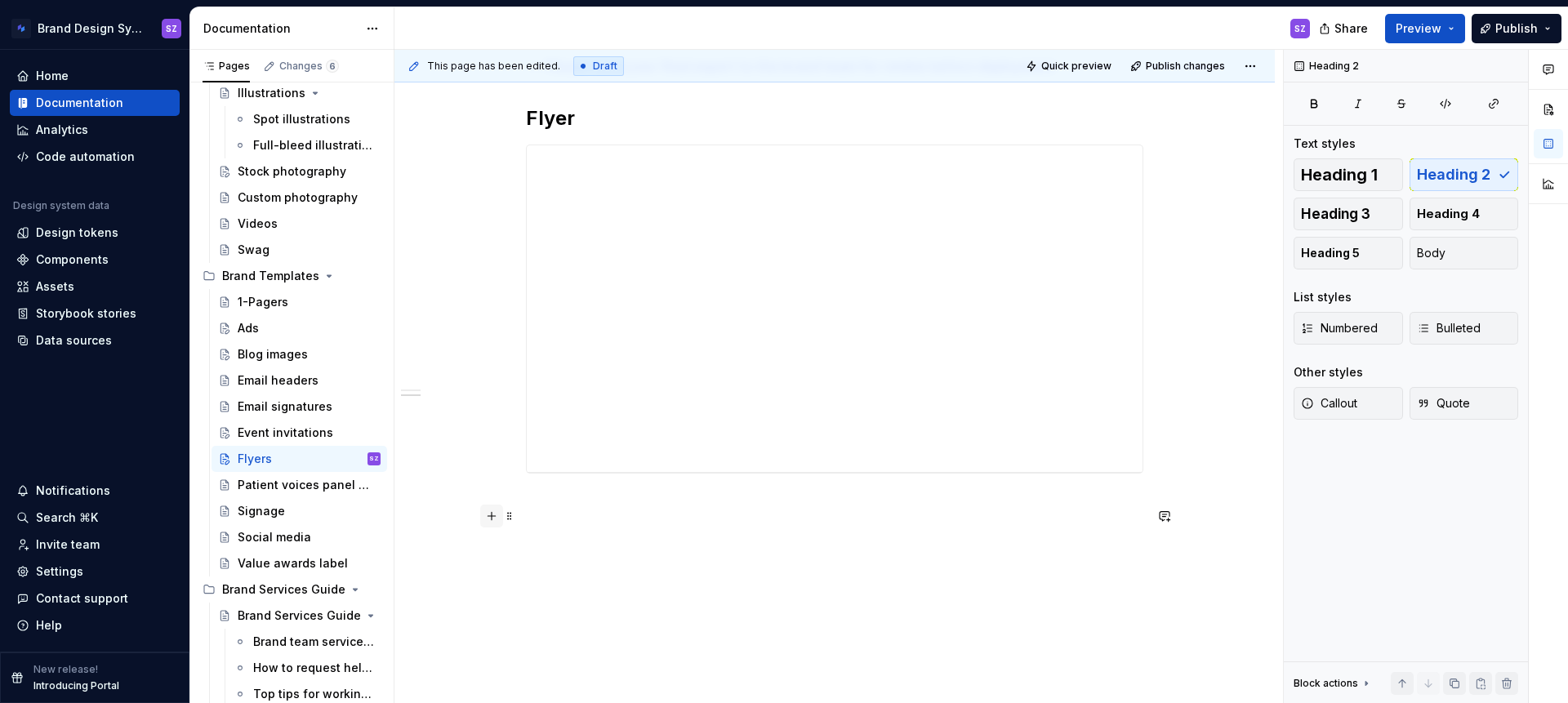
click at [495, 520] on button "button" at bounding box center [491, 516] width 22 height 22
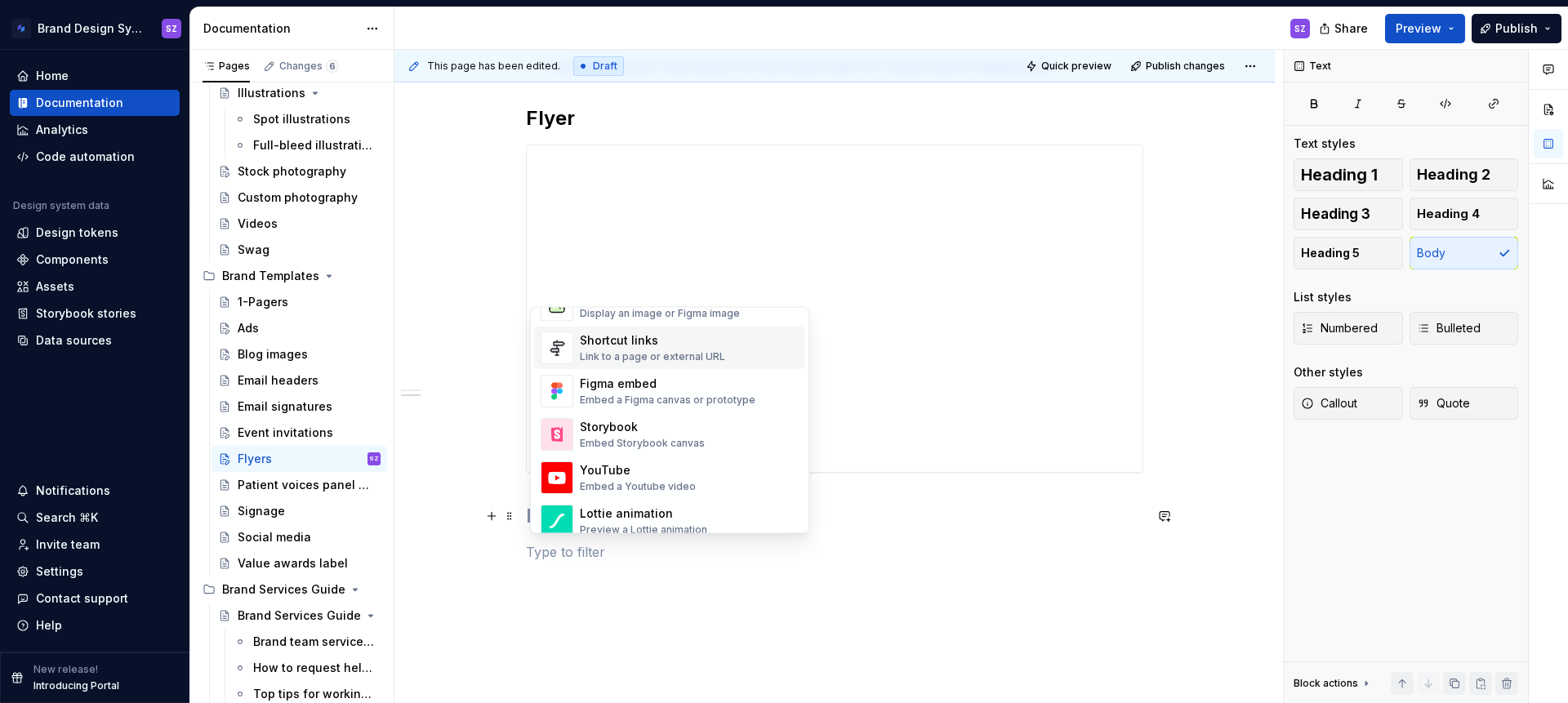
scroll to position [759, 0]
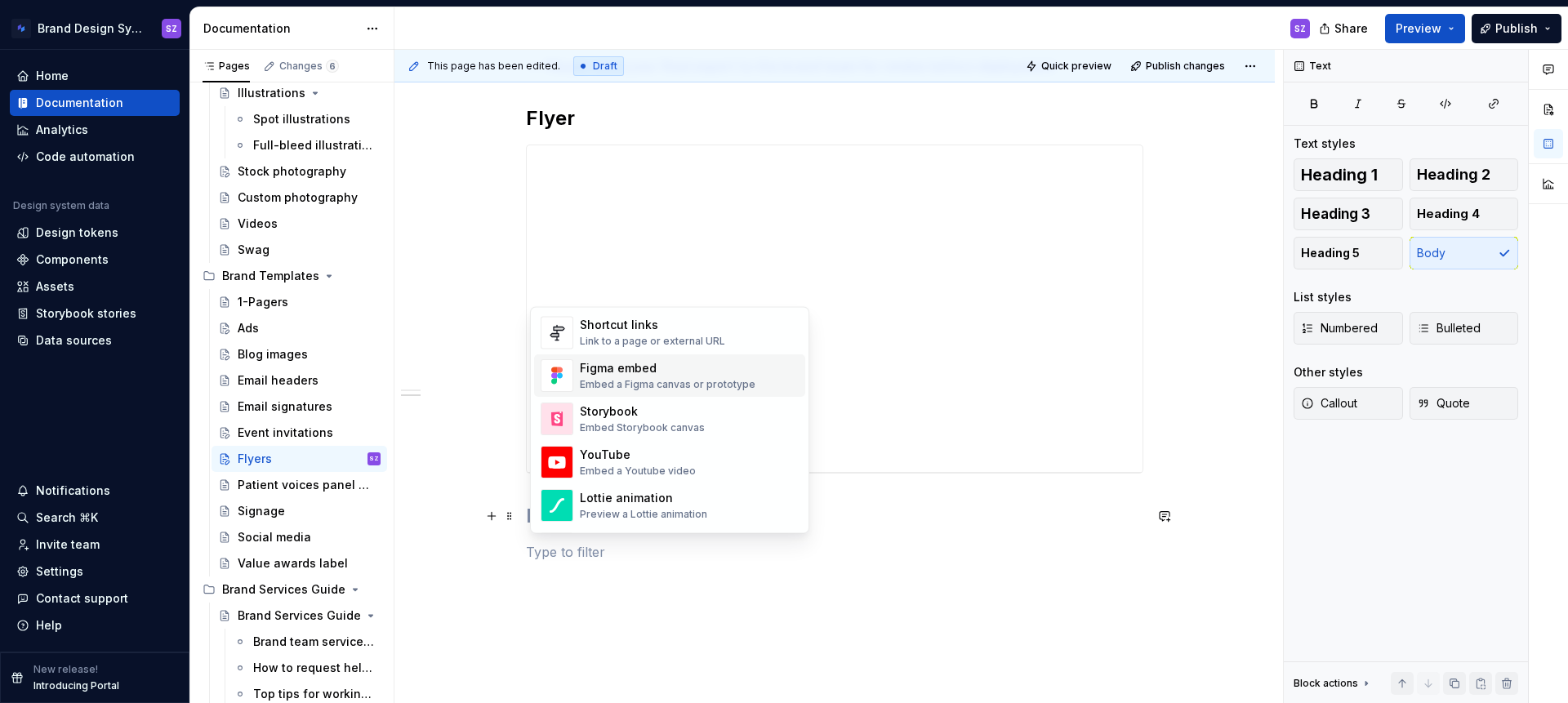
click at [684, 383] on div "Embed a Figma canvas or prototype" at bounding box center [667, 385] width 176 height 13
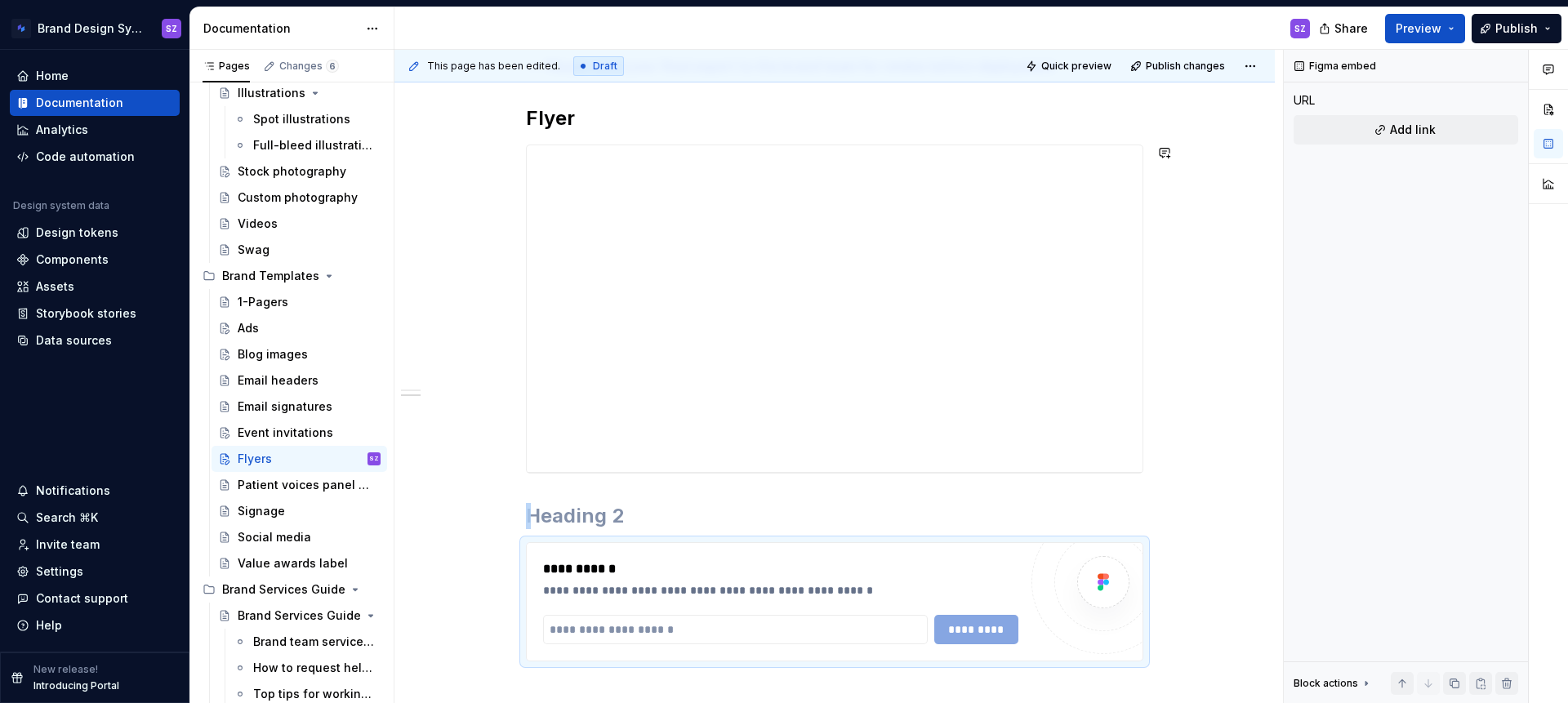
type textarea "*"
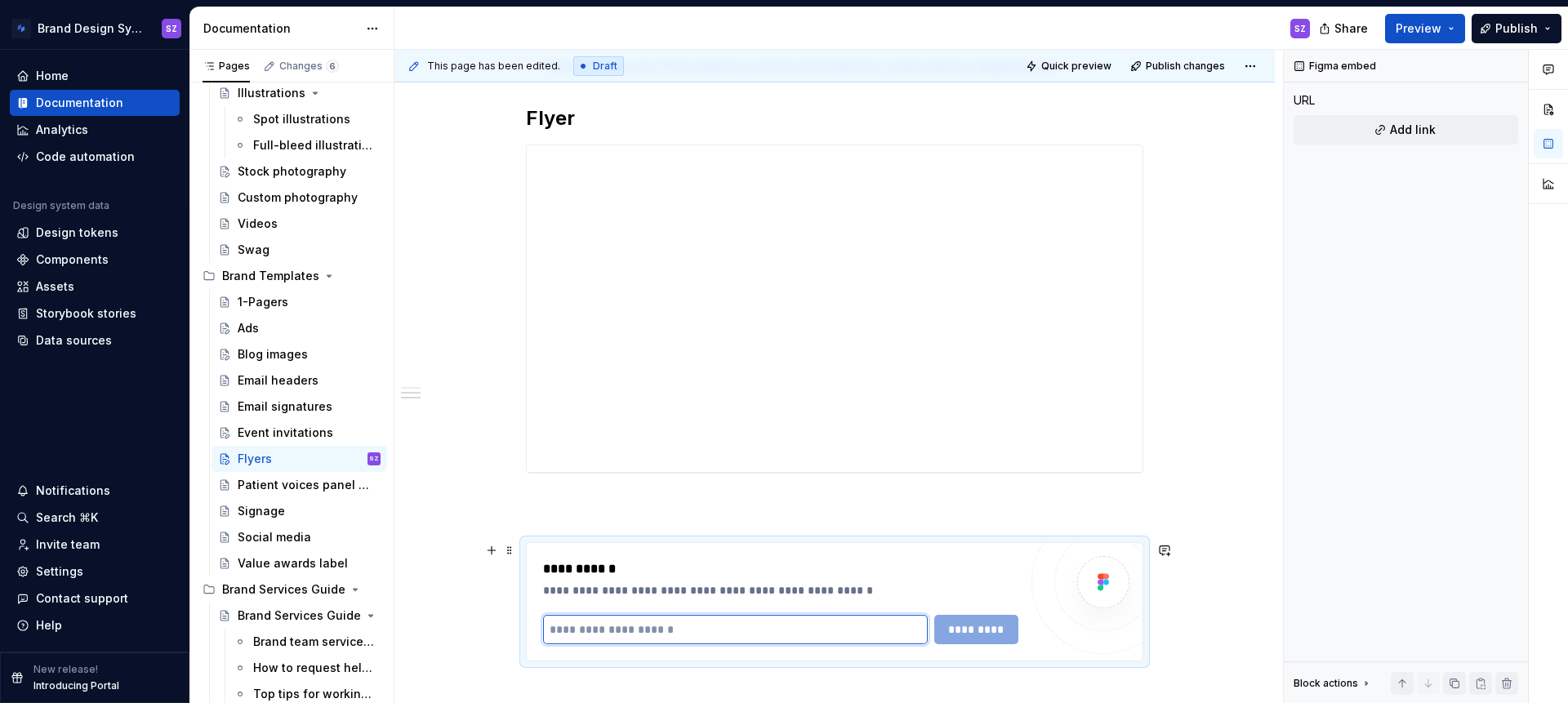
click at [582, 624] on input "text" at bounding box center [735, 629] width 385 height 30
paste input "**********"
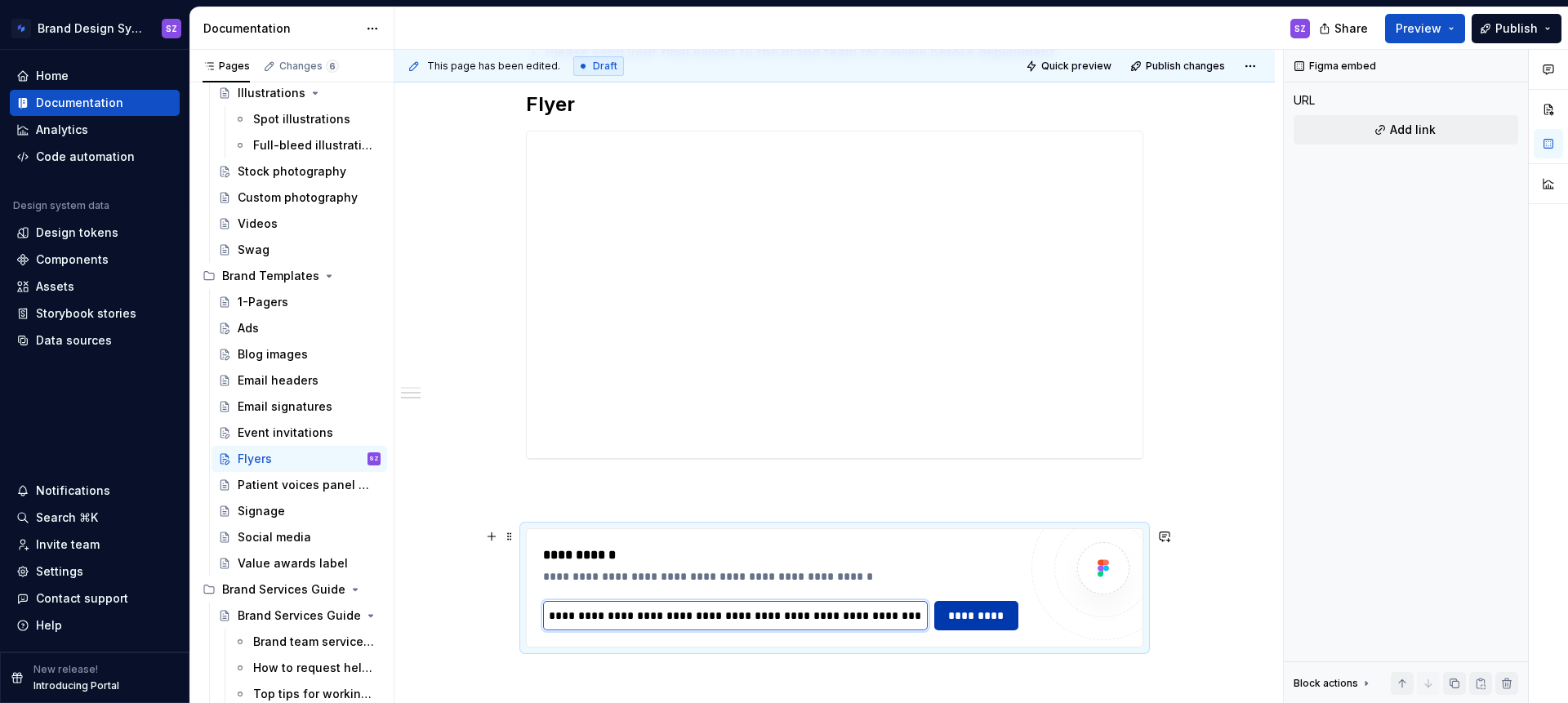
type input "**********"
click at [1004, 621] on span "*********" at bounding box center [976, 615] width 63 height 16
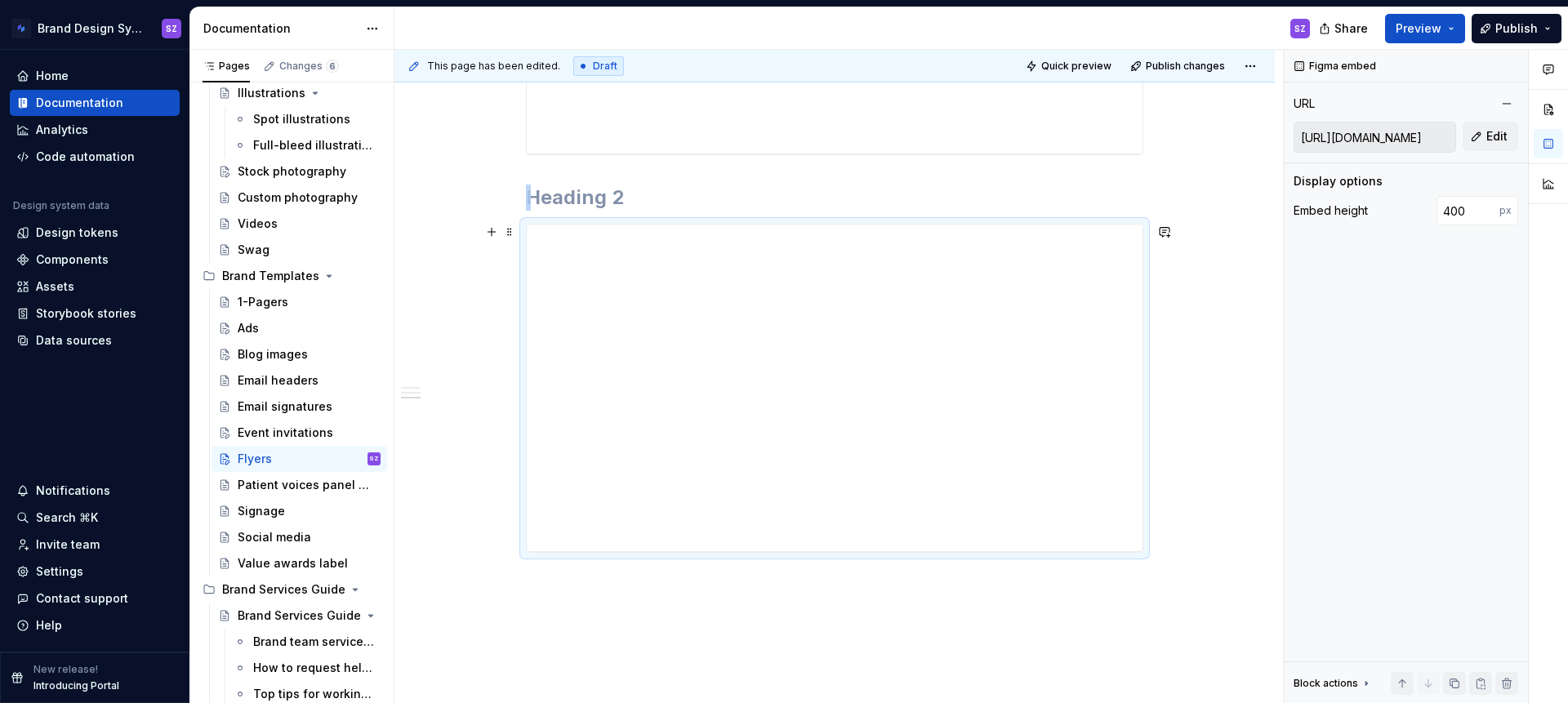
scroll to position [824, 0]
click at [493, 169] on button "button" at bounding box center [491, 164] width 22 height 22
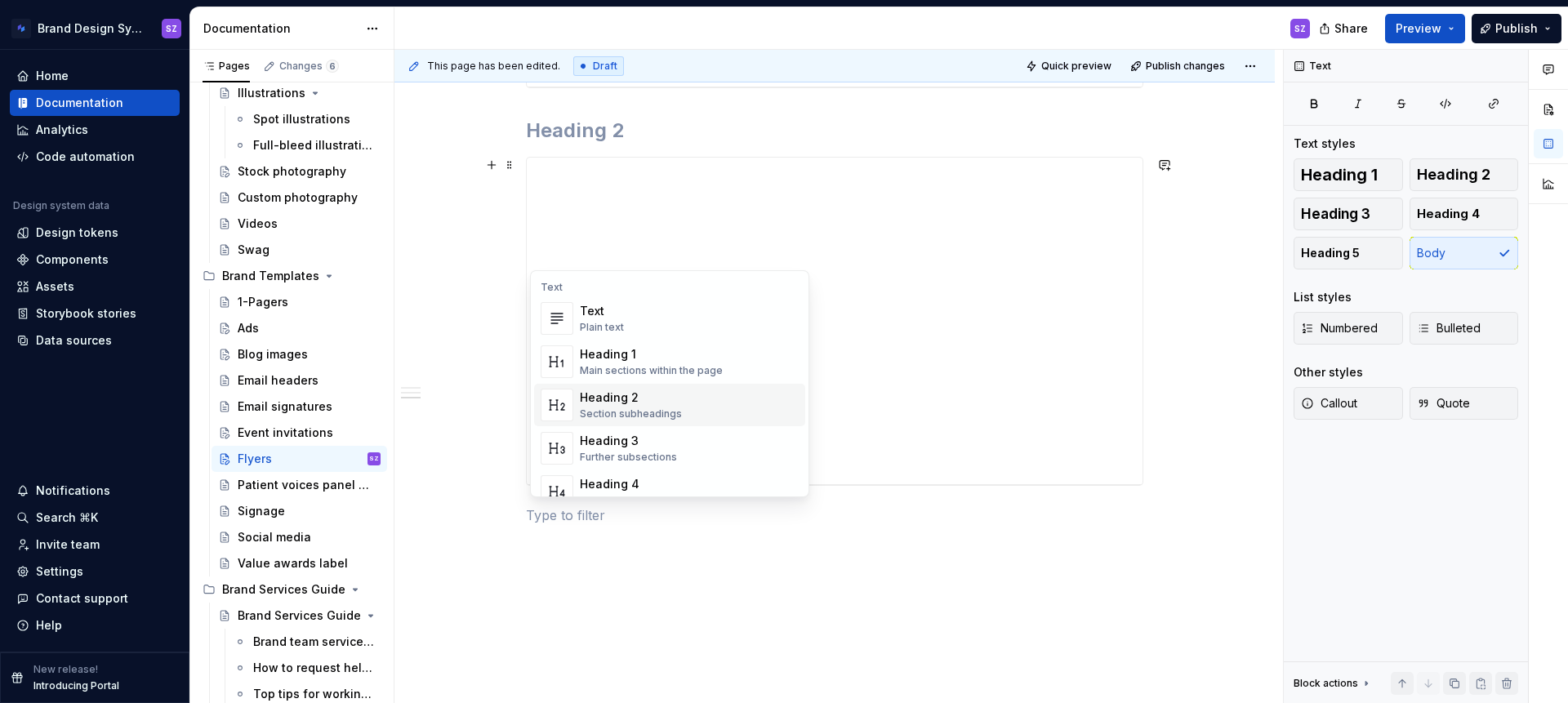
click at [643, 409] on div "Section subheadings" at bounding box center [631, 413] width 102 height 13
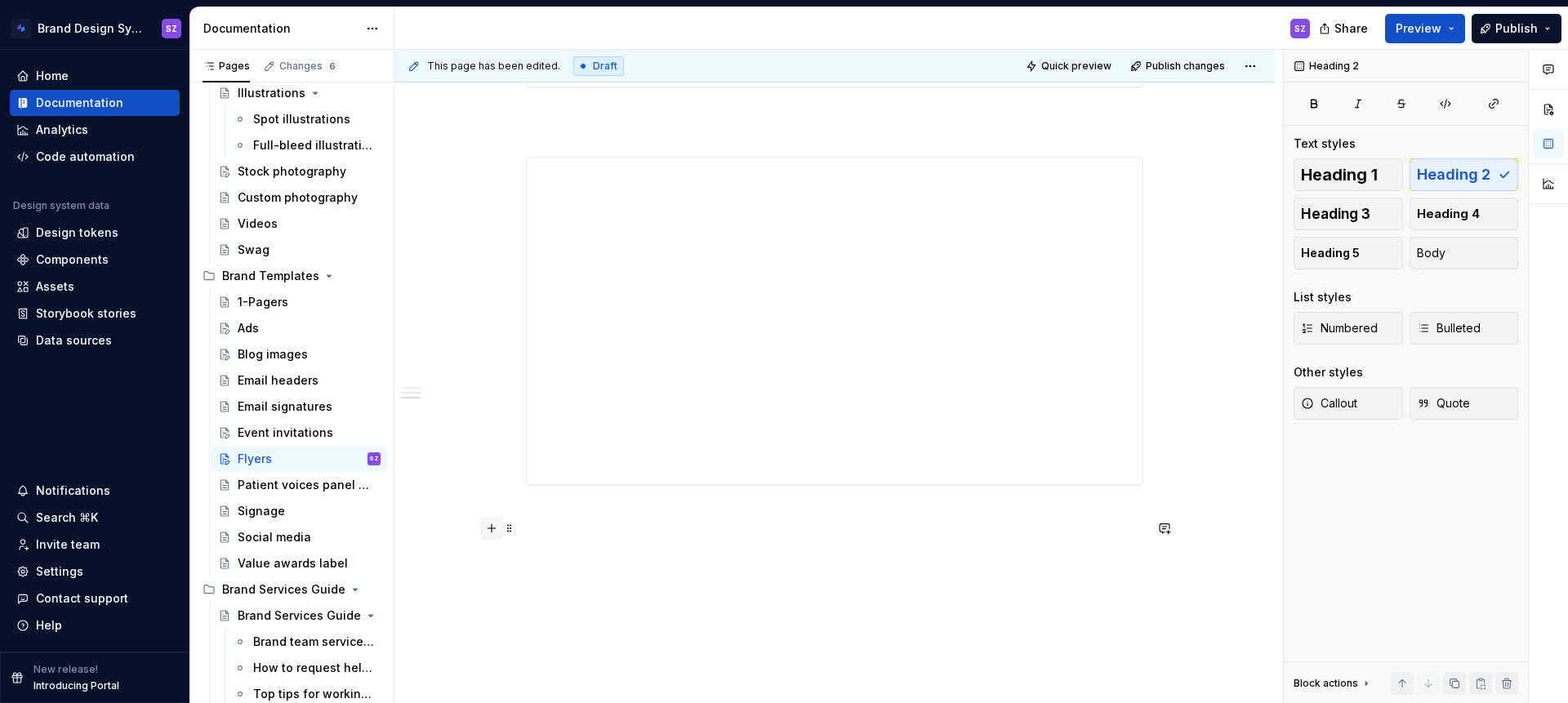
click at [499, 536] on button "button" at bounding box center [491, 527] width 22 height 22
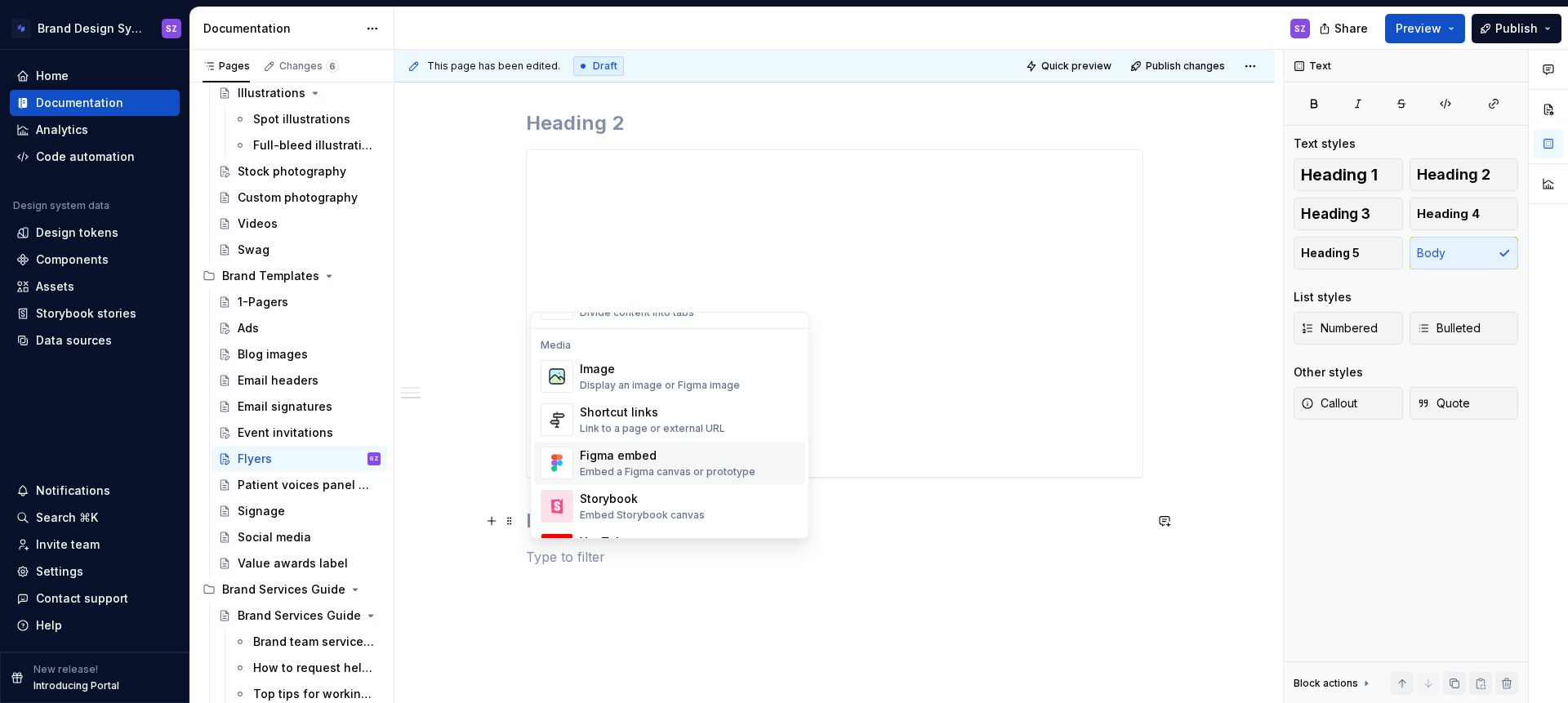
scroll to position [697, 0]
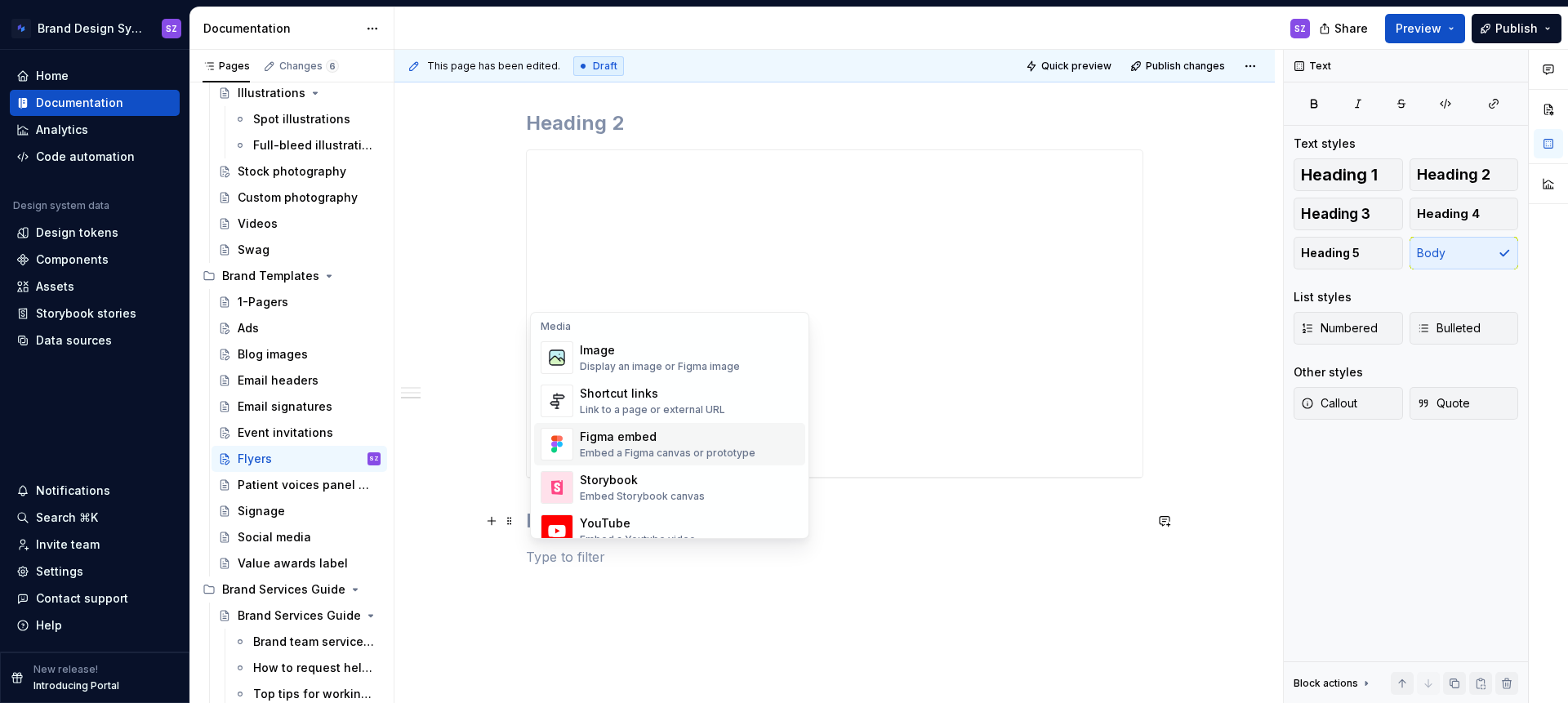
click at [657, 440] on div "Figma embed" at bounding box center [667, 437] width 176 height 16
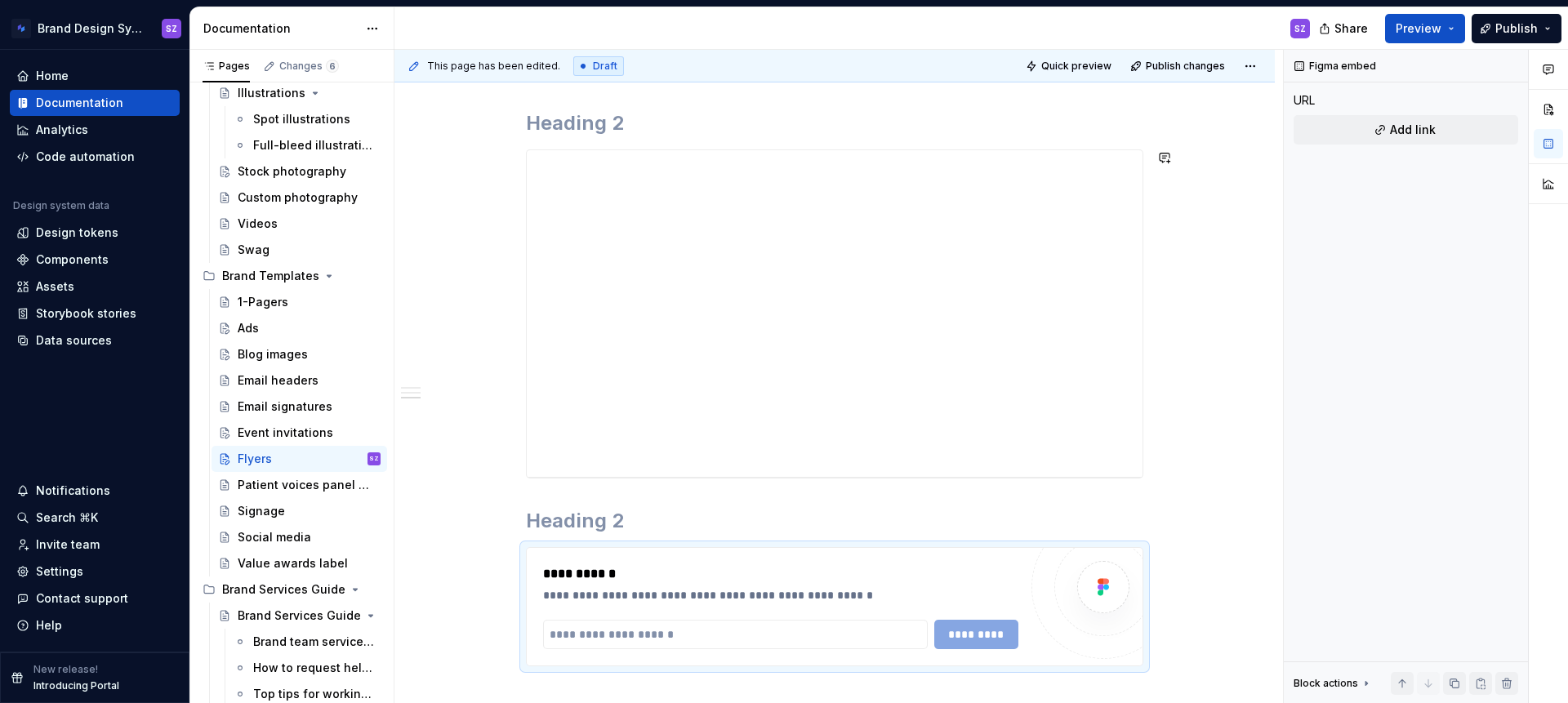
type textarea "*"
click at [657, 633] on input "text" at bounding box center [735, 634] width 385 height 30
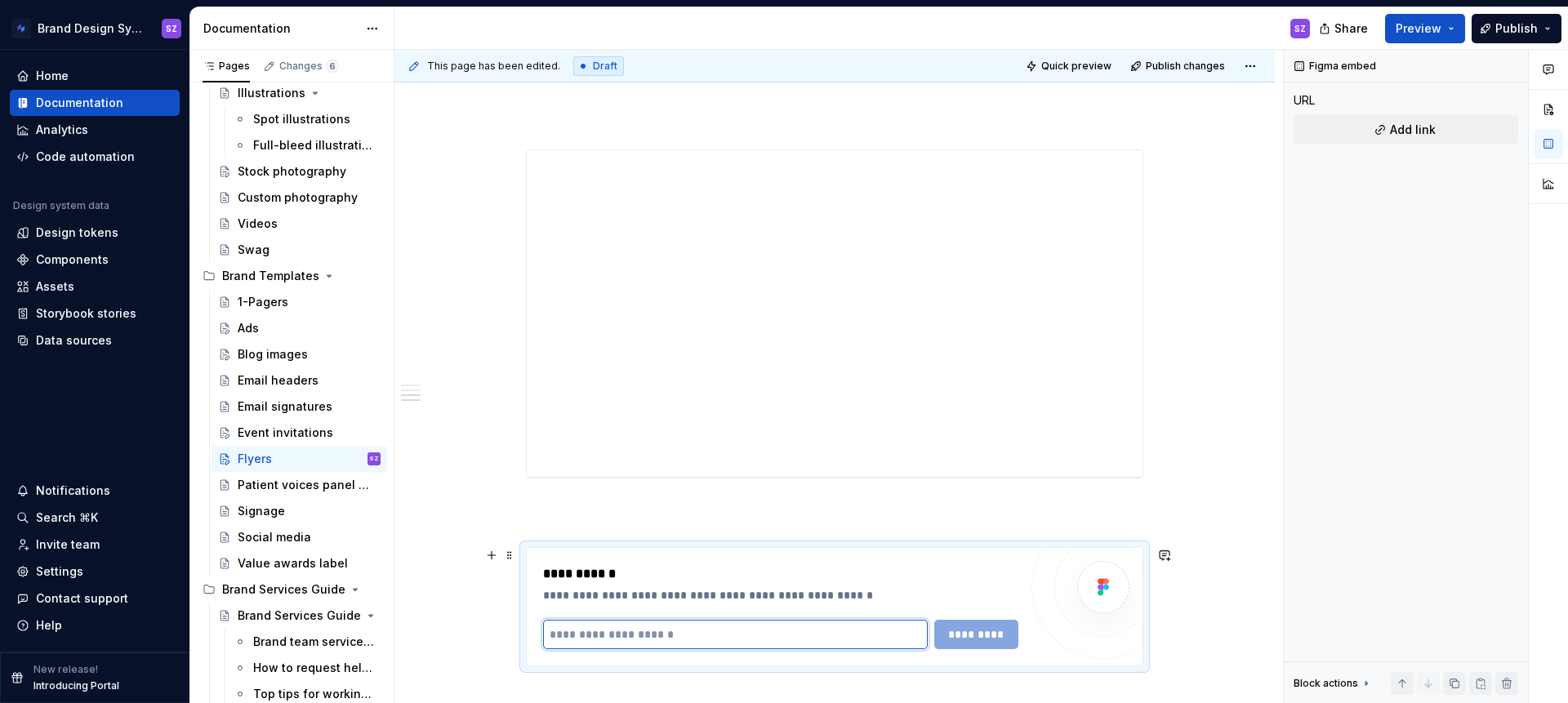
paste input "**********"
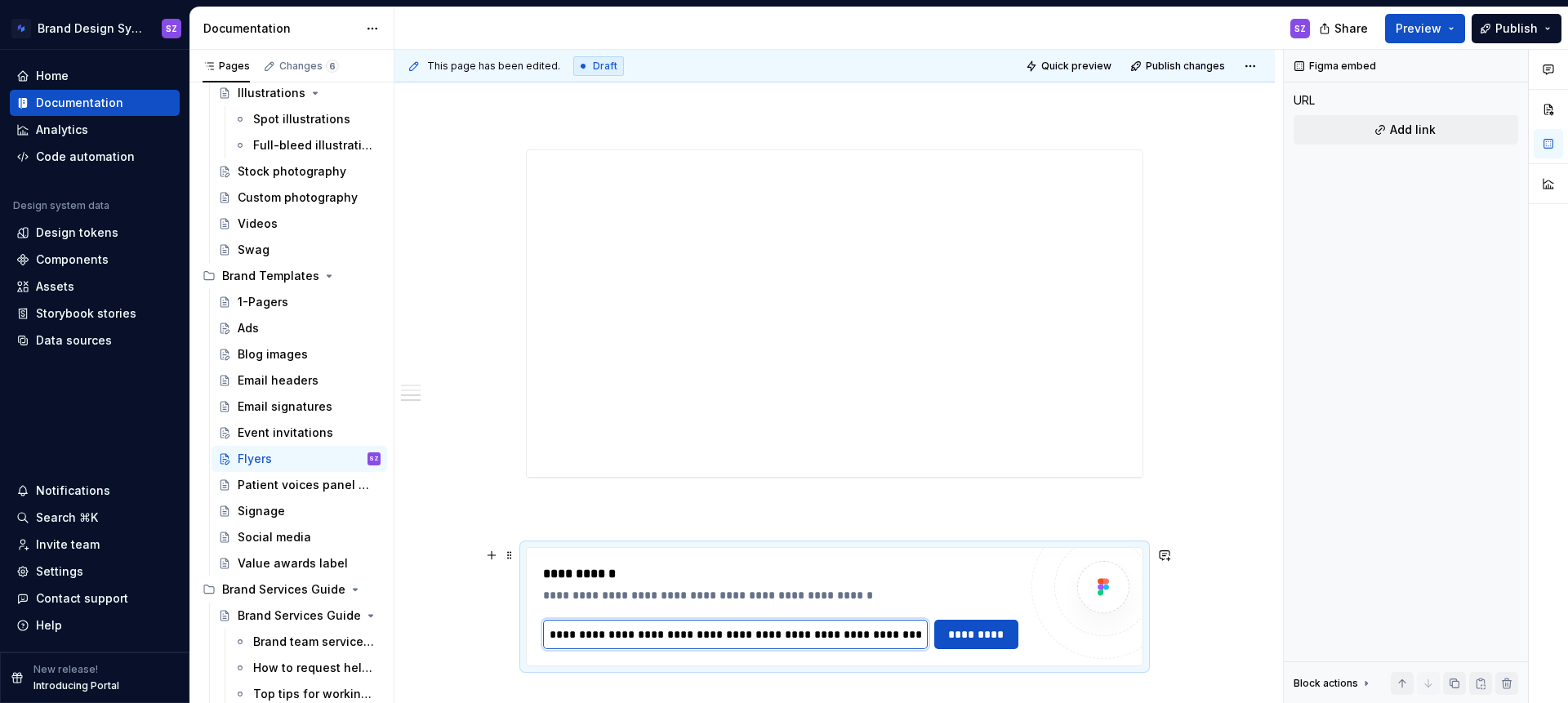
scroll to position [850, 0]
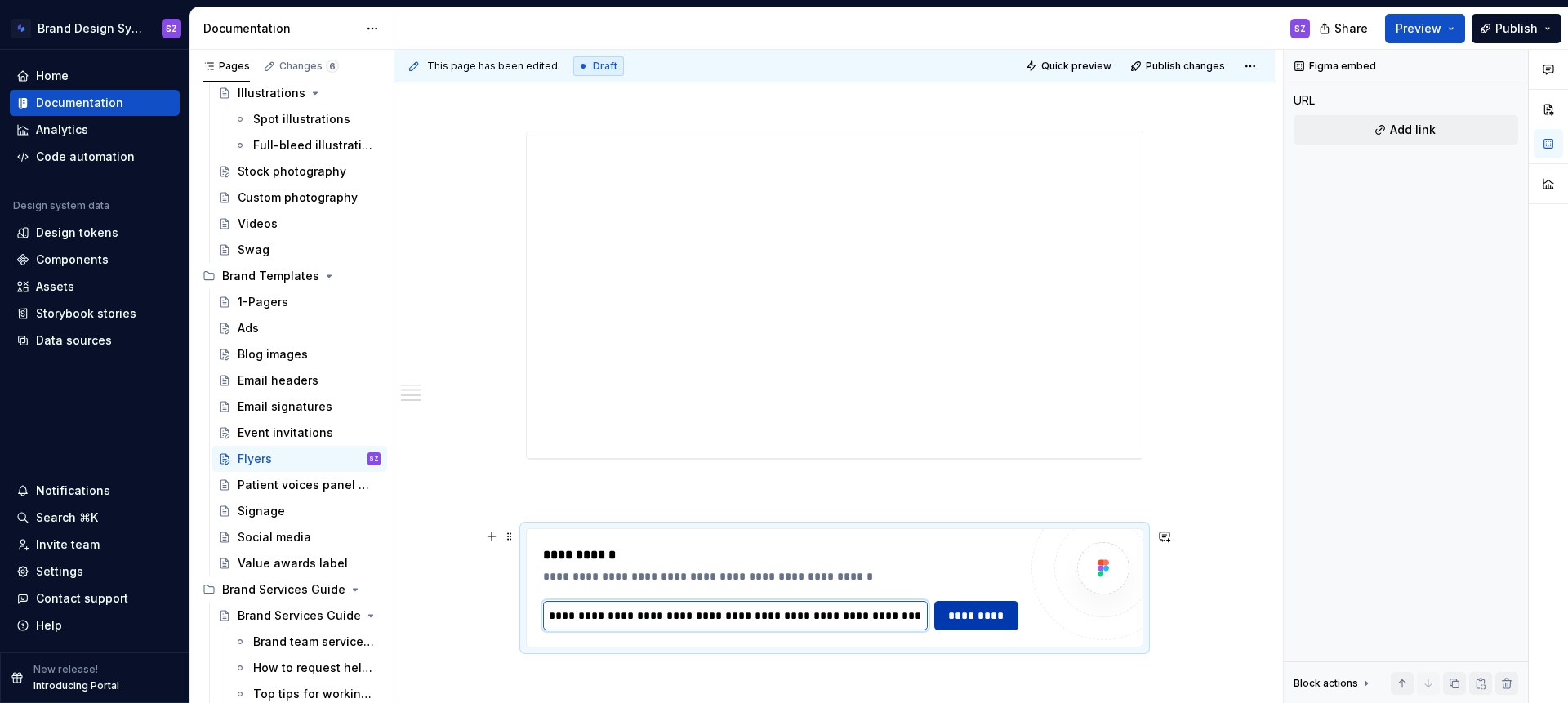
type input "**********"
click at [991, 618] on span "*********" at bounding box center [976, 615] width 63 height 16
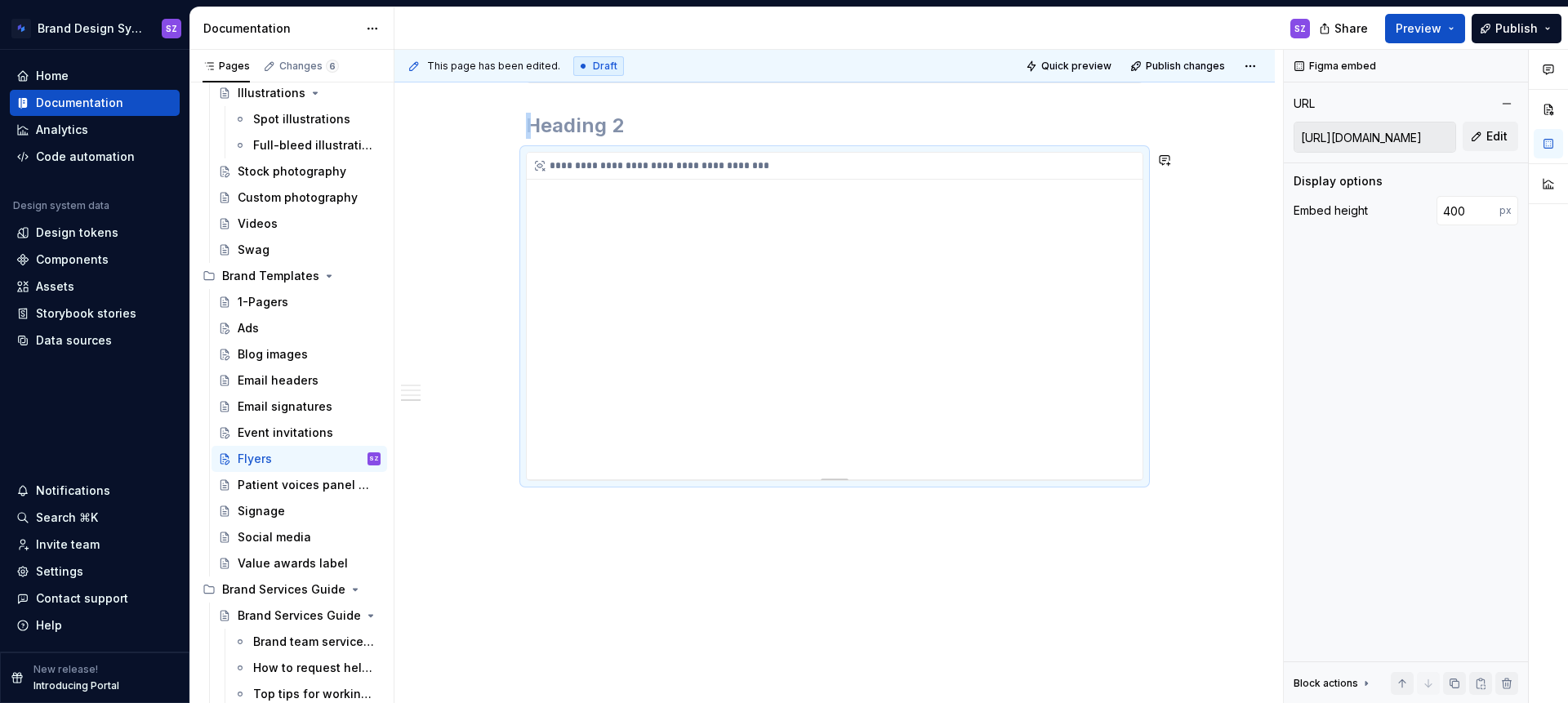
scroll to position [1234, 0]
click at [495, 160] on button "button" at bounding box center [491, 152] width 22 height 22
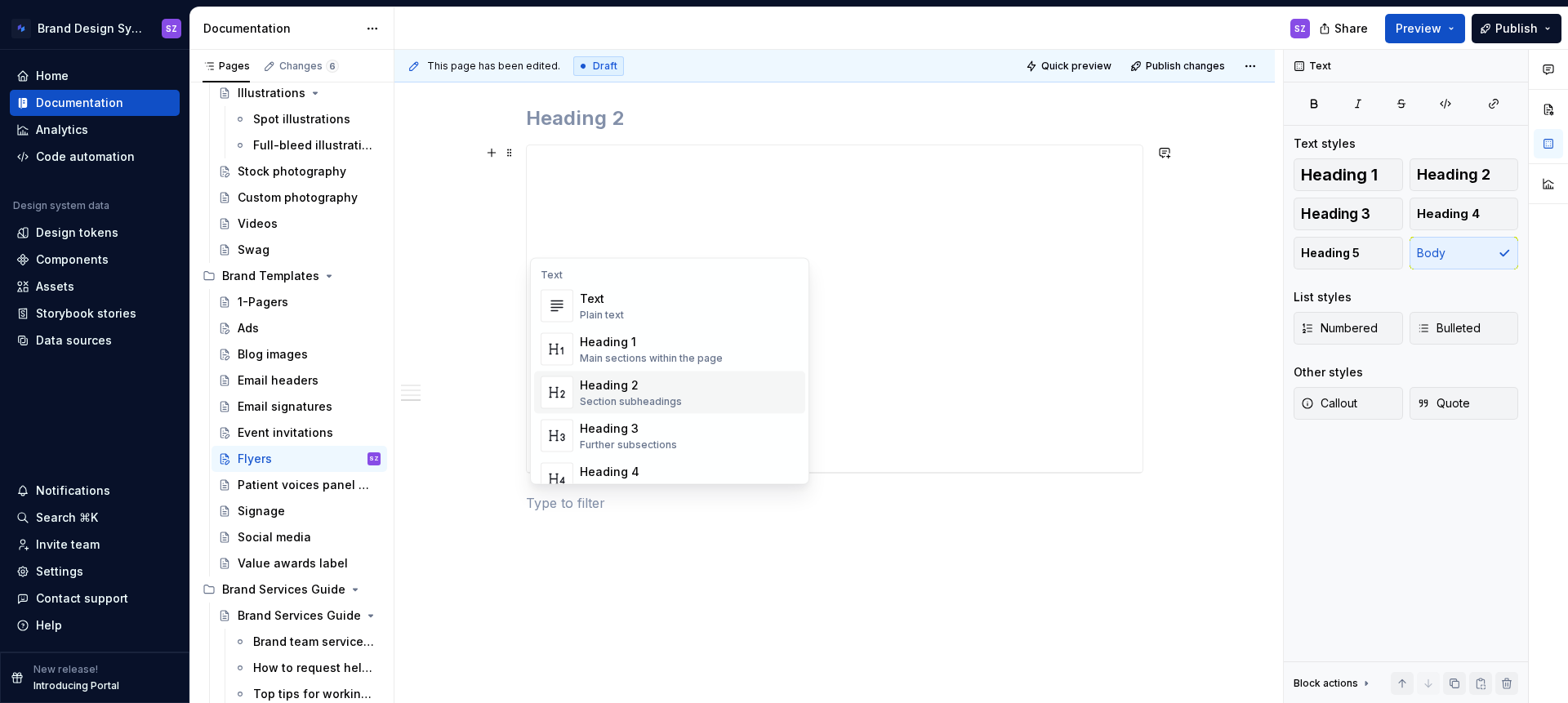
click at [655, 388] on div "Heading 2" at bounding box center [631, 386] width 102 height 16
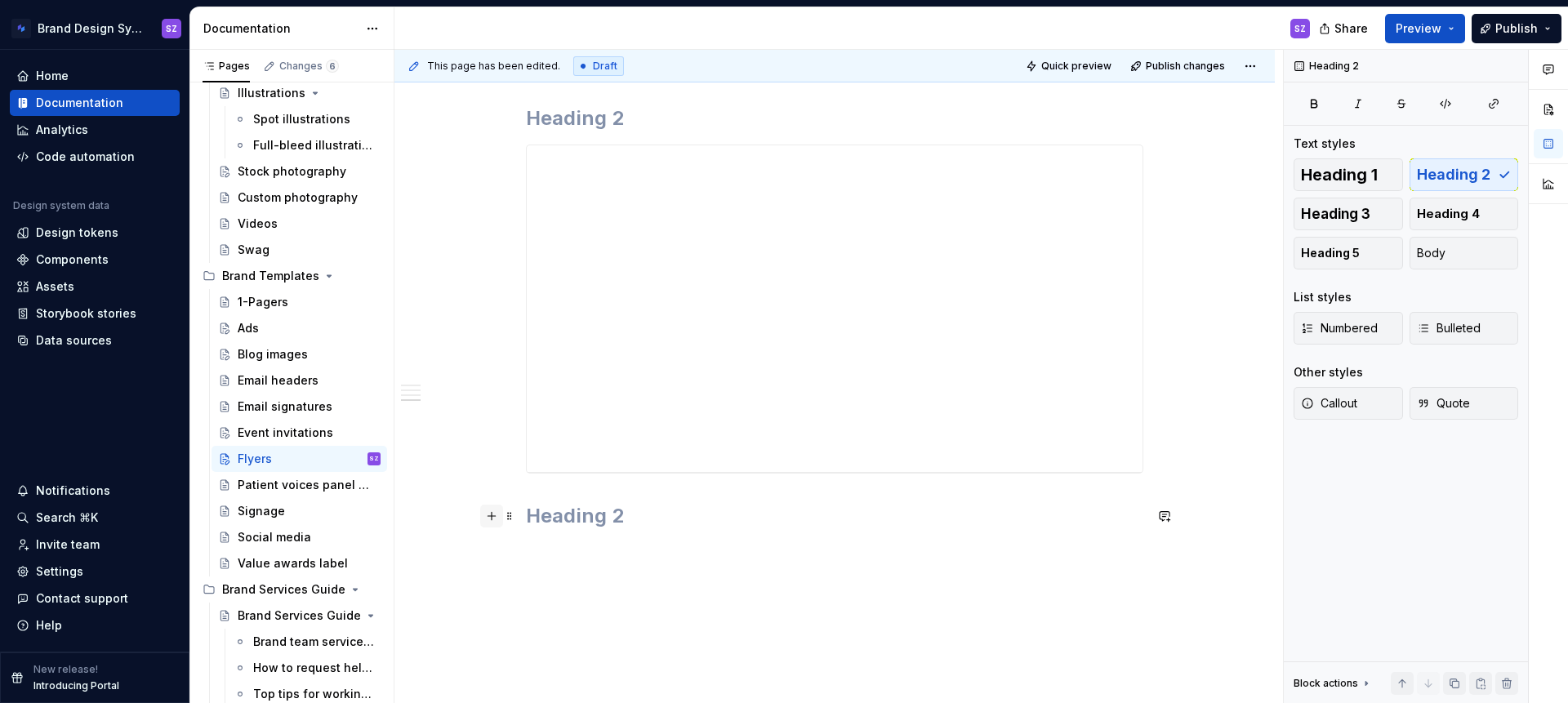
click at [494, 516] on button "button" at bounding box center [491, 516] width 22 height 22
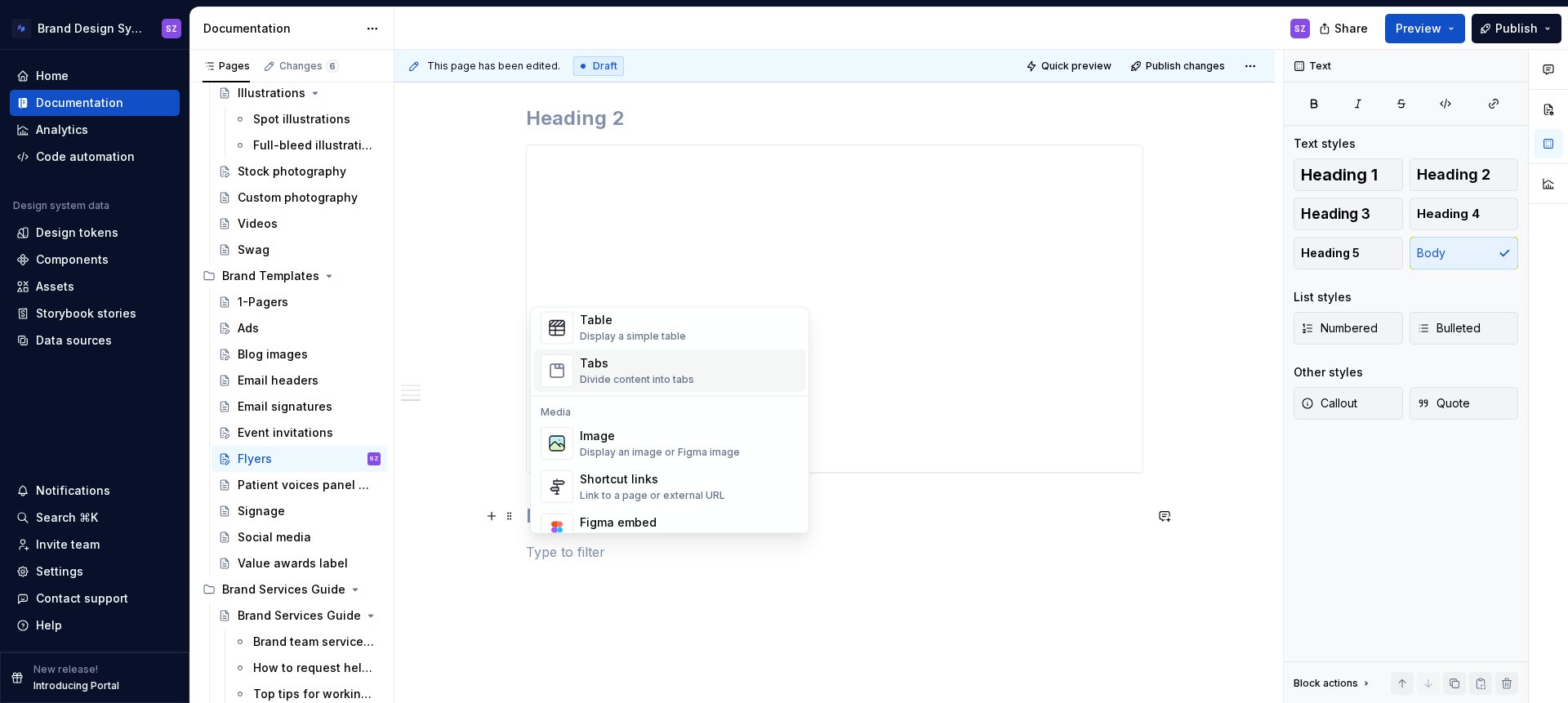
scroll to position [676, 0]
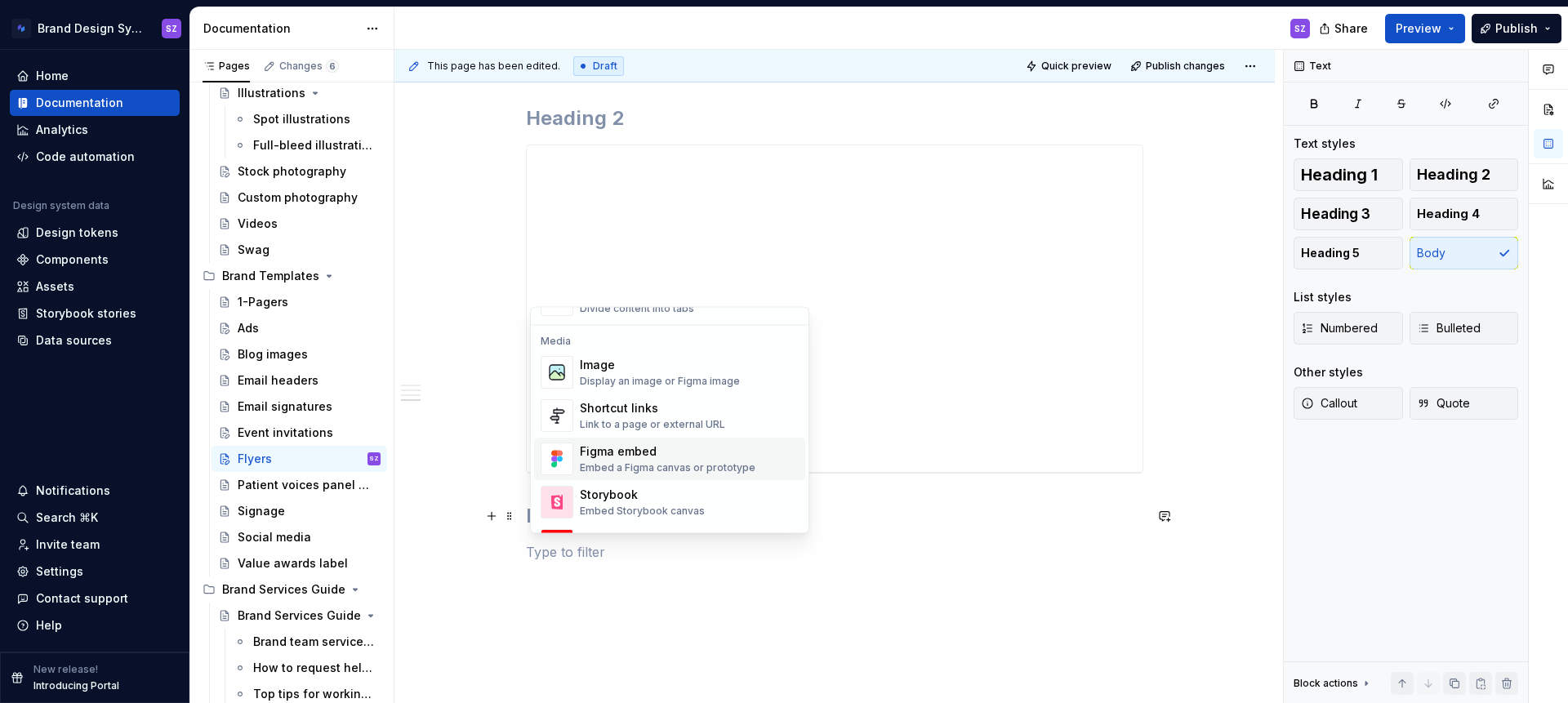
click at [638, 463] on div "Embed a Figma canvas or prototype" at bounding box center [667, 468] width 176 height 13
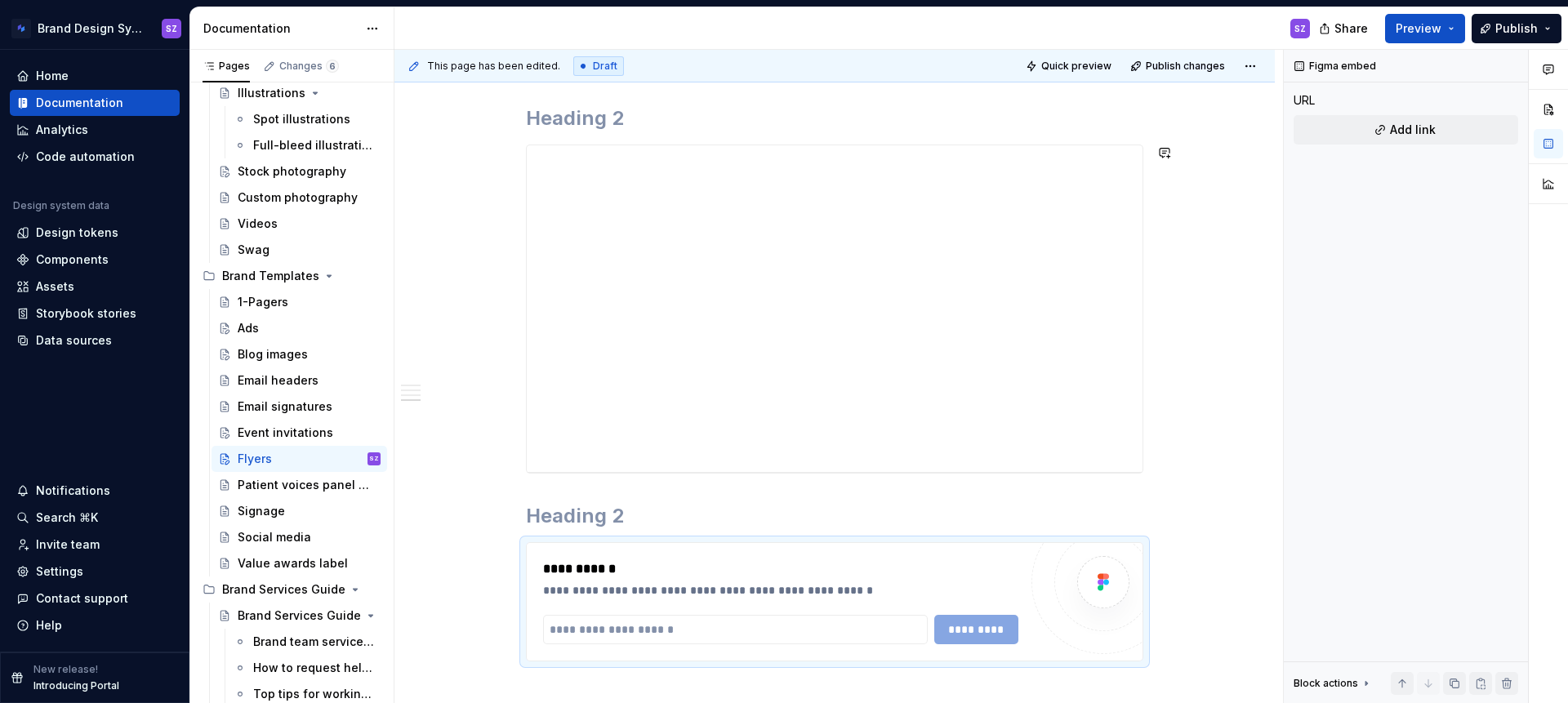
type textarea "*"
click at [574, 631] on input "text" at bounding box center [735, 629] width 385 height 30
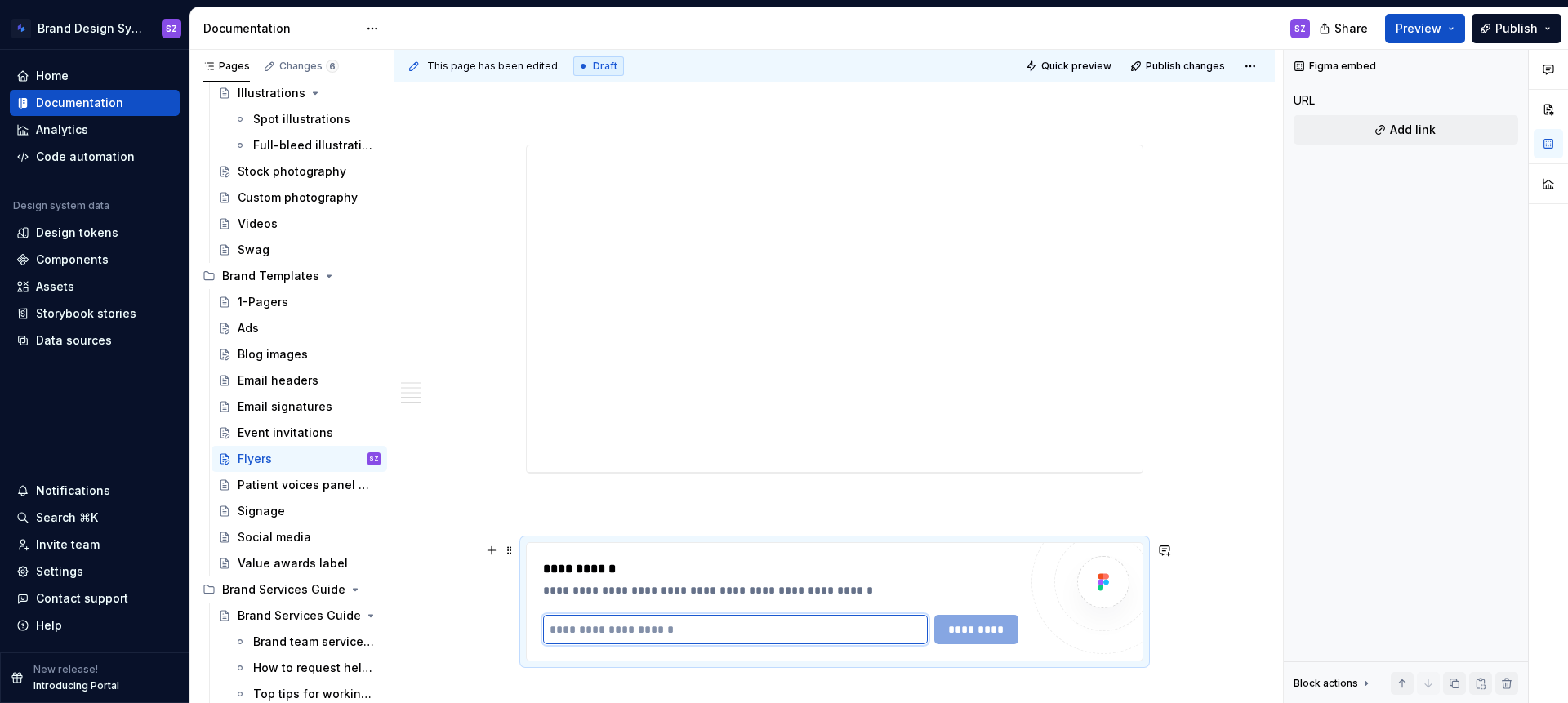
paste input "**********"
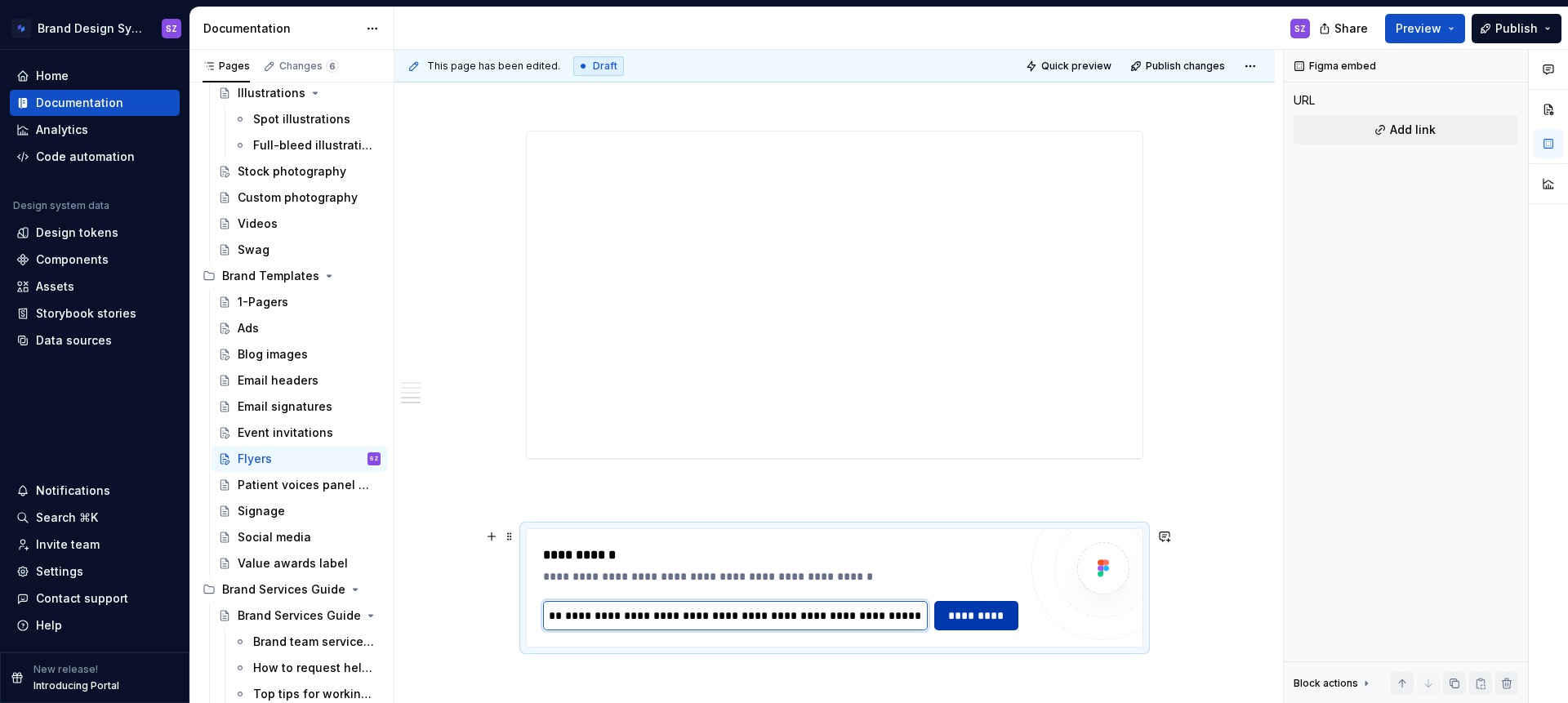
type input "**********"
click at [943, 619] on button "*********" at bounding box center [977, 615] width 84 height 30
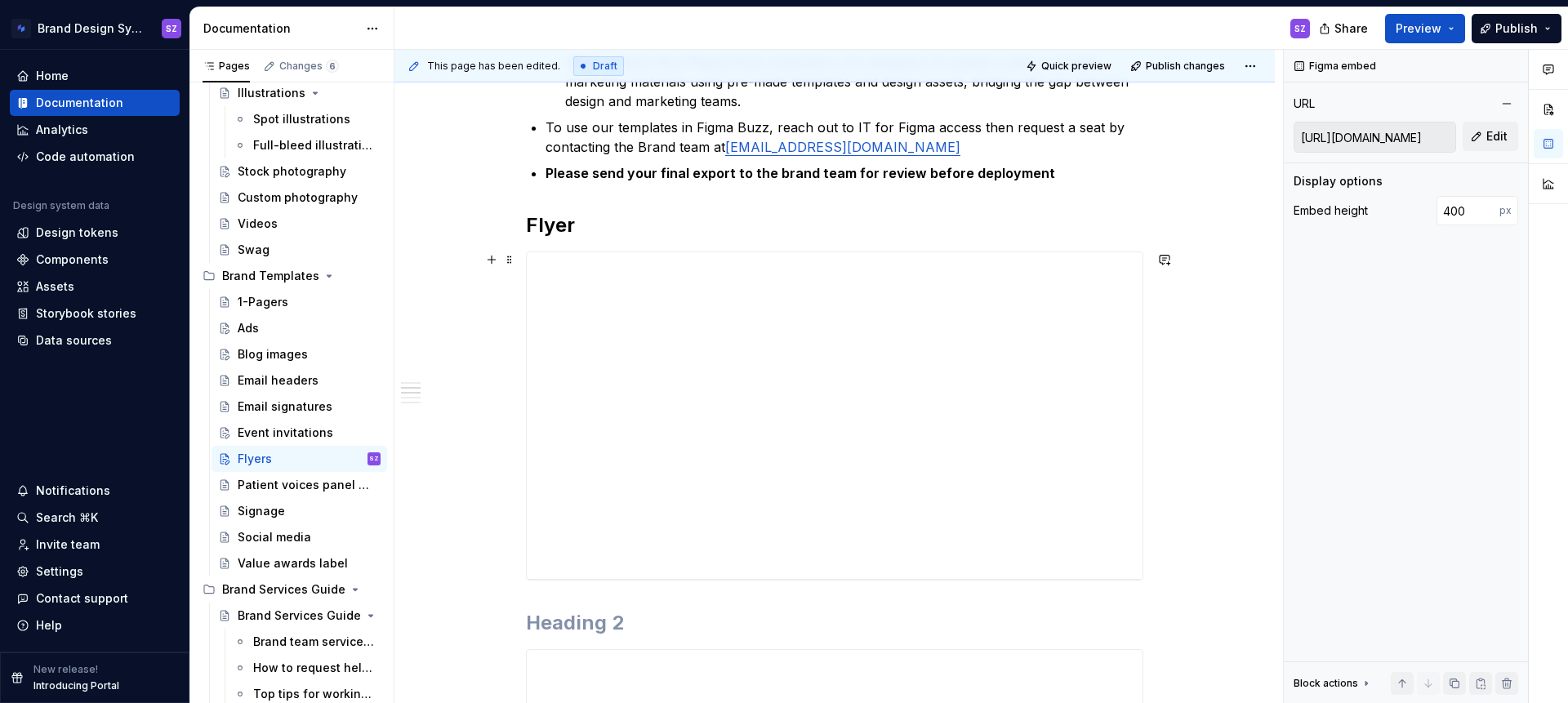
scroll to position [281, 0]
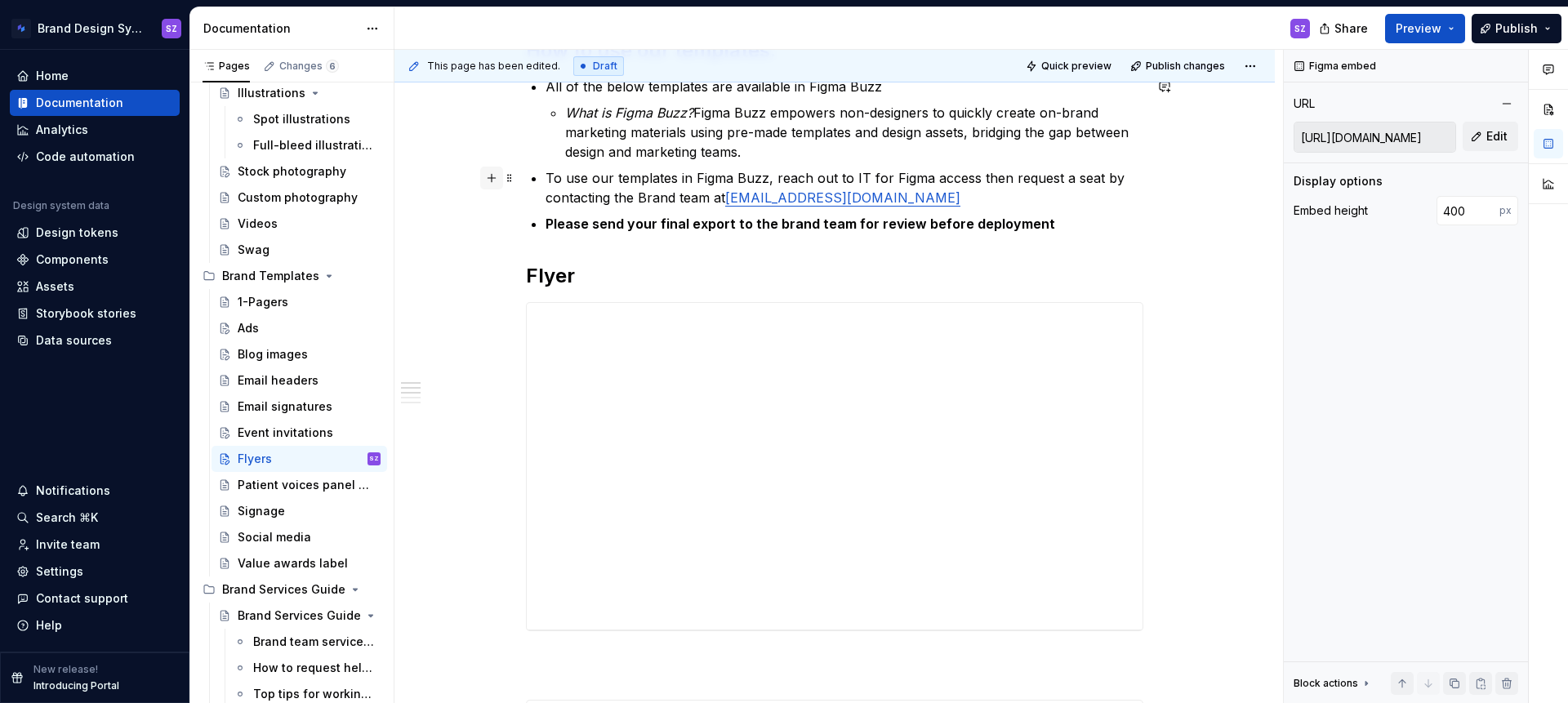
click at [494, 180] on button "button" at bounding box center [491, 178] width 22 height 22
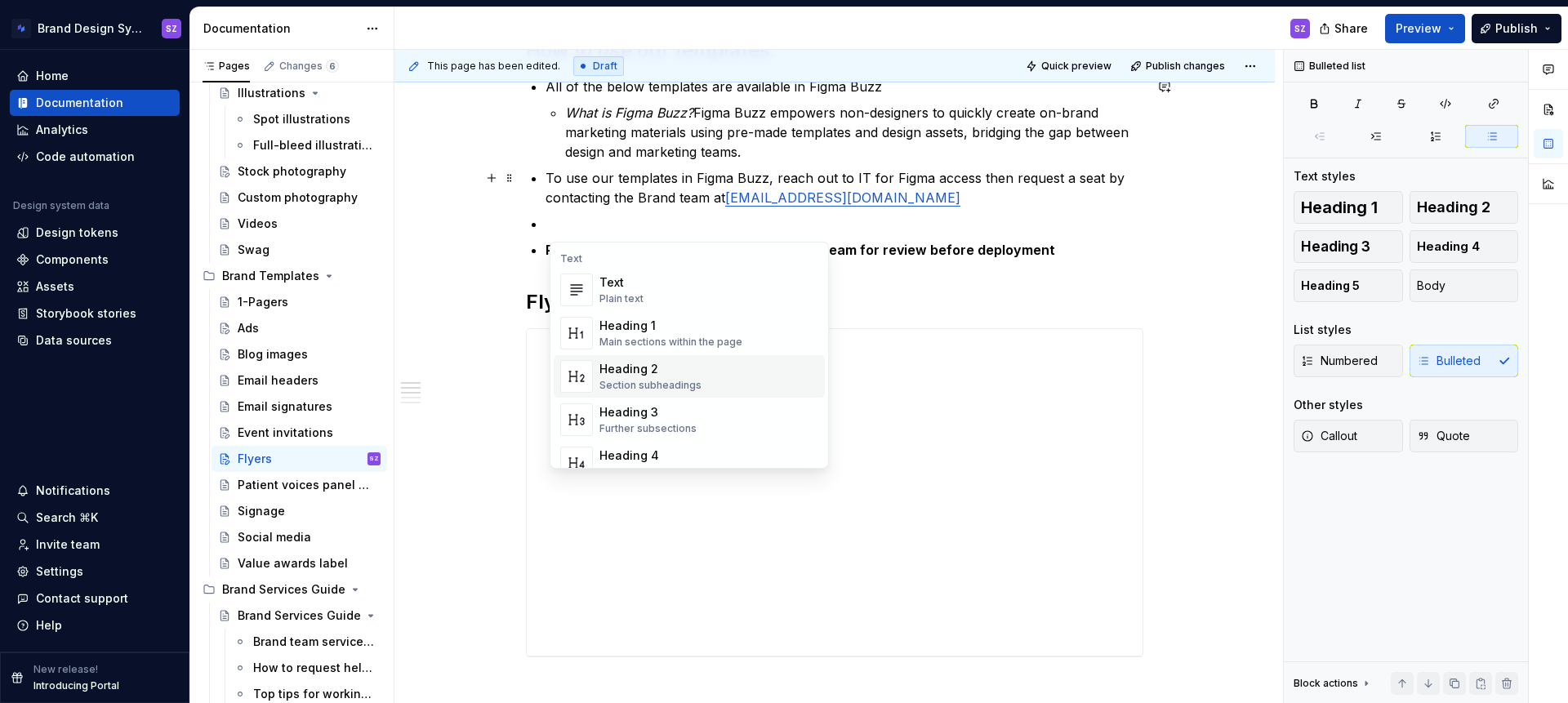
click at [618, 373] on div "Heading 2" at bounding box center [650, 369] width 102 height 16
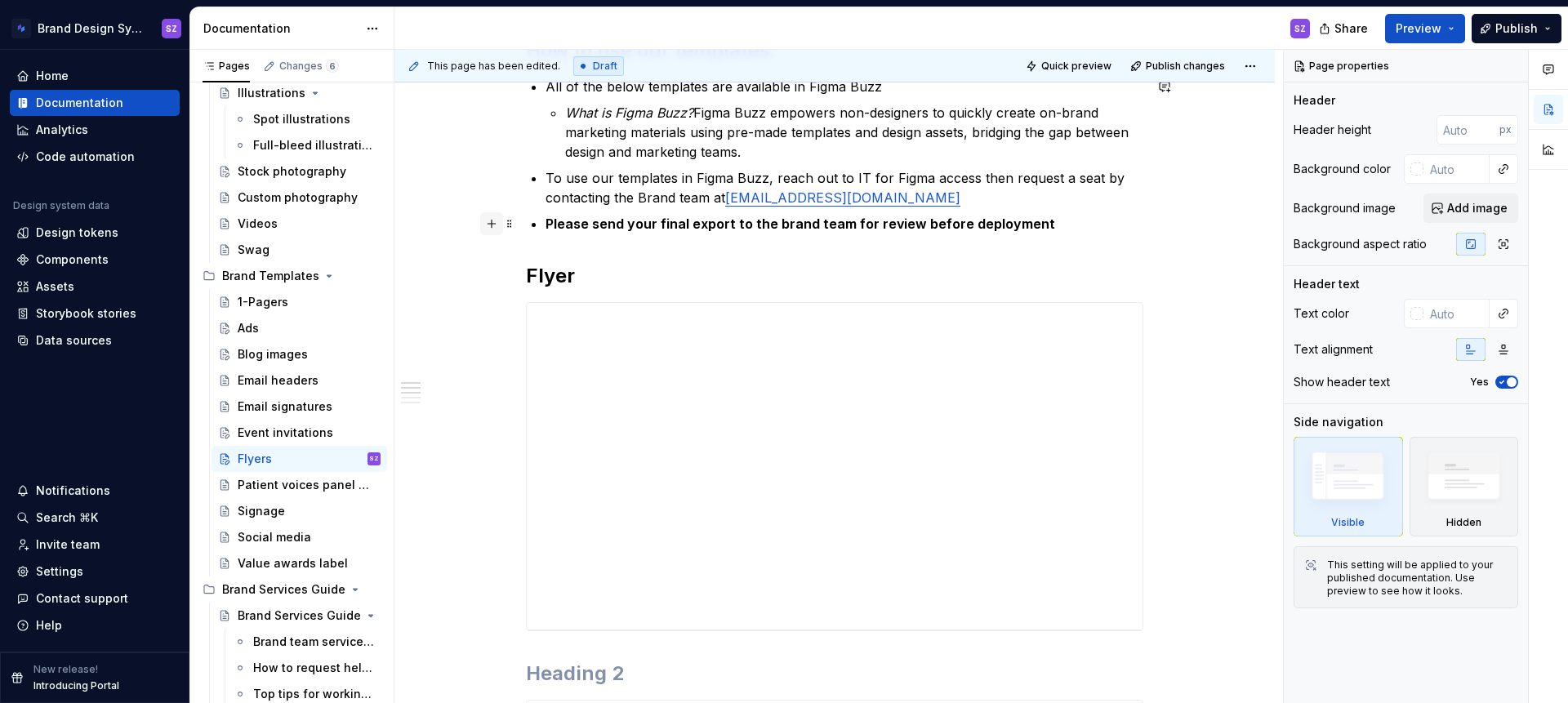
click at [501, 227] on button "button" at bounding box center [491, 223] width 22 height 22
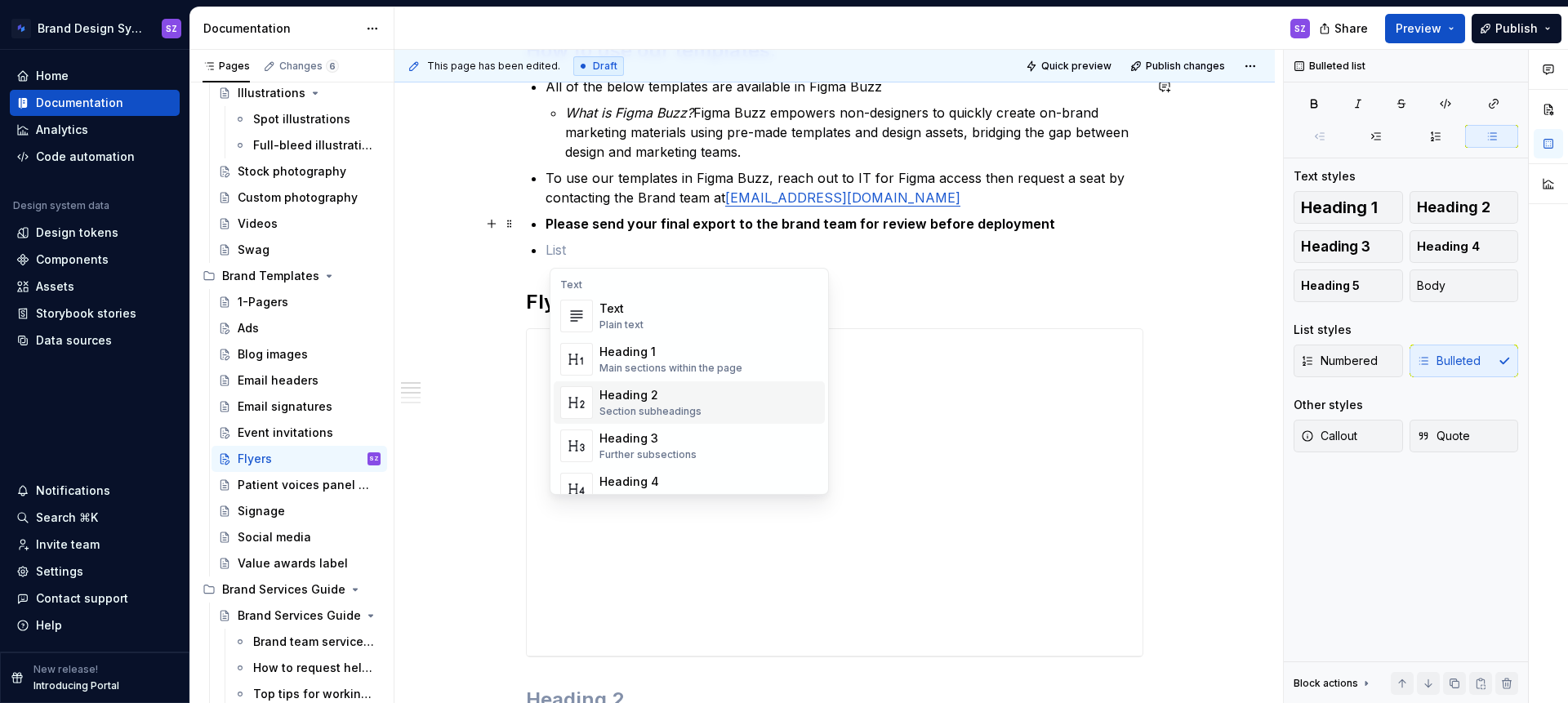
click at [641, 388] on div "Heading 2" at bounding box center [650, 395] width 102 height 16
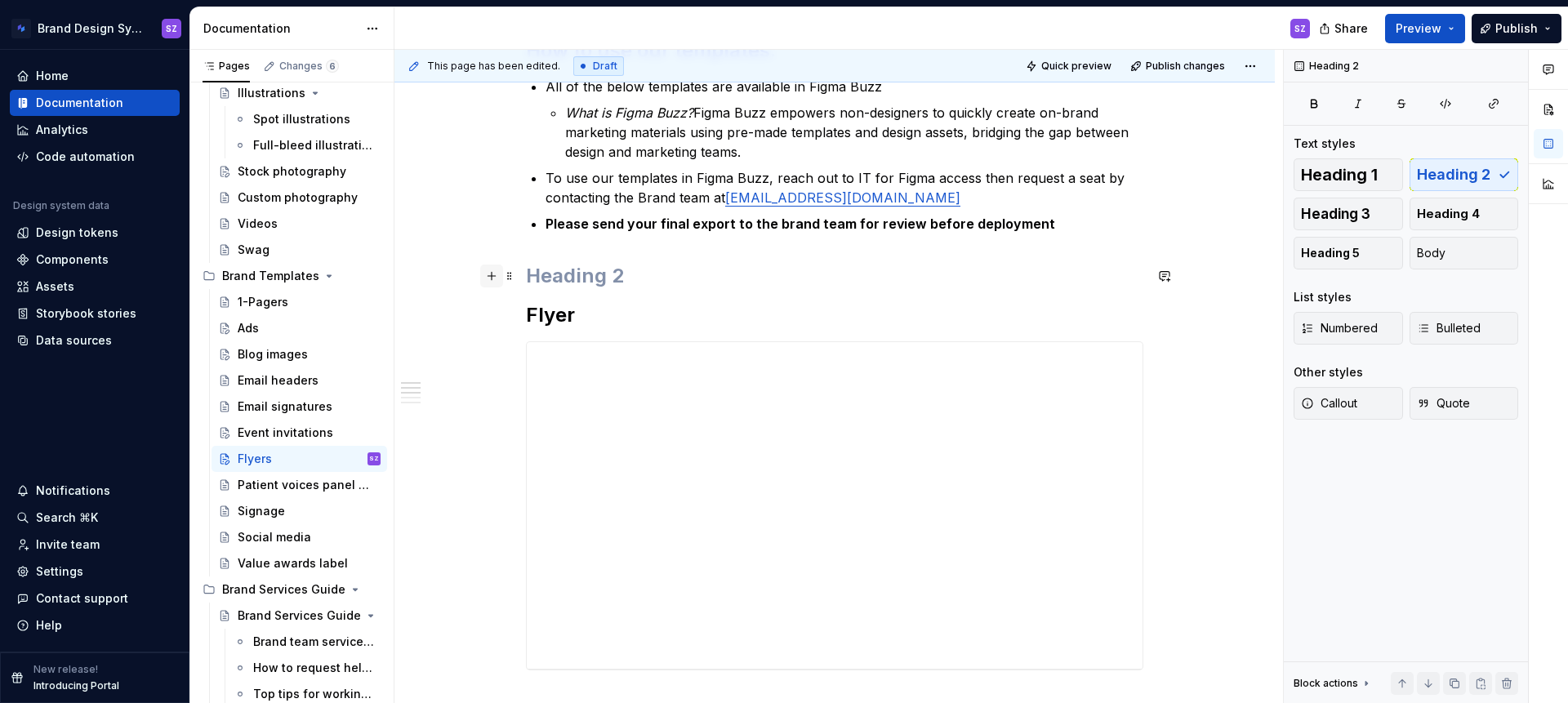
click at [494, 278] on button "button" at bounding box center [491, 275] width 22 height 22
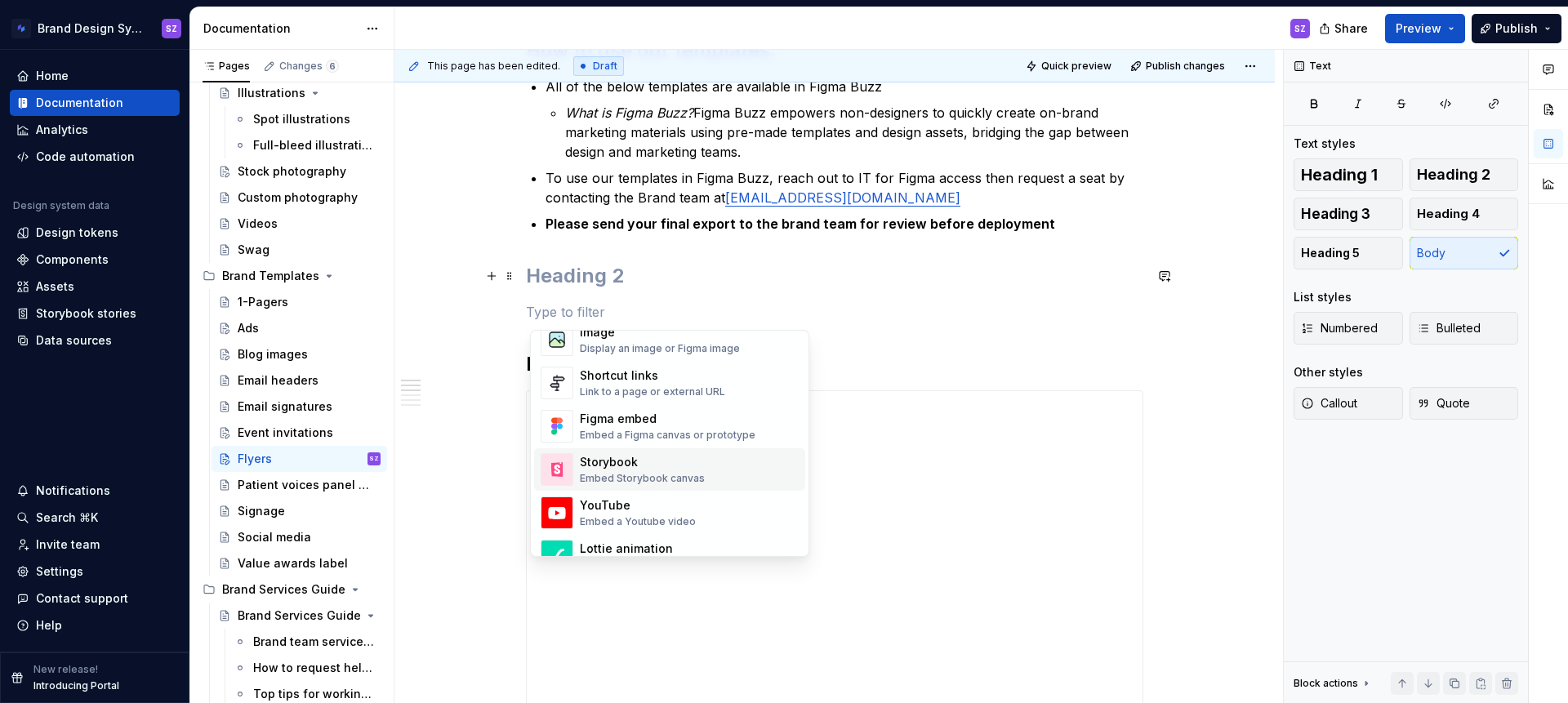
scroll to position [737, 0]
click at [649, 396] on span "Shortcut links Link to a page or external URL" at bounding box center [669, 378] width 271 height 42
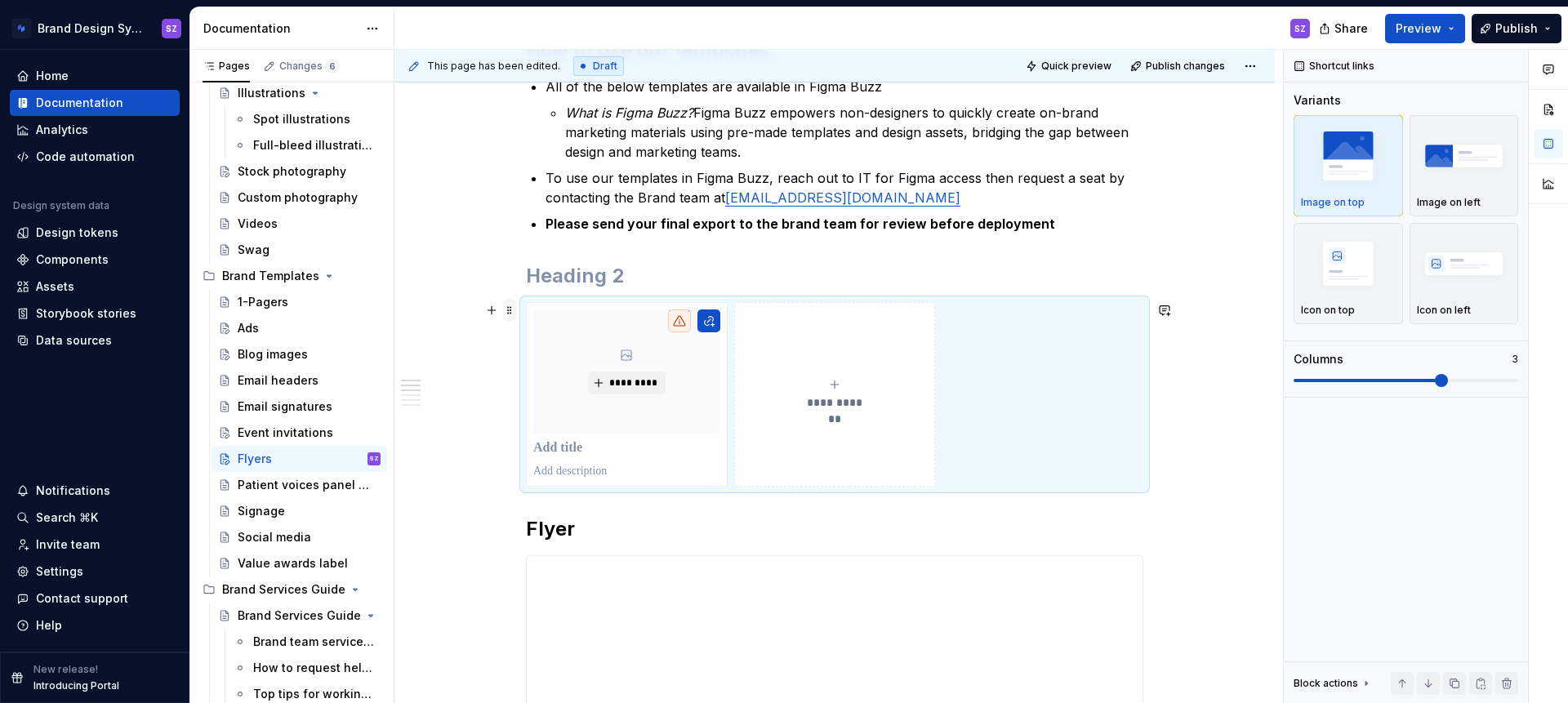
click at [510, 313] on span at bounding box center [510, 309] width 13 height 22
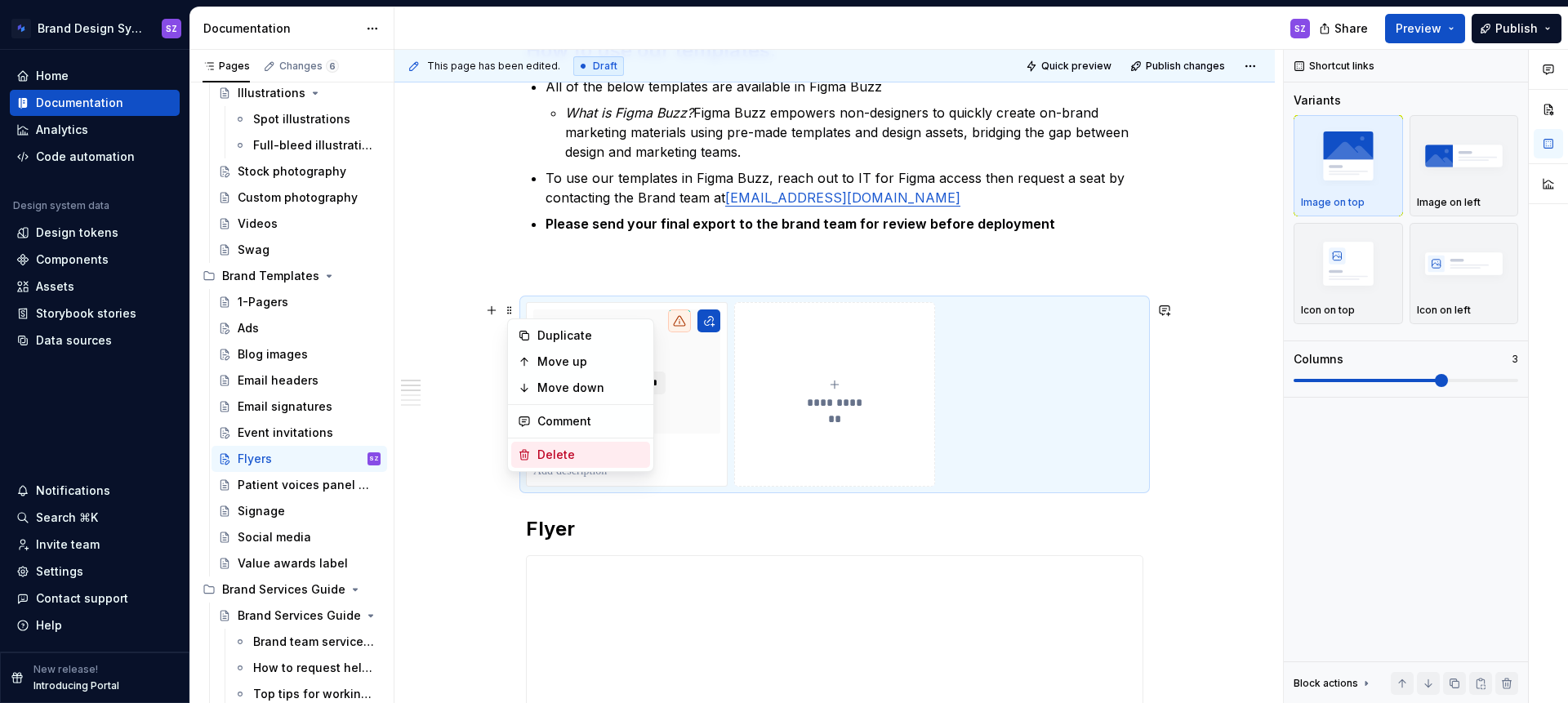
click at [562, 452] on div "Delete" at bounding box center [590, 455] width 106 height 16
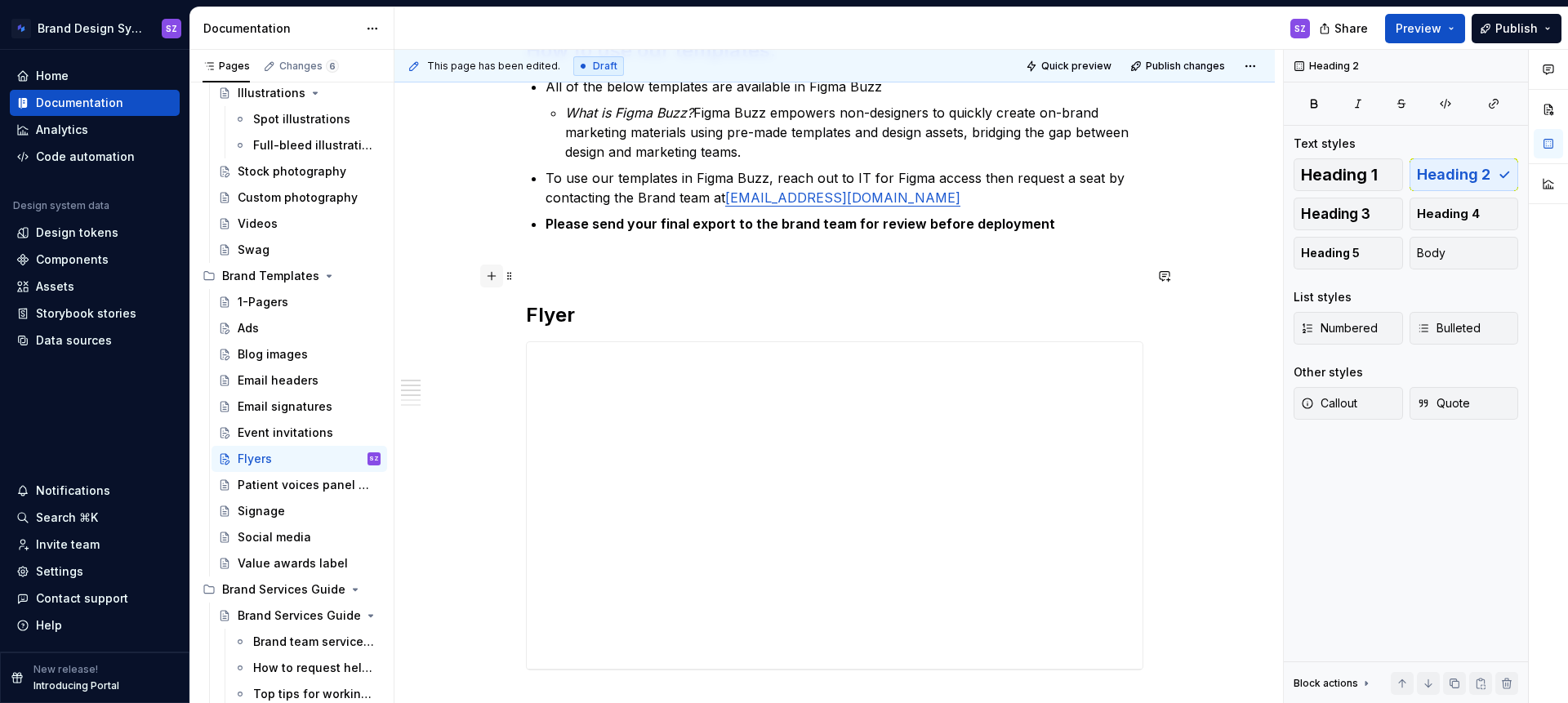
click at [496, 279] on button "button" at bounding box center [491, 275] width 22 height 22
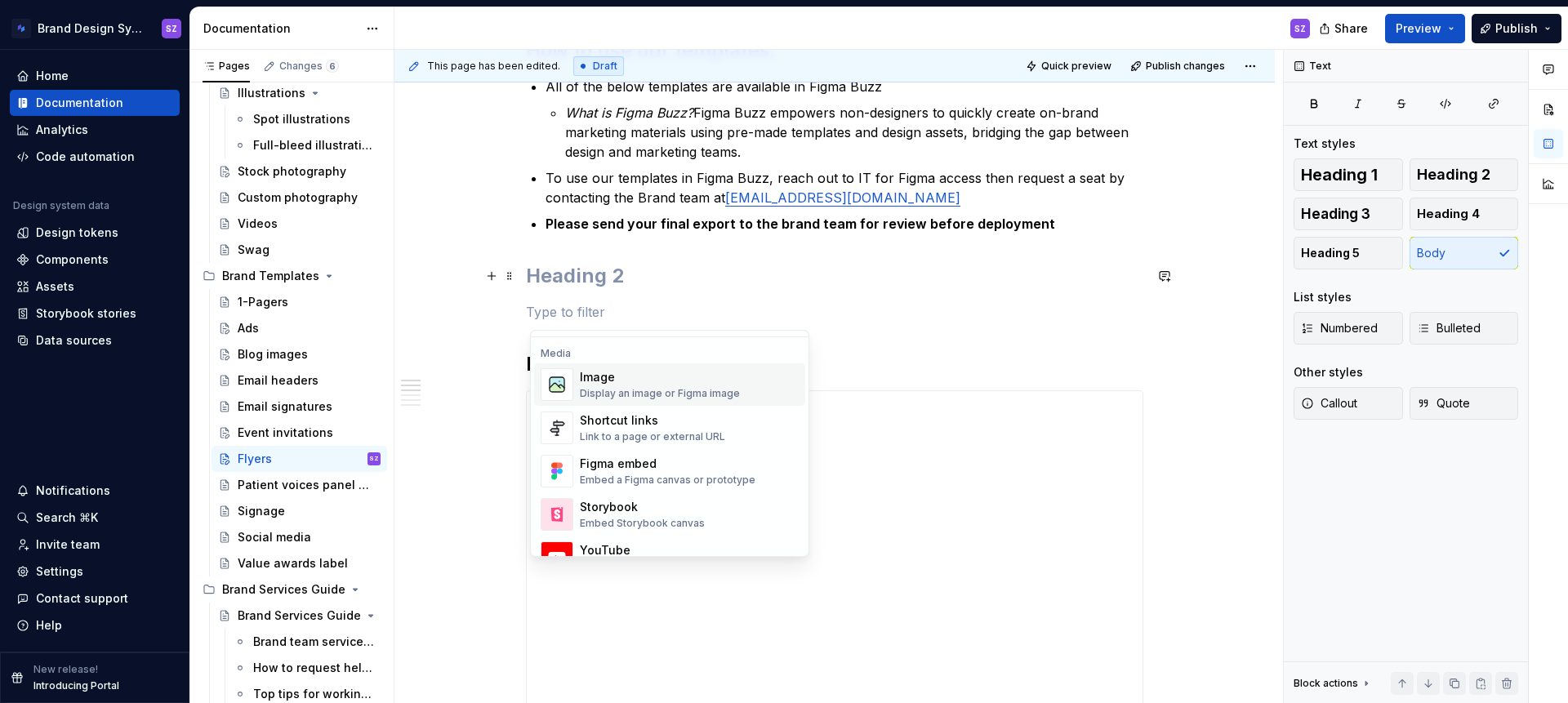
scroll to position [733, 0]
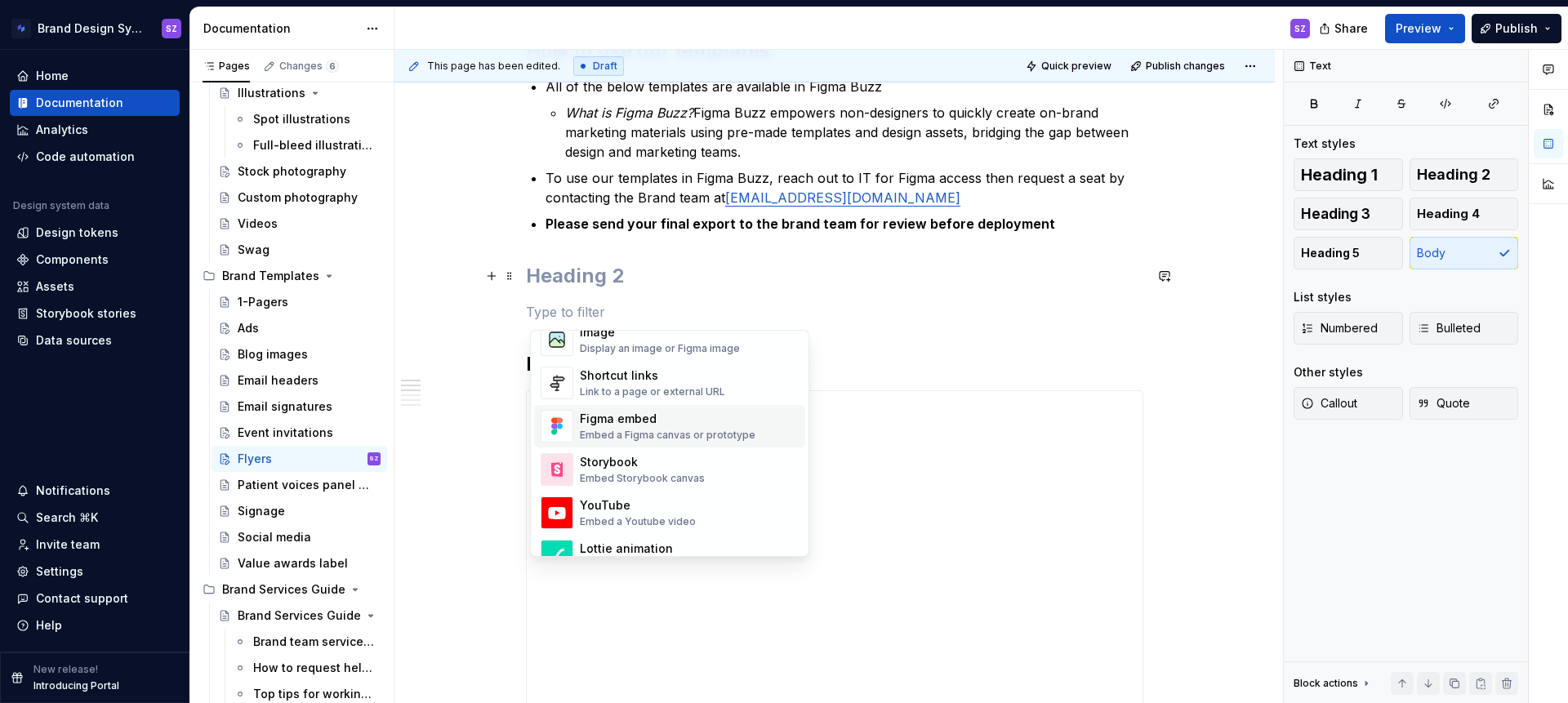
click at [648, 433] on div "Embed a Figma canvas or prototype" at bounding box center [667, 435] width 176 height 13
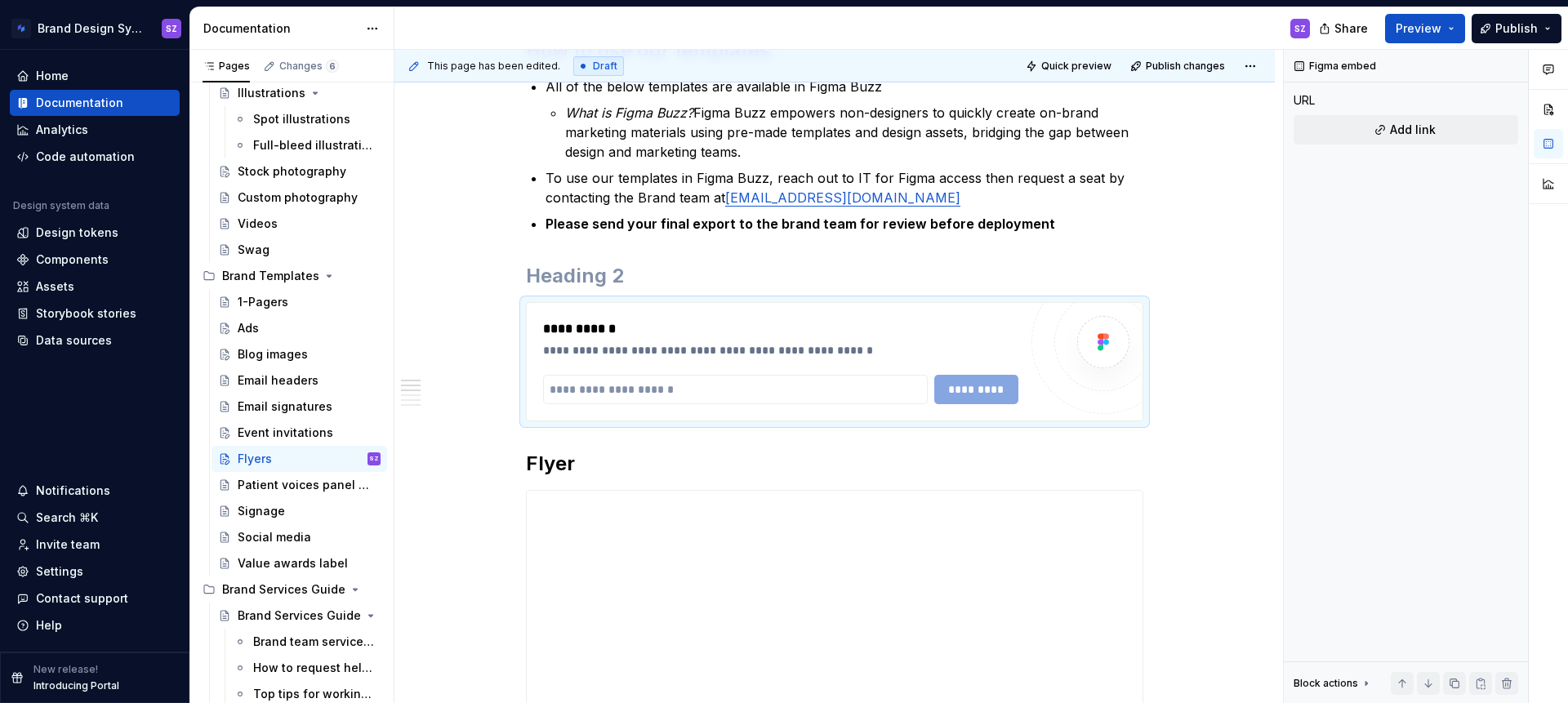
type textarea "*"
click at [614, 385] on input "text" at bounding box center [735, 389] width 385 height 30
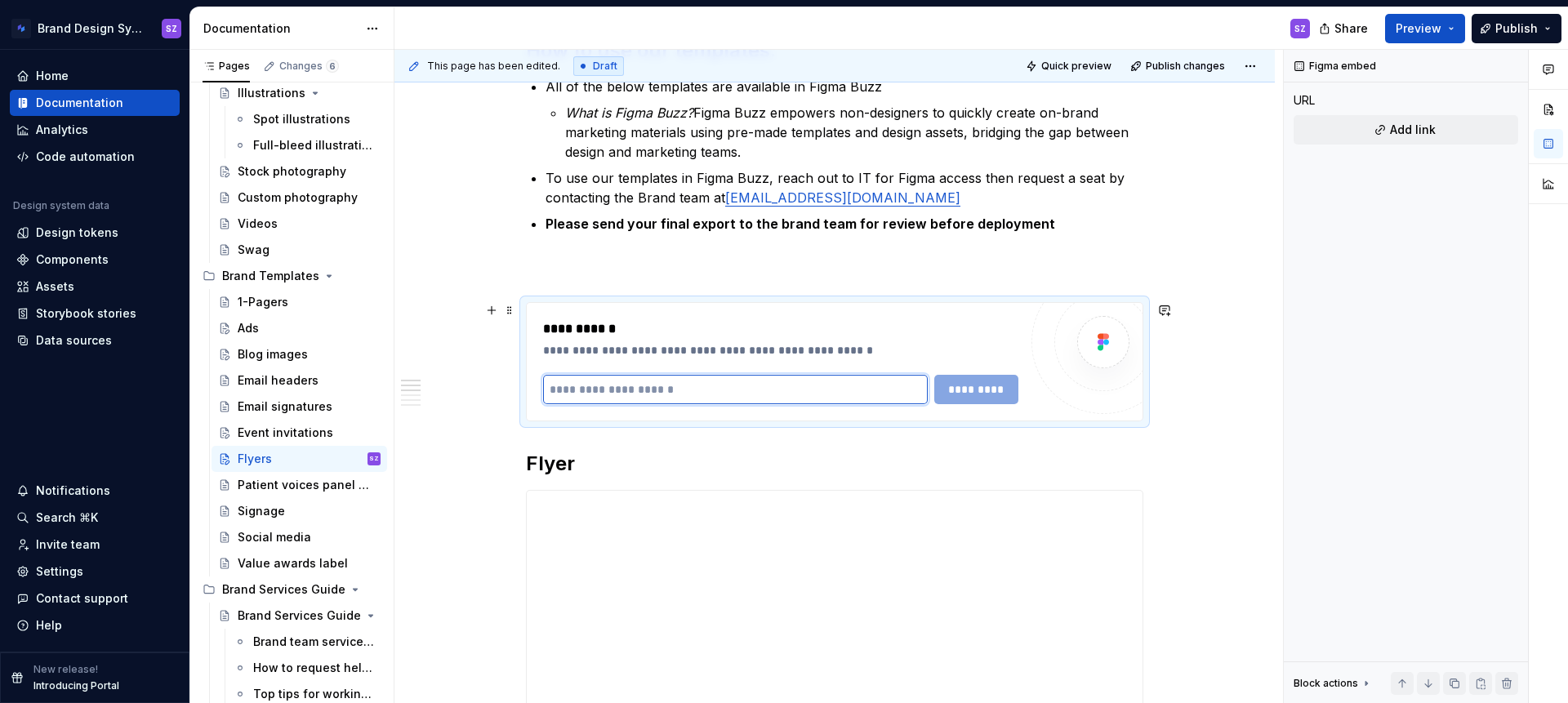
paste input "**********"
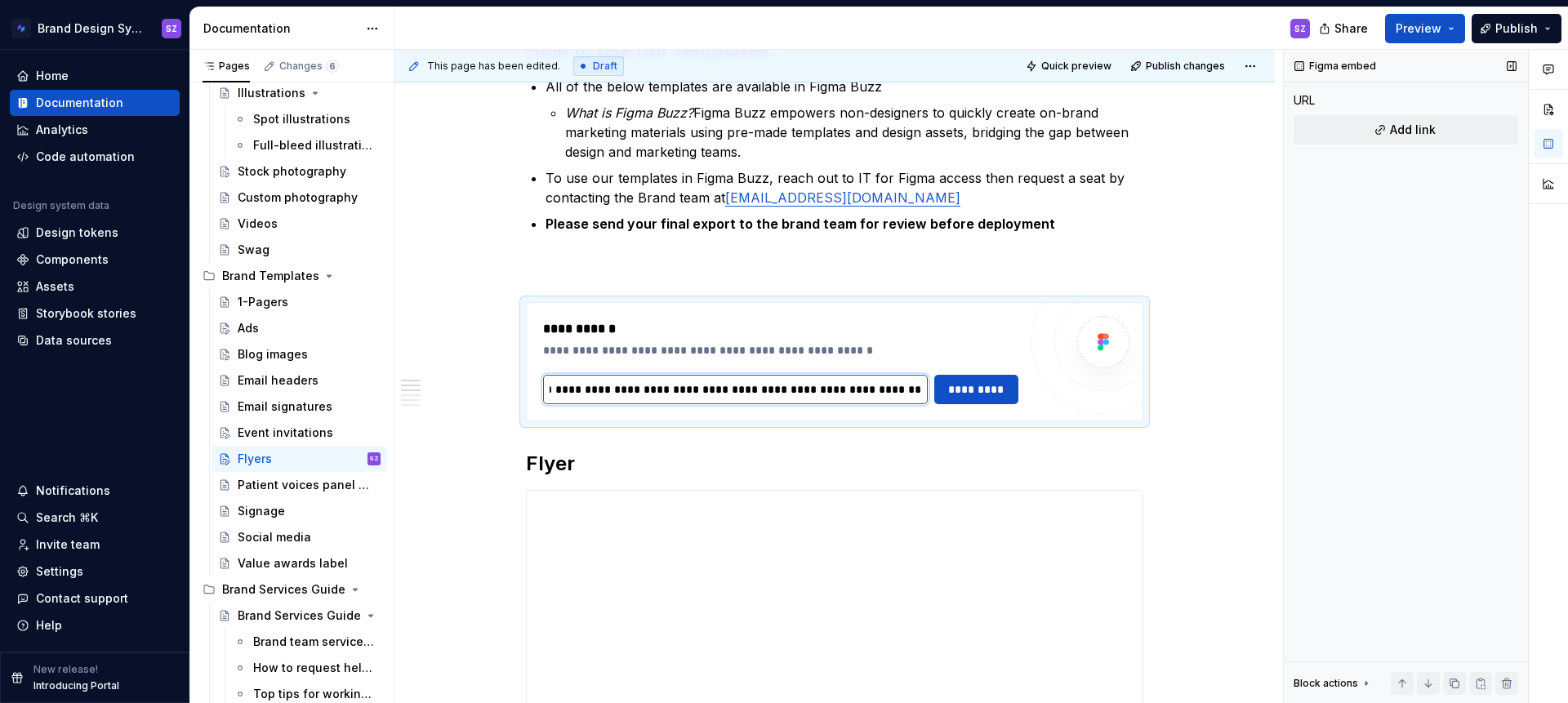
type input "**********"
click at [1355, 397] on div "Figma embed URL Add link Block actions Move up Move down Duplicate Copy (⌘C) Cu…" at bounding box center [1406, 377] width 244 height 654
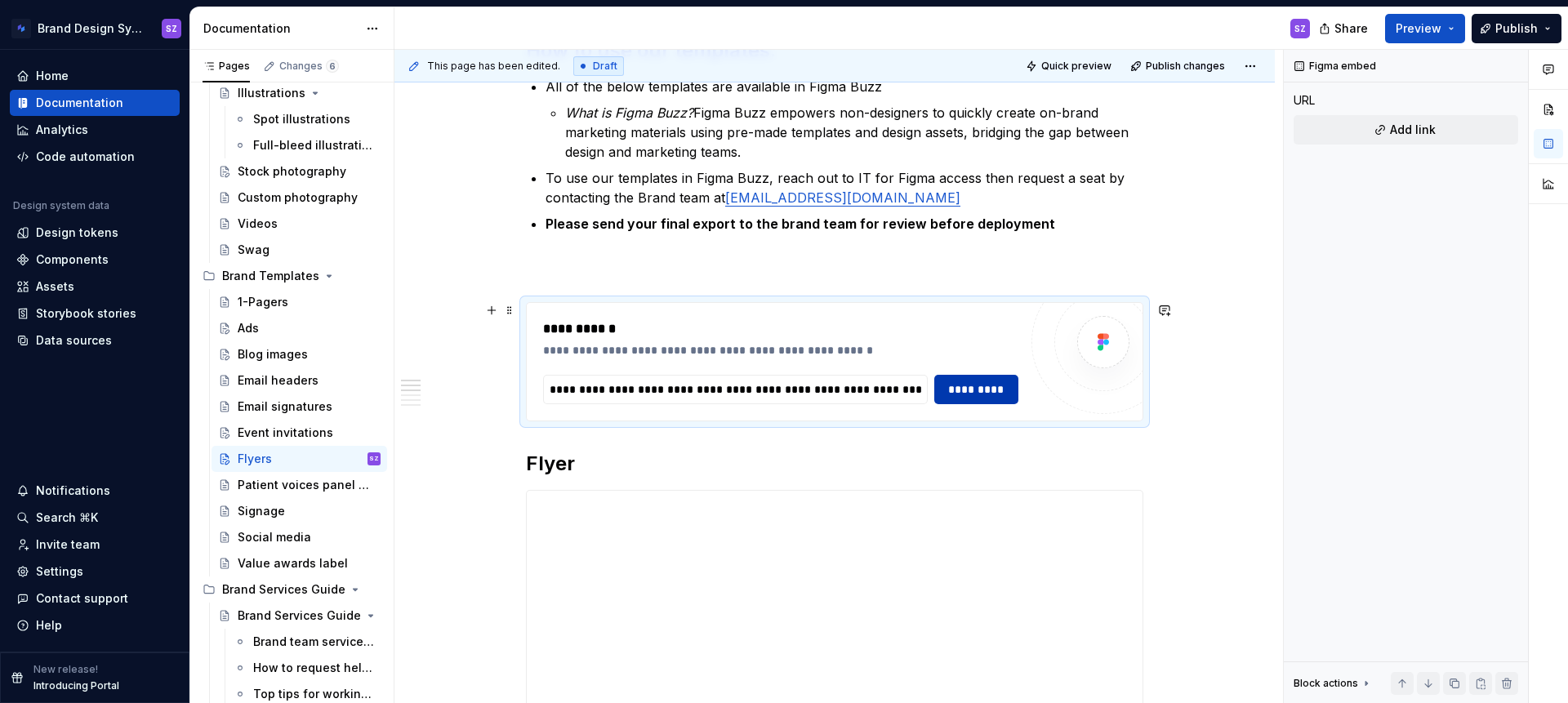
click at [989, 396] on span "*********" at bounding box center [976, 389] width 63 height 16
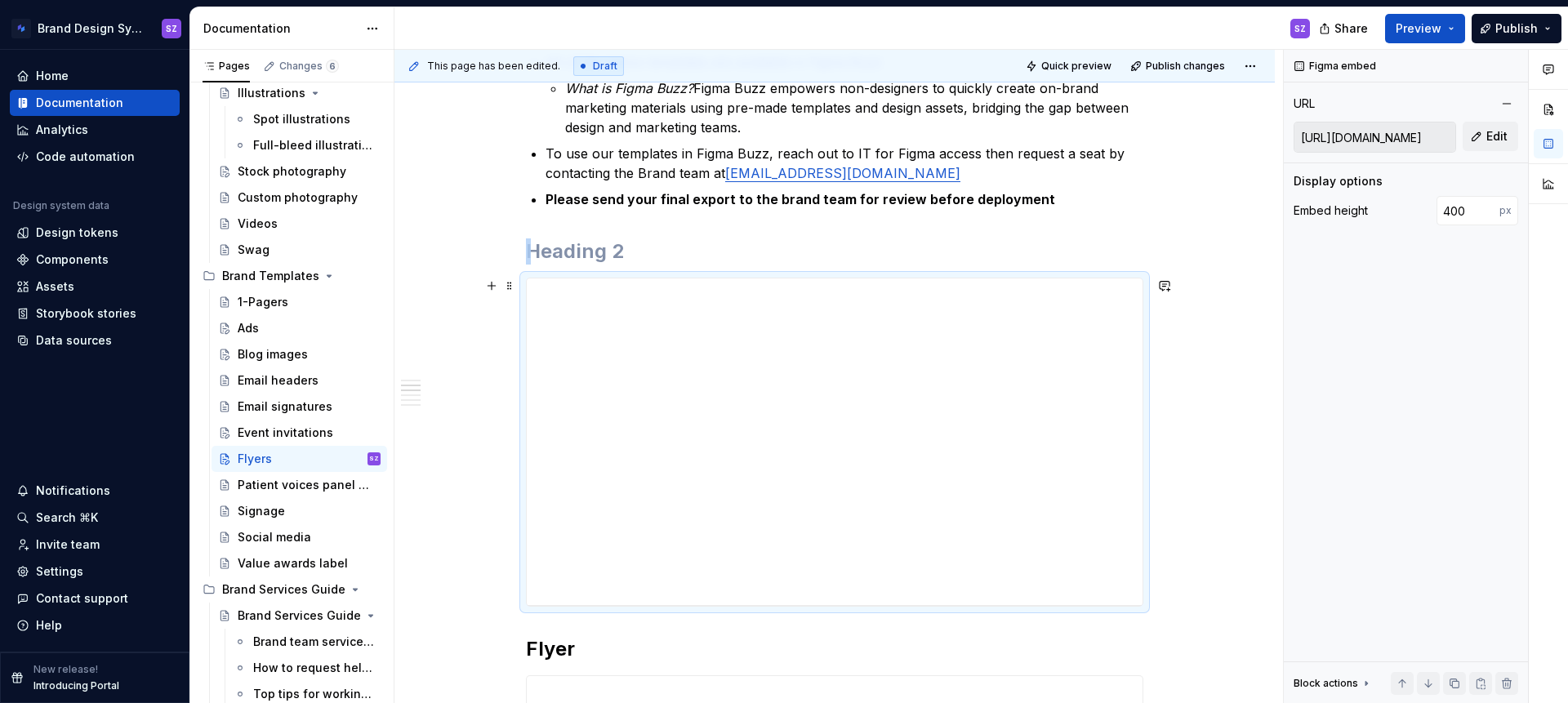
scroll to position [306, 0]
click at [592, 246] on h2 at bounding box center [834, 250] width 617 height 26
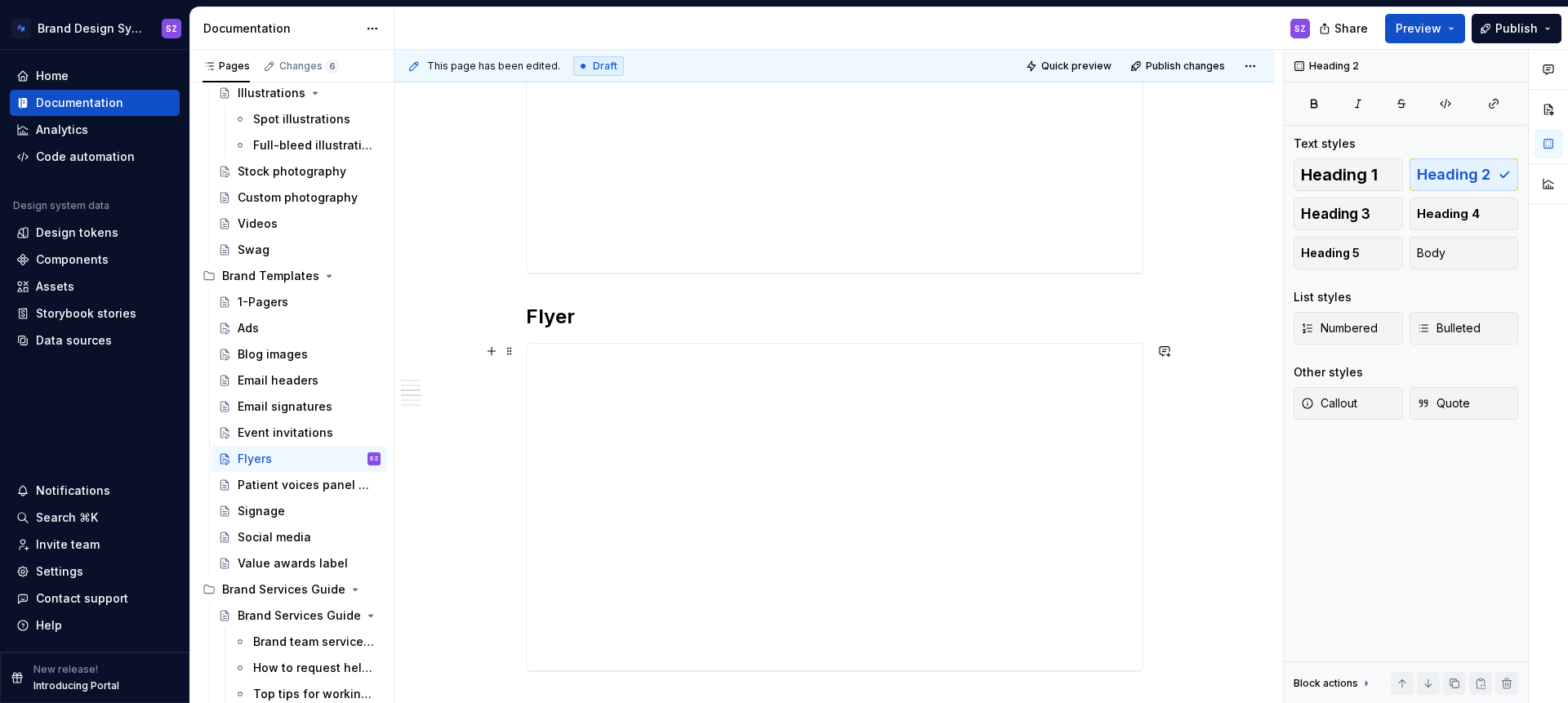
scroll to position [720, 0]
click at [543, 228] on h2 "Flyer" at bounding box center [834, 234] width 617 height 26
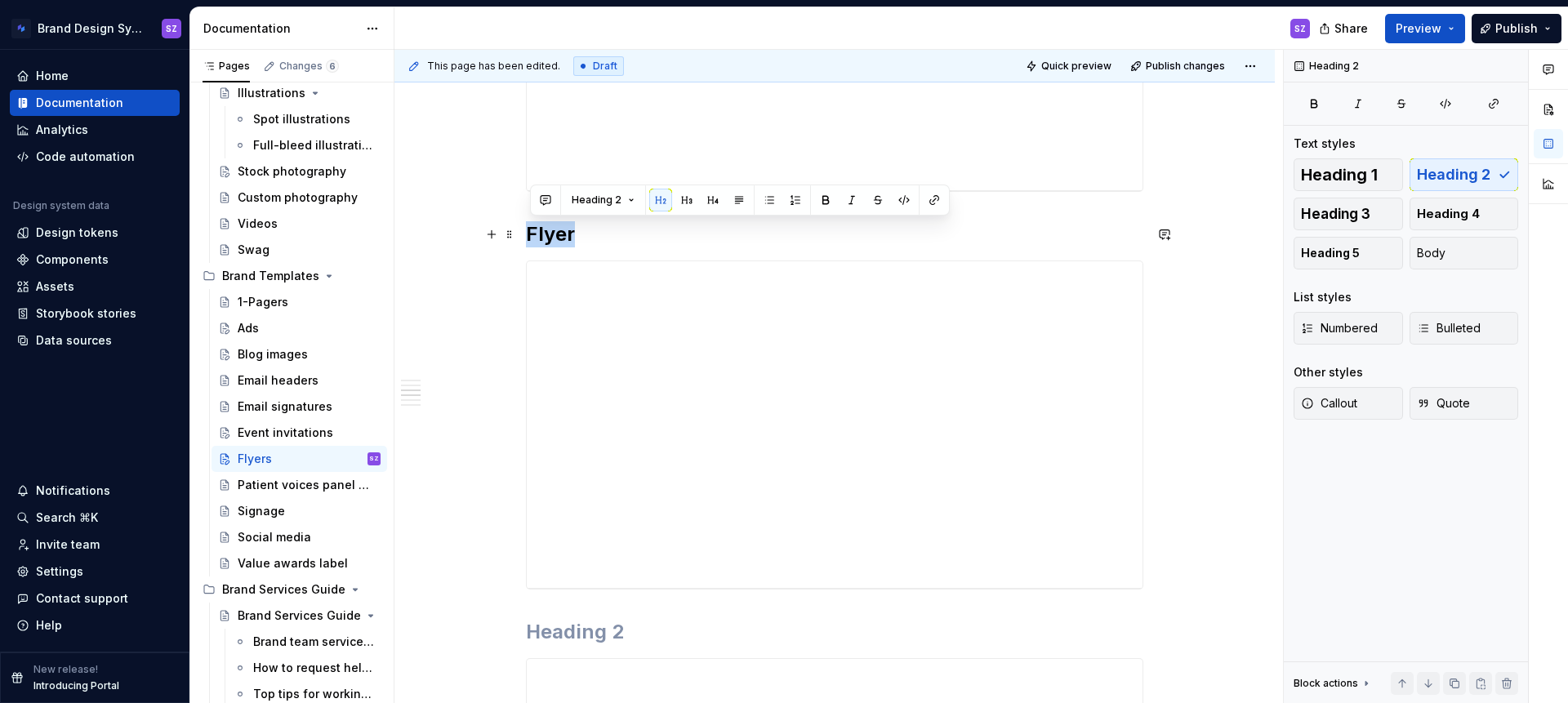
drag, startPoint x: 533, startPoint y: 237, endPoint x: 575, endPoint y: 235, distance: 42.0
click at [575, 235] on h2 "Flyer" at bounding box center [834, 234] width 617 height 26
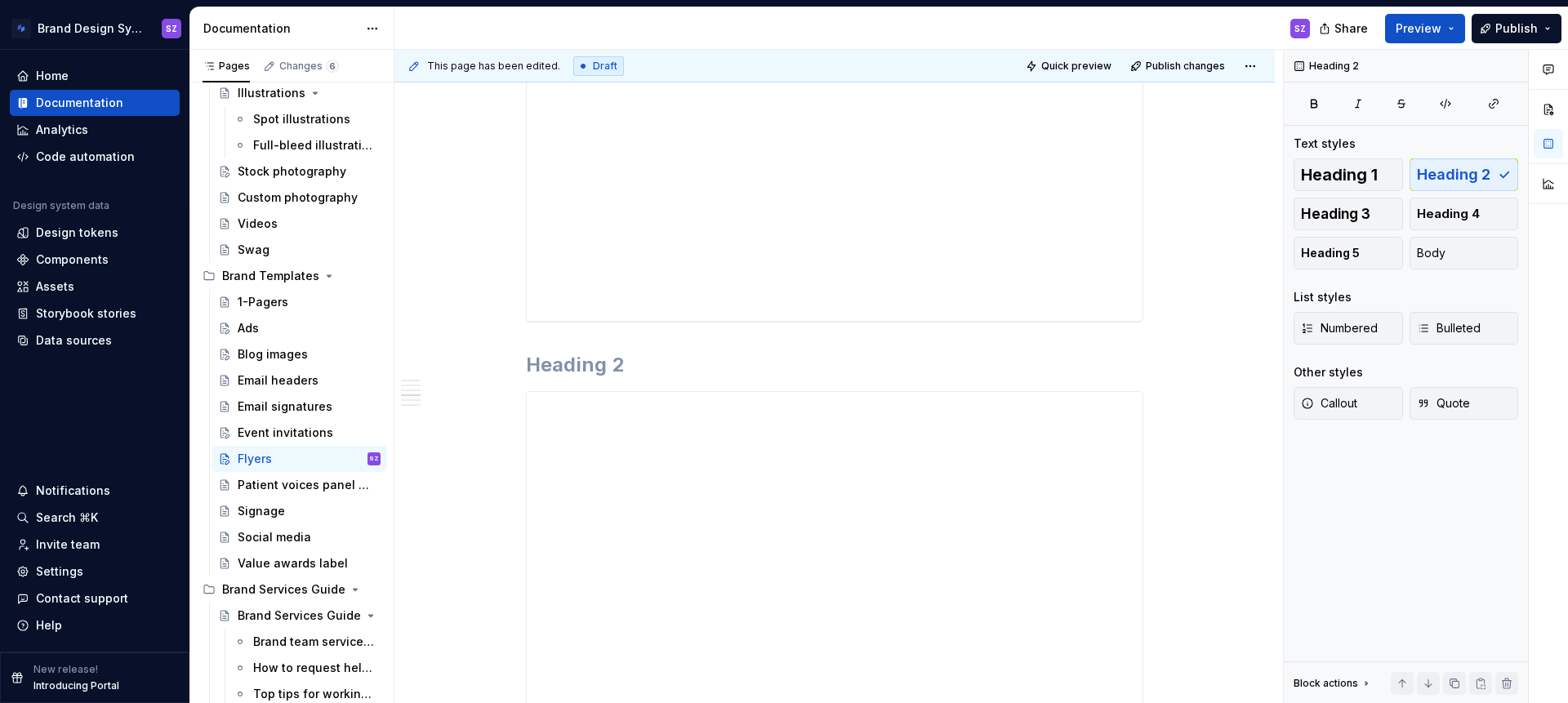
scroll to position [1099, 0]
click at [579, 251] on h2 at bounding box center [834, 252] width 617 height 26
click at [579, 206] on h2 at bounding box center [834, 199] width 617 height 26
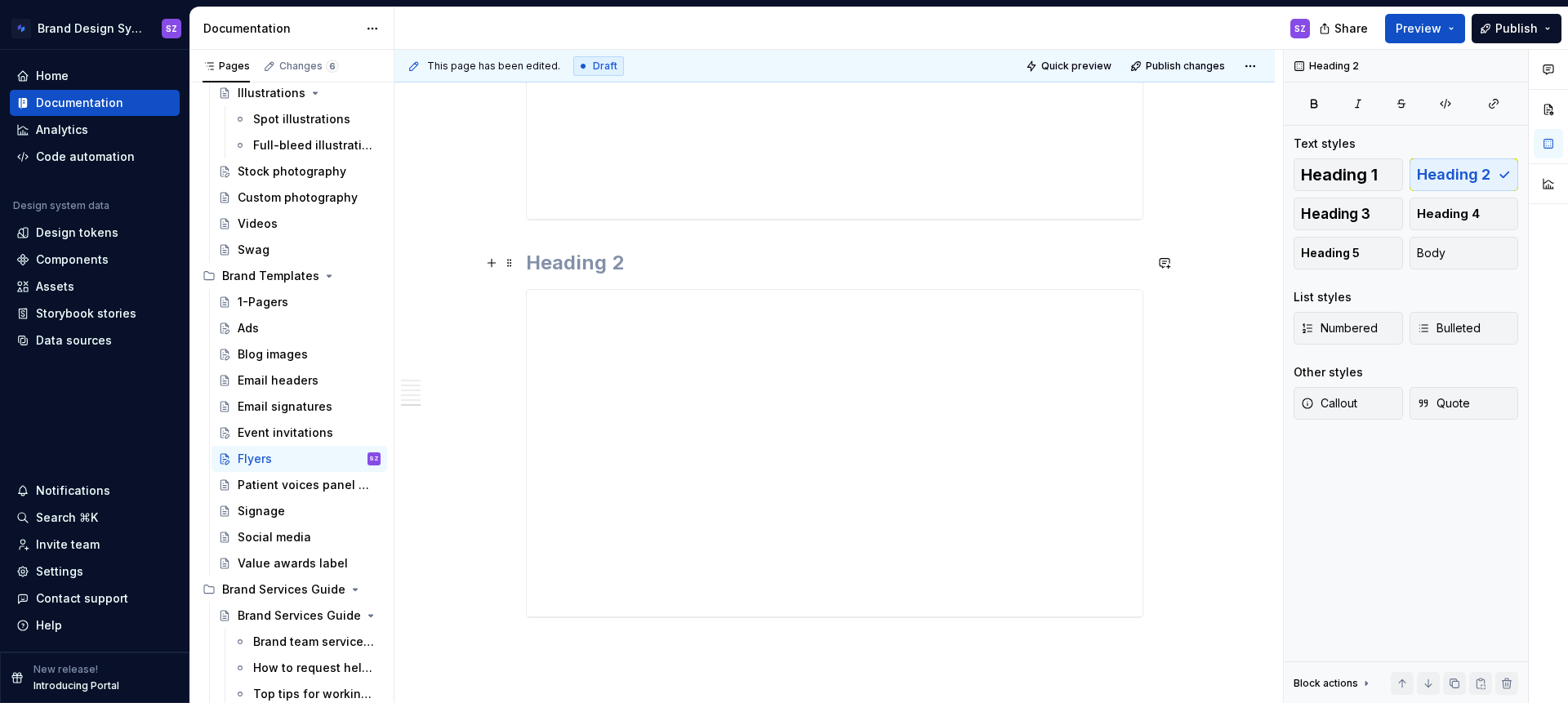
click at [582, 262] on h2 at bounding box center [834, 263] width 617 height 26
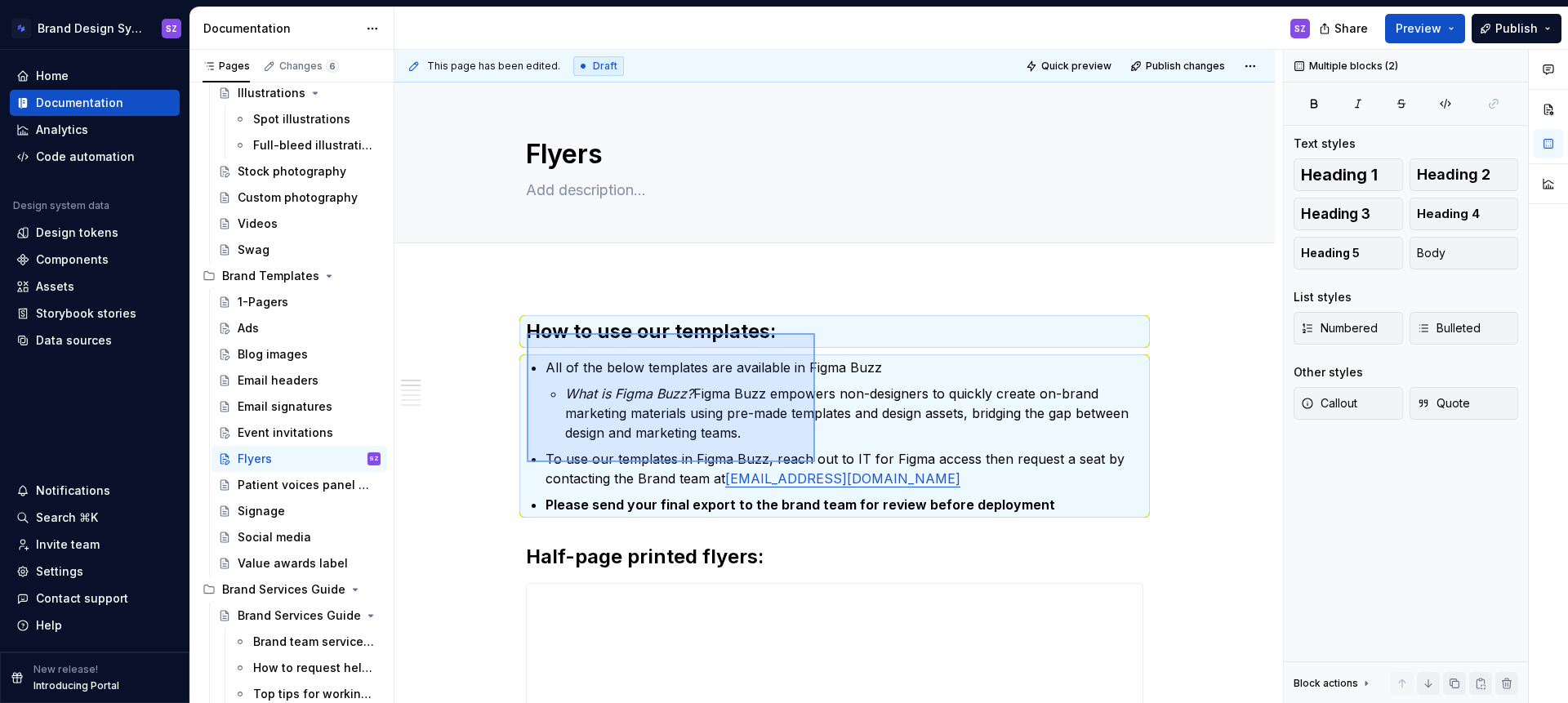
drag, startPoint x: 533, startPoint y: 335, endPoint x: 672, endPoint y: 430, distance: 168.4
click at [732, 449] on div "**********" at bounding box center [839, 377] width 889 height 654
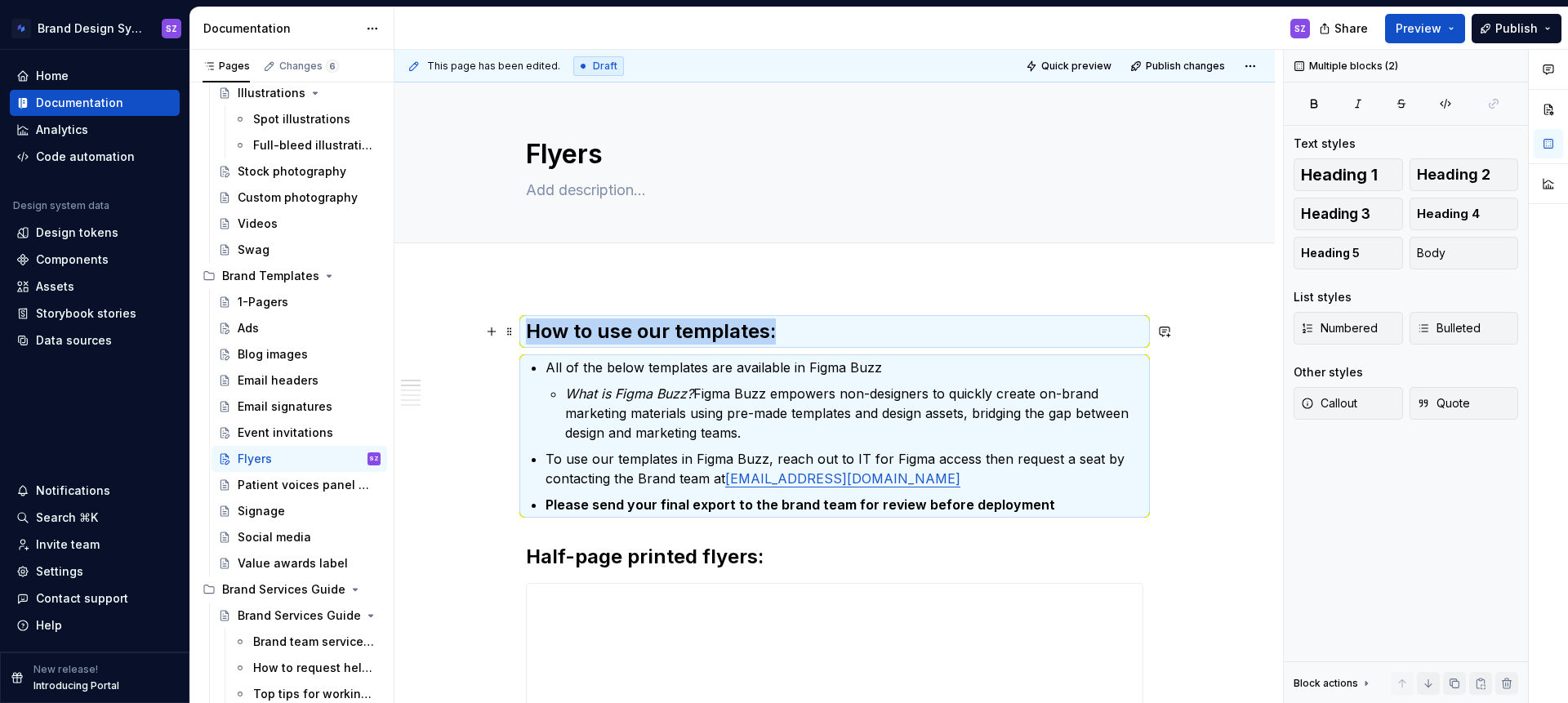
click at [535, 329] on h2 "How to use our templates:" at bounding box center [834, 331] width 617 height 26
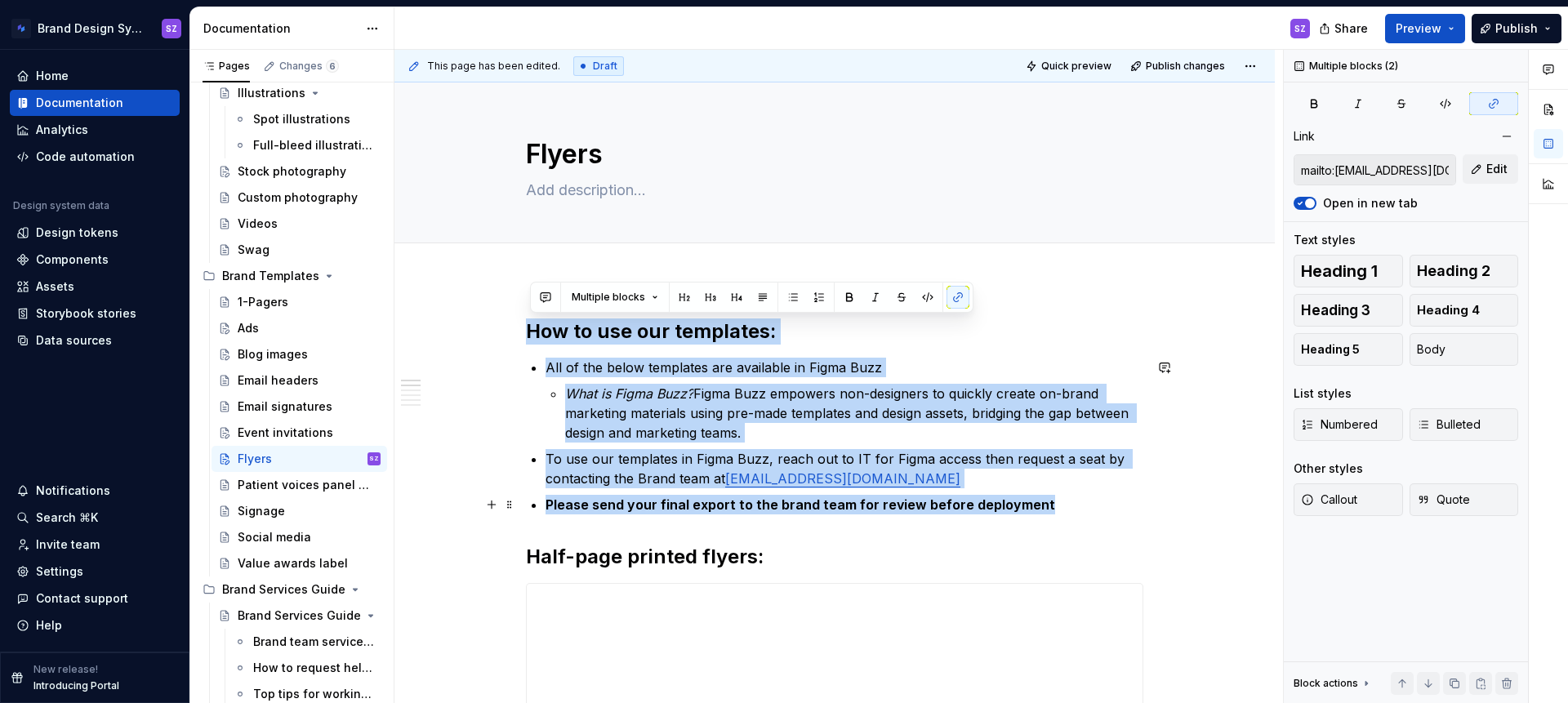
drag, startPoint x: 541, startPoint y: 334, endPoint x: 1044, endPoint y: 513, distance: 533.9
copy div "How to use our templates: All of the below templates are available in Figma Buz…"
click at [258, 481] on div "Patient voices panel headshot" at bounding box center [284, 485] width 94 height 16
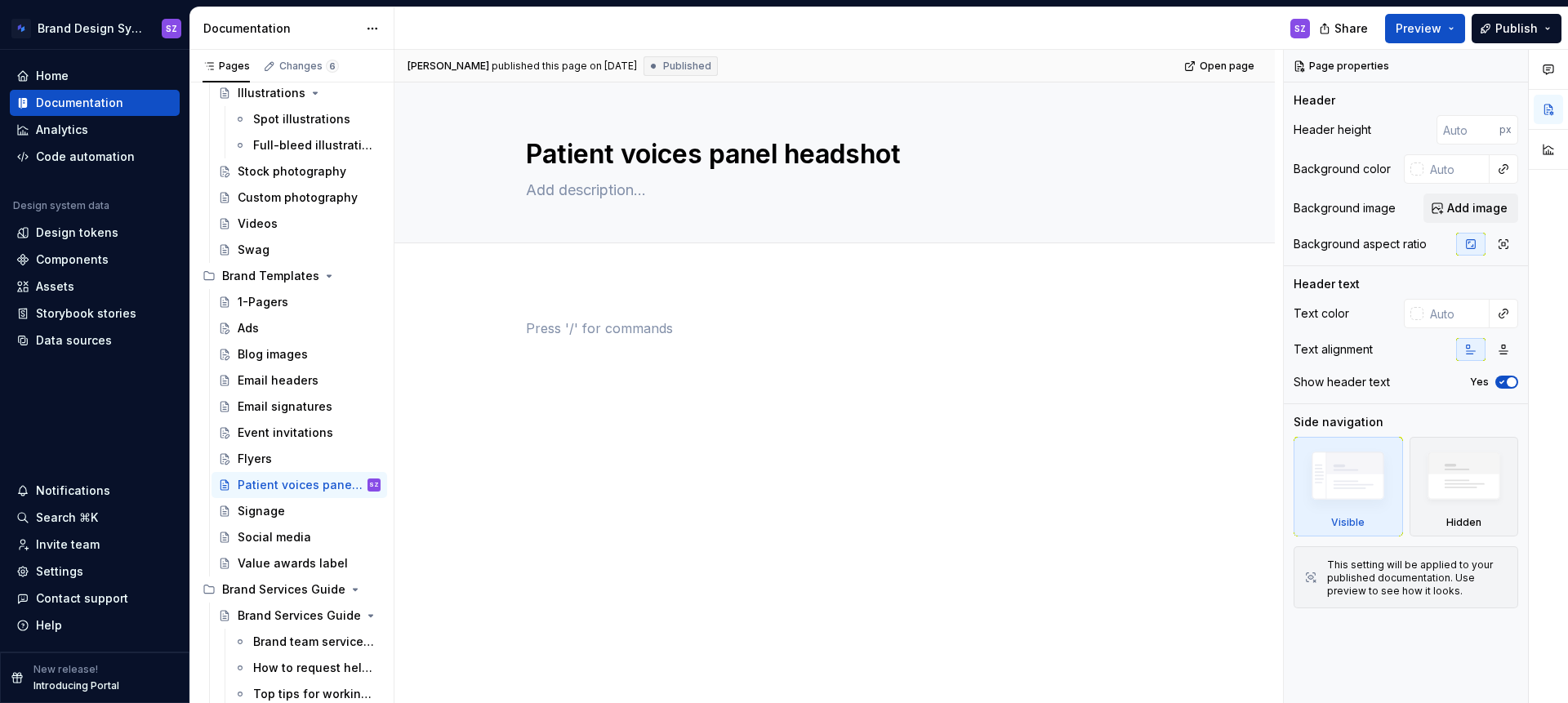
click at [531, 318] on p at bounding box center [834, 328] width 617 height 20
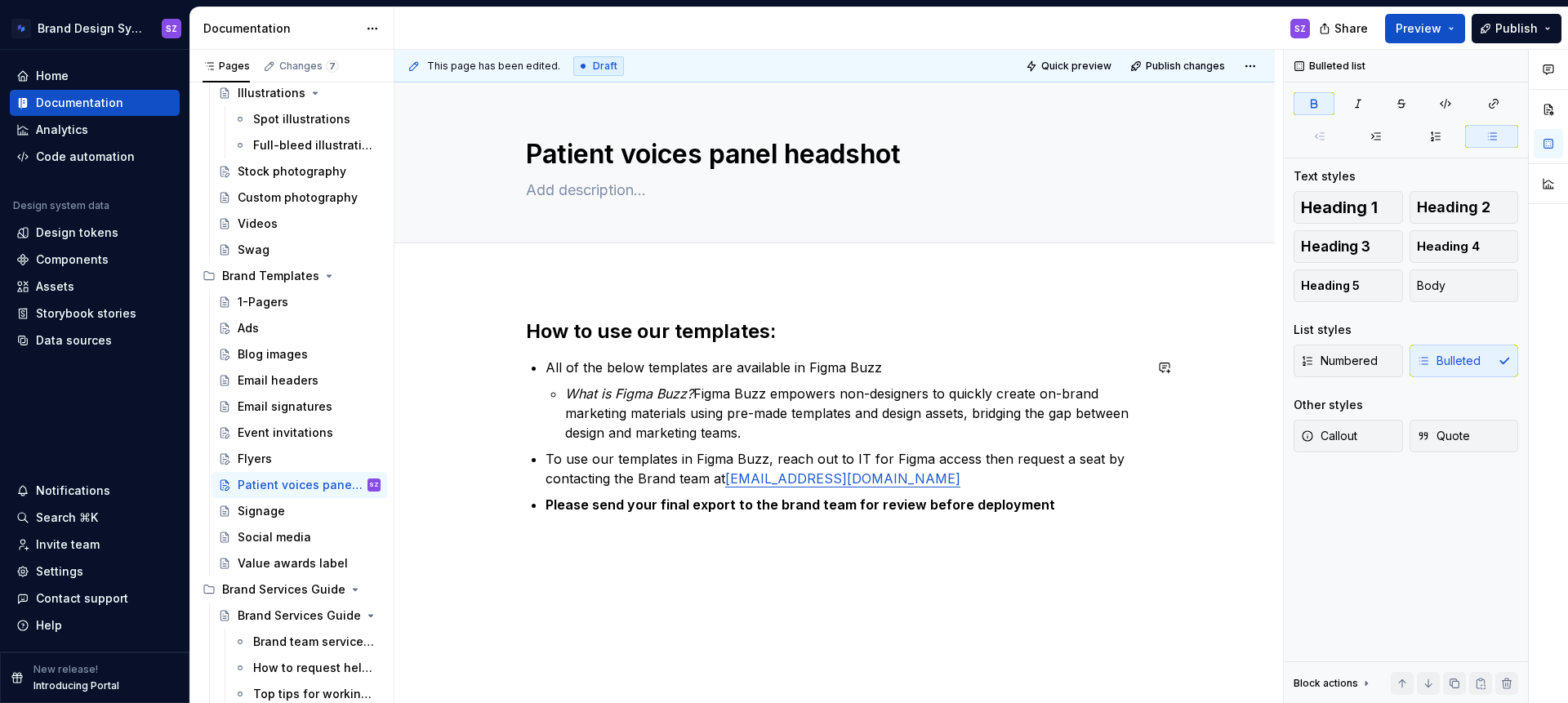
click at [1058, 524] on div "How to use our templates: All of the below templates are available in Figma Buz…" at bounding box center [834, 426] width 617 height 215
click at [496, 511] on button "button" at bounding box center [491, 504] width 22 height 22
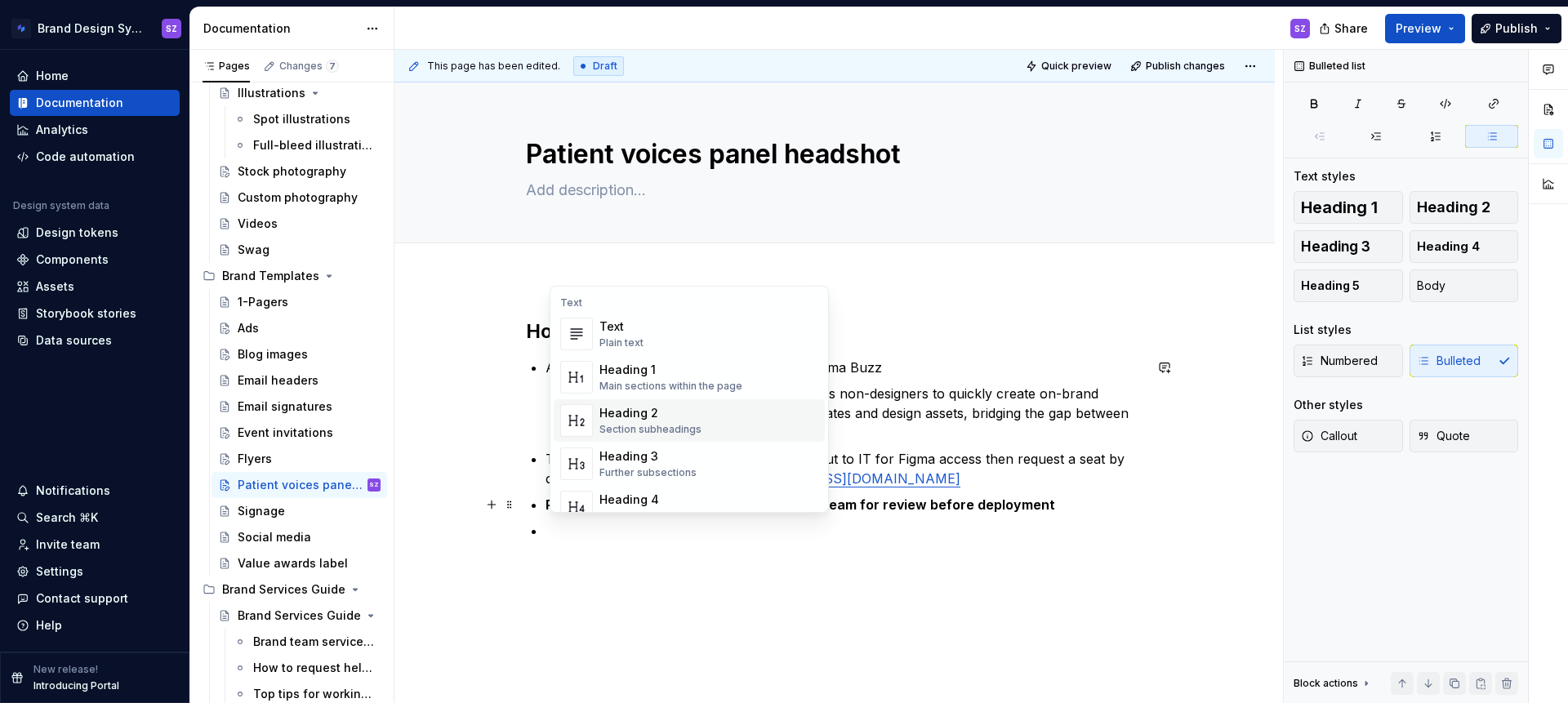
click at [673, 417] on div "Heading 2" at bounding box center [650, 413] width 102 height 16
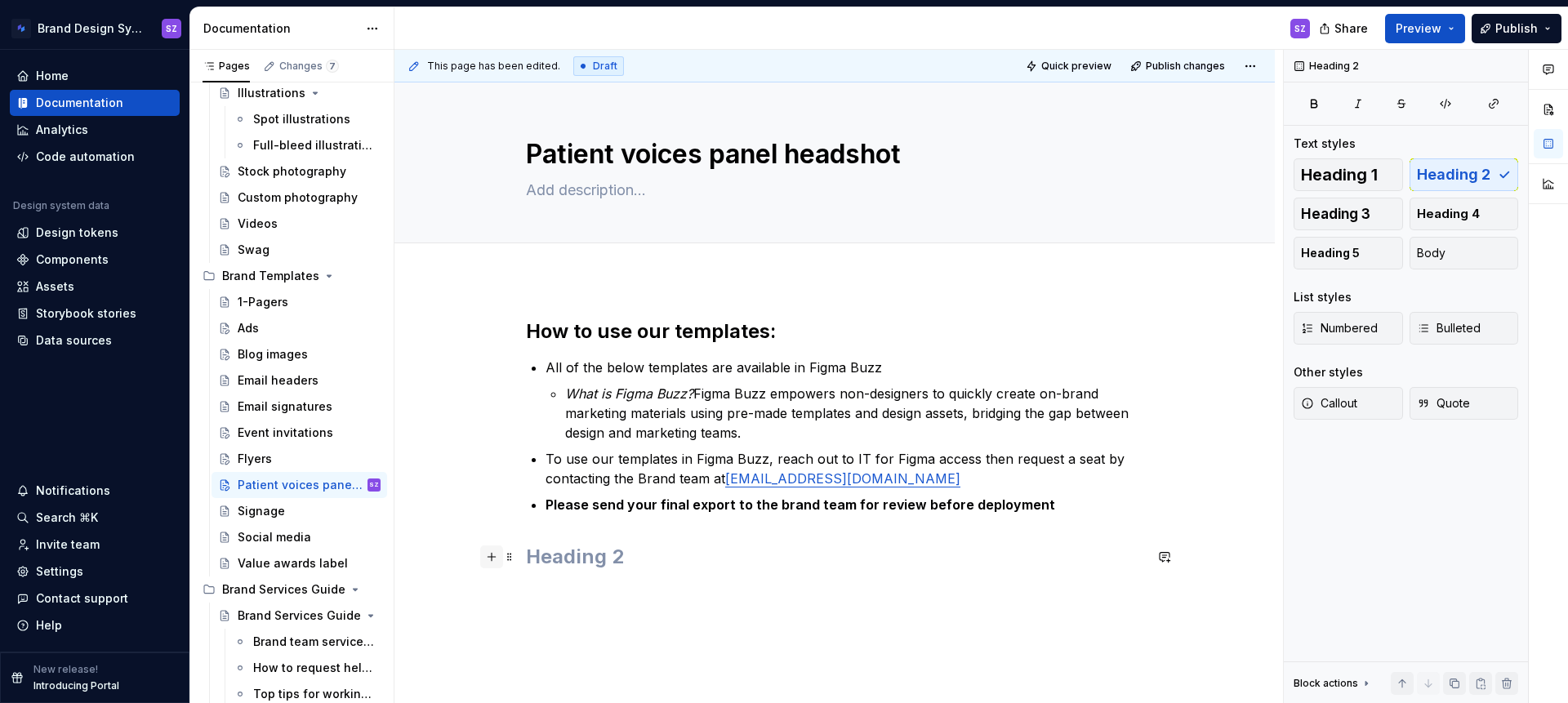
click at [497, 561] on button "button" at bounding box center [491, 556] width 22 height 22
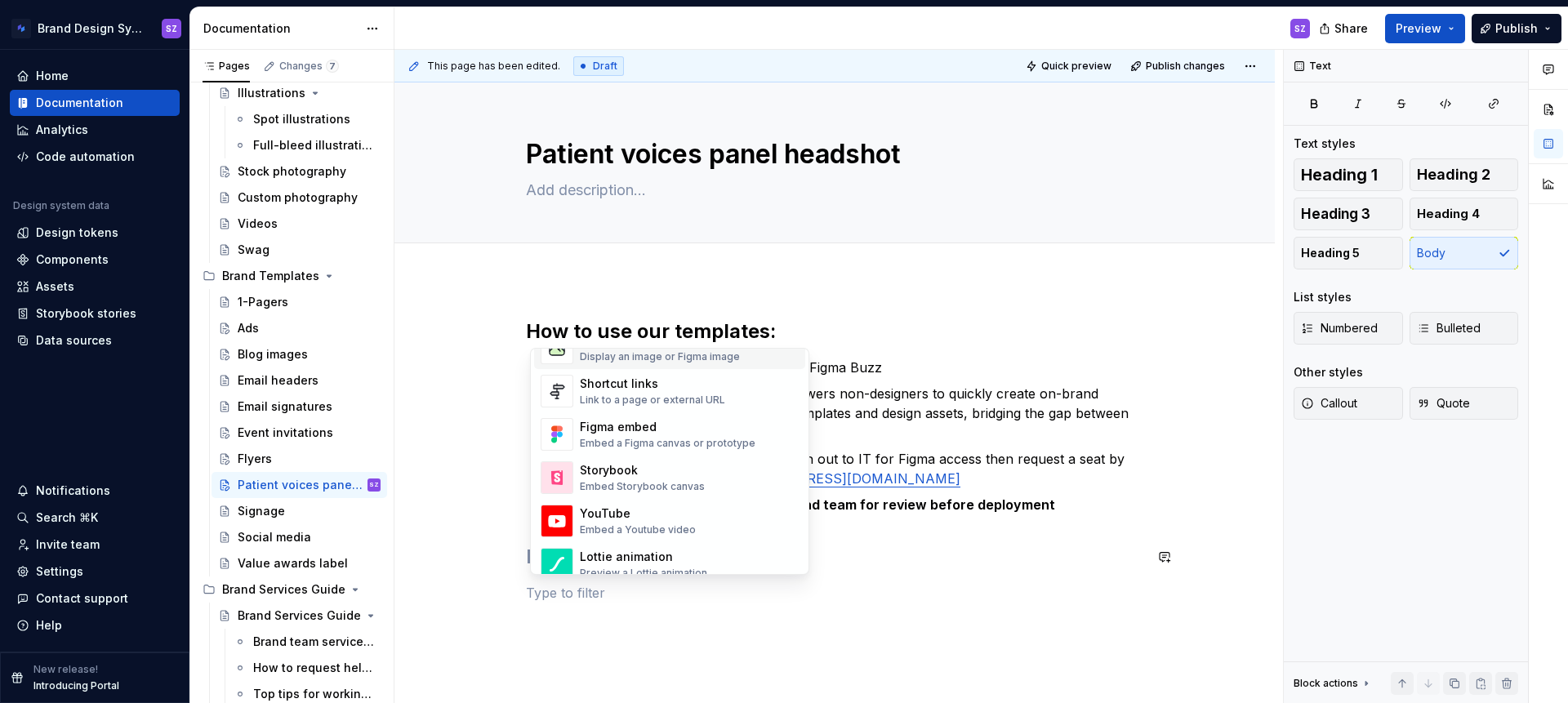
scroll to position [768, 0]
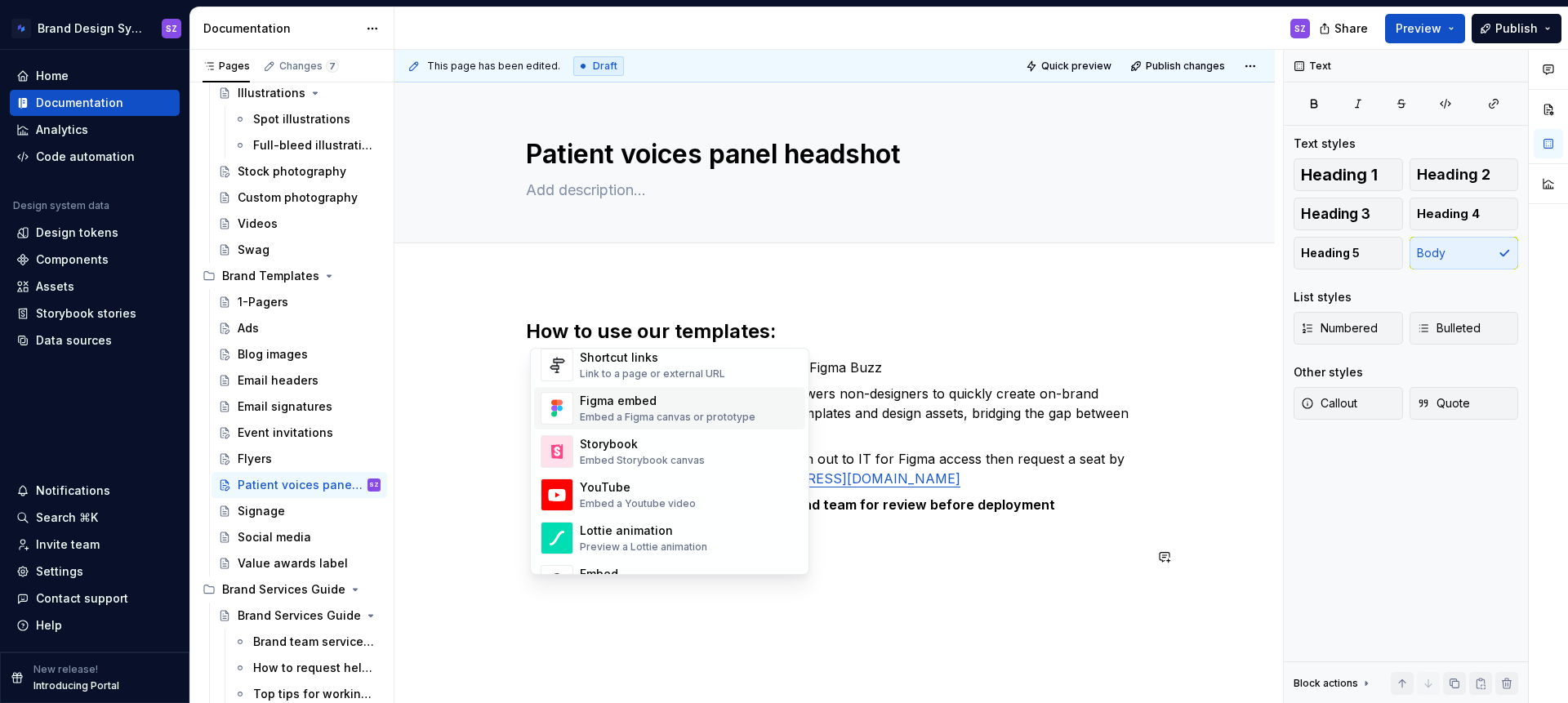
click at [672, 420] on div "Embed a Figma canvas or prototype" at bounding box center [667, 417] width 176 height 13
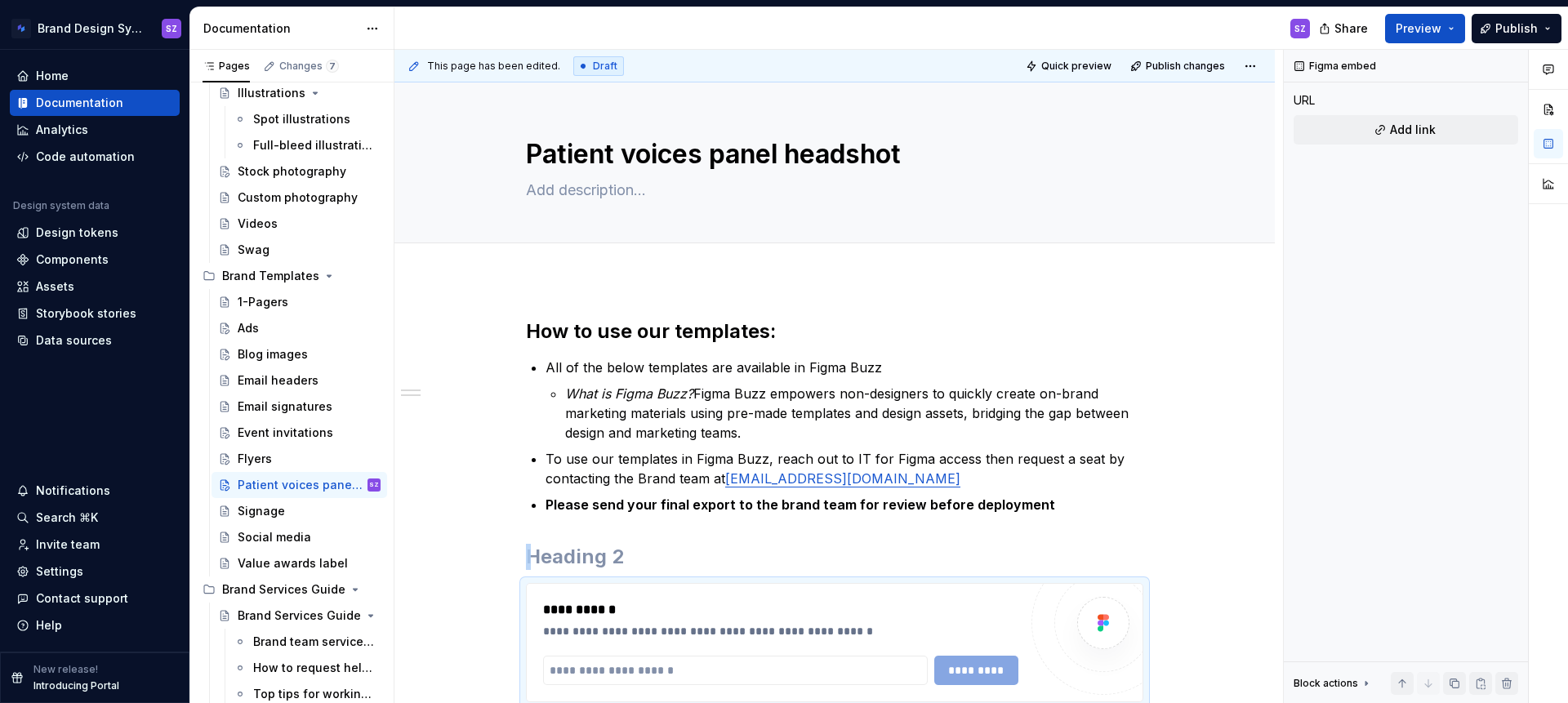
type textarea "*"
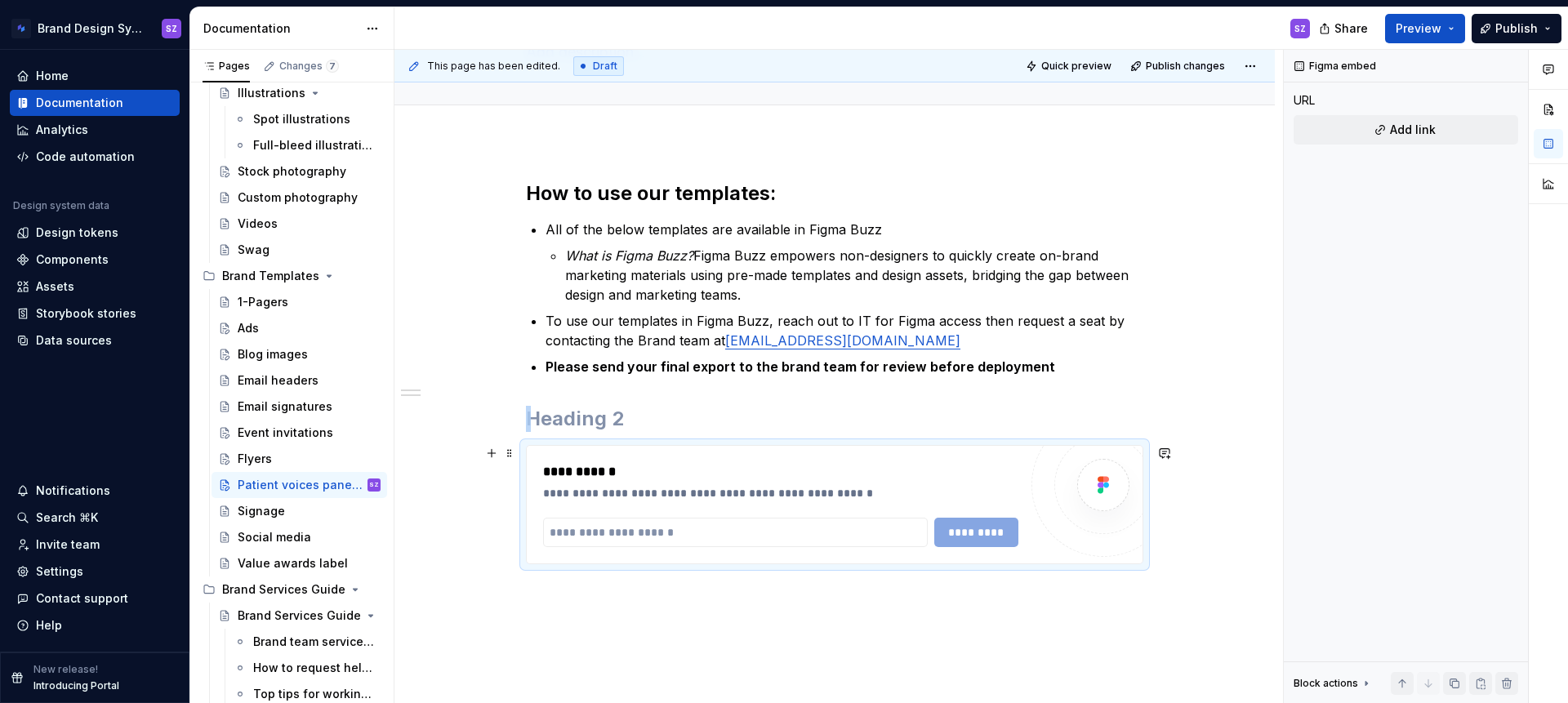
scroll to position [178, 0]
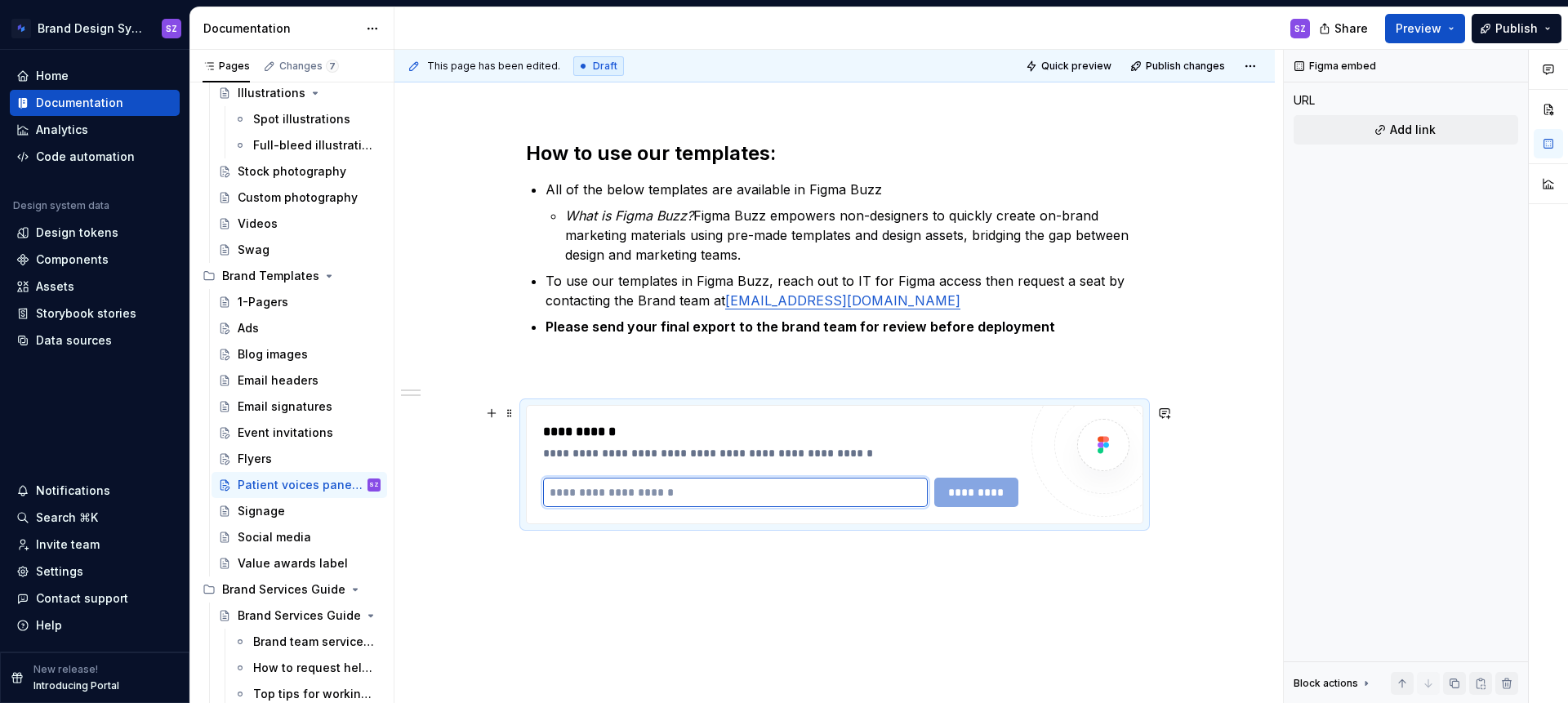
click at [592, 493] on input "text" at bounding box center [735, 492] width 385 height 30
paste input "**********"
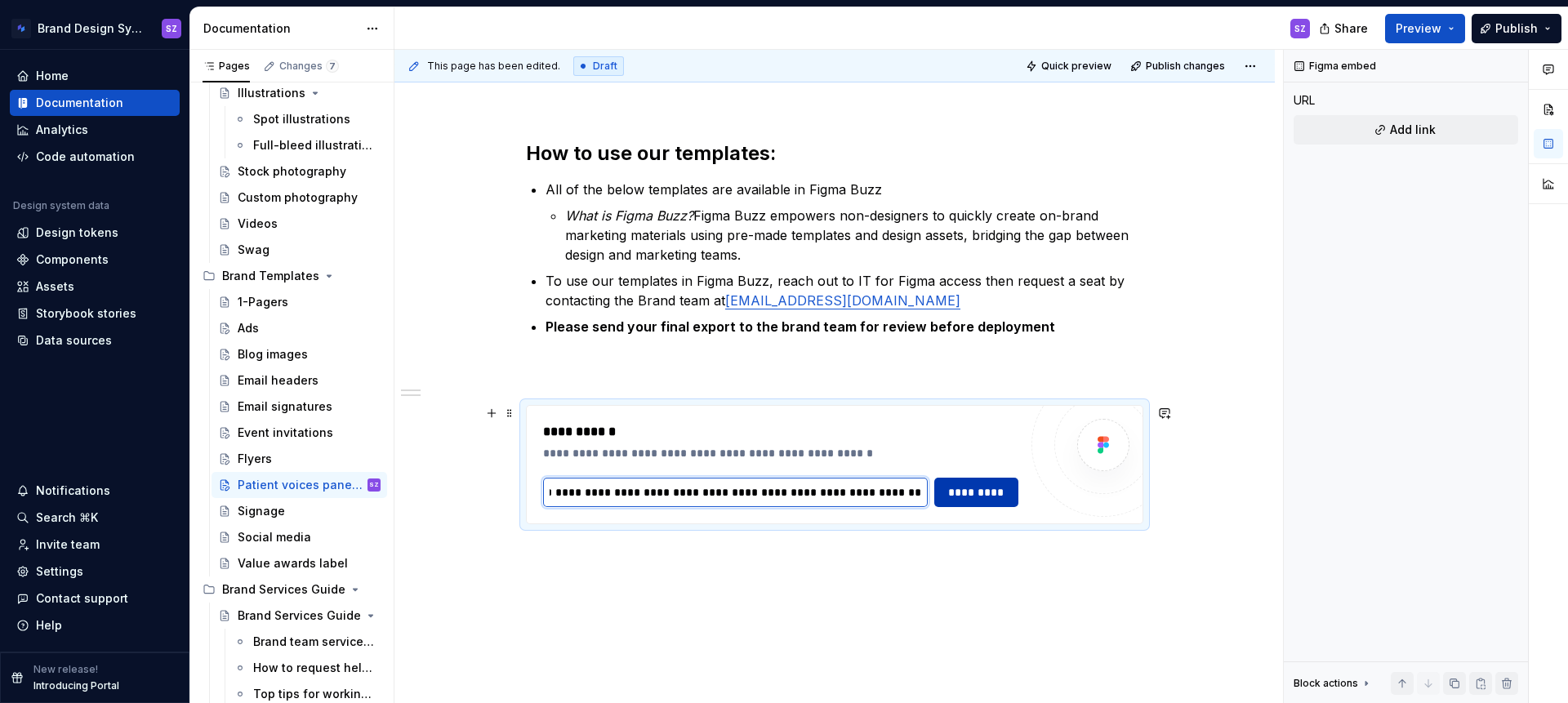
type input "**********"
click at [968, 500] on button "*********" at bounding box center [977, 492] width 84 height 30
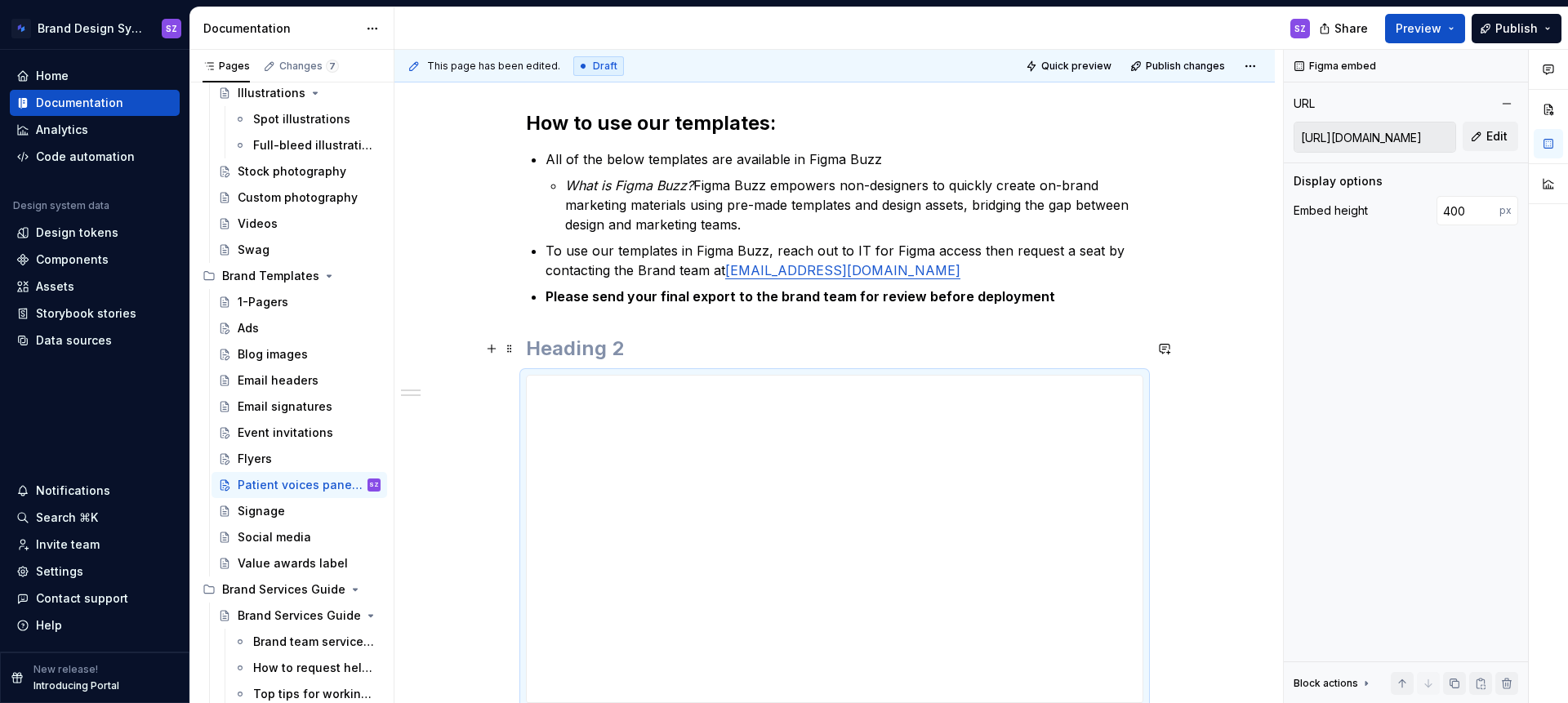
click at [545, 352] on h2 at bounding box center [834, 348] width 617 height 26
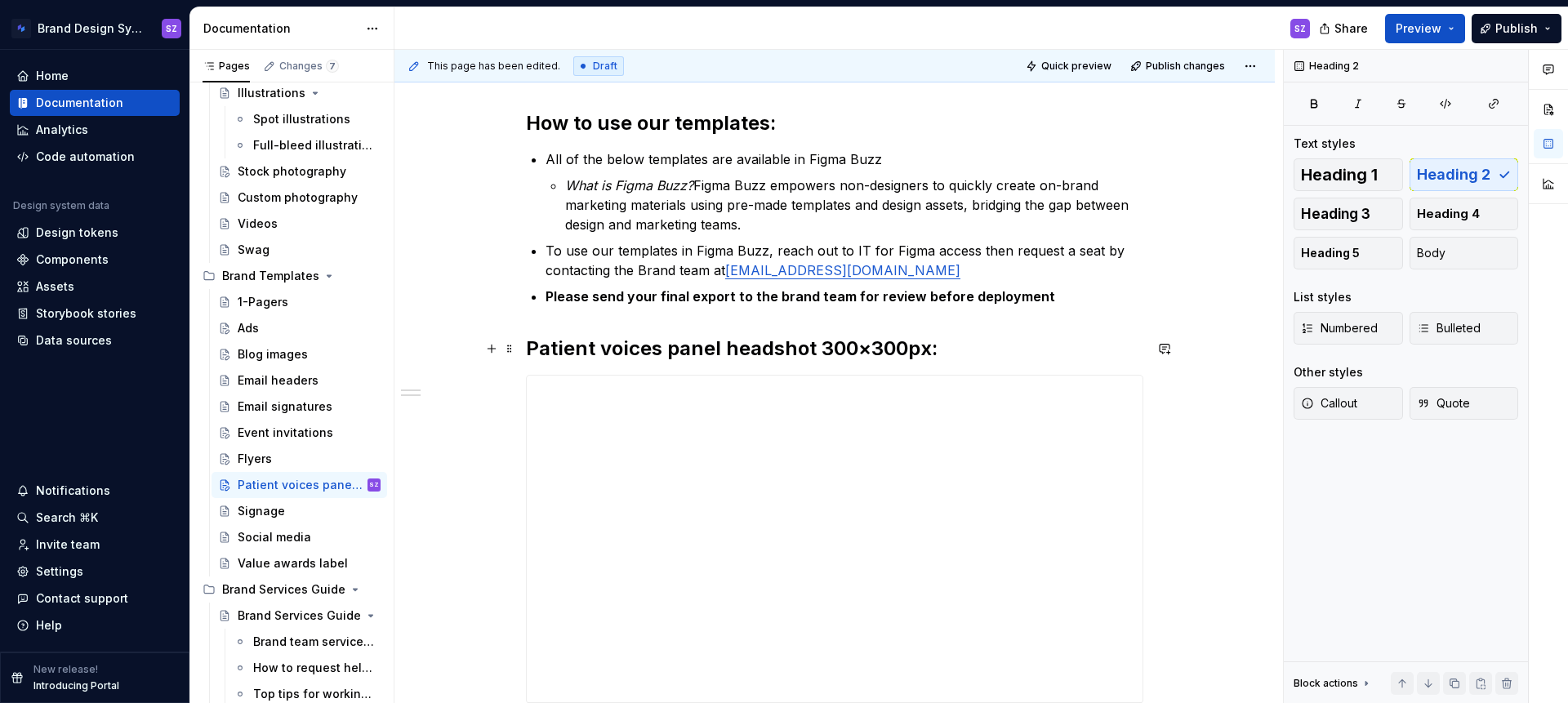
click at [856, 345] on h2 "Patient voices panel headshot 300×300px:" at bounding box center [834, 348] width 617 height 26
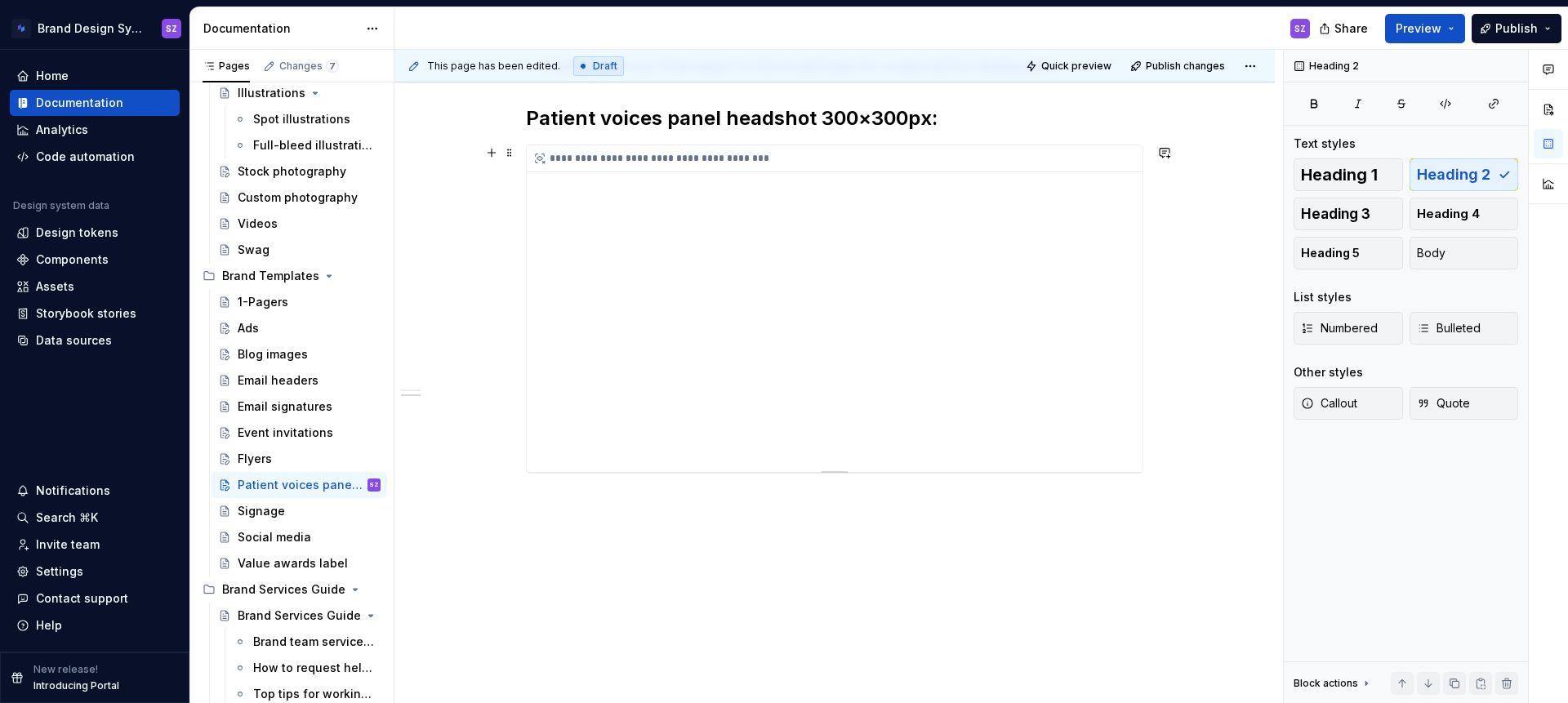
scroll to position [201, 0]
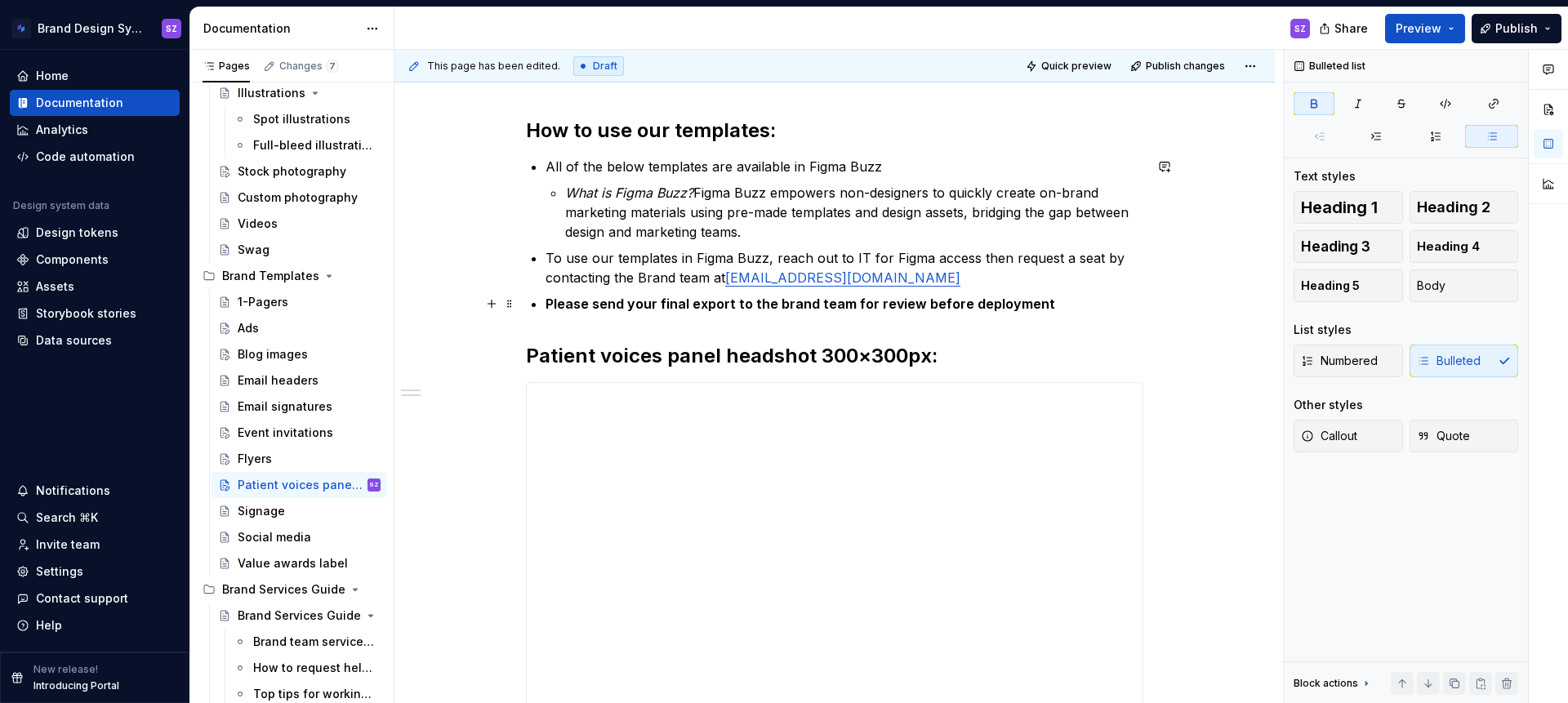
click at [552, 302] on strong "Please send your final export to the brand team for review before deployment" at bounding box center [800, 304] width 510 height 16
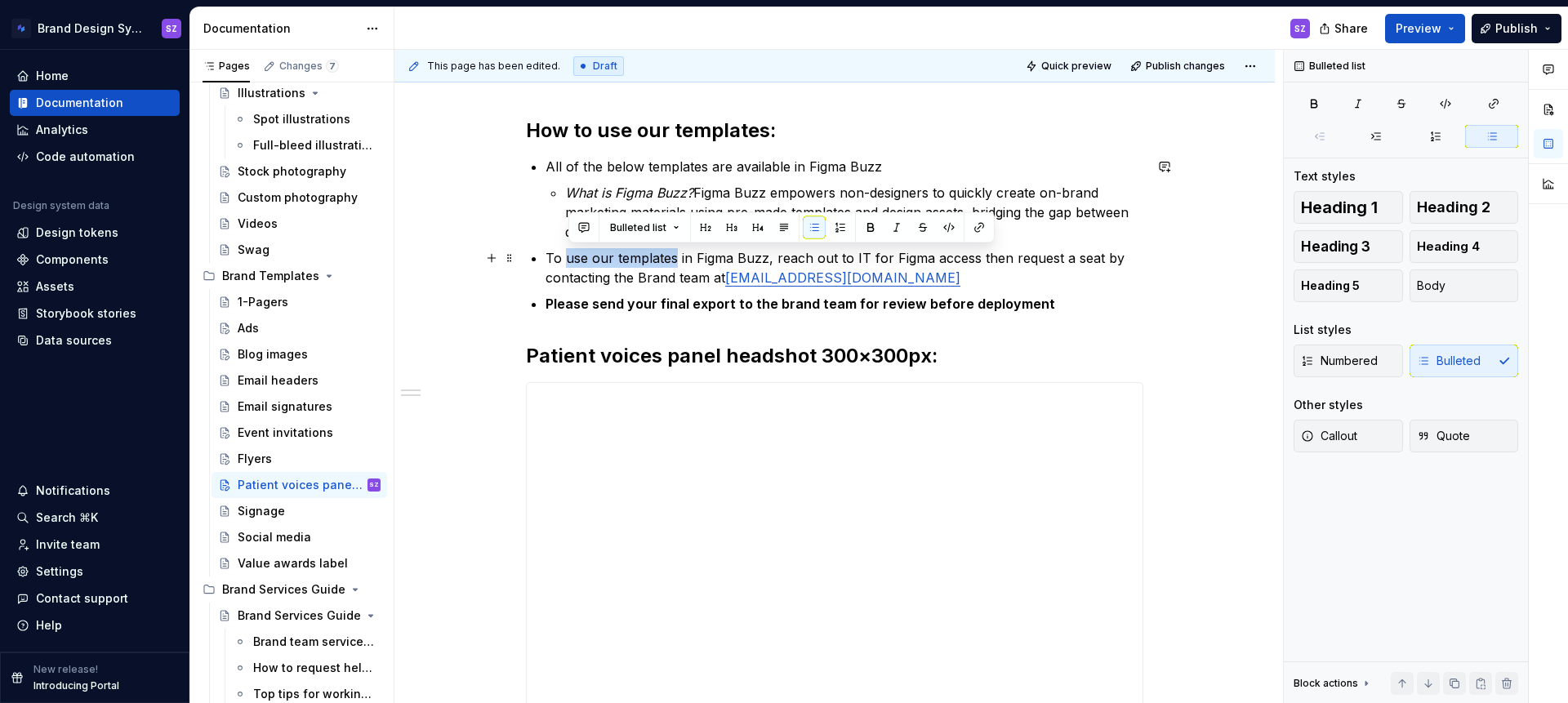
drag, startPoint x: 571, startPoint y: 259, endPoint x: 677, endPoint y: 258, distance: 106.0
click at [677, 258] on p "To use our templates in Figma Buzz, reach out to IT for Figma access then reque…" at bounding box center [844, 268] width 597 height 39
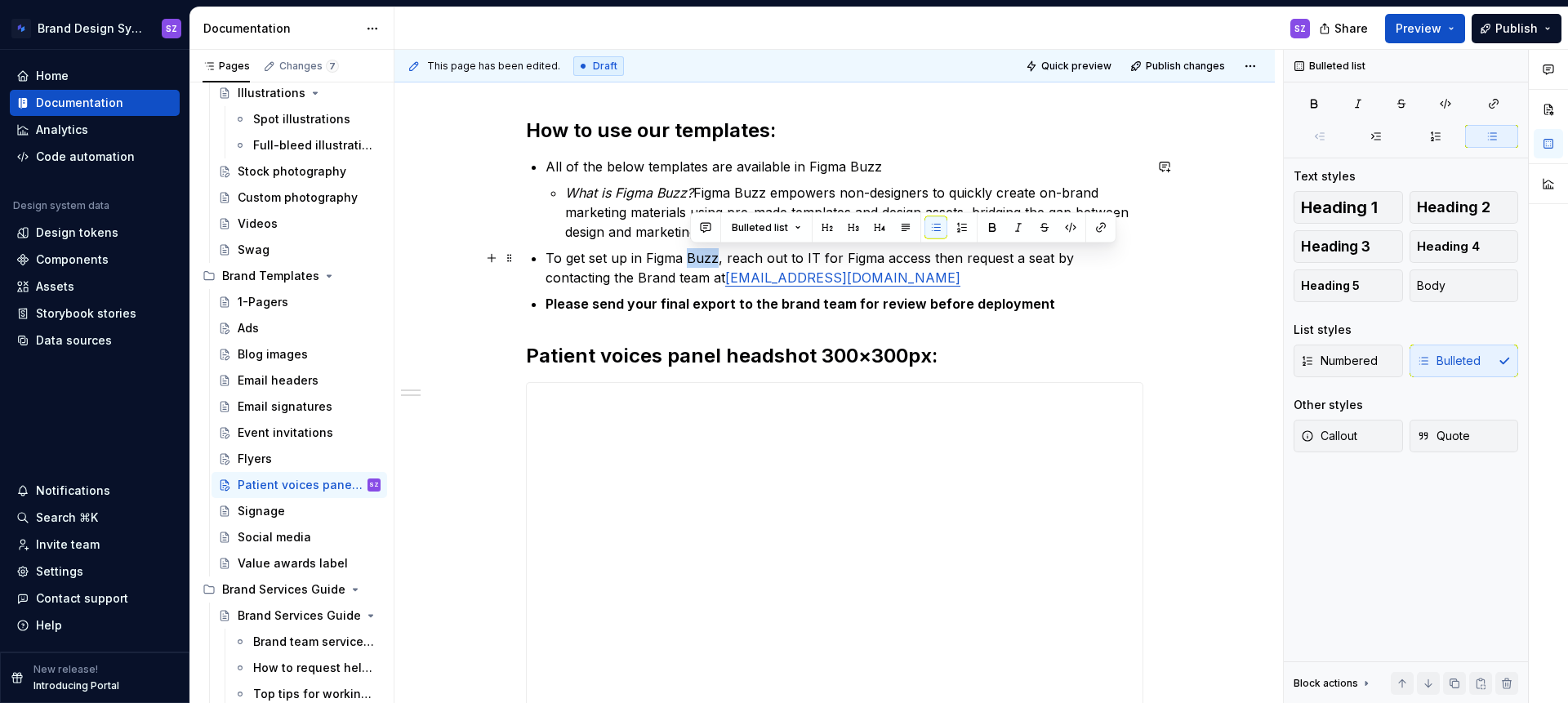
drag, startPoint x: 691, startPoint y: 260, endPoint x: 719, endPoint y: 255, distance: 28.4
click at [719, 255] on p "To get set up in Figma Buzz, reach out to IT for Figma access then request a se…" at bounding box center [844, 268] width 597 height 39
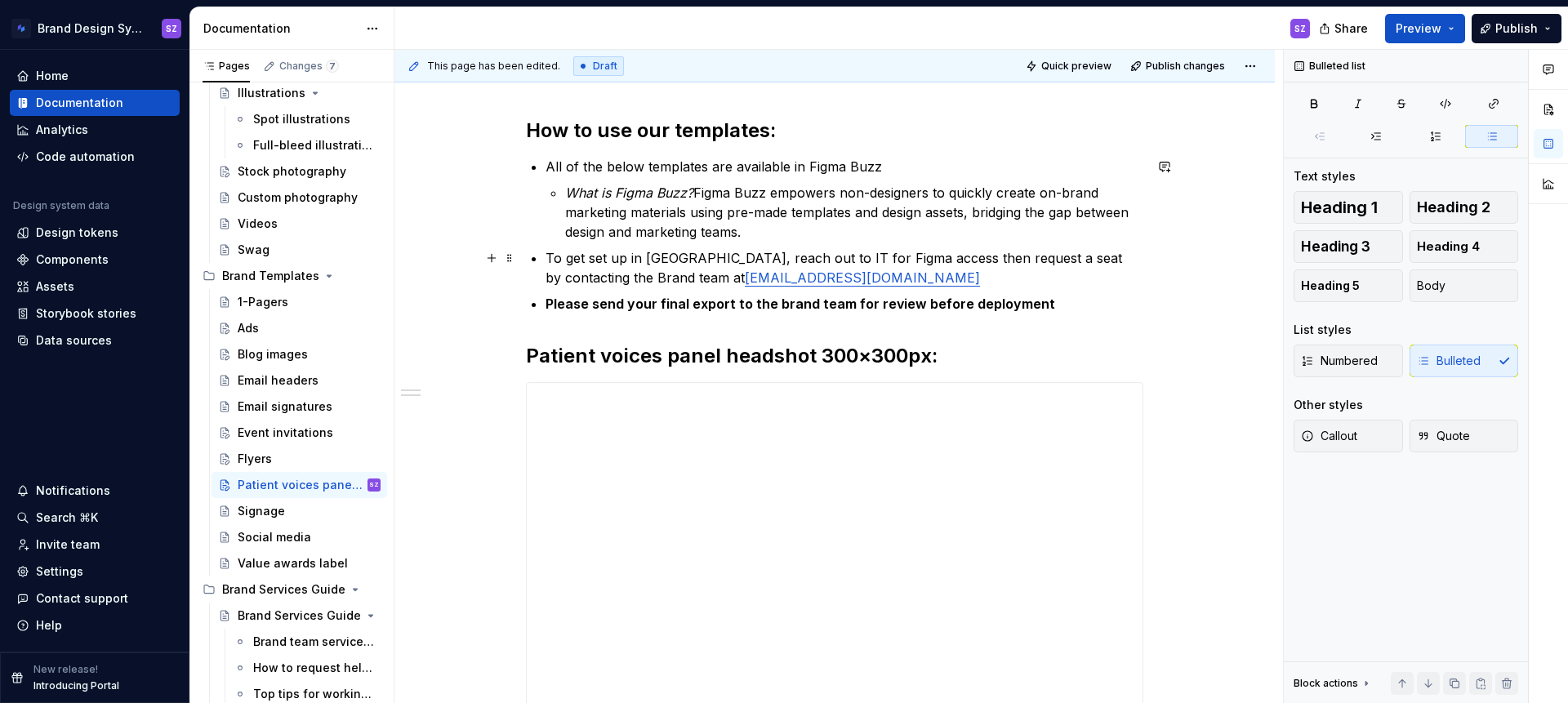
click at [784, 282] on p "To get set up in [GEOGRAPHIC_DATA], reach out to IT for Figma access then reque…" at bounding box center [844, 268] width 597 height 39
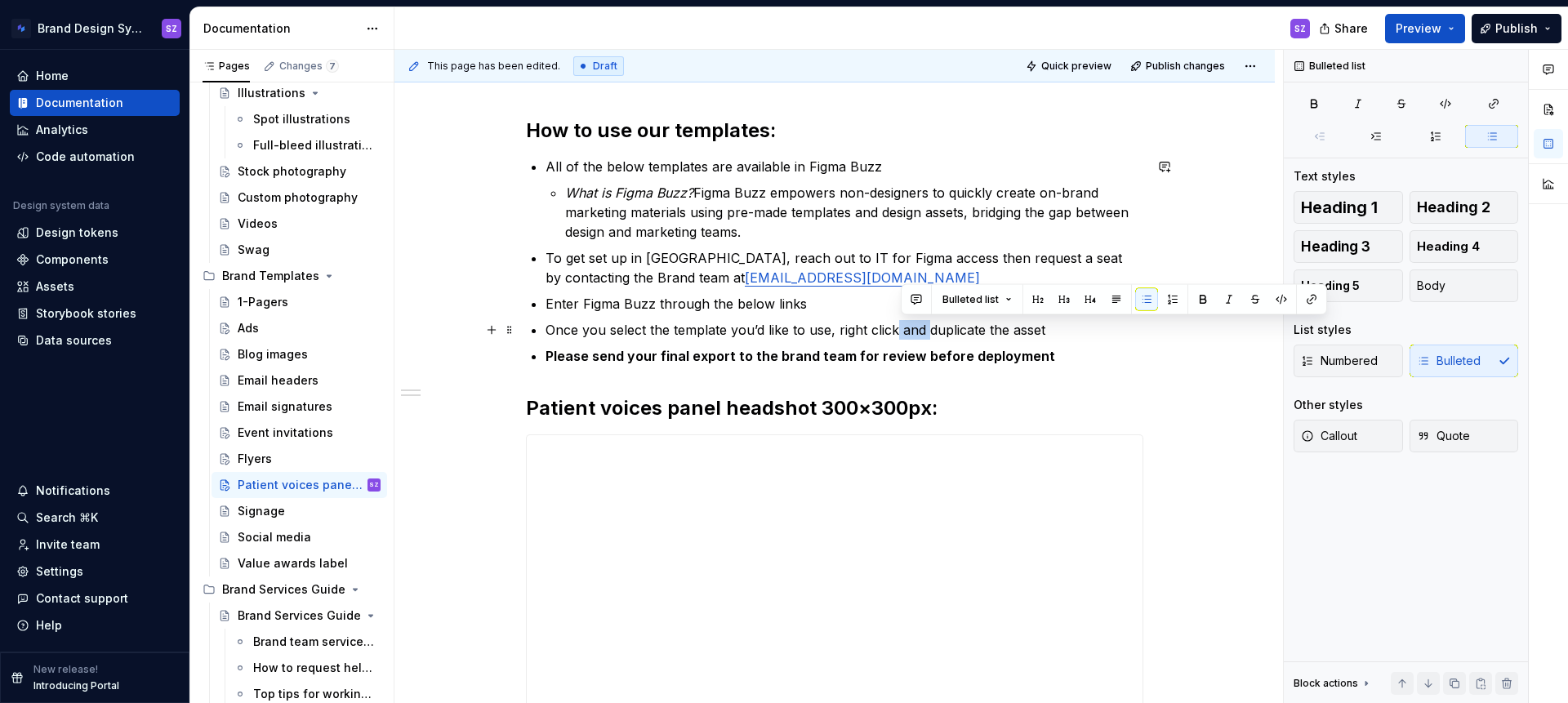
drag, startPoint x: 904, startPoint y: 330, endPoint x: 931, endPoint y: 327, distance: 27.2
click at [931, 327] on p "Once you select the template you’d like to use, right click and duplicate the a…" at bounding box center [844, 330] width 597 height 20
click at [1031, 328] on p "Once you select the template you’d like to use, right click, duplicate the asset" at bounding box center [844, 330] width 597 height 20
click at [906, 269] on p "To get set up in [GEOGRAPHIC_DATA], reach out to IT for Figma access then reque…" at bounding box center [844, 268] width 597 height 39
click at [548, 256] on div "**********" at bounding box center [834, 440] width 617 height 646
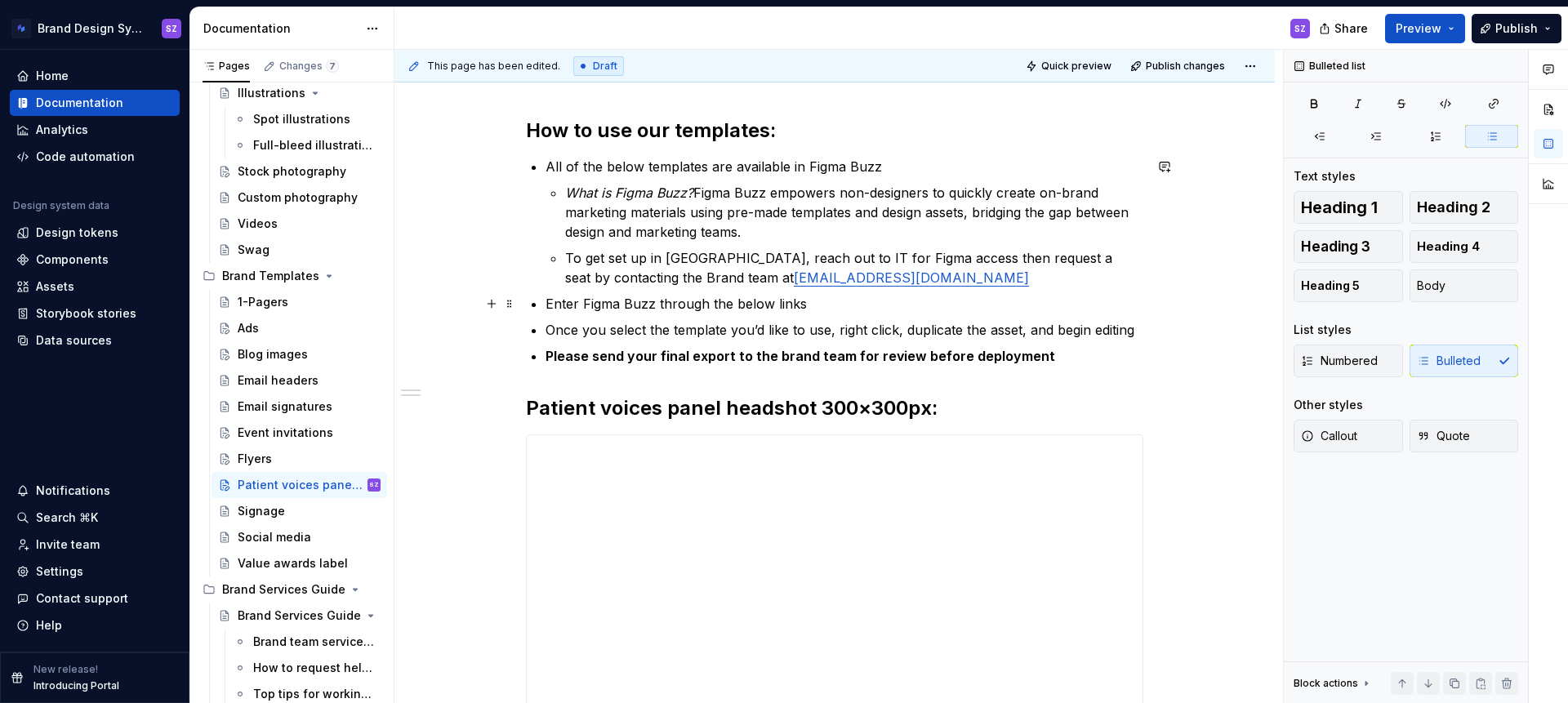
click at [916, 288] on ul "All of the below templates are available in Figma Buzz What is Figma Buzz? Figm…" at bounding box center [844, 261] width 597 height 209
click at [545, 165] on li "All of the below templates are available in Figma Buzz What is Figma Buzz? Figm…" at bounding box center [844, 222] width 597 height 131
type textarea "*"
